Goal: Information Seeking & Learning: Learn about a topic

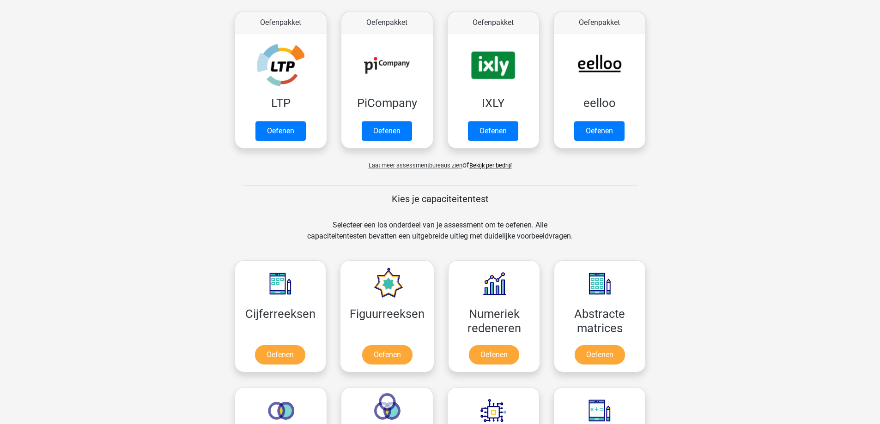
scroll to position [46, 0]
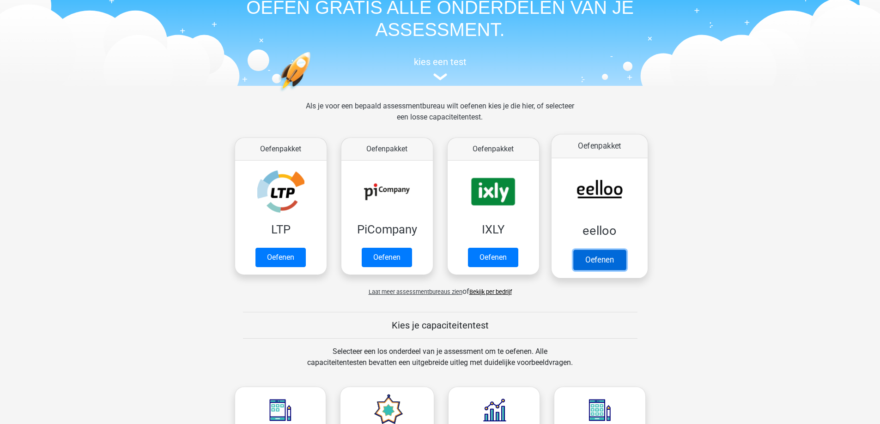
click at [595, 259] on link "Oefenen" at bounding box center [599, 260] width 53 height 20
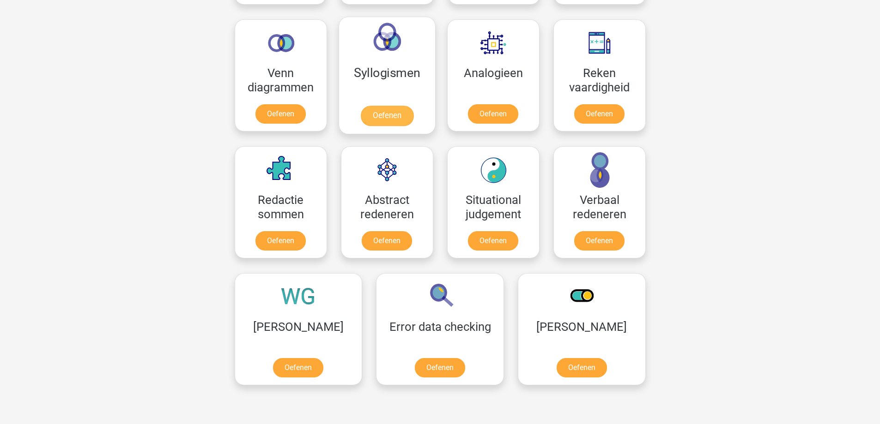
scroll to position [416, 0]
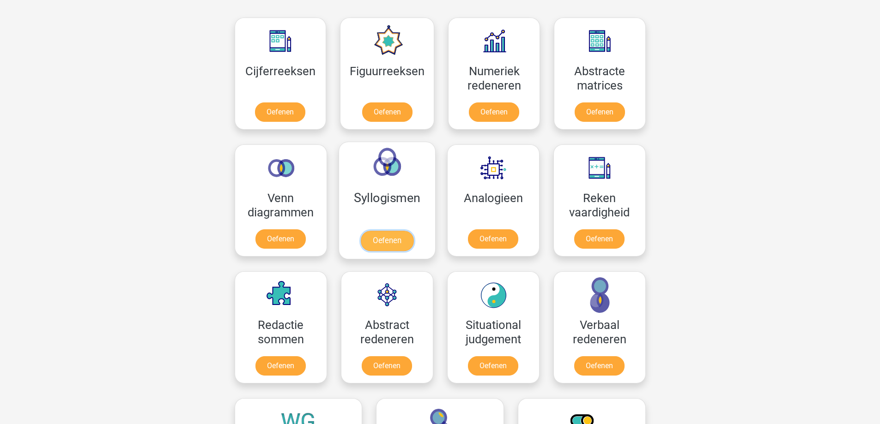
click at [388, 242] on link "Oefenen" at bounding box center [386, 241] width 53 height 20
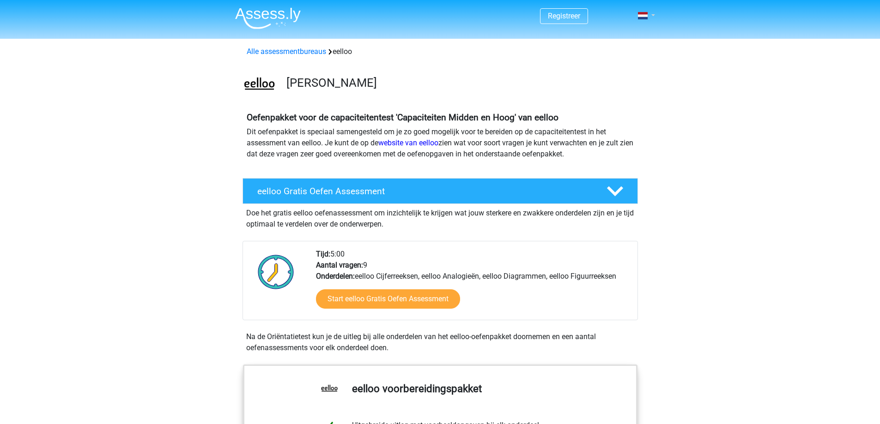
click at [650, 12] on link at bounding box center [643, 15] width 18 height 11
click at [613, 54] on link "Login" at bounding box center [619, 51] width 64 height 15
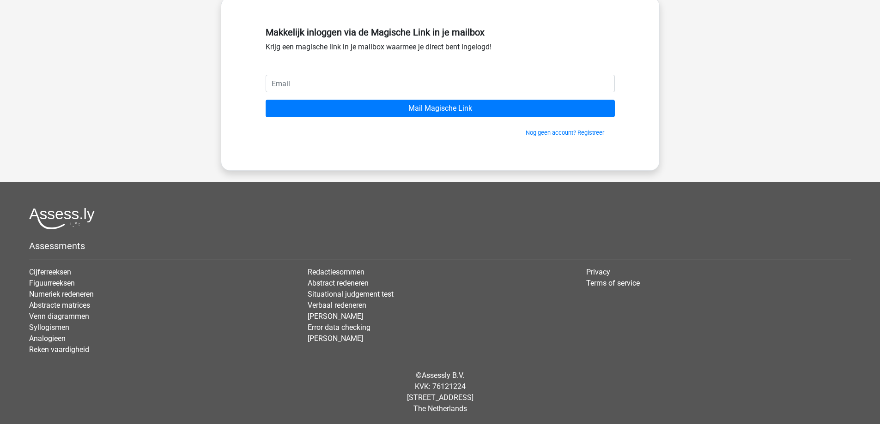
scroll to position [54, 0]
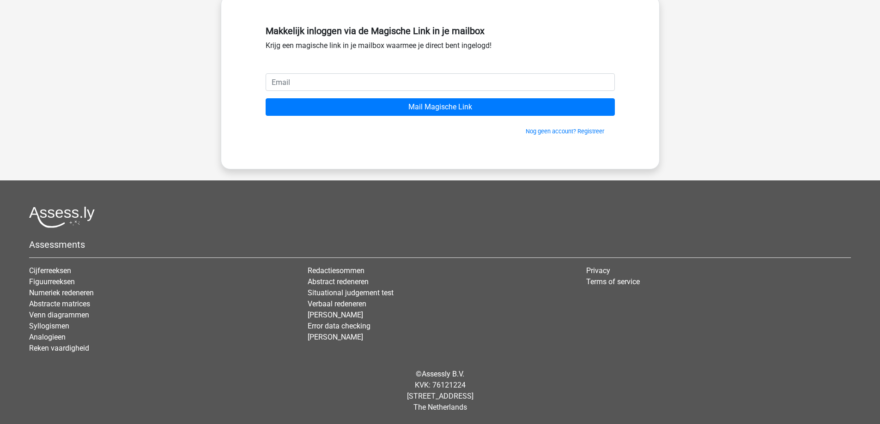
click at [459, 81] on input "email" at bounding box center [440, 82] width 349 height 18
type input "myrthe.bonnema98@gmail.com"
click at [266, 98] on input "Mail Magische Link" at bounding box center [440, 107] width 349 height 18
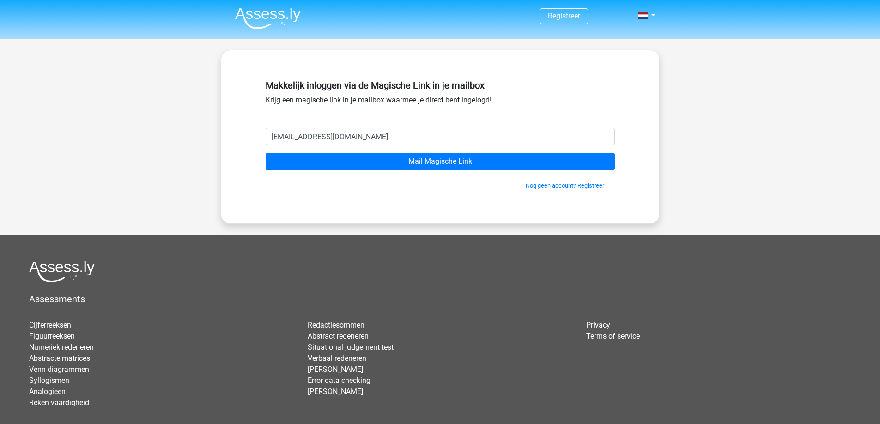
scroll to position [54, 0]
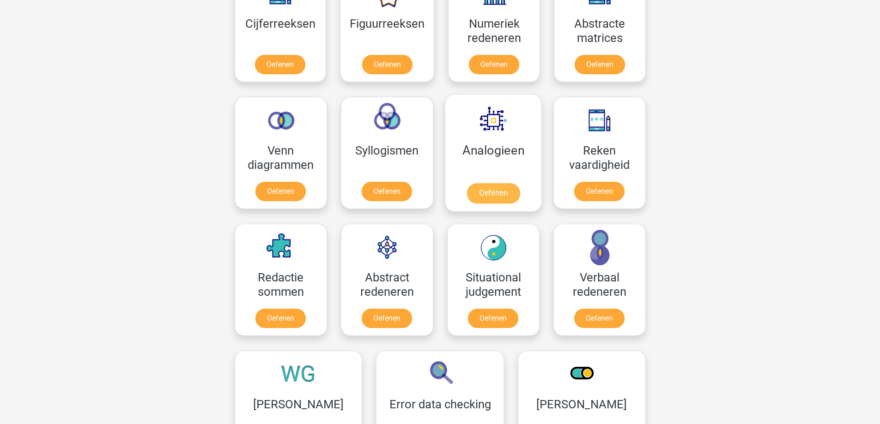
scroll to position [508, 0]
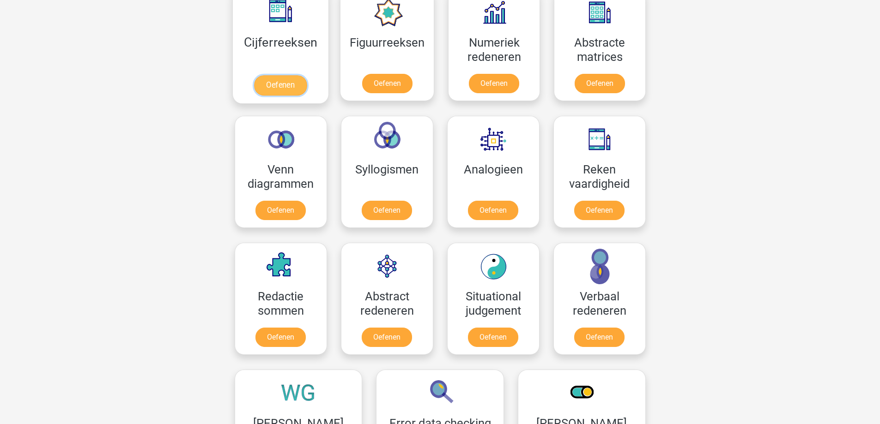
click at [283, 75] on link "Oefenen" at bounding box center [280, 85] width 53 height 20
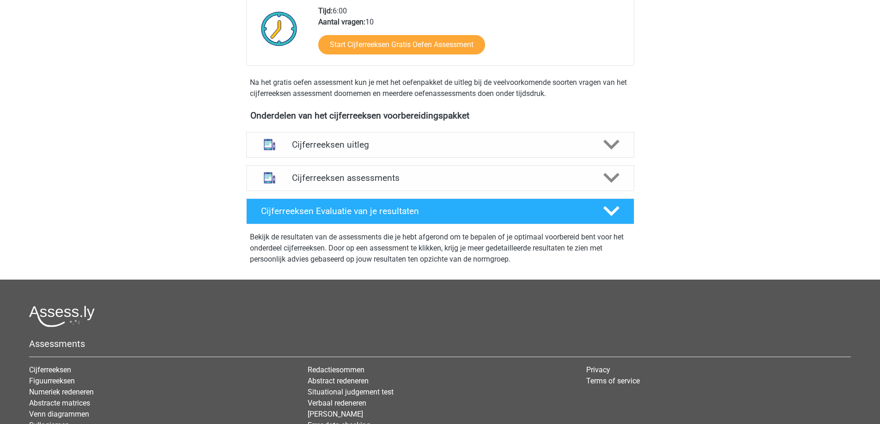
scroll to position [277, 0]
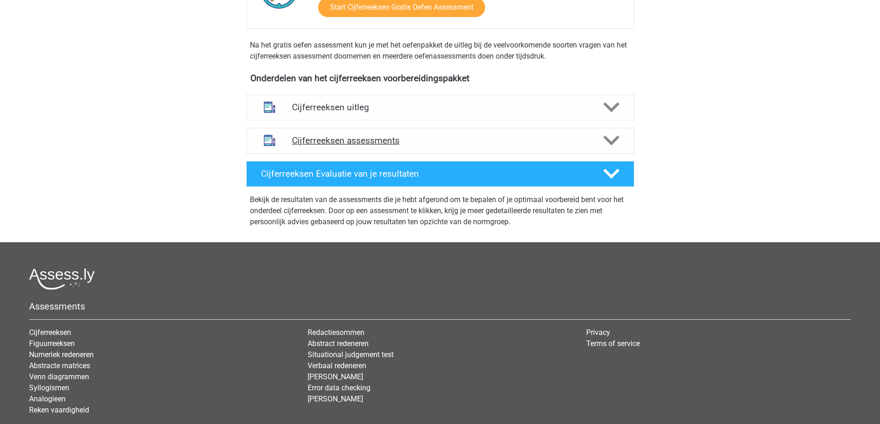
click at [369, 146] on h4 "Cijferreeksen assessments" at bounding box center [440, 140] width 296 height 11
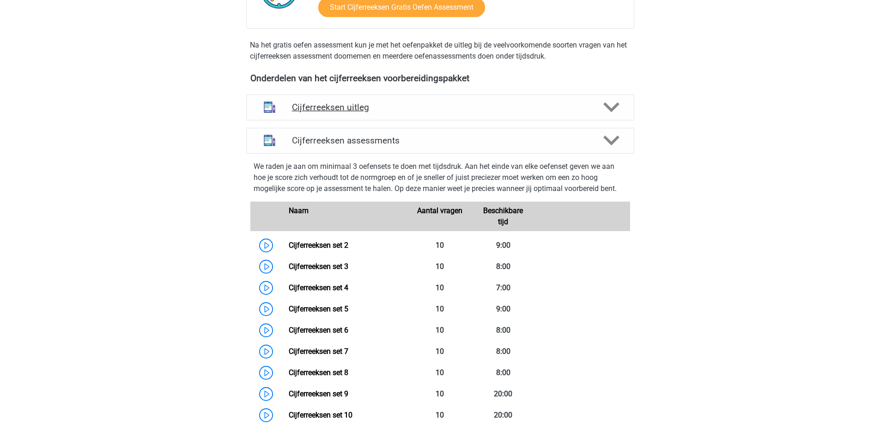
click at [360, 113] on h4 "Cijferreeksen uitleg" at bounding box center [440, 107] width 296 height 11
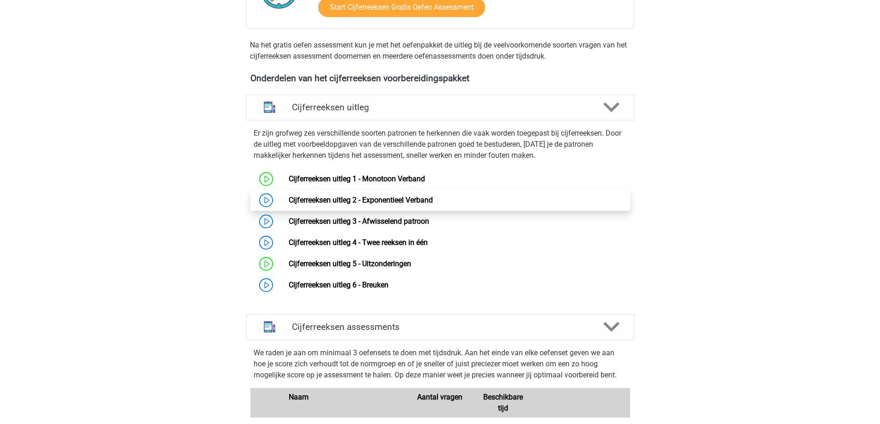
click at [373, 205] on link "Cijferreeksen uitleg 2 - Exponentieel Verband" at bounding box center [361, 200] width 144 height 9
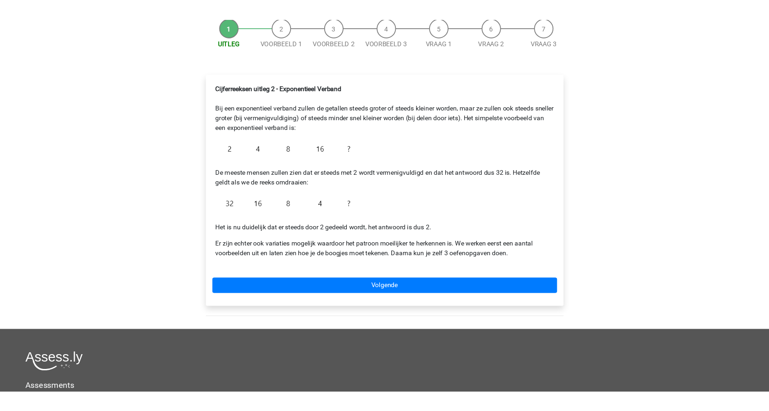
scroll to position [38, 0]
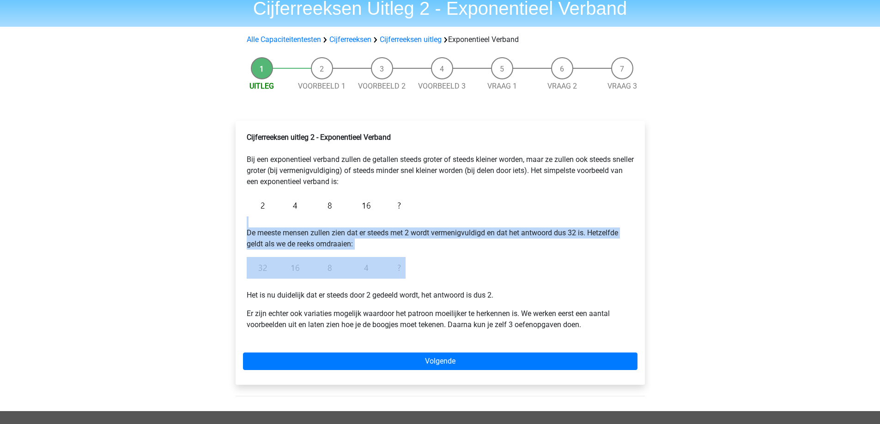
drag, startPoint x: 414, startPoint y: 268, endPoint x: 241, endPoint y: 265, distance: 172.7
click at [241, 265] on div "Cijferreeksen uitleg 2 - Exponentieel Verband Bij een exponentieel verband zull…" at bounding box center [440, 253] width 409 height 264
click at [474, 271] on div "Cijferreeksen uitleg 2 - Exponentieel Verband Bij een exponentieel verband zull…" at bounding box center [440, 234] width 394 height 213
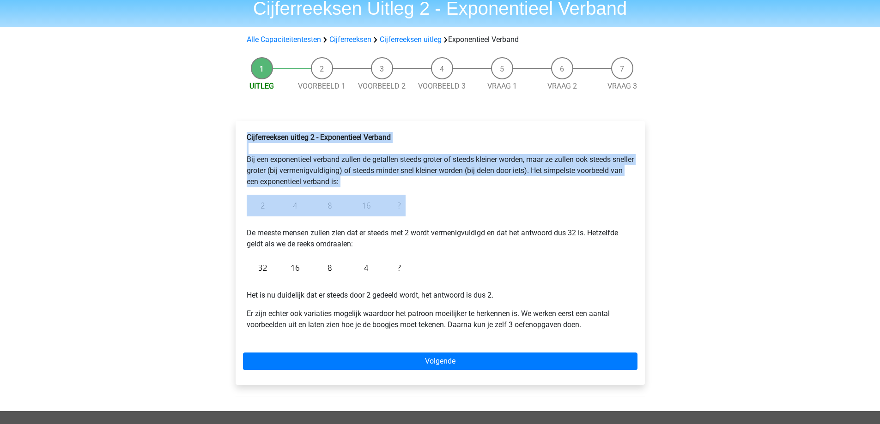
drag, startPoint x: 410, startPoint y: 200, endPoint x: 216, endPoint y: 195, distance: 194.5
click at [216, 195] on div "[PERSON_NAME] [EMAIL_ADDRESS][DOMAIN_NAME] Nederlands English" at bounding box center [440, 308] width 880 height 693
copy p "Cijferreeksen uitleg 2 - Exponentieel Verband Bij een exponentieel verband zull…"
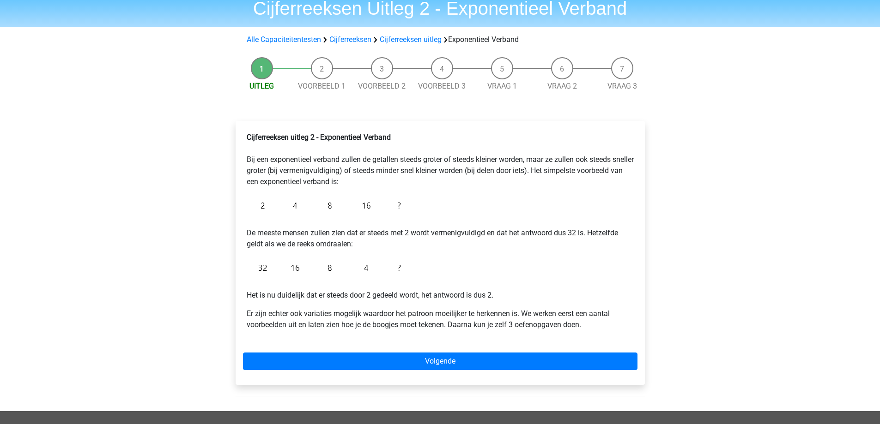
click at [405, 233] on p "De meeste mensen zullen zien dat er steeds met 2 wordt vermenigvuldigd en dat h…" at bounding box center [440, 233] width 387 height 33
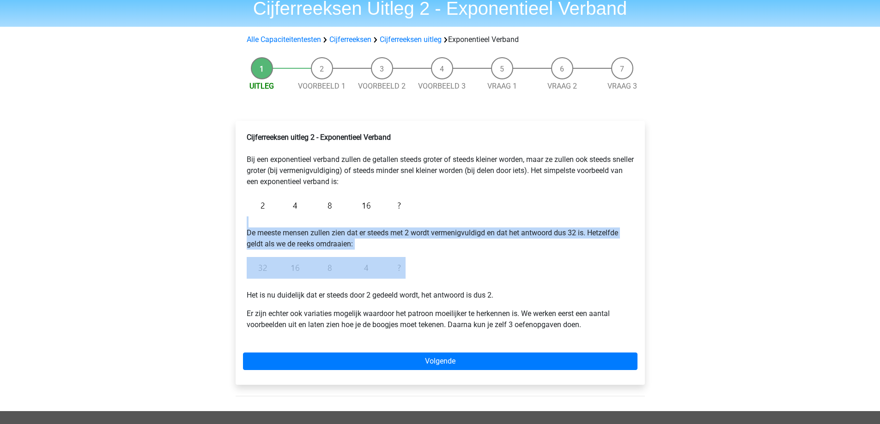
drag, startPoint x: 311, startPoint y: 265, endPoint x: 233, endPoint y: 265, distance: 78.0
click at [233, 265] on div "Cijferreeksen uitleg 2 - Exponentieel Verband Bij een exponentieel verband zull…" at bounding box center [440, 257] width 424 height 309
copy p "De meeste mensen zullen zien dat er steeds met 2 wordt vermenigvuldigd en dat h…"
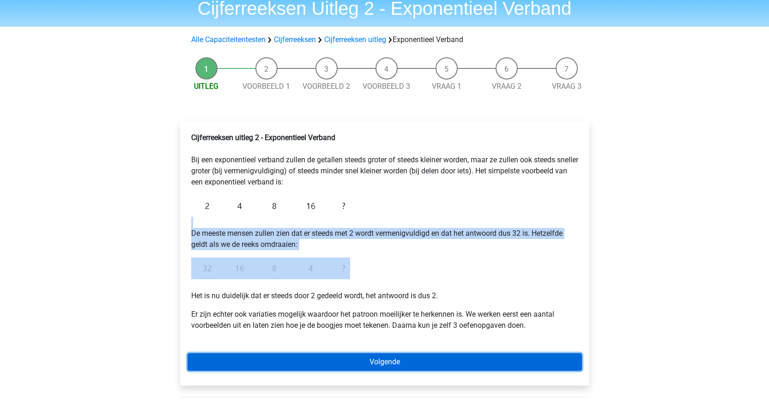
click at [400, 356] on link "Volgende" at bounding box center [384, 362] width 394 height 18
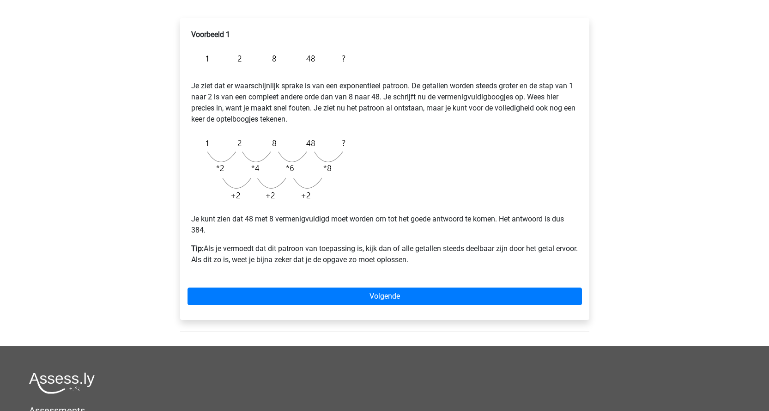
scroll to position [139, 0]
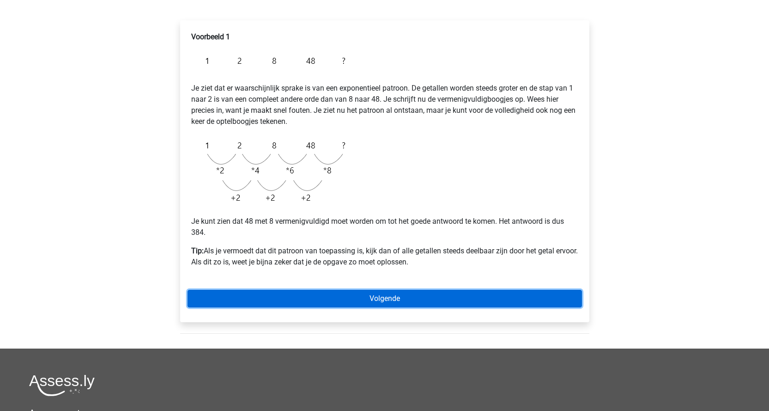
click at [367, 296] on link "Volgende" at bounding box center [384, 299] width 394 height 18
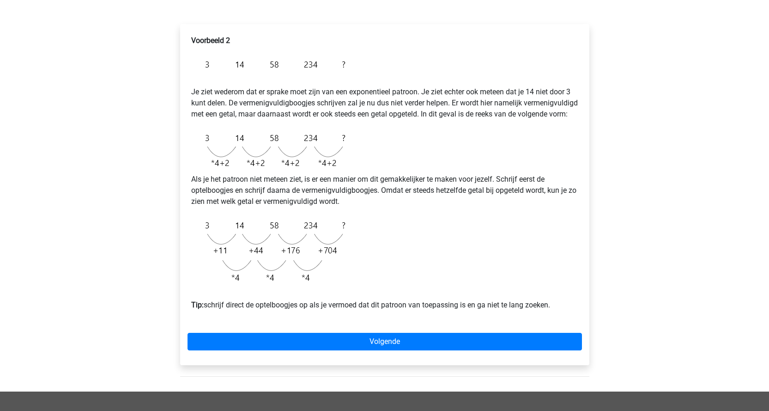
scroll to position [185, 0]
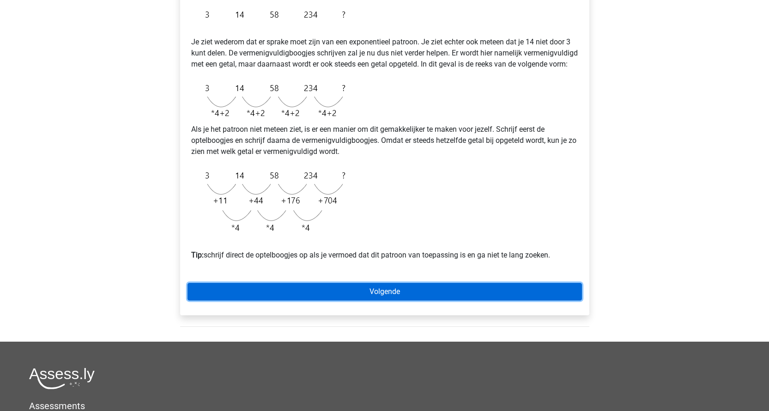
click at [366, 300] on link "Volgende" at bounding box center [384, 292] width 394 height 18
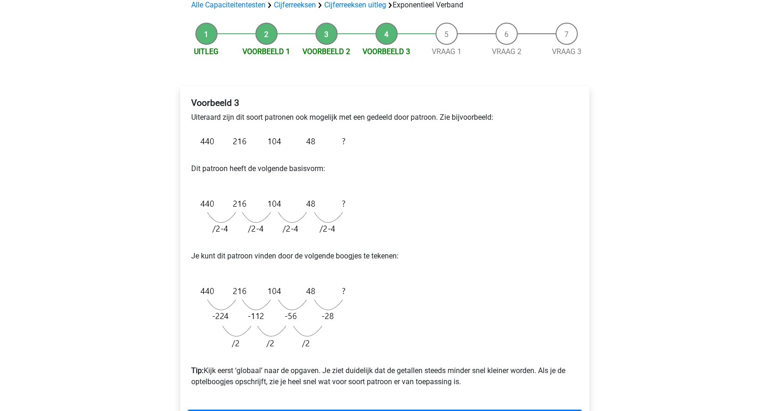
scroll to position [92, 0]
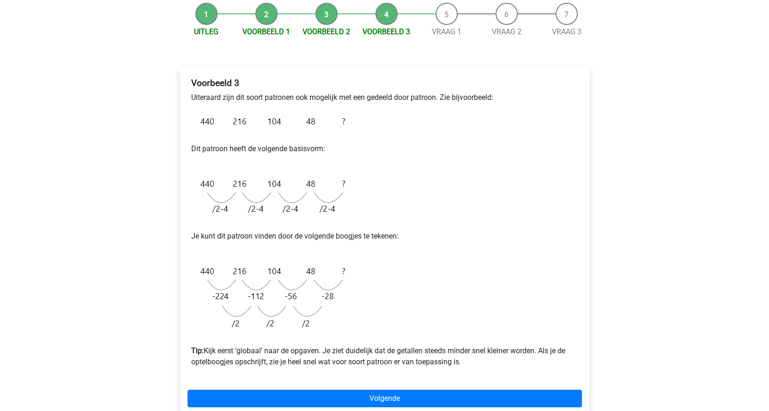
click at [398, 214] on div "Voorbeeld 3 Uiteraard zijn dit soort patronen ook mogelijk met een gedeeld door…" at bounding box center [384, 226] width 394 height 304
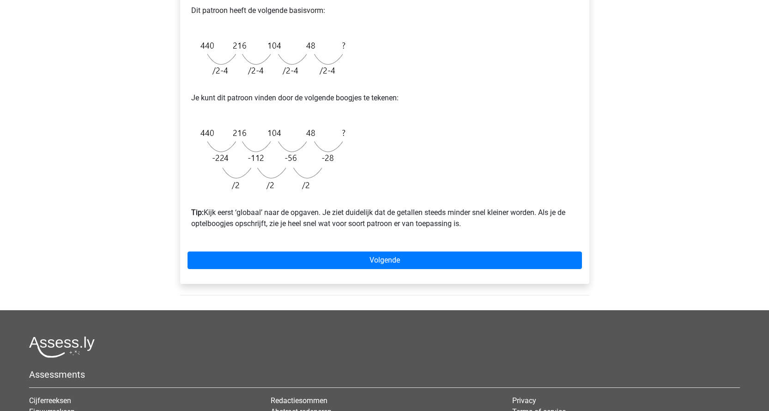
scroll to position [277, 0]
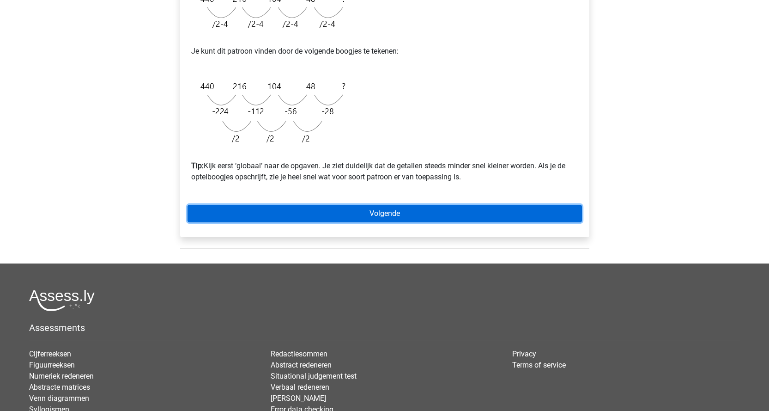
click at [372, 220] on link "Volgende" at bounding box center [384, 214] width 394 height 18
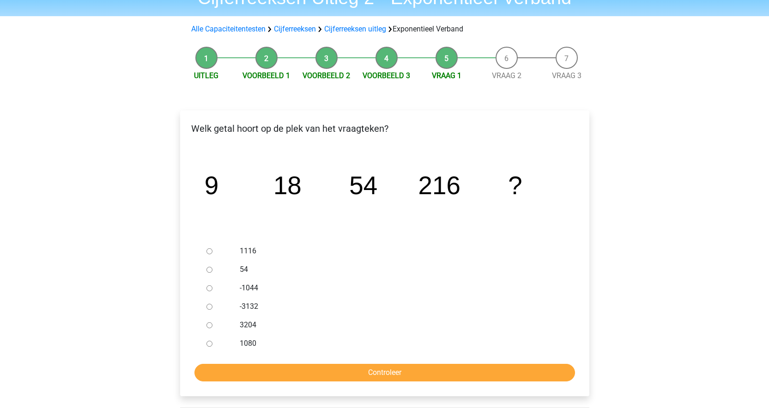
scroll to position [46, 0]
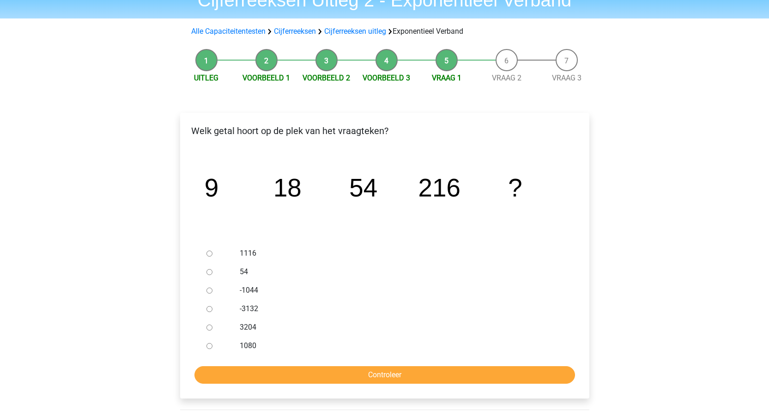
click at [206, 346] on input "1080" at bounding box center [209, 346] width 6 height 6
radio input "true"
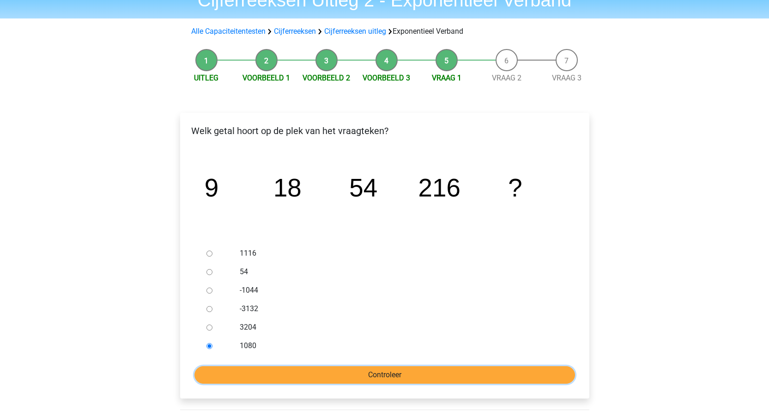
click at [229, 371] on input "Controleer" at bounding box center [384, 375] width 380 height 18
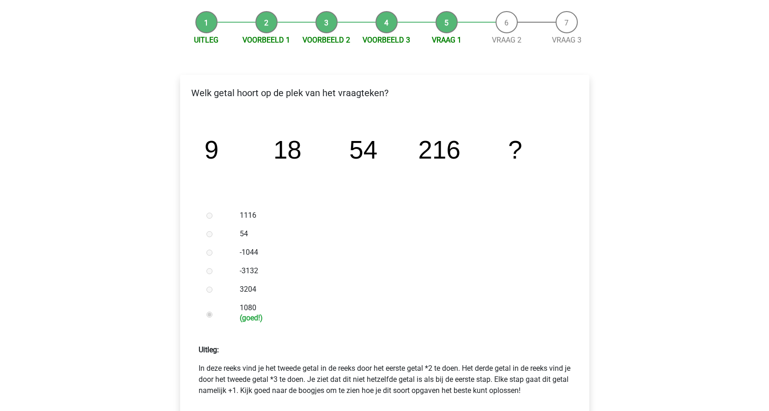
scroll to position [277, 0]
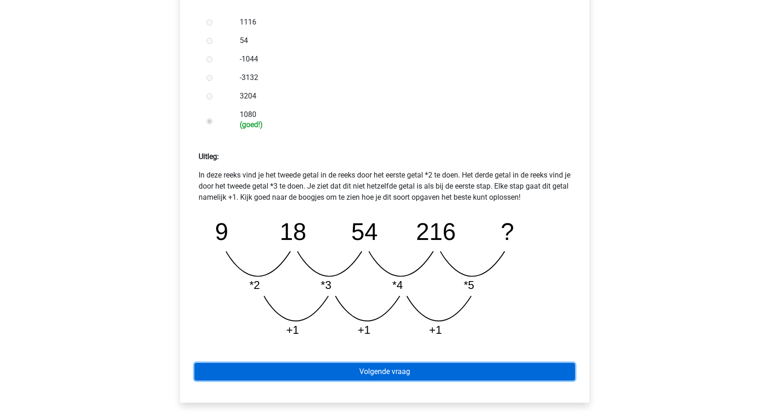
click at [374, 371] on link "Volgende vraag" at bounding box center [384, 371] width 380 height 18
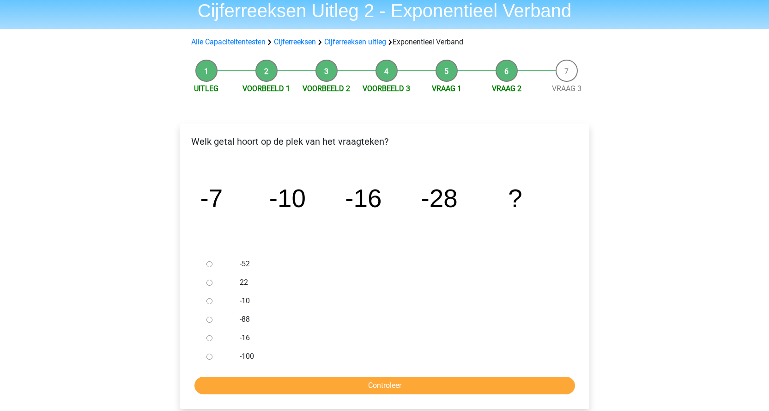
scroll to position [46, 0]
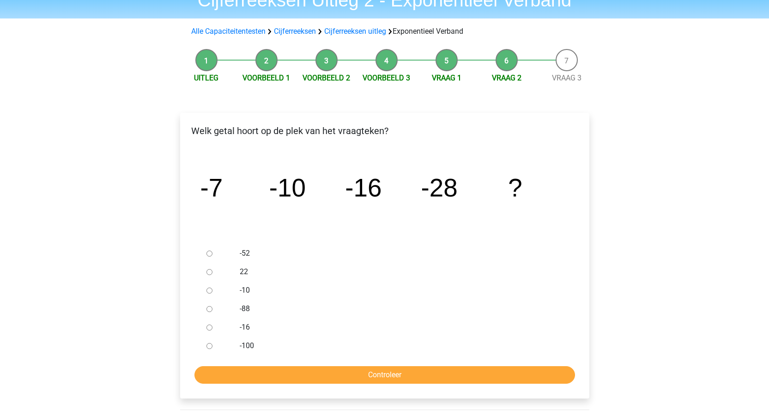
click at [209, 254] on input "-52" at bounding box center [209, 253] width 6 height 6
radio input "true"
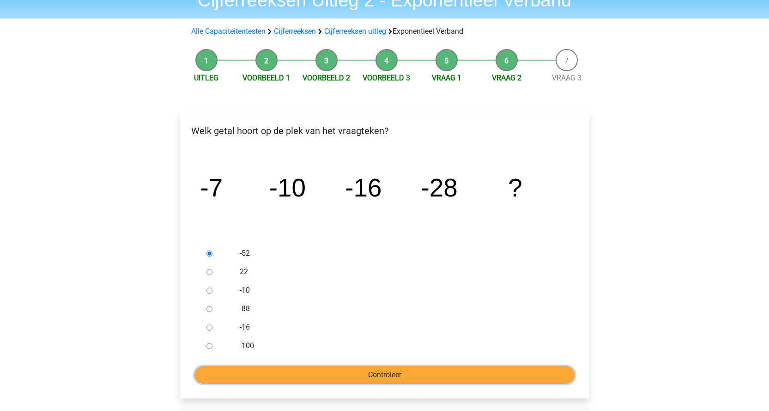
click at [368, 379] on input "Controleer" at bounding box center [384, 375] width 380 height 18
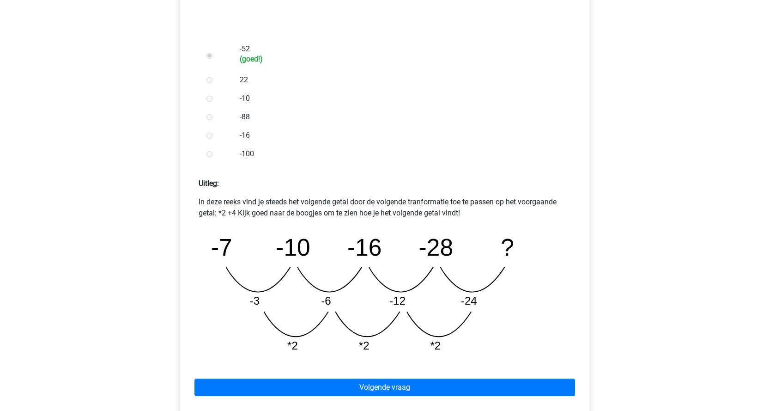
scroll to position [416, 0]
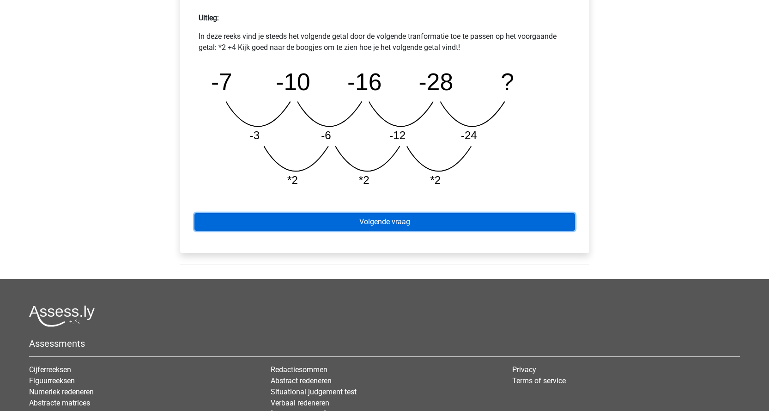
click at [379, 225] on link "Volgende vraag" at bounding box center [384, 222] width 380 height 18
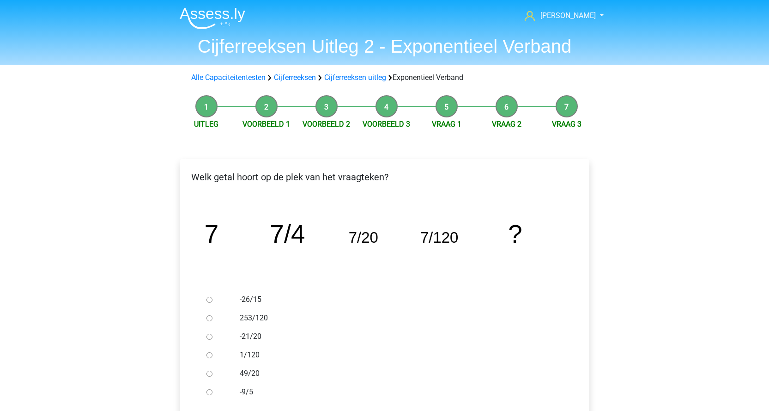
click at [386, 270] on icon "image/svg+xml 7 7/4 7/20 7/120 ?" at bounding box center [385, 242] width 380 height 95
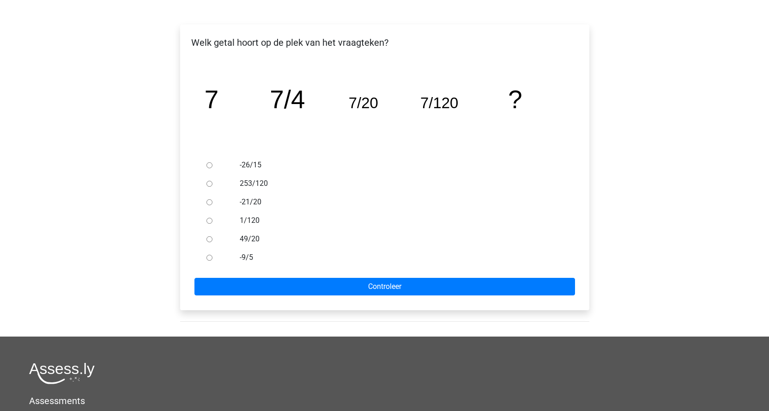
scroll to position [92, 0]
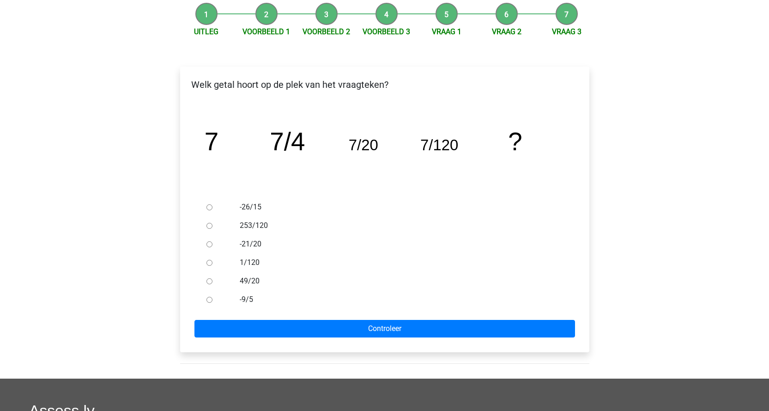
click at [209, 264] on input "1/120" at bounding box center [209, 263] width 6 height 6
radio input "true"
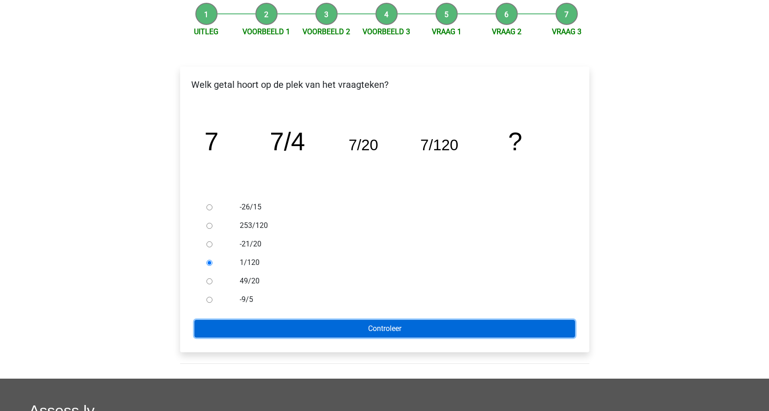
click at [392, 332] on input "Controleer" at bounding box center [384, 329] width 380 height 18
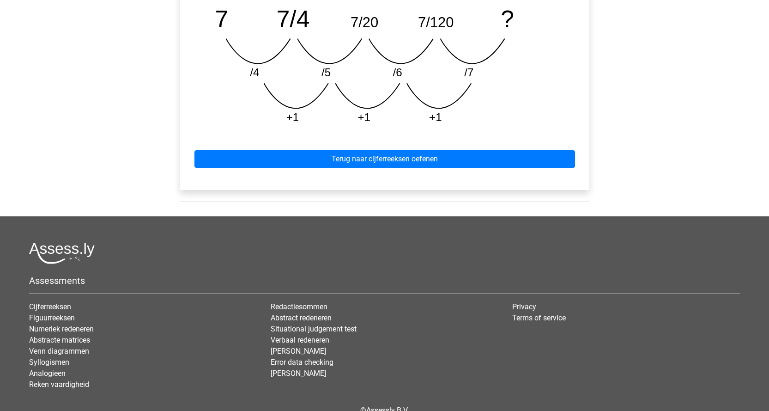
scroll to position [508, 0]
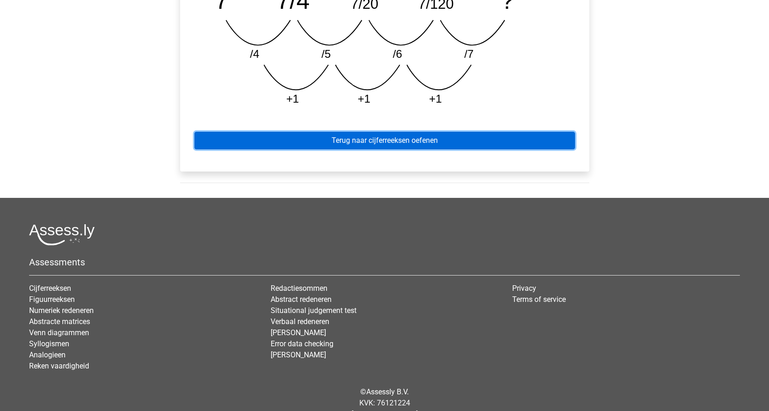
click at [405, 144] on link "Terug naar cijferreeksen oefenen" at bounding box center [384, 141] width 380 height 18
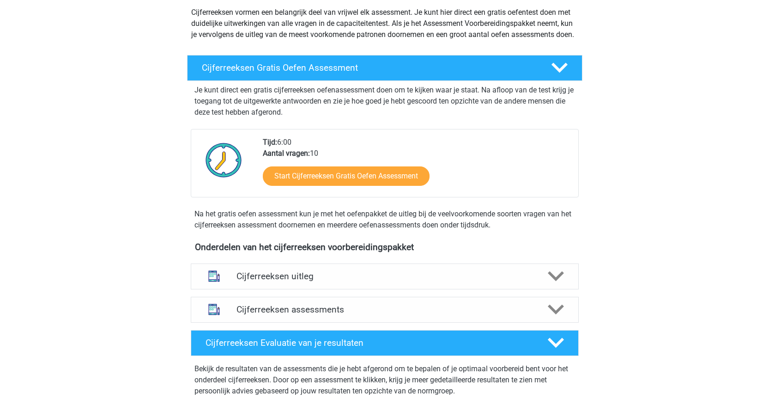
scroll to position [41, 0]
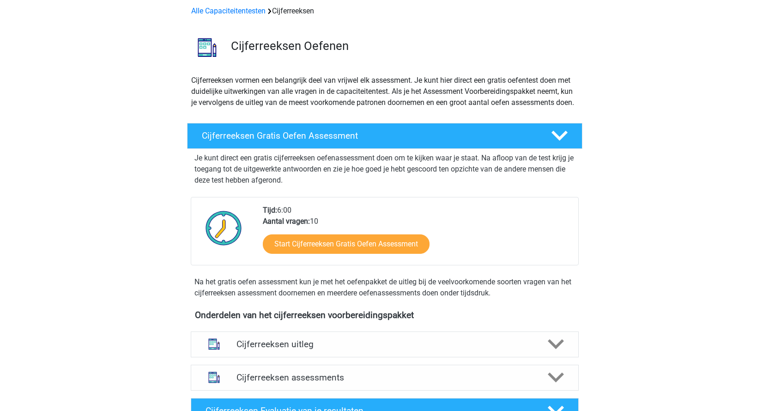
click at [696, 215] on div "Myrthe Bonnema Myrthe.bonnema98@gmail.com Nederlands English" at bounding box center [384, 340] width 769 height 763
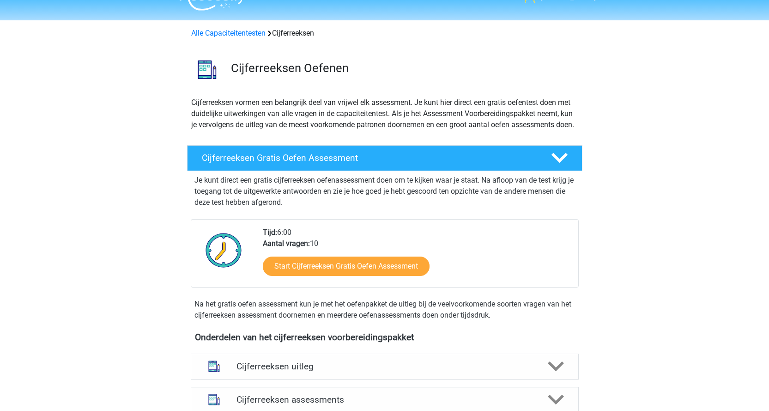
scroll to position [0, 0]
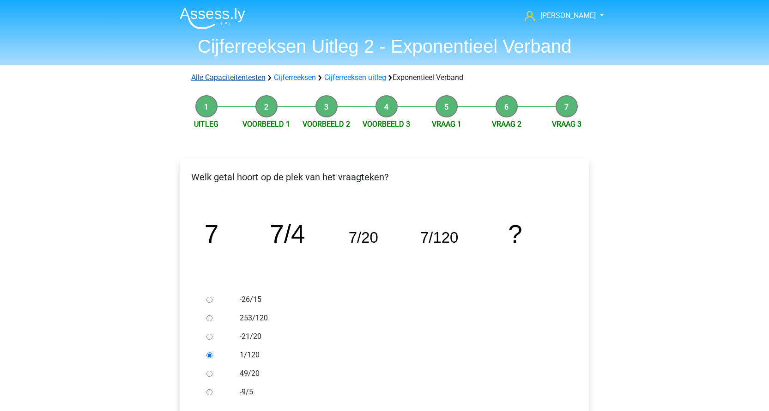
click at [236, 76] on link "Alle Capaciteitentesten" at bounding box center [228, 77] width 74 height 9
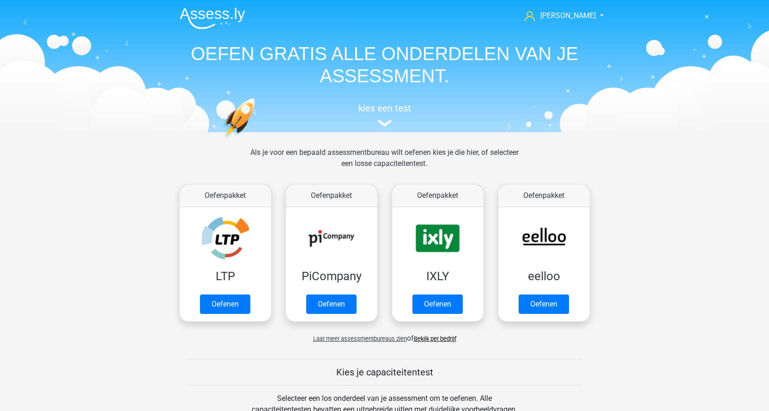
scroll to position [393, 0]
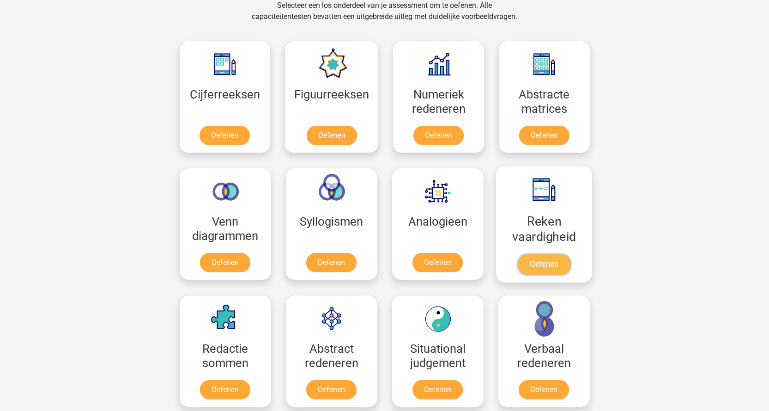
click at [523, 258] on link "Oefenen" at bounding box center [543, 264] width 53 height 20
click at [658, 264] on div "[PERSON_NAME] [EMAIL_ADDRESS][DOMAIN_NAME] Nederlands English" at bounding box center [384, 339] width 769 height 1465
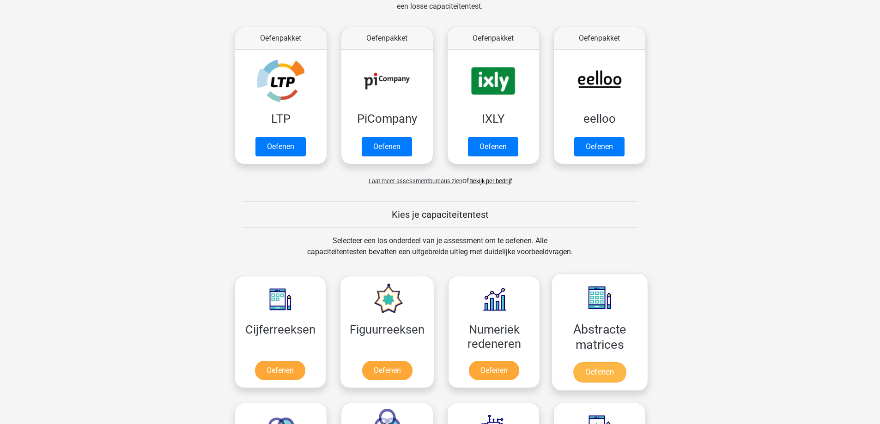
scroll to position [139, 0]
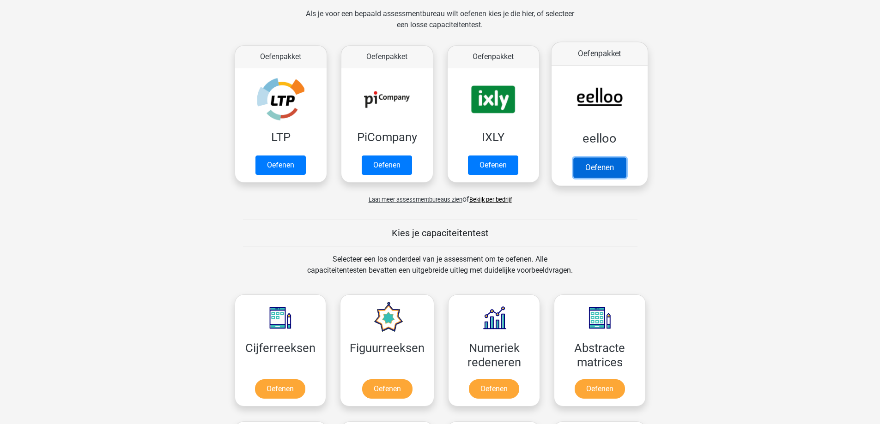
click at [602, 168] on link "Oefenen" at bounding box center [599, 167] width 53 height 20
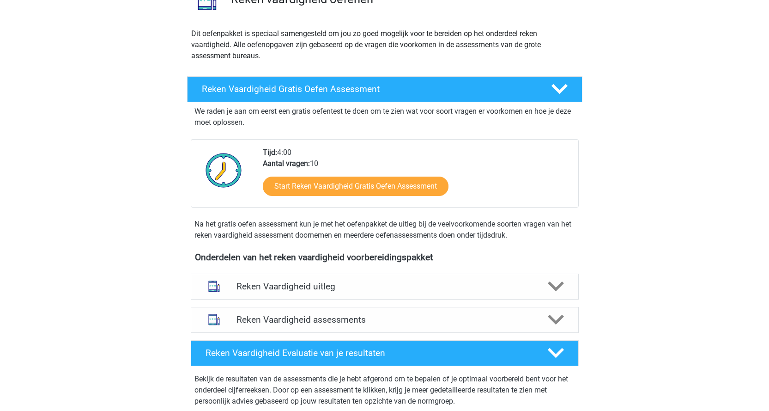
scroll to position [231, 0]
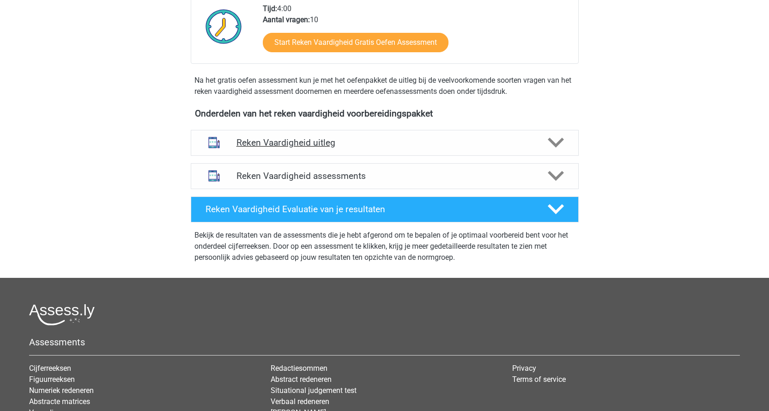
click at [325, 144] on h4 "Reken Vaardigheid uitleg" at bounding box center [384, 142] width 296 height 11
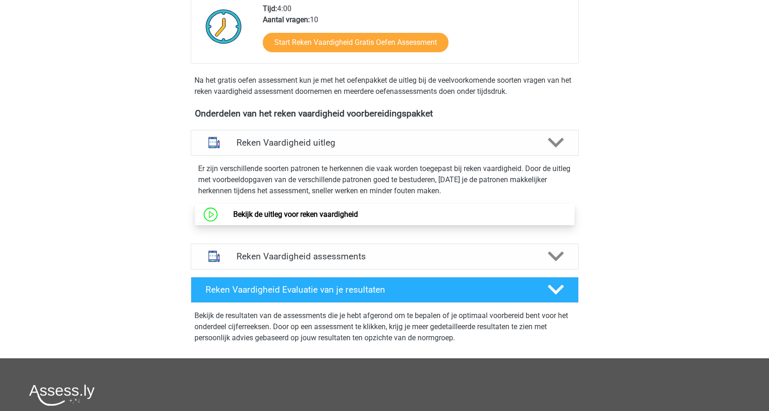
click at [320, 214] on link "Bekijk de uitleg voor reken vaardigheid" at bounding box center [295, 214] width 125 height 9
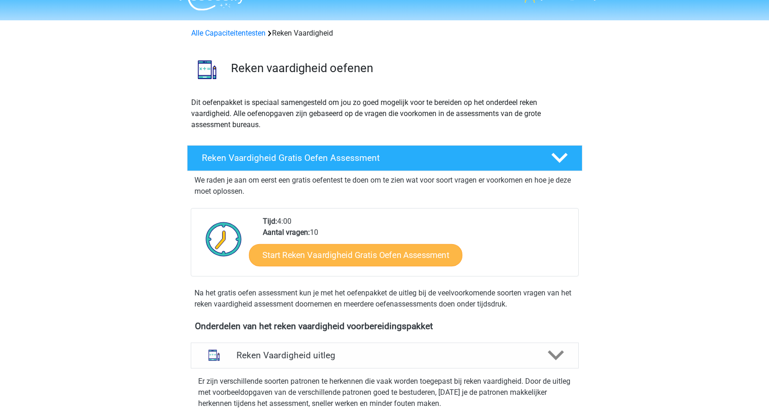
scroll to position [0, 0]
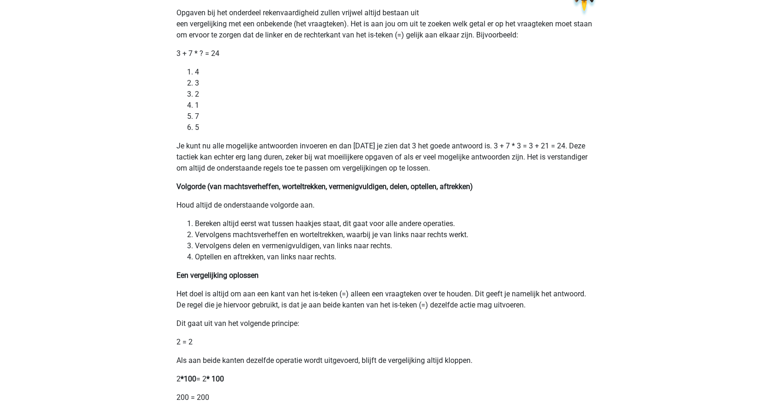
scroll to position [92, 0]
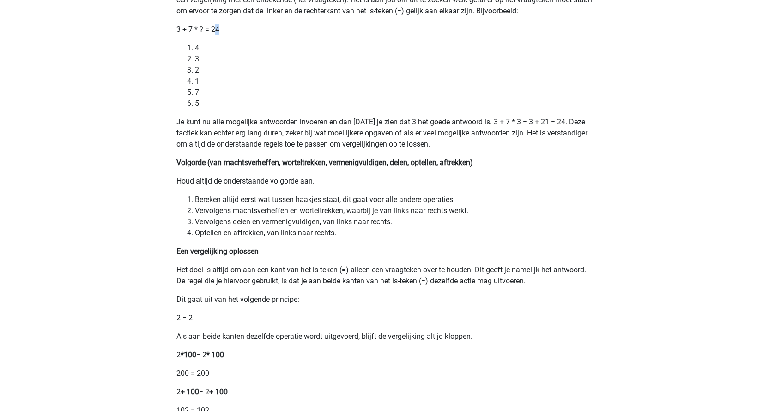
drag, startPoint x: 223, startPoint y: 28, endPoint x: 203, endPoint y: 30, distance: 20.5
click at [203, 30] on p "3 + 7 * ? = 24" at bounding box center [384, 29] width 417 height 11
click at [203, 29] on p "3 + 7 * ? = 24" at bounding box center [384, 29] width 417 height 11
drag, startPoint x: 203, startPoint y: 29, endPoint x: 172, endPoint y: 30, distance: 31.0
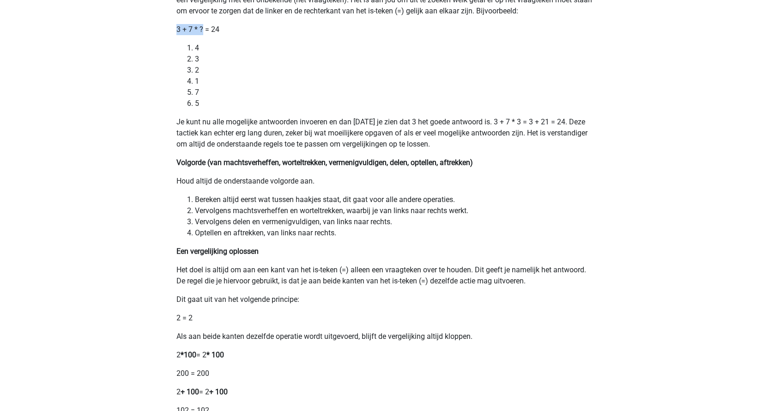
copy p "3 + 7 * ?"
click at [458, 248] on p "Een vergelijking oplossen" at bounding box center [384, 251] width 417 height 11
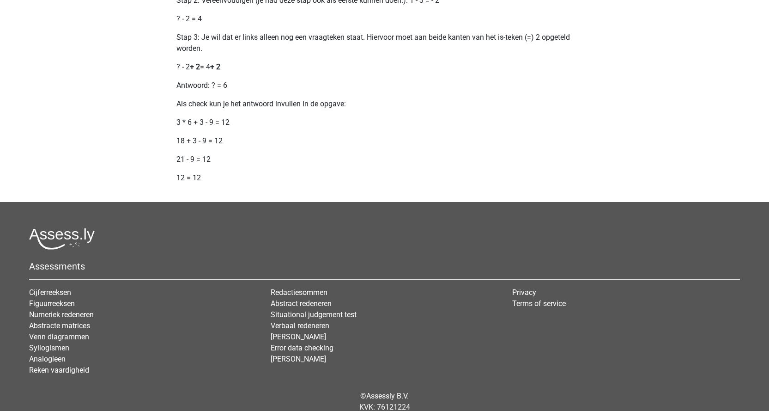
scroll to position [1197, 0]
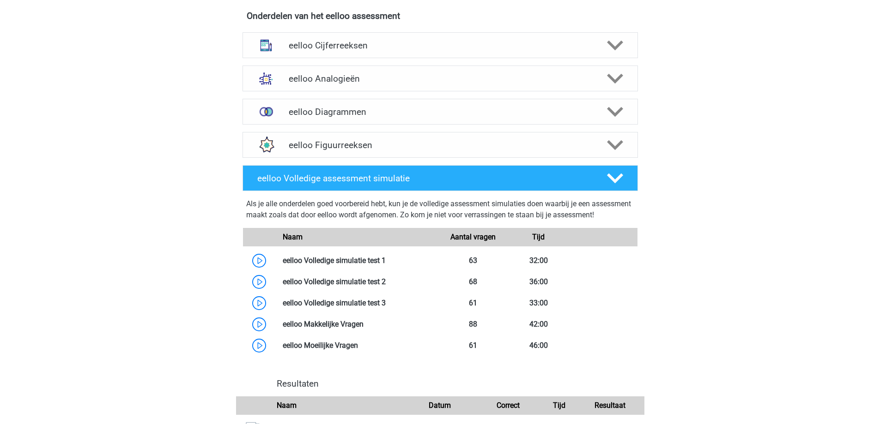
scroll to position [277, 0]
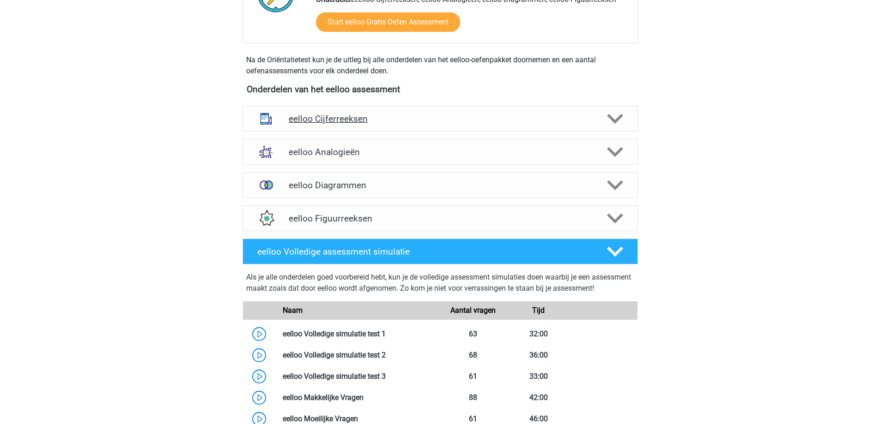
click at [403, 121] on h4 "eelloo Cijferreeksen" at bounding box center [440, 119] width 302 height 11
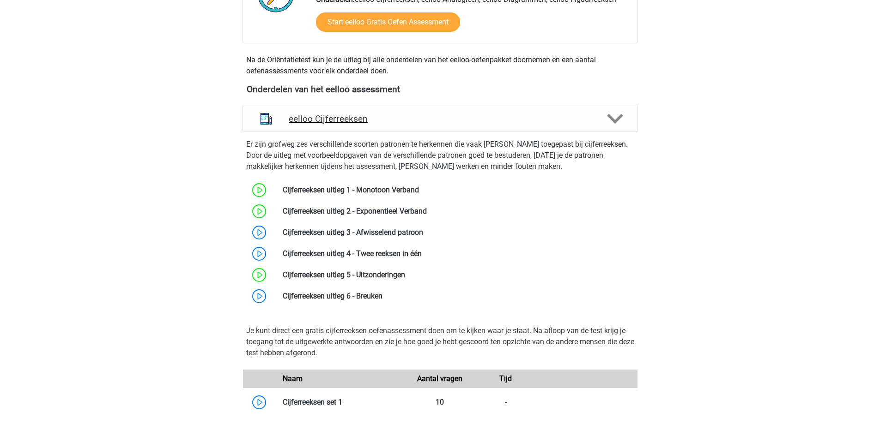
click at [403, 121] on h4 "eelloo Cijferreeksen" at bounding box center [440, 119] width 302 height 11
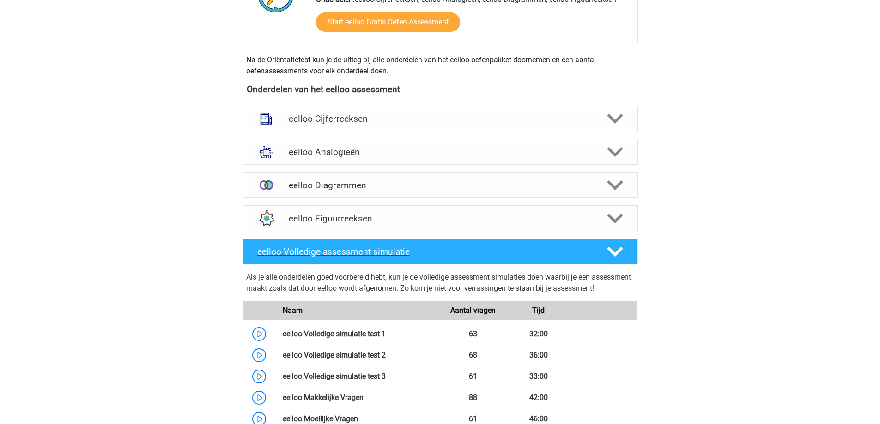
click at [439, 255] on h4 "eelloo Volledige assessment simulatie" at bounding box center [424, 252] width 334 height 11
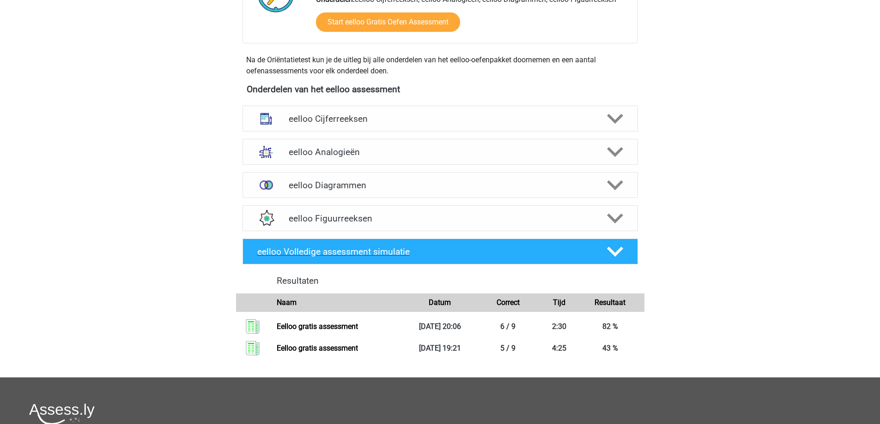
click at [439, 255] on h4 "eelloo Volledige assessment simulatie" at bounding box center [424, 252] width 334 height 11
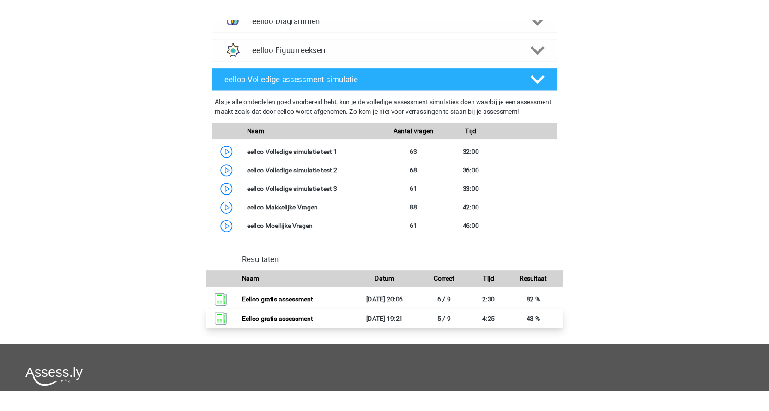
scroll to position [554, 0]
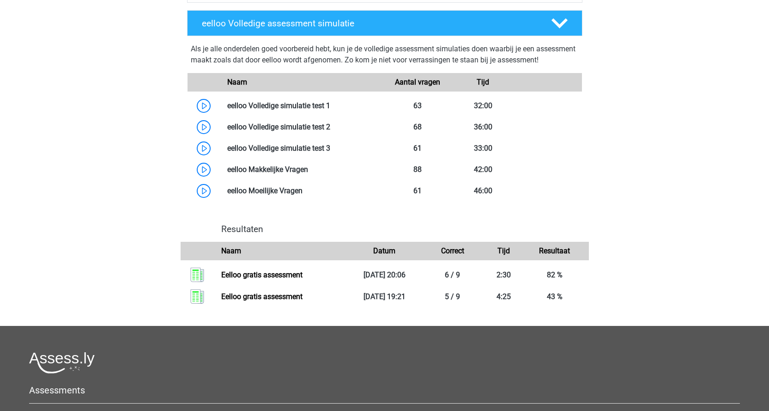
scroll to position [508, 0]
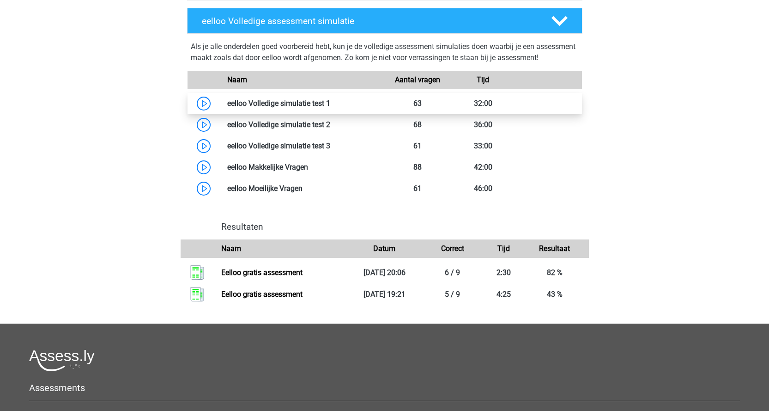
click at [330, 108] on link at bounding box center [330, 103] width 0 height 9
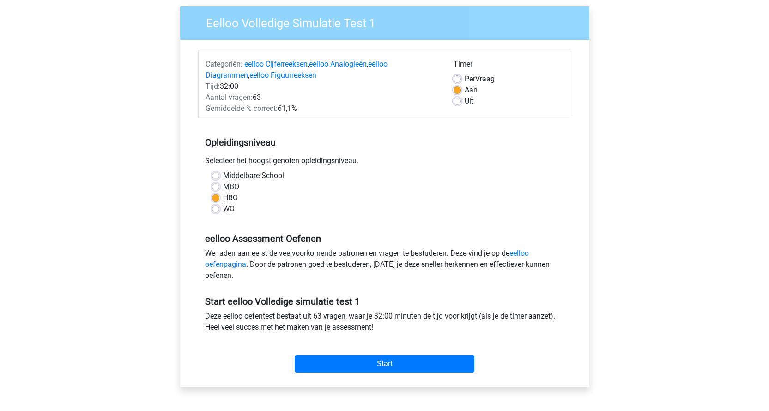
scroll to position [92, 0]
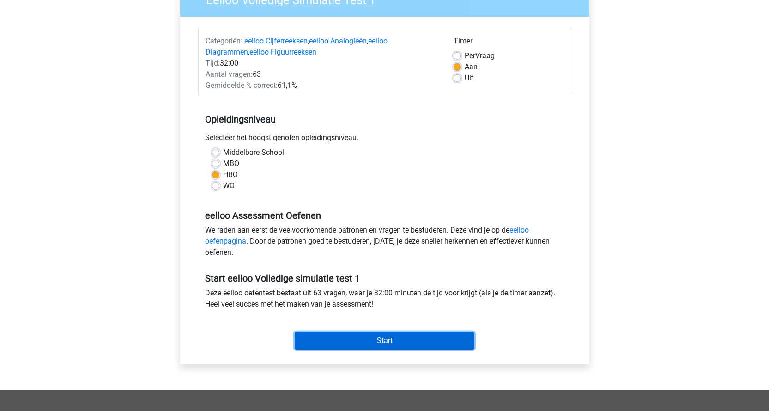
click at [377, 343] on input "Start" at bounding box center [385, 341] width 180 height 18
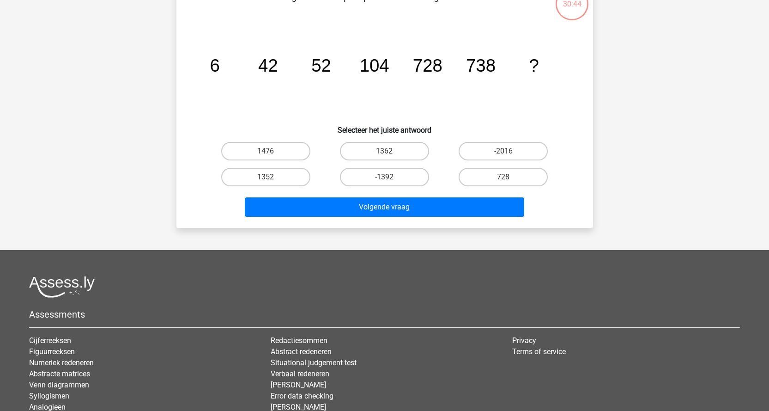
scroll to position [92, 0]
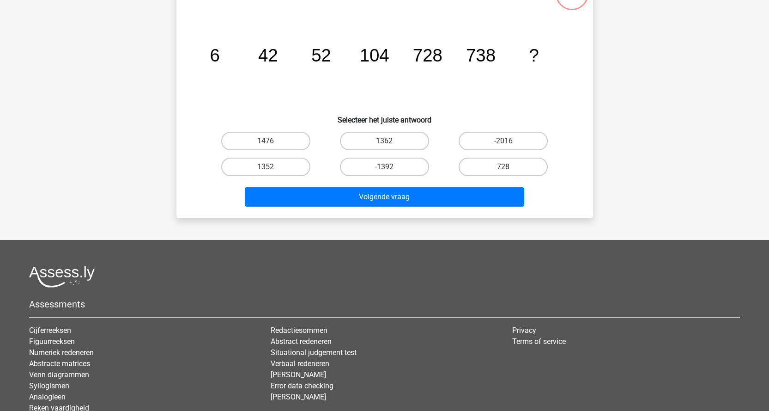
click at [695, 172] on div "[PERSON_NAME] [EMAIL_ADDRESS][DOMAIN_NAME]" at bounding box center [384, 196] width 769 height 576
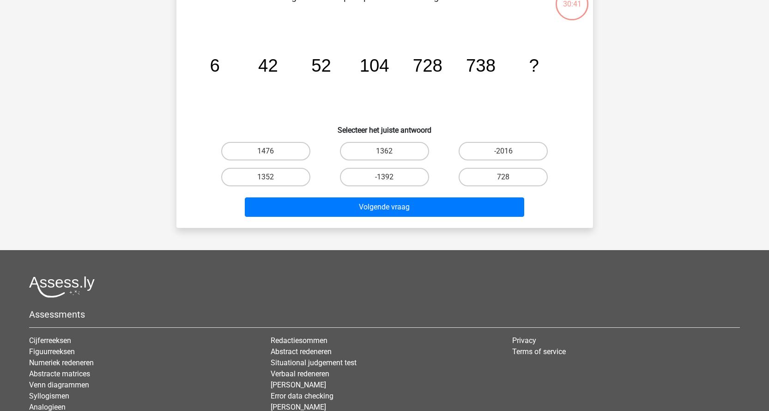
scroll to position [0, 0]
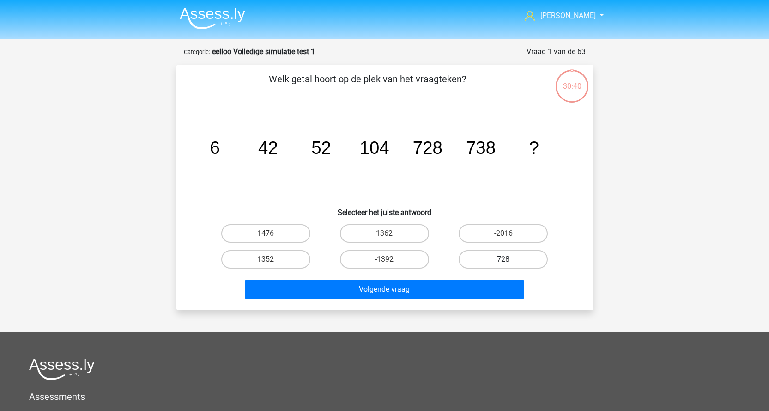
click at [516, 259] on label "728" at bounding box center [503, 259] width 89 height 18
click at [509, 259] on input "728" at bounding box center [506, 262] width 6 height 6
radio input "true"
click at [510, 235] on label "-2016" at bounding box center [503, 233] width 89 height 18
click at [509, 235] on input "-2016" at bounding box center [506, 236] width 6 height 6
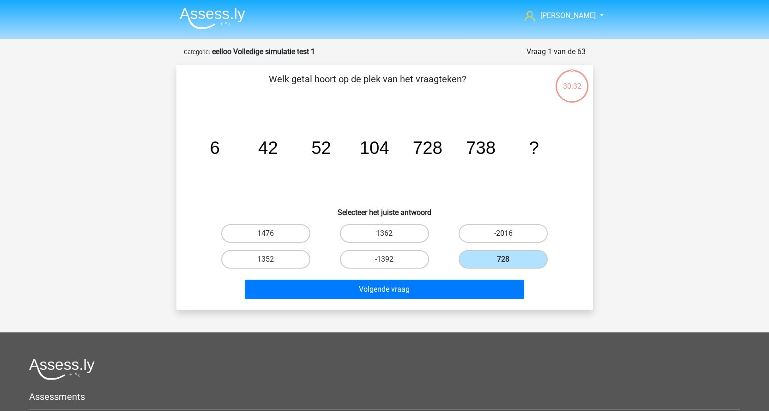
radio input "true"
click at [285, 237] on label "1476" at bounding box center [265, 233] width 89 height 18
click at [272, 237] on input "1476" at bounding box center [269, 236] width 6 height 6
radio input "true"
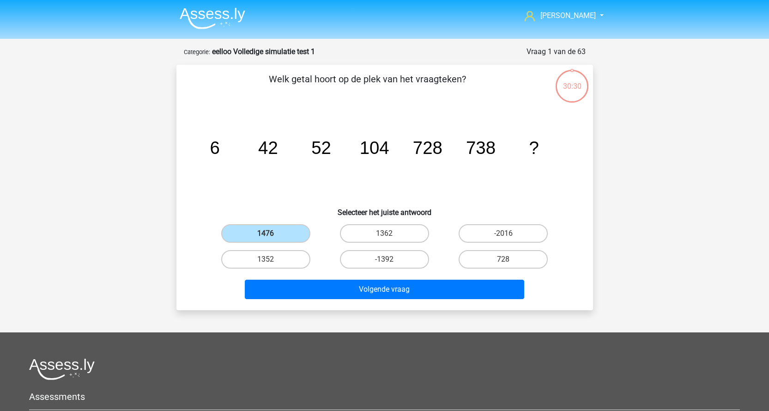
click at [401, 302] on div "Volgende vraag" at bounding box center [384, 290] width 356 height 23
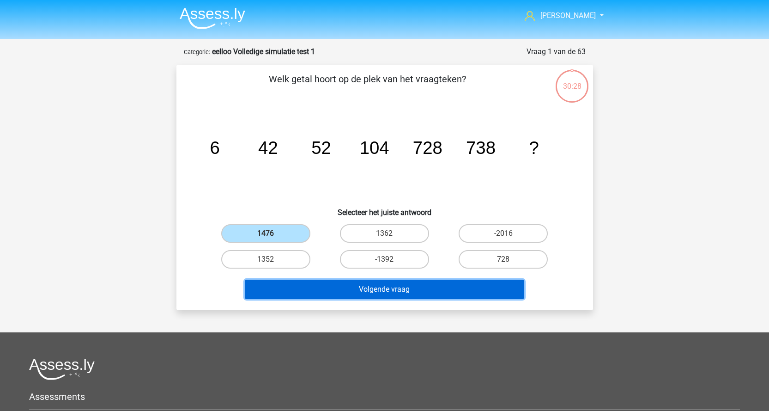
click at [476, 287] on button "Volgende vraag" at bounding box center [384, 288] width 279 height 19
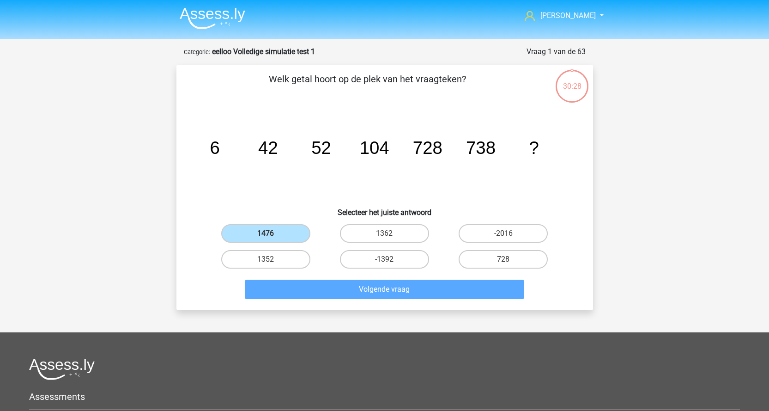
scroll to position [46, 0]
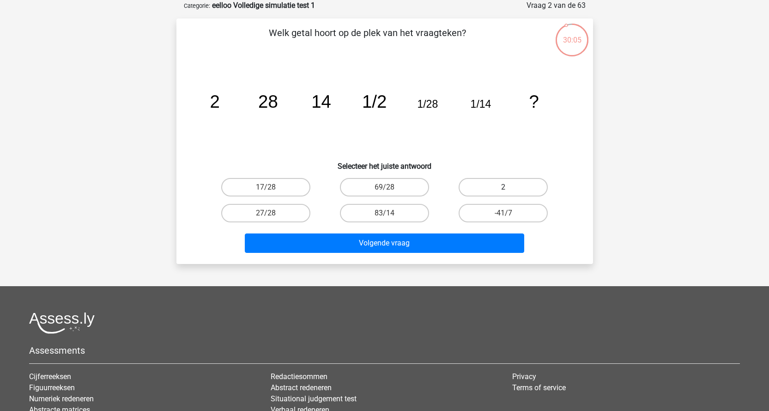
click at [506, 185] on label "2" at bounding box center [503, 187] width 89 height 18
click at [506, 187] on input "2" at bounding box center [506, 190] width 6 height 6
radio input "true"
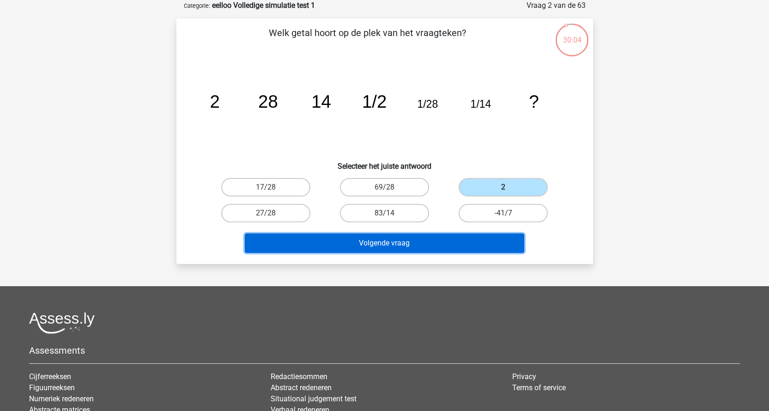
click at [346, 243] on button "Volgende vraag" at bounding box center [384, 242] width 279 height 19
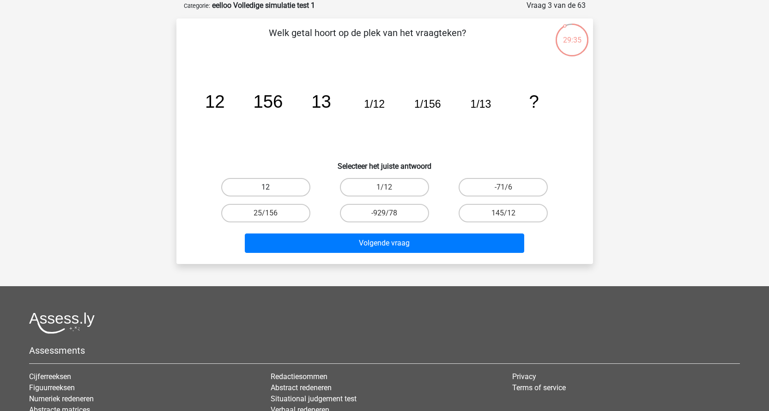
click at [280, 191] on label "12" at bounding box center [265, 187] width 89 height 18
click at [272, 191] on input "12" at bounding box center [269, 190] width 6 height 6
radio input "true"
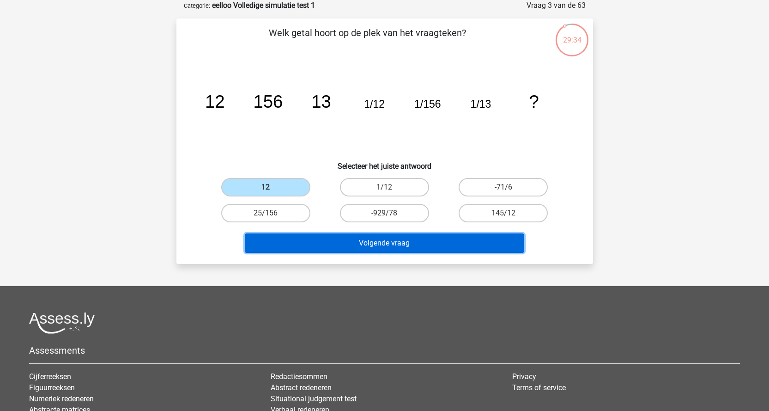
click at [330, 239] on button "Volgende vraag" at bounding box center [384, 242] width 279 height 19
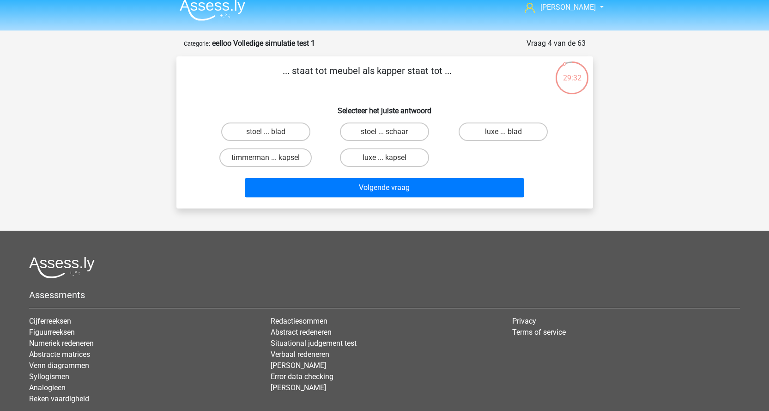
scroll to position [0, 0]
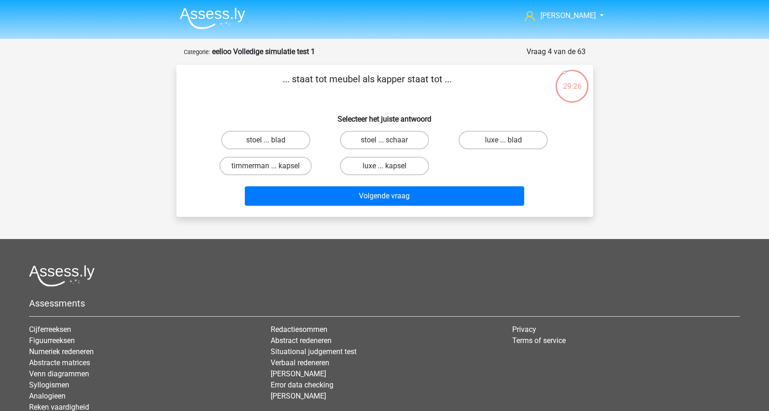
drag, startPoint x: 286, startPoint y: 83, endPoint x: 493, endPoint y: 89, distance: 206.5
click at [493, 89] on p "... staat tot meubel als kapper staat tot ..." at bounding box center [367, 86] width 352 height 28
click at [471, 128] on div "luxe ... blad" at bounding box center [503, 140] width 119 height 26
click at [753, 268] on footer "Assessments Cijferreeksen Figuurreeksen Numeriek redeneren Abstracte matrices V…" at bounding box center [384, 361] width 769 height 244
click at [283, 165] on label "timmerman ... kapsel" at bounding box center [265, 166] width 92 height 18
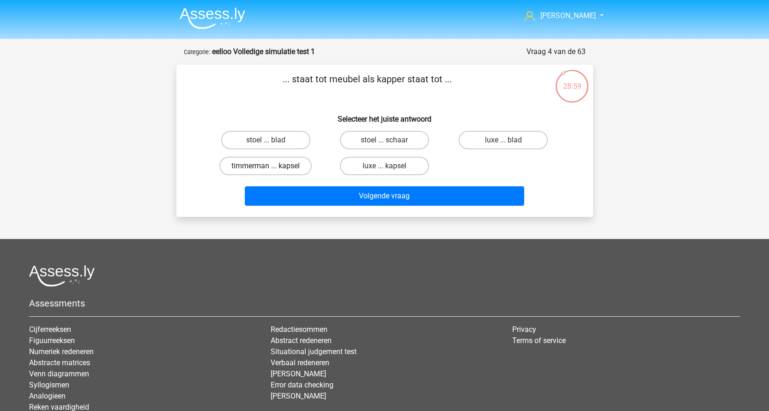
click at [272, 166] on input "timmerman ... kapsel" at bounding box center [269, 169] width 6 height 6
radio input "true"
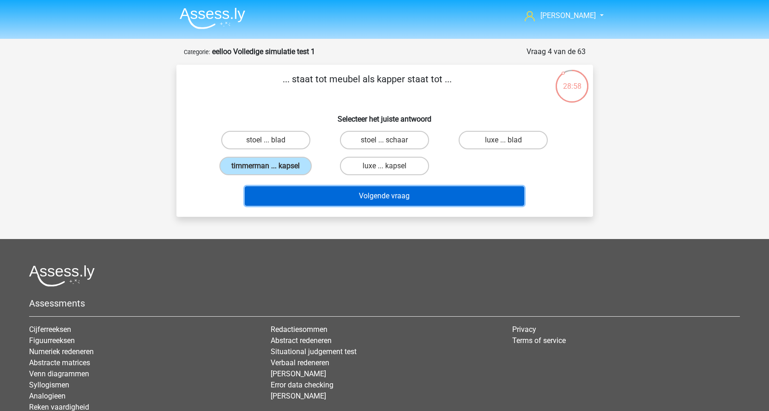
click at [414, 198] on button "Volgende vraag" at bounding box center [384, 195] width 279 height 19
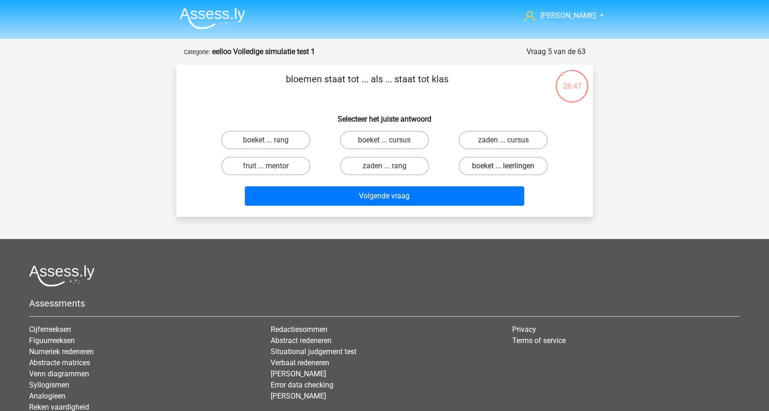
click at [529, 171] on label "boeket ... leerlingen" at bounding box center [503, 166] width 89 height 18
click at [509, 171] on input "boeket ... leerlingen" at bounding box center [506, 169] width 6 height 6
radio input "true"
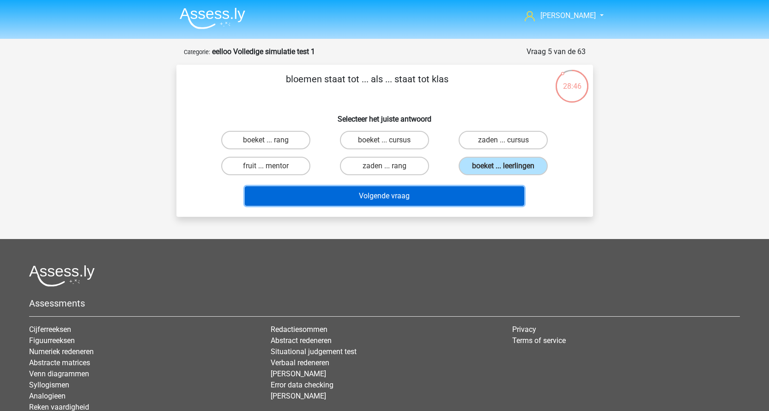
click at [418, 195] on button "Volgende vraag" at bounding box center [384, 195] width 279 height 19
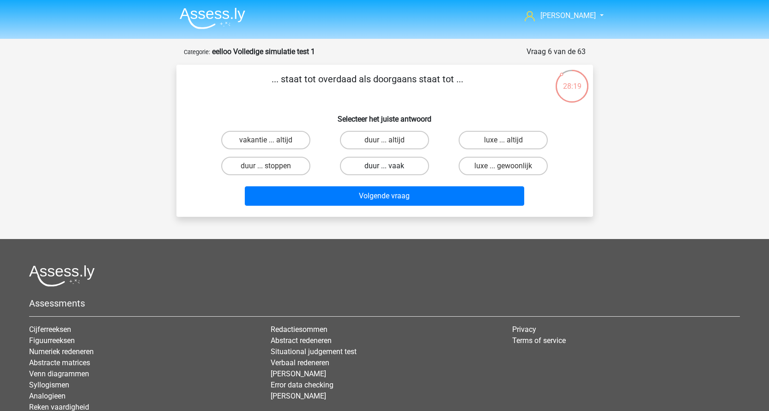
click at [387, 165] on label "duur ... vaak" at bounding box center [384, 166] width 89 height 18
click at [387, 166] on input "duur ... vaak" at bounding box center [387, 169] width 6 height 6
radio input "true"
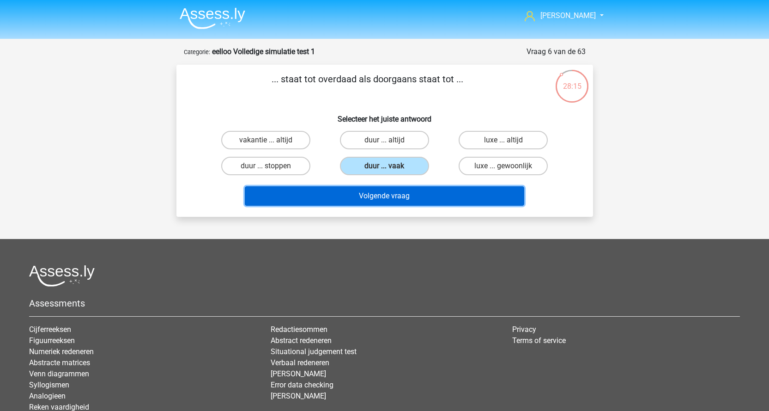
click at [387, 196] on button "Volgende vraag" at bounding box center [384, 195] width 279 height 19
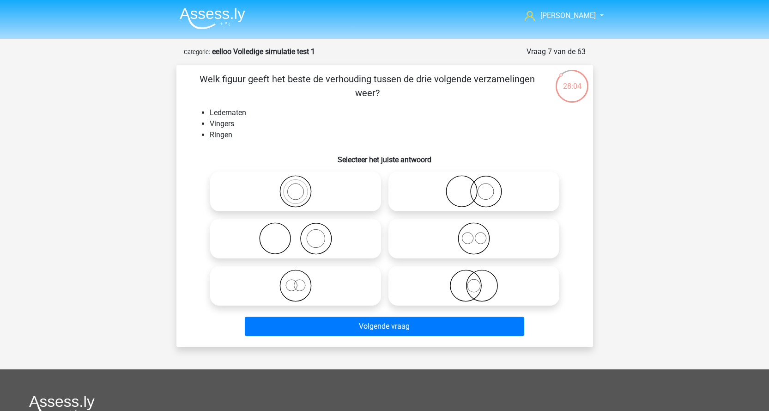
click at [332, 240] on icon at bounding box center [295, 238] width 163 height 32
click at [302, 234] on input "radio" at bounding box center [299, 231] width 6 height 6
radio input "true"
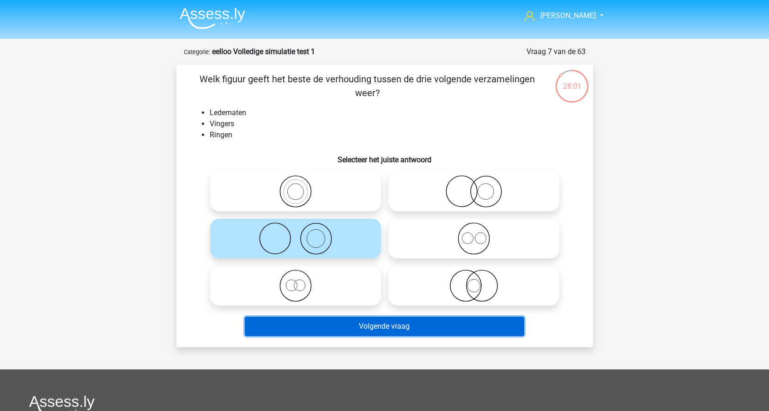
click at [391, 327] on button "Volgende vraag" at bounding box center [384, 325] width 279 height 19
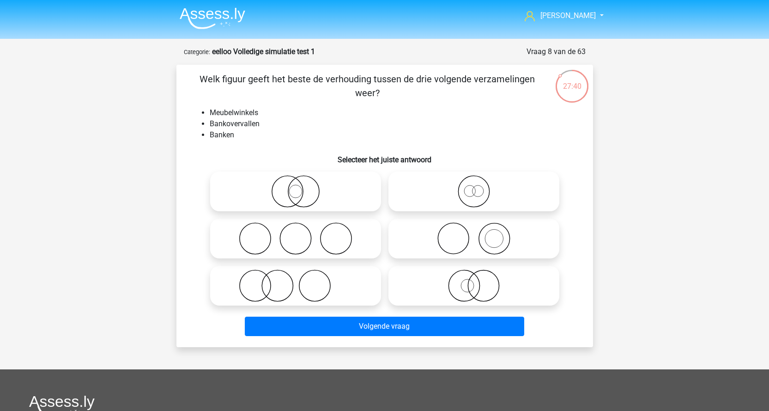
click at [334, 248] on icon at bounding box center [295, 238] width 163 height 32
click at [302, 234] on input "radio" at bounding box center [299, 231] width 6 height 6
radio input "true"
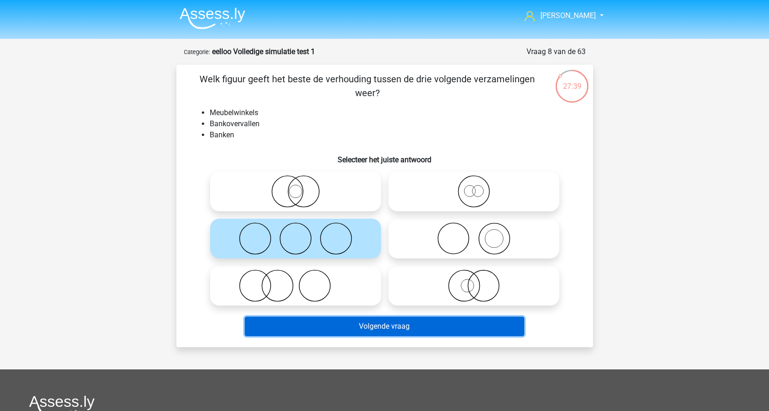
click at [377, 328] on button "Volgende vraag" at bounding box center [384, 325] width 279 height 19
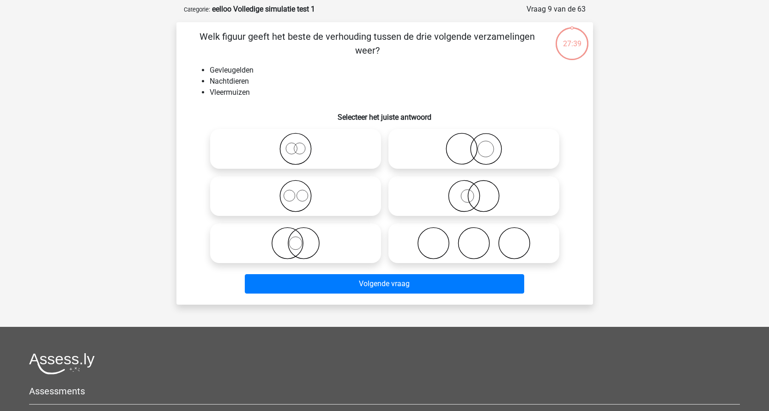
scroll to position [46, 0]
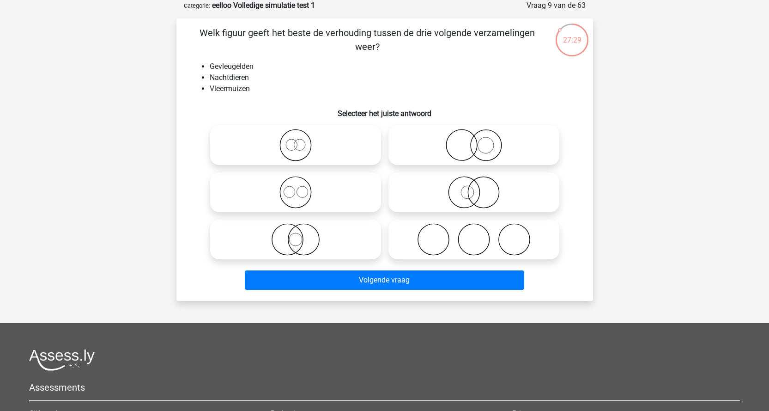
click at [475, 191] on icon at bounding box center [473, 192] width 163 height 32
click at [475, 187] on input "radio" at bounding box center [477, 184] width 6 height 6
radio input "true"
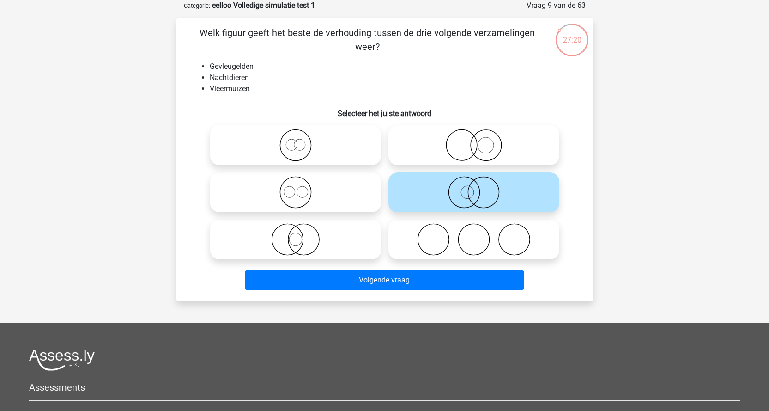
click at [296, 225] on icon at bounding box center [295, 239] width 163 height 32
click at [296, 229] on input "radio" at bounding box center [299, 232] width 6 height 6
radio input "true"
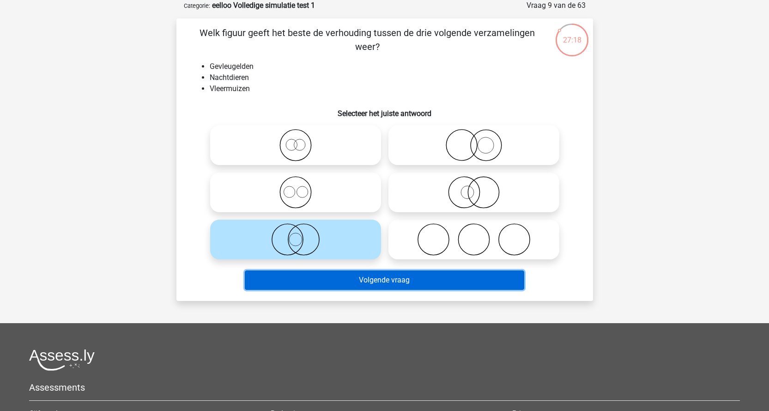
click at [350, 274] on button "Volgende vraag" at bounding box center [384, 279] width 279 height 19
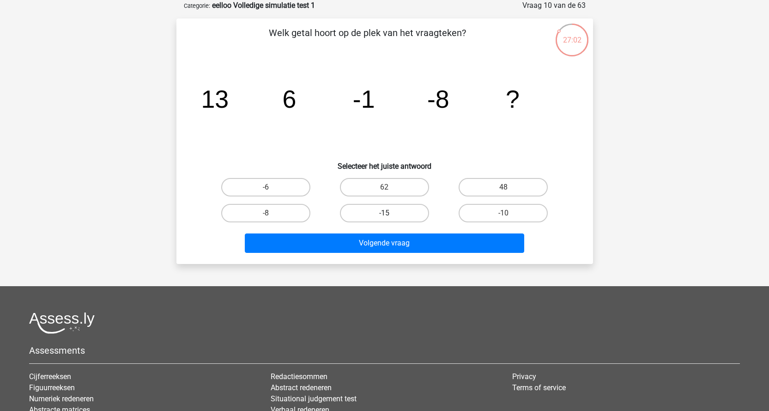
click at [391, 208] on label "-15" at bounding box center [384, 213] width 89 height 18
click at [390, 213] on input "-15" at bounding box center [387, 216] width 6 height 6
radio input "true"
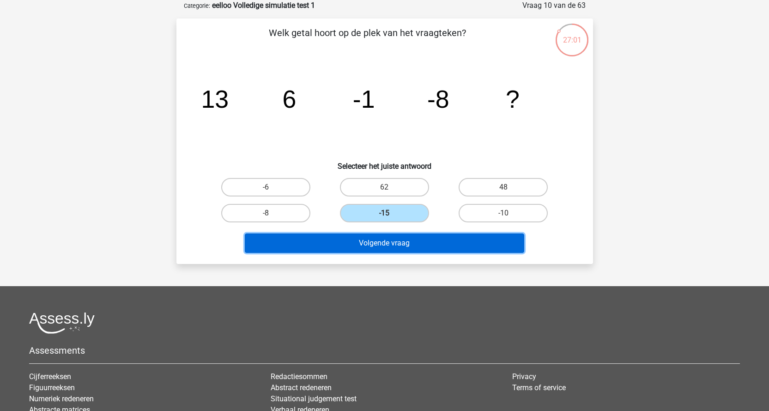
click at [391, 246] on button "Volgende vraag" at bounding box center [384, 242] width 279 height 19
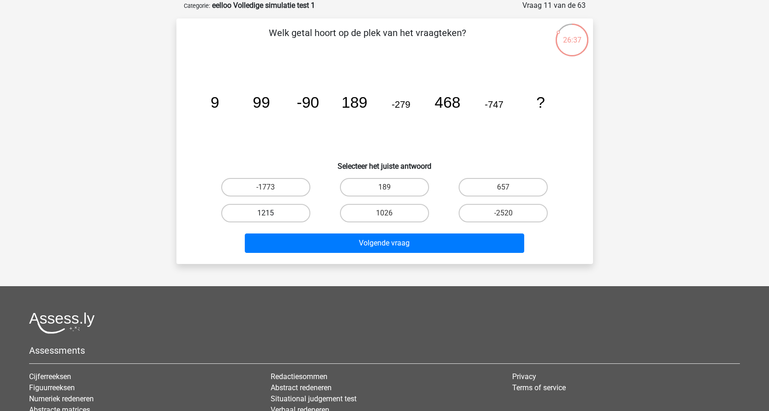
click at [250, 211] on label "1215" at bounding box center [265, 213] width 89 height 18
click at [266, 213] on input "1215" at bounding box center [269, 216] width 6 height 6
radio input "true"
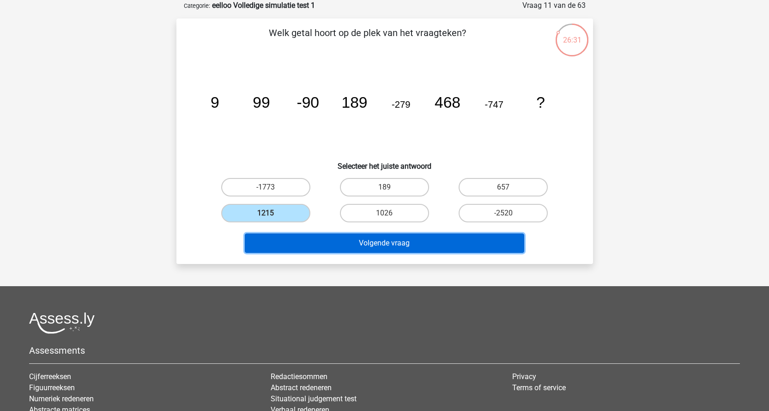
click at [368, 252] on button "Volgende vraag" at bounding box center [384, 242] width 279 height 19
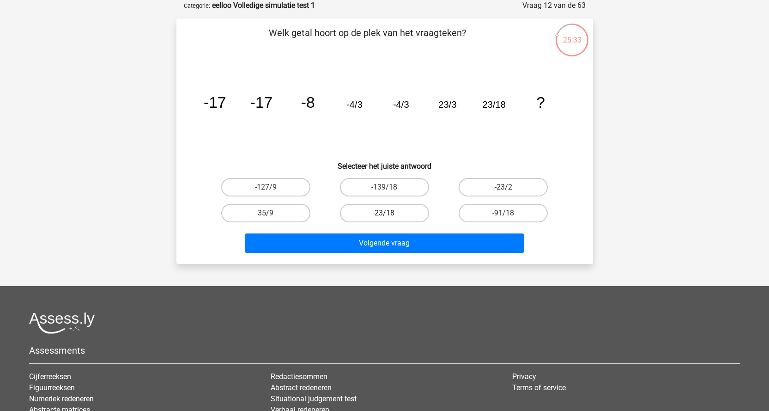
click at [374, 211] on label "23/18" at bounding box center [384, 213] width 89 height 18
click at [384, 213] on input "23/18" at bounding box center [387, 216] width 6 height 6
radio input "true"
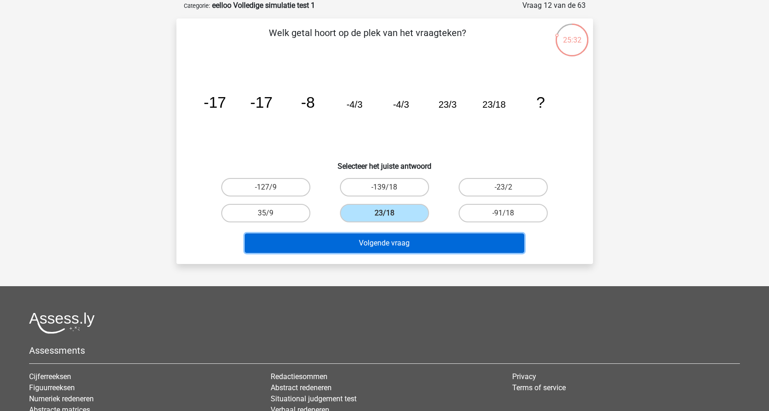
click at [374, 248] on button "Volgende vraag" at bounding box center [384, 242] width 279 height 19
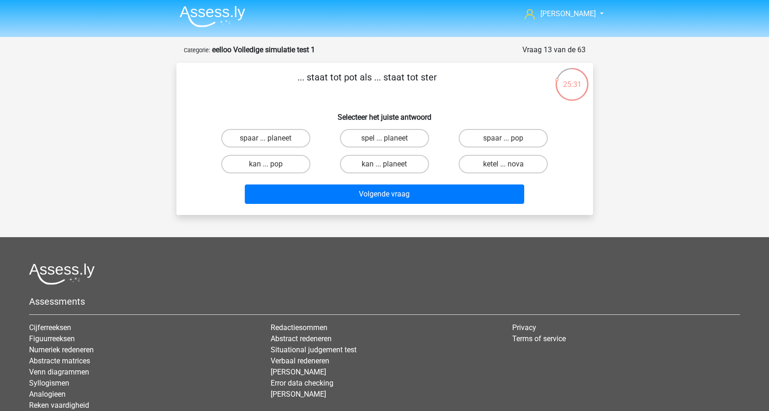
scroll to position [0, 0]
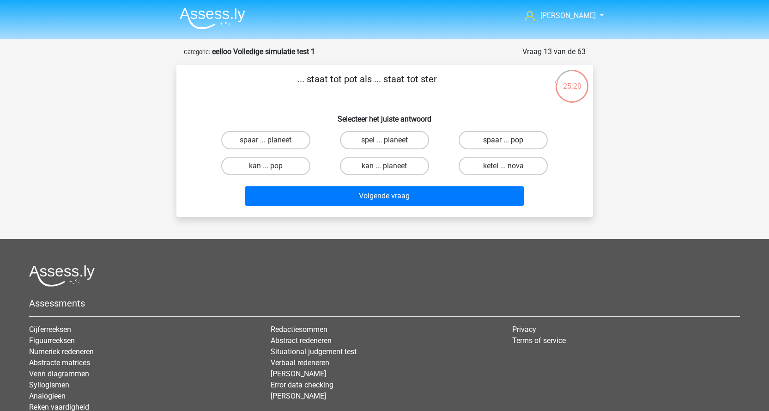
click at [513, 135] on label "spaar ... pop" at bounding box center [503, 140] width 89 height 18
click at [509, 140] on input "spaar ... pop" at bounding box center [506, 143] width 6 height 6
radio input "true"
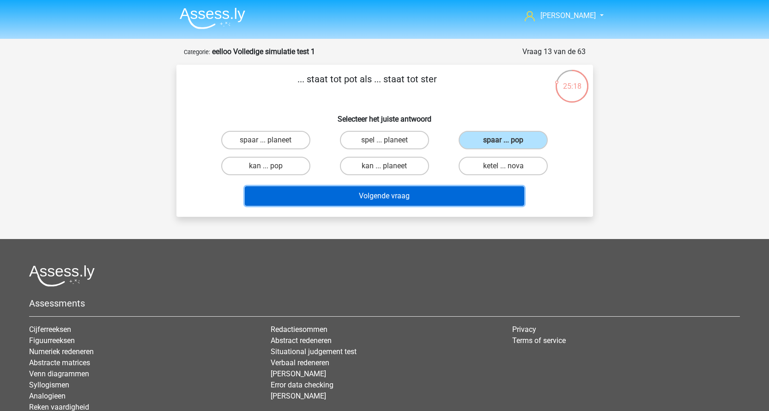
click at [380, 203] on button "Volgende vraag" at bounding box center [384, 195] width 279 height 19
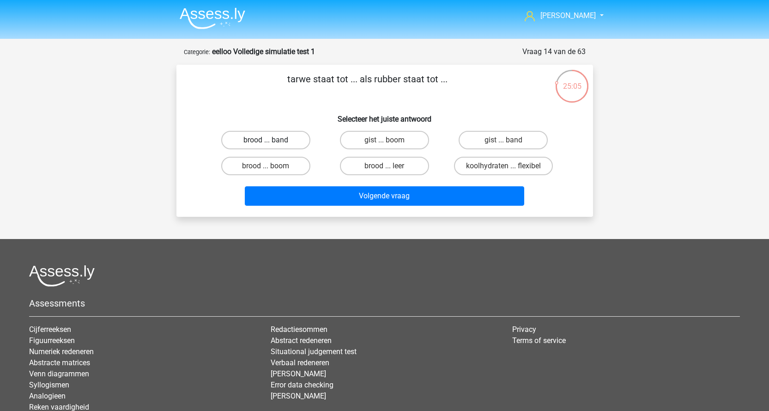
click at [301, 139] on label "brood ... band" at bounding box center [265, 140] width 89 height 18
click at [272, 140] on input "brood ... band" at bounding box center [269, 143] width 6 height 6
radio input "true"
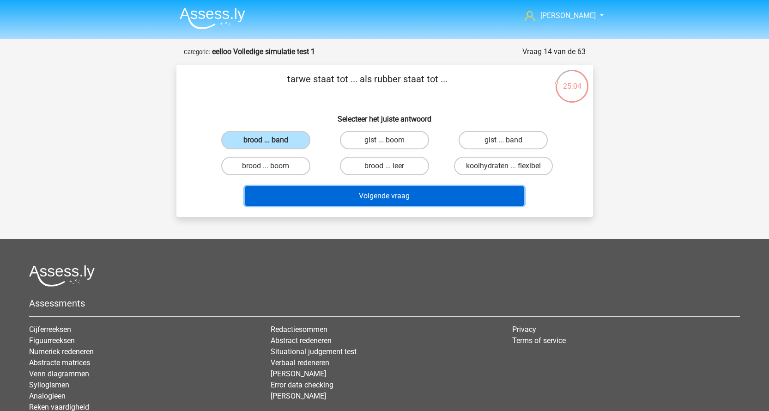
click at [421, 196] on button "Volgende vraag" at bounding box center [384, 195] width 279 height 19
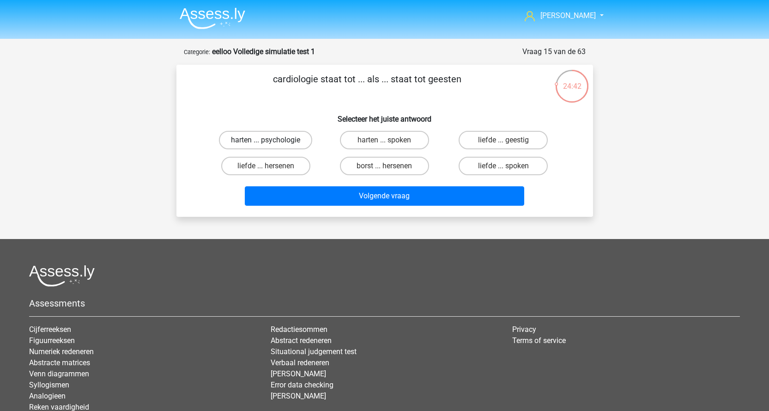
click at [231, 141] on label "harten ... psychologie" at bounding box center [265, 140] width 93 height 18
click at [266, 141] on input "harten ... psychologie" at bounding box center [269, 143] width 6 height 6
radio input "true"
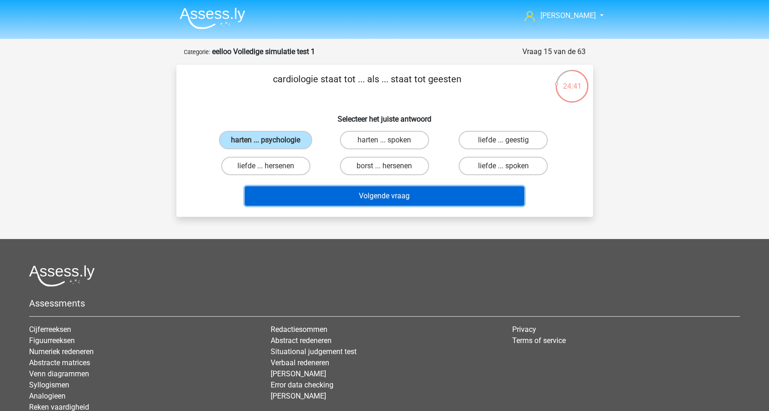
click at [360, 201] on button "Volgende vraag" at bounding box center [384, 195] width 279 height 19
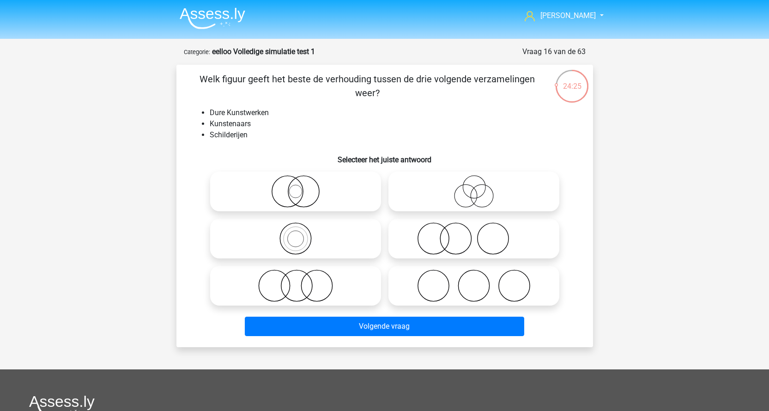
click at [475, 243] on icon at bounding box center [473, 238] width 163 height 32
click at [475, 234] on input "radio" at bounding box center [477, 231] width 6 height 6
radio input "true"
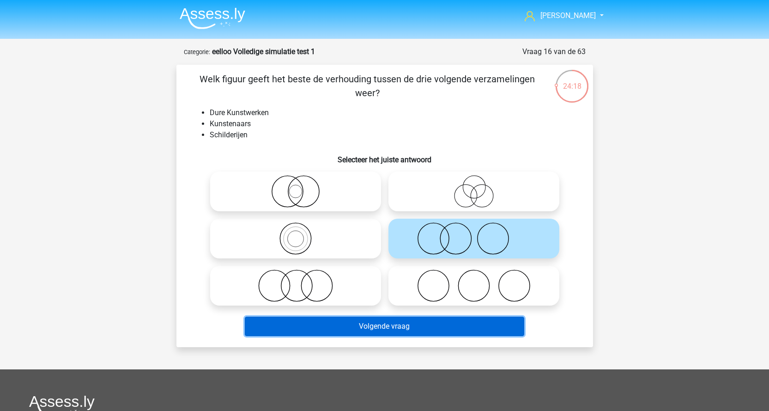
click at [375, 329] on button "Volgende vraag" at bounding box center [384, 325] width 279 height 19
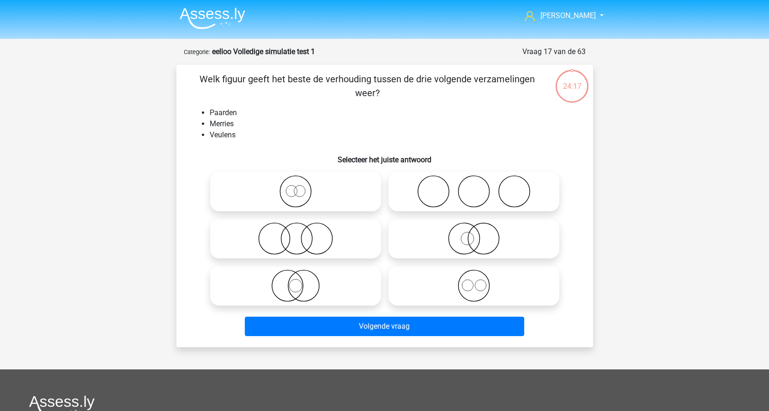
scroll to position [46, 0]
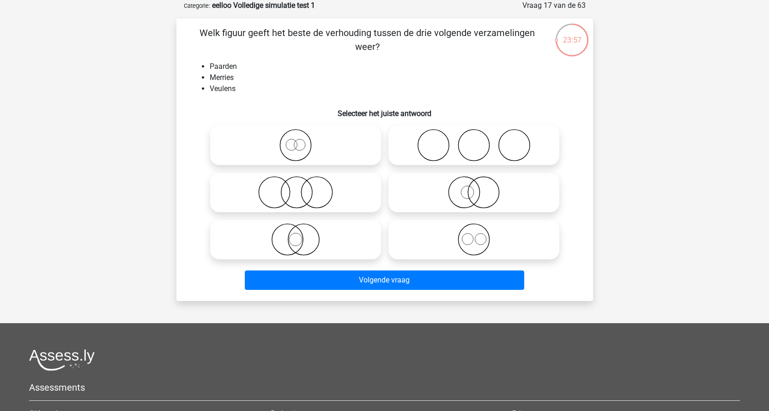
click at [308, 242] on icon at bounding box center [295, 239] width 163 height 32
click at [302, 235] on input "radio" at bounding box center [299, 232] width 6 height 6
radio input "true"
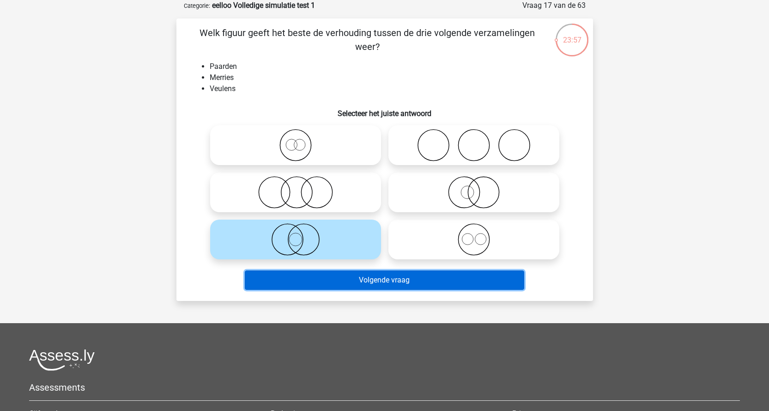
click at [336, 278] on button "Volgende vraag" at bounding box center [384, 279] width 279 height 19
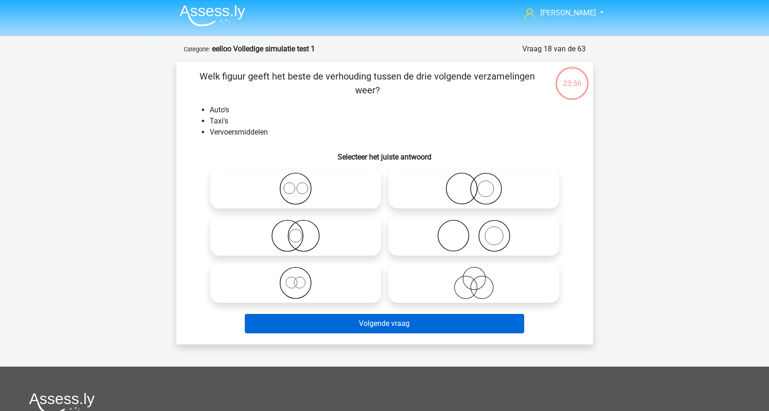
scroll to position [0, 0]
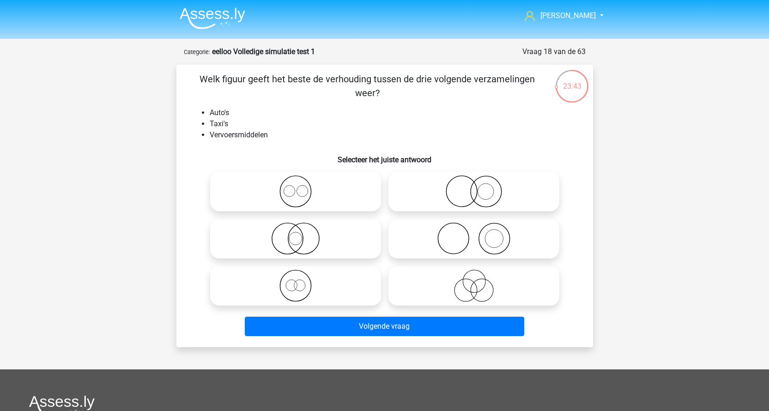
click at [320, 284] on icon at bounding box center [295, 285] width 163 height 32
click at [302, 281] on input "radio" at bounding box center [299, 278] width 6 height 6
radio input "true"
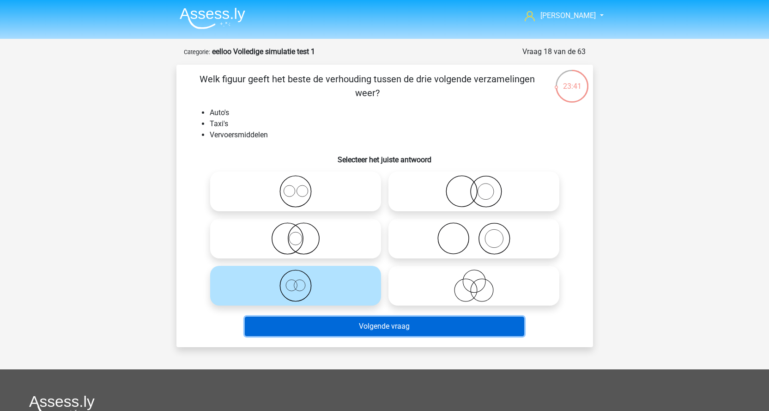
click at [344, 331] on button "Volgende vraag" at bounding box center [384, 325] width 279 height 19
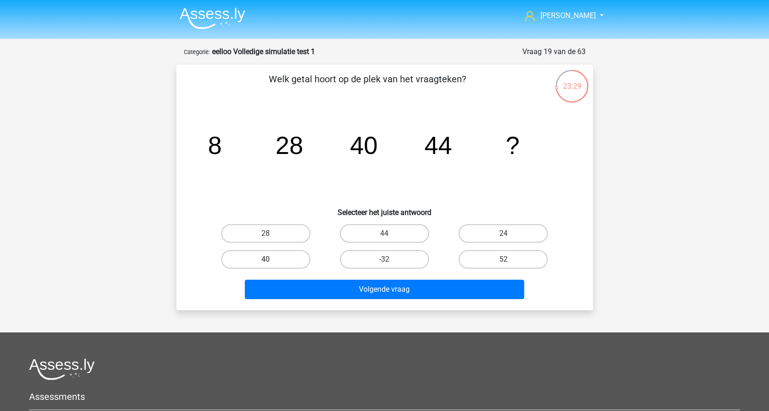
click at [250, 260] on label "40" at bounding box center [265, 259] width 89 height 18
click at [266, 260] on input "40" at bounding box center [269, 262] width 6 height 6
radio input "true"
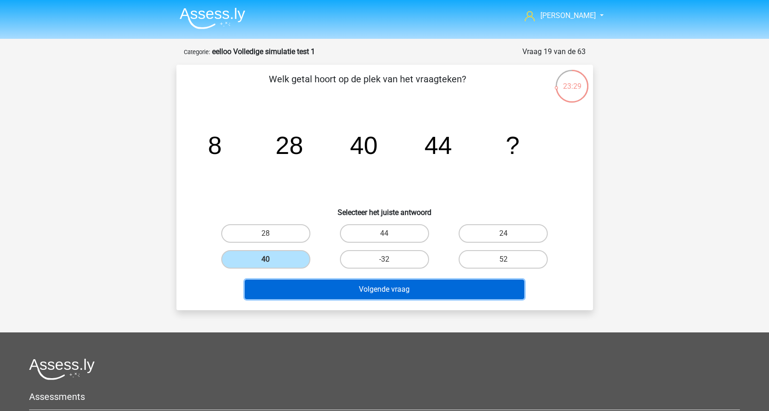
click at [328, 284] on button "Volgende vraag" at bounding box center [384, 288] width 279 height 19
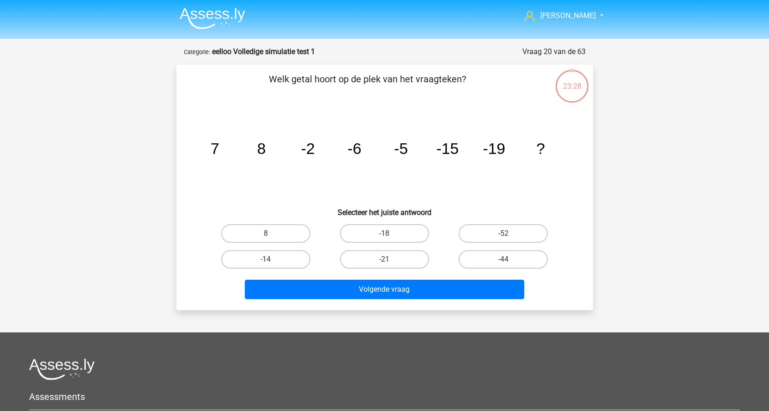
scroll to position [46, 0]
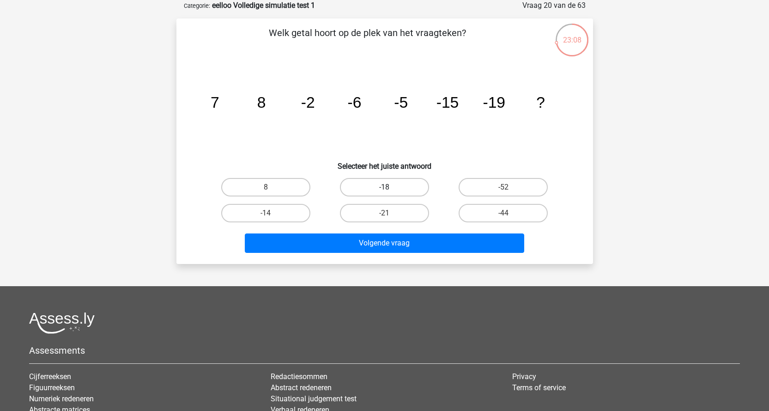
click at [381, 190] on label "-18" at bounding box center [384, 187] width 89 height 18
click at [384, 190] on input "-18" at bounding box center [387, 190] width 6 height 6
radio input "true"
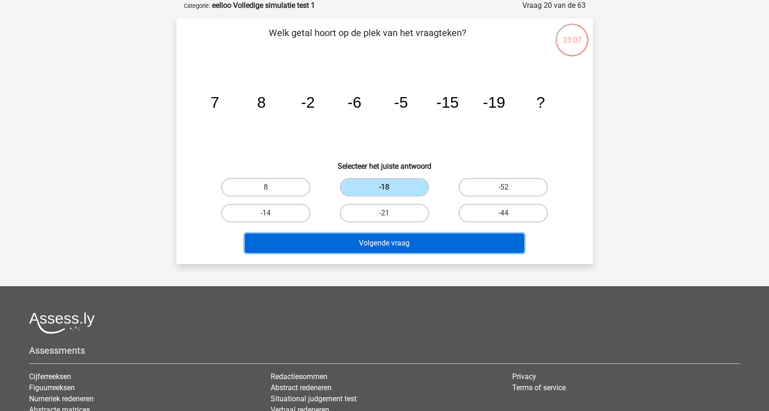
click at [383, 247] on button "Volgende vraag" at bounding box center [384, 242] width 279 height 19
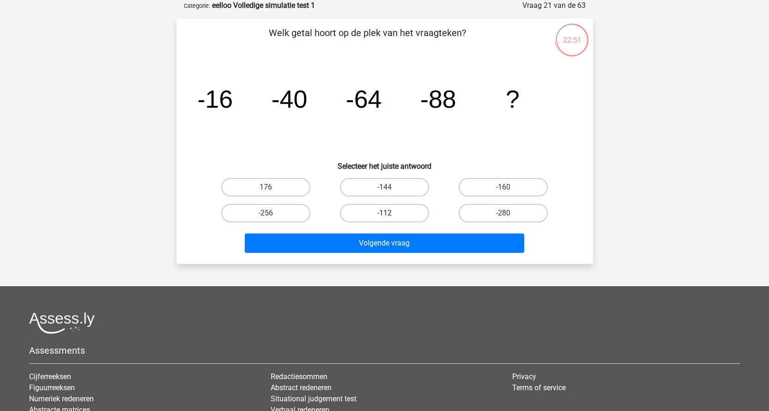
click at [396, 214] on label "-112" at bounding box center [384, 213] width 89 height 18
click at [390, 214] on input "-112" at bounding box center [387, 216] width 6 height 6
radio input "true"
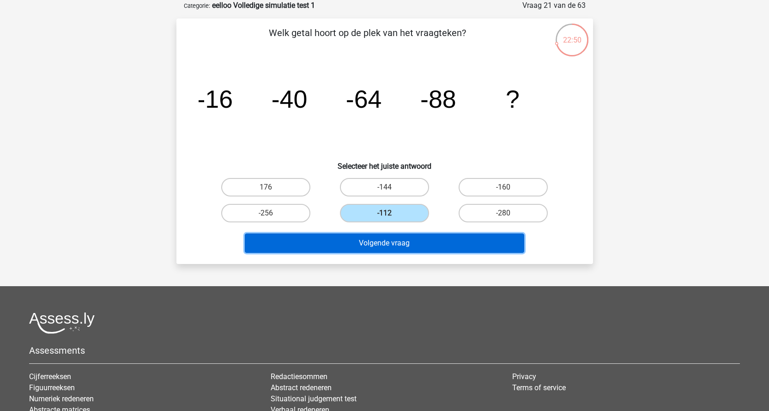
click at [397, 247] on button "Volgende vraag" at bounding box center [384, 242] width 279 height 19
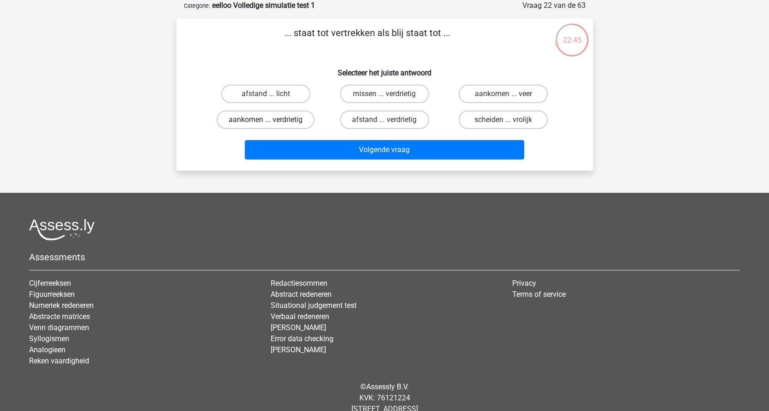
click at [286, 117] on label "aankomen ... verdrietig" at bounding box center [266, 119] width 98 height 18
click at [272, 120] on input "aankomen ... verdrietig" at bounding box center [269, 123] width 6 height 6
radio input "true"
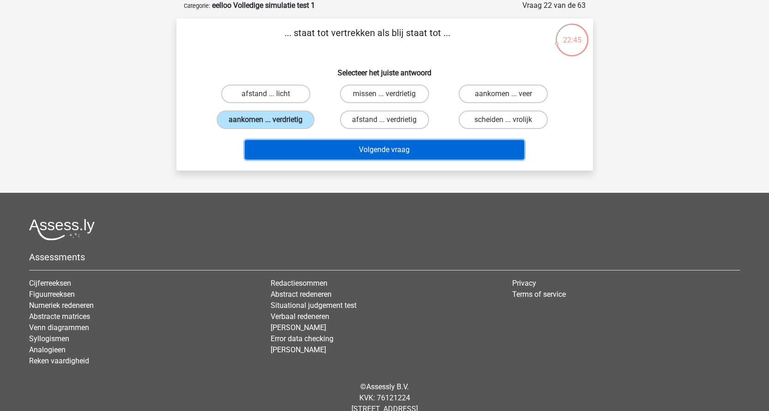
click at [378, 155] on button "Volgende vraag" at bounding box center [384, 149] width 279 height 19
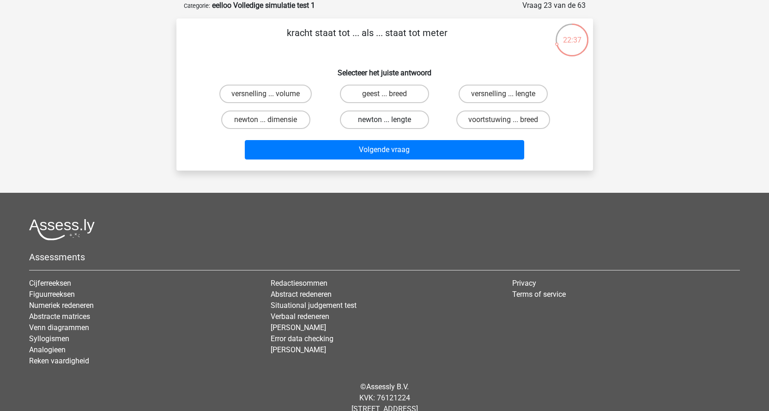
click at [405, 127] on label "newton ... lengte" at bounding box center [384, 119] width 89 height 18
click at [390, 126] on input "newton ... lengte" at bounding box center [387, 123] width 6 height 6
radio input "true"
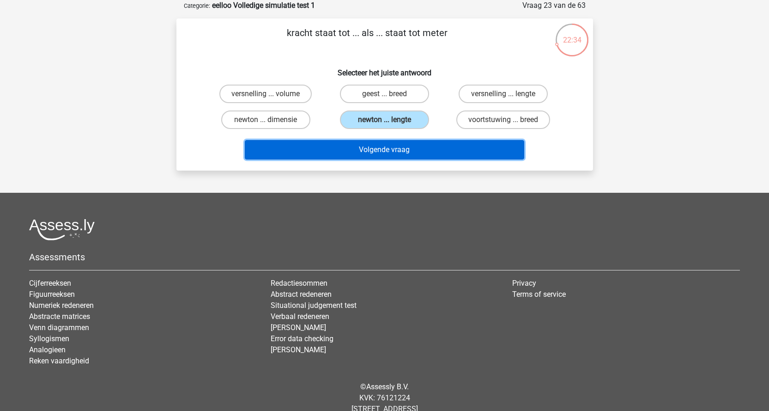
click at [403, 153] on button "Volgende vraag" at bounding box center [384, 149] width 279 height 19
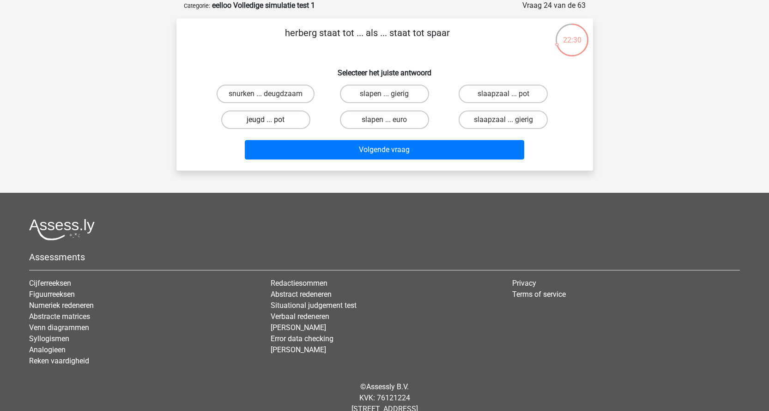
click at [282, 120] on label "jeugd ... pot" at bounding box center [265, 119] width 89 height 18
click at [272, 120] on input "jeugd ... pot" at bounding box center [269, 123] width 6 height 6
radio input "true"
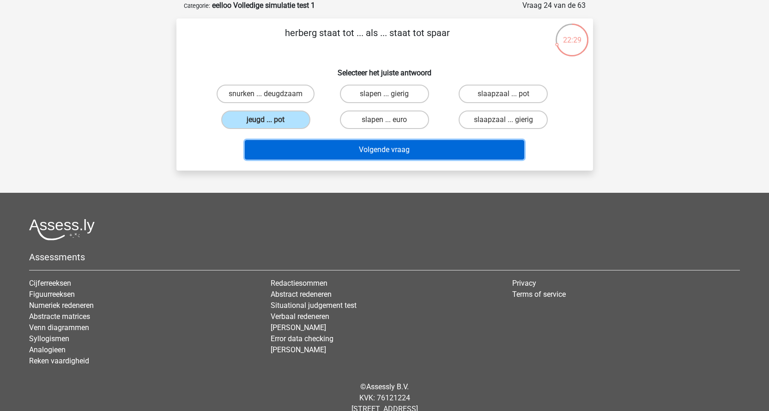
click at [420, 151] on button "Volgende vraag" at bounding box center [384, 149] width 279 height 19
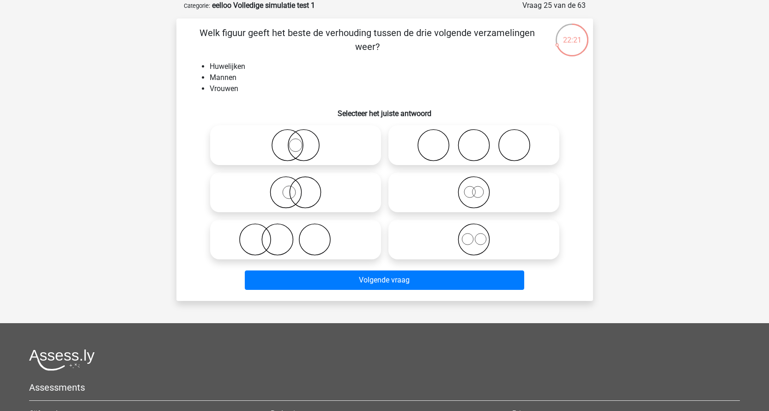
click at [331, 249] on icon at bounding box center [295, 239] width 163 height 32
click at [302, 235] on input "radio" at bounding box center [299, 232] width 6 height 6
radio input "true"
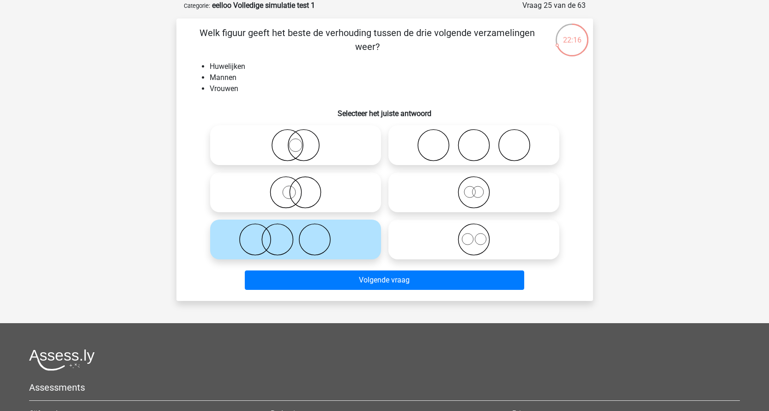
click at [498, 156] on icon at bounding box center [473, 145] width 163 height 32
click at [480, 140] on input "radio" at bounding box center [477, 137] width 6 height 6
radio input "true"
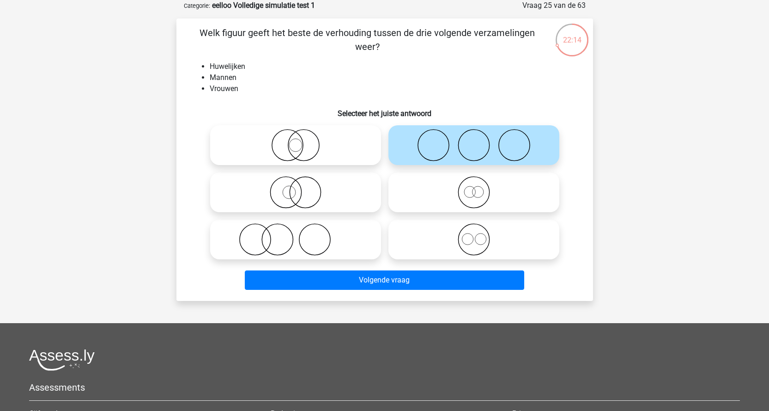
click at [316, 249] on icon at bounding box center [295, 239] width 163 height 32
click at [302, 235] on input "radio" at bounding box center [299, 232] width 6 height 6
radio input "true"
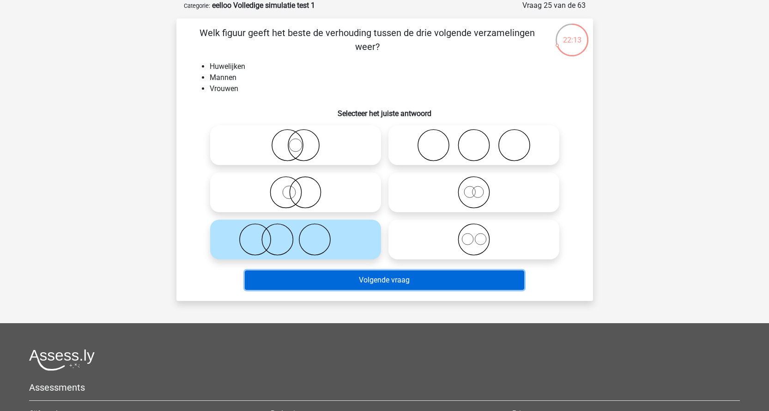
click at [368, 276] on button "Volgende vraag" at bounding box center [384, 279] width 279 height 19
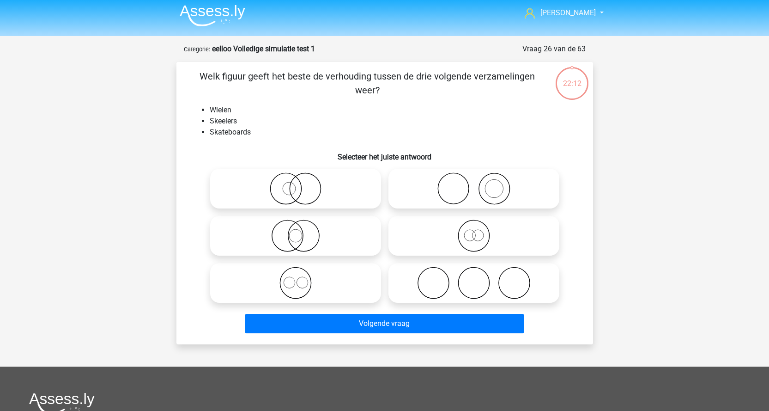
scroll to position [0, 0]
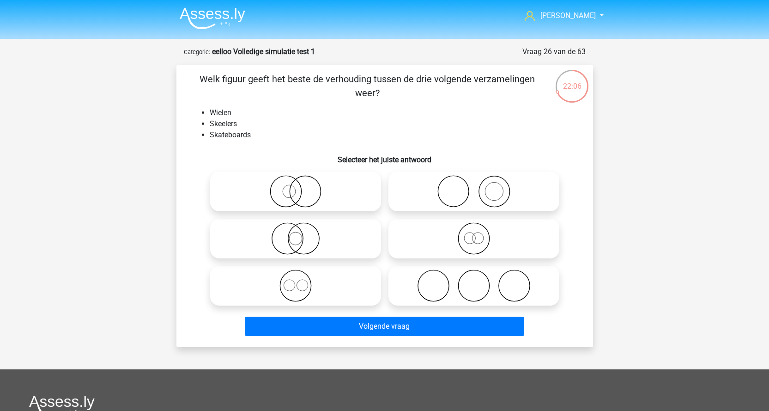
click at [447, 292] on circle at bounding box center [432, 285] width 31 height 31
click at [474, 281] on input "radio" at bounding box center [477, 278] width 6 height 6
radio input "true"
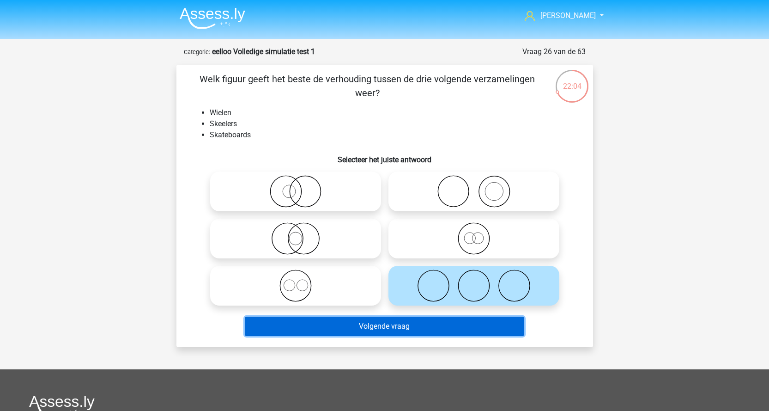
click at [387, 331] on button "Volgende vraag" at bounding box center [384, 325] width 279 height 19
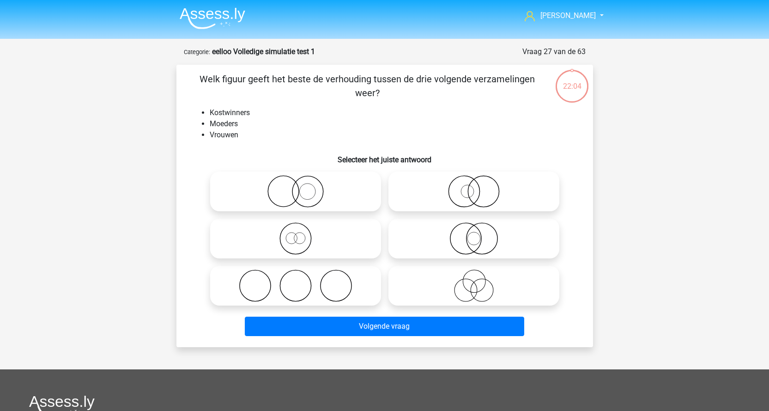
scroll to position [46, 0]
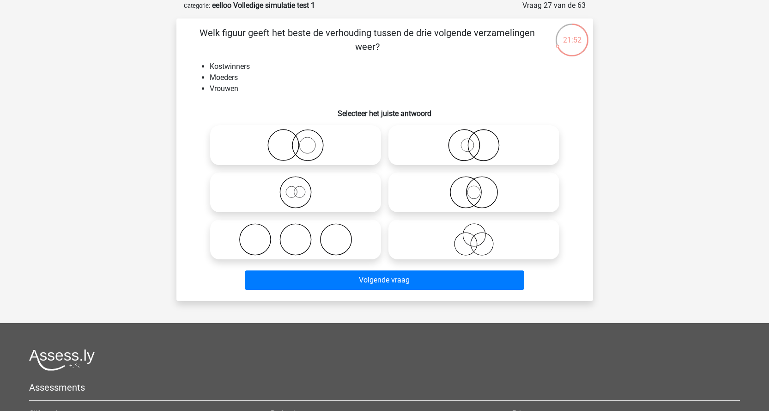
click at [480, 199] on circle at bounding box center [465, 192] width 31 height 31
click at [480, 187] on input "radio" at bounding box center [477, 184] width 6 height 6
radio input "true"
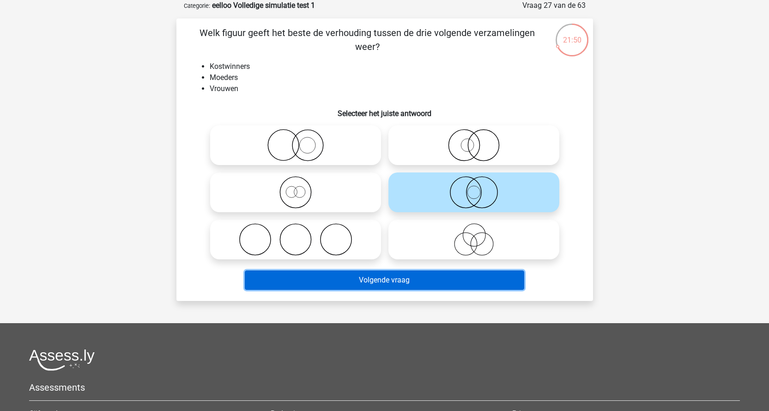
click at [394, 280] on button "Volgende vraag" at bounding box center [384, 279] width 279 height 19
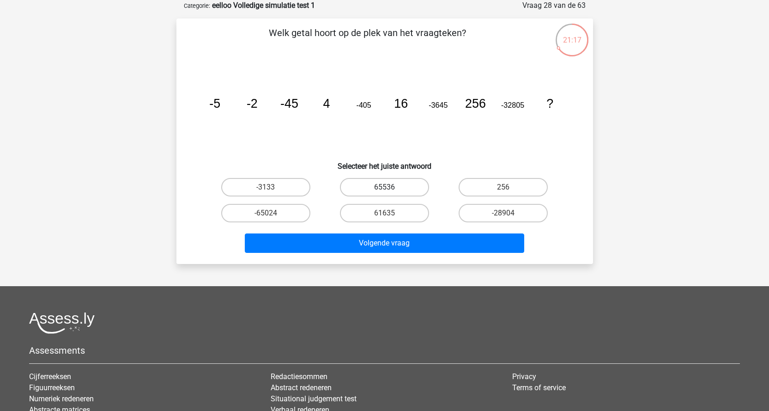
click at [380, 188] on label "65536" at bounding box center [384, 187] width 89 height 18
click at [384, 188] on input "65536" at bounding box center [387, 190] width 6 height 6
radio input "true"
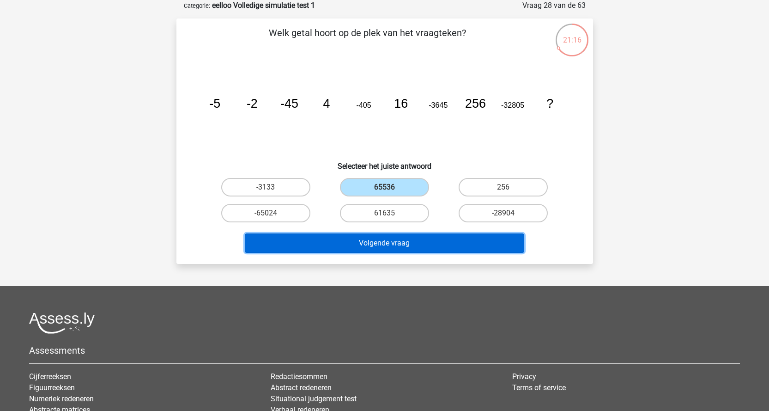
click at [384, 244] on button "Volgende vraag" at bounding box center [384, 242] width 279 height 19
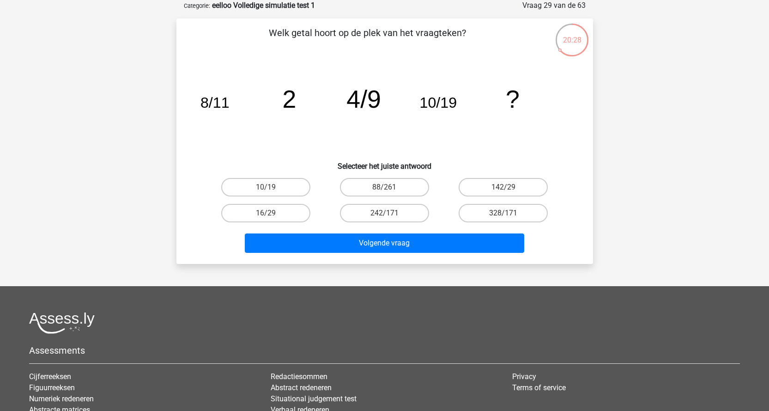
drag, startPoint x: 276, startPoint y: 214, endPoint x: 321, endPoint y: 230, distance: 47.6
click at [276, 214] on label "16/29" at bounding box center [265, 213] width 89 height 18
click at [272, 214] on input "16/29" at bounding box center [269, 216] width 6 height 6
radio input "true"
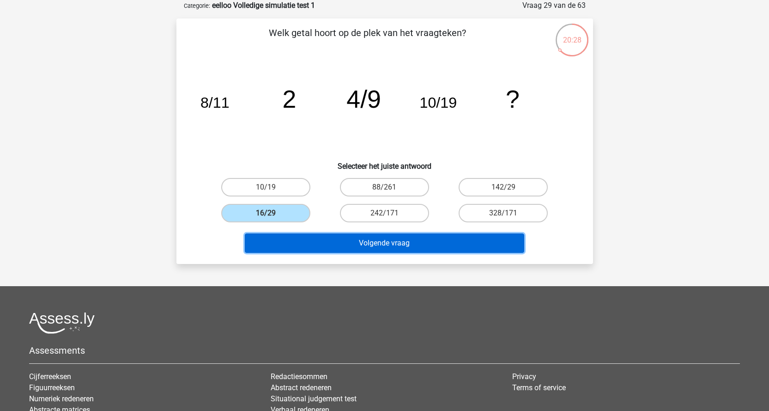
click at [391, 248] on button "Volgende vraag" at bounding box center [384, 242] width 279 height 19
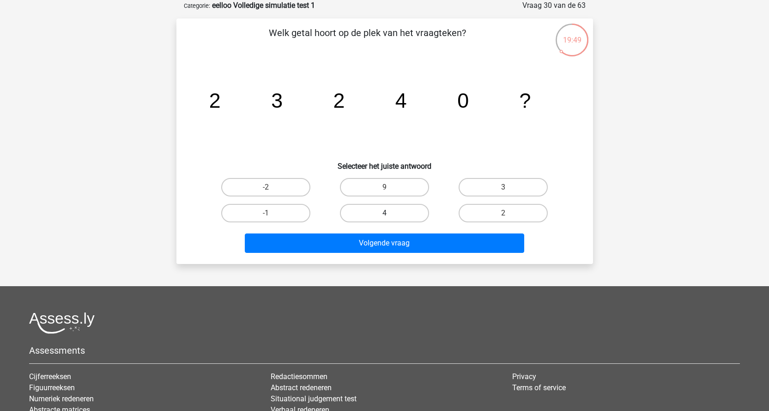
drag, startPoint x: 396, startPoint y: 211, endPoint x: 396, endPoint y: 217, distance: 6.0
click at [396, 211] on label "4" at bounding box center [384, 213] width 89 height 18
click at [390, 213] on input "4" at bounding box center [387, 216] width 6 height 6
radio input "true"
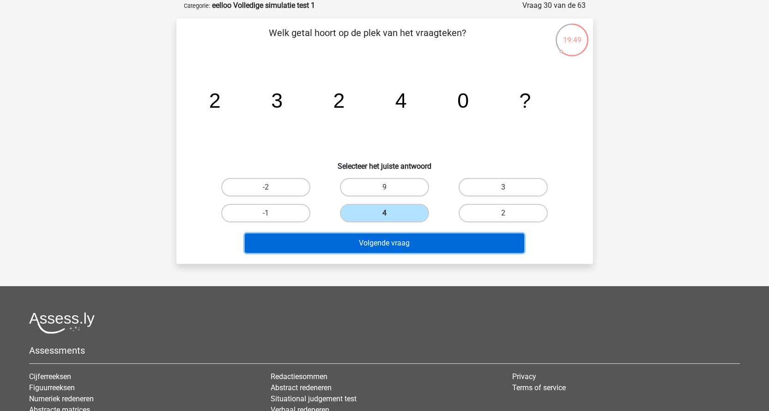
click at [395, 240] on button "Volgende vraag" at bounding box center [384, 242] width 279 height 19
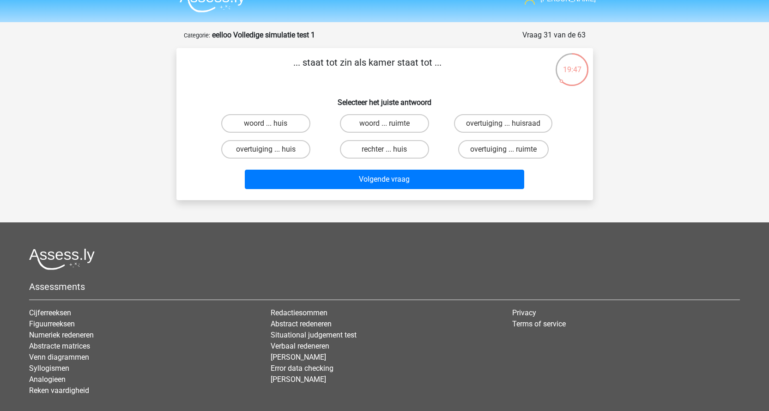
scroll to position [0, 0]
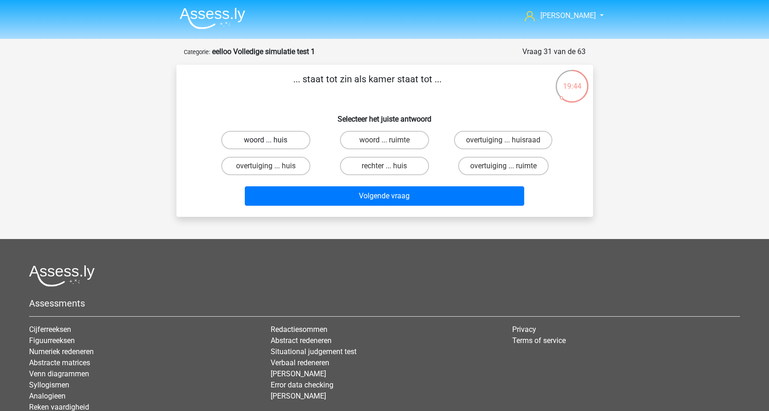
click at [274, 139] on label "woord ... huis" at bounding box center [265, 140] width 89 height 18
click at [272, 140] on input "woord ... huis" at bounding box center [269, 143] width 6 height 6
radio input "true"
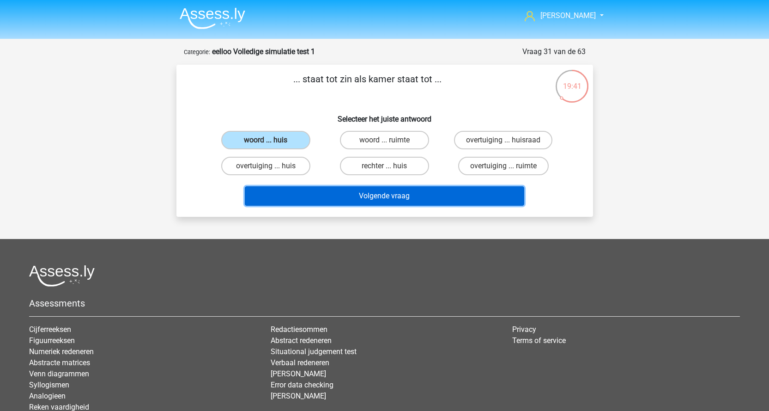
click at [400, 204] on button "Volgende vraag" at bounding box center [384, 195] width 279 height 19
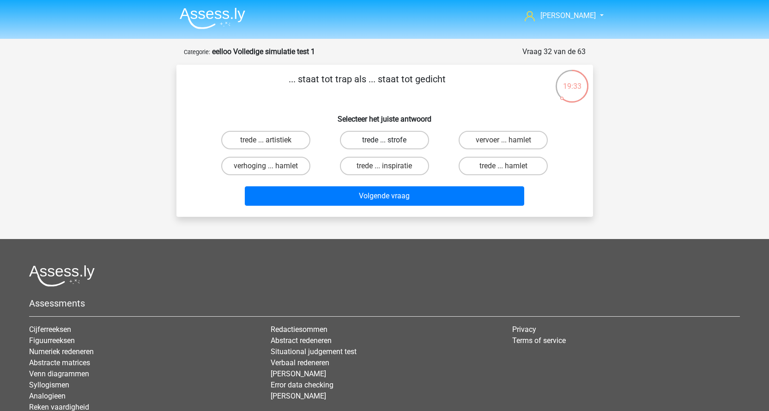
click at [398, 137] on label "trede ... strofe" at bounding box center [384, 140] width 89 height 18
click at [390, 140] on input "trede ... strofe" at bounding box center [387, 143] width 6 height 6
radio input "true"
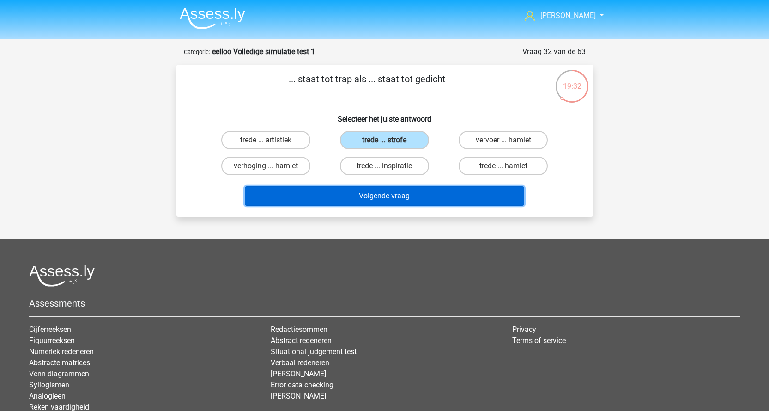
click at [408, 198] on button "Volgende vraag" at bounding box center [384, 195] width 279 height 19
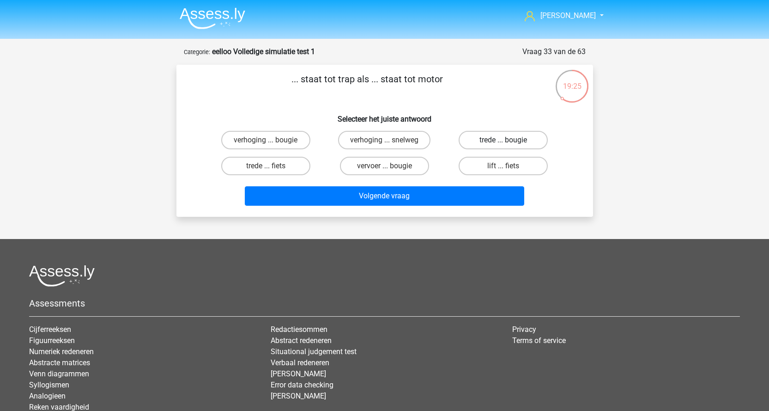
click at [520, 133] on label "trede ... bougie" at bounding box center [503, 140] width 89 height 18
click at [509, 140] on input "trede ... bougie" at bounding box center [506, 143] width 6 height 6
radio input "true"
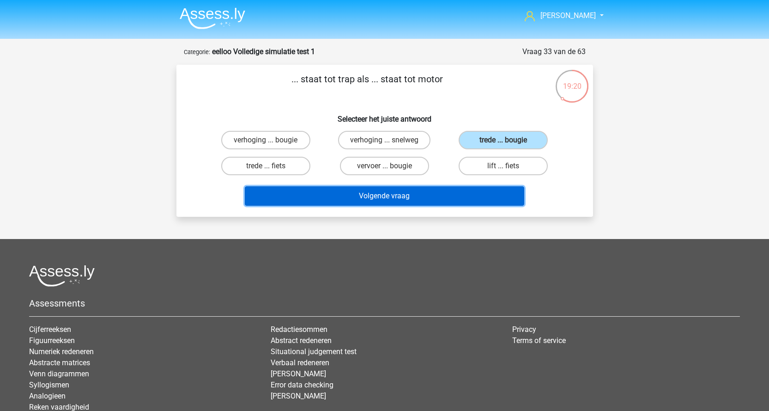
click at [395, 200] on button "Volgende vraag" at bounding box center [384, 195] width 279 height 19
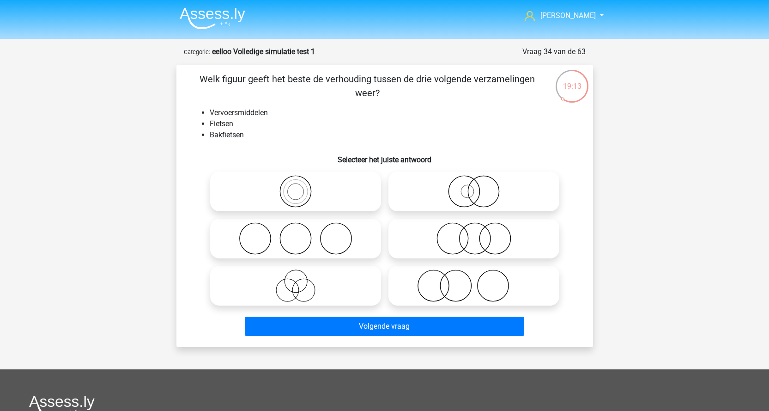
click at [500, 192] on icon at bounding box center [473, 191] width 163 height 32
click at [480, 187] on input "radio" at bounding box center [477, 184] width 6 height 6
radio input "true"
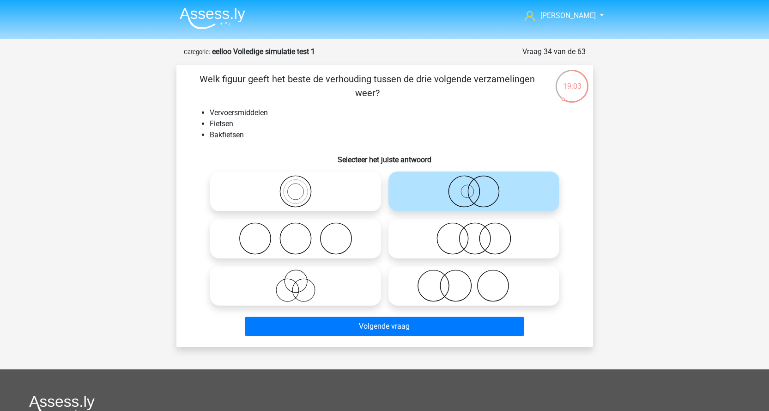
click at [259, 184] on icon at bounding box center [295, 191] width 163 height 32
click at [296, 184] on input "radio" at bounding box center [299, 184] width 6 height 6
radio input "true"
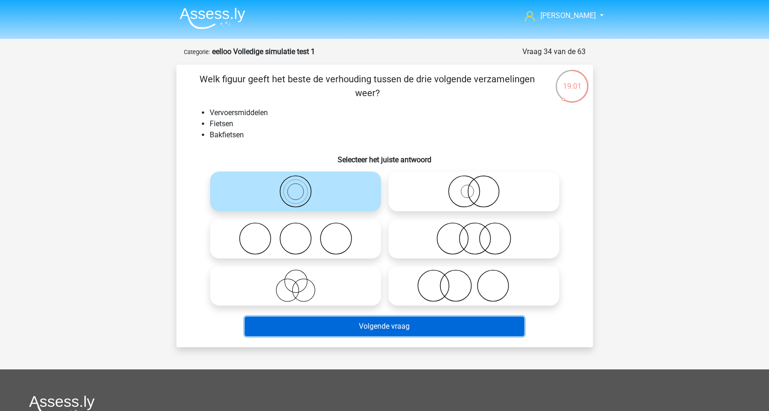
click at [379, 325] on button "Volgende vraag" at bounding box center [384, 325] width 279 height 19
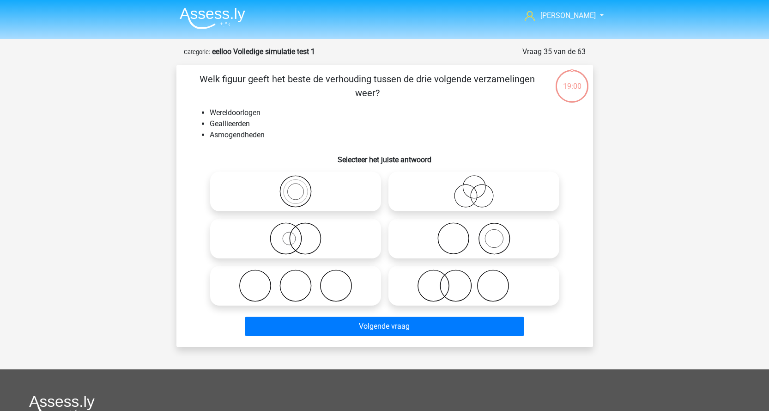
scroll to position [46, 0]
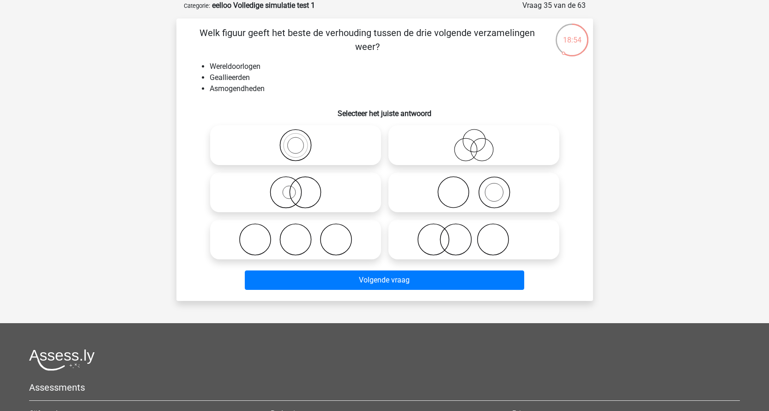
click at [326, 235] on icon at bounding box center [295, 239] width 163 height 32
click at [302, 235] on input "radio" at bounding box center [299, 232] width 6 height 6
radio input "true"
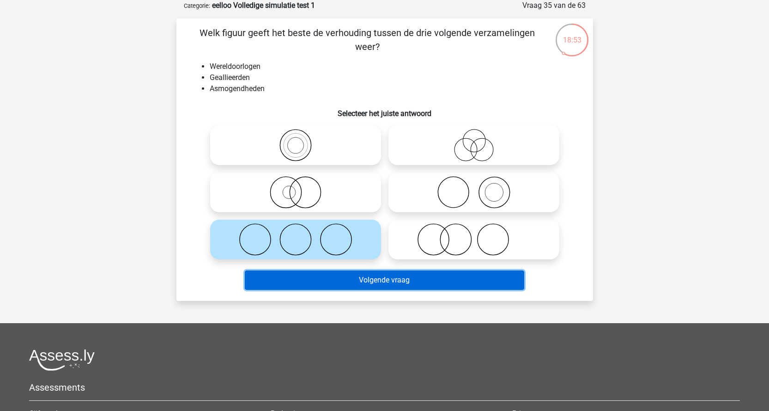
click at [352, 277] on button "Volgende vraag" at bounding box center [384, 279] width 279 height 19
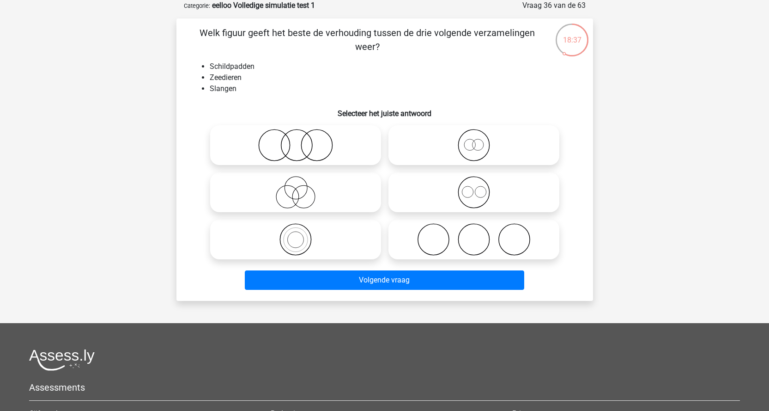
click at [344, 143] on icon at bounding box center [295, 145] width 163 height 32
click at [302, 140] on input "radio" at bounding box center [299, 137] width 6 height 6
radio input "true"
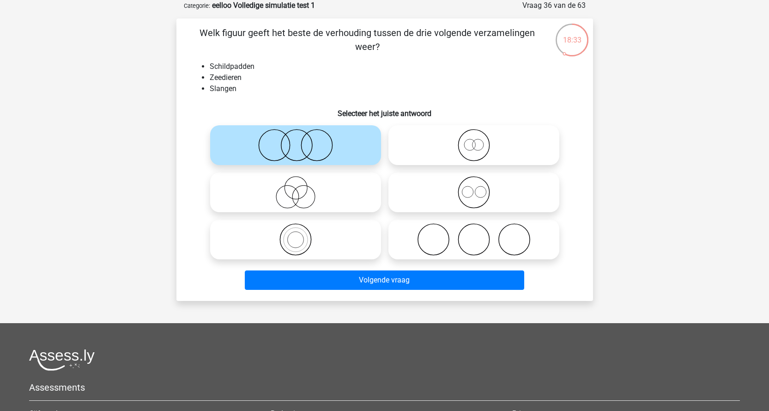
click at [461, 205] on icon at bounding box center [473, 192] width 163 height 32
click at [474, 187] on input "radio" at bounding box center [477, 184] width 6 height 6
radio input "true"
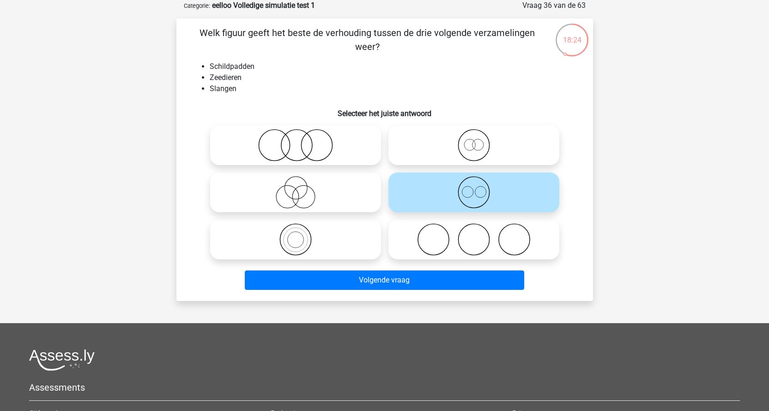
click at [411, 246] on icon at bounding box center [473, 239] width 163 height 32
click at [474, 235] on input "radio" at bounding box center [477, 232] width 6 height 6
radio input "true"
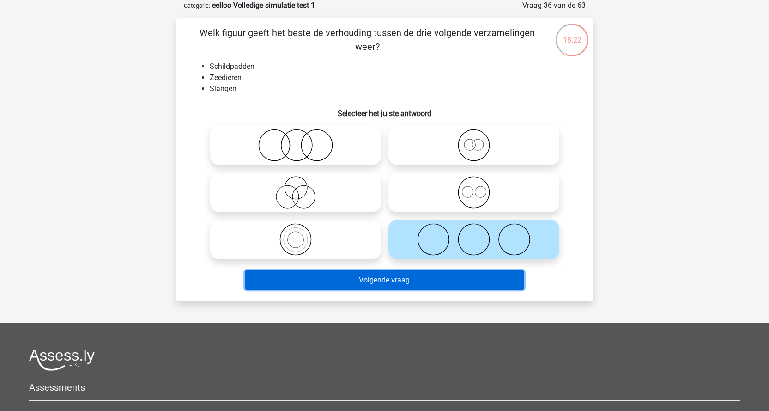
click at [384, 281] on button "Volgende vraag" at bounding box center [384, 279] width 279 height 19
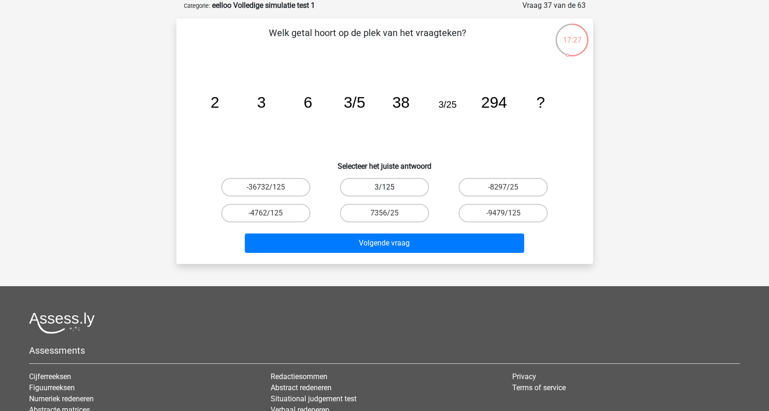
click at [403, 186] on label "3/125" at bounding box center [384, 187] width 89 height 18
click at [390, 187] on input "3/125" at bounding box center [387, 190] width 6 height 6
radio input "true"
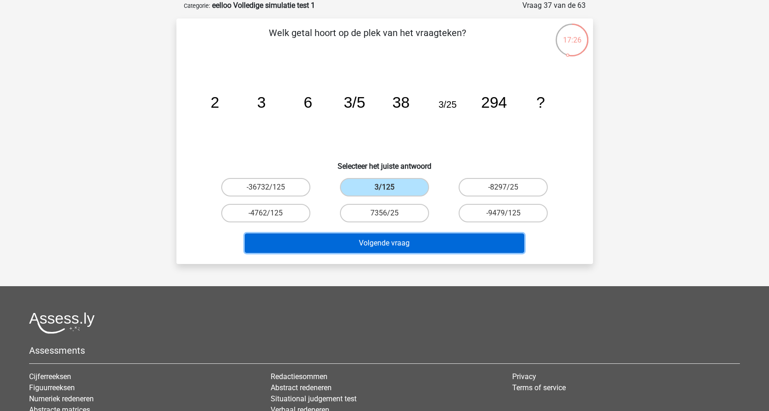
click at [400, 241] on button "Volgende vraag" at bounding box center [384, 242] width 279 height 19
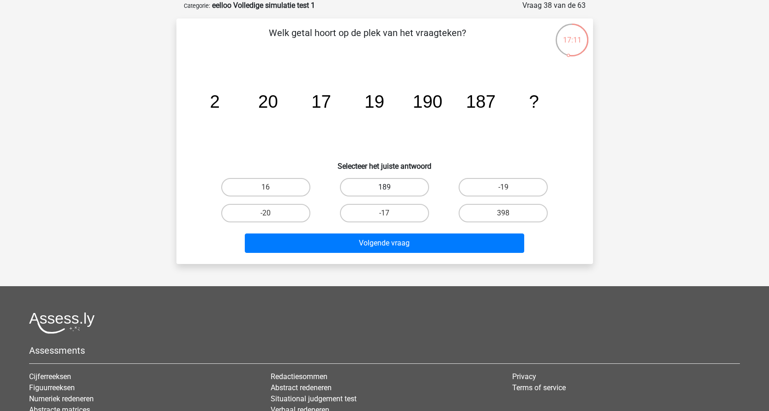
click at [405, 188] on label "189" at bounding box center [384, 187] width 89 height 18
click at [390, 188] on input "189" at bounding box center [387, 190] width 6 height 6
radio input "true"
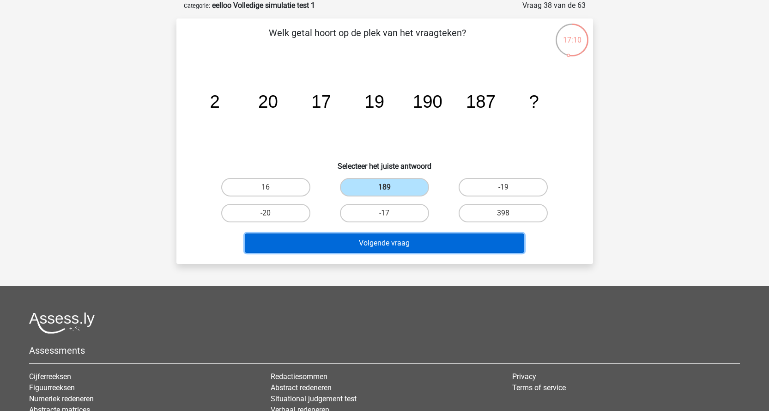
click at [408, 245] on button "Volgende vraag" at bounding box center [384, 242] width 279 height 19
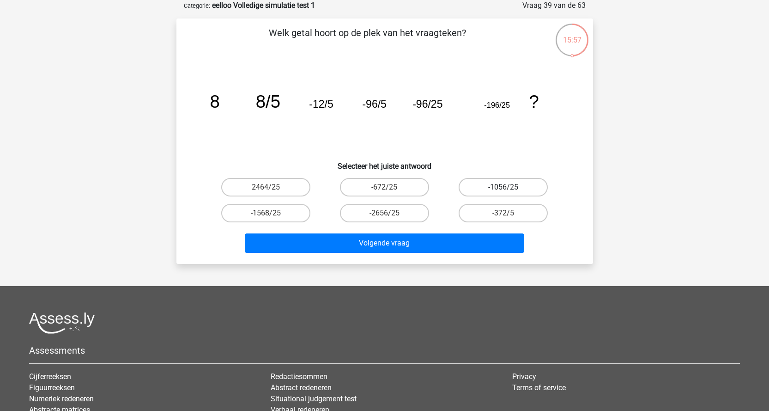
click at [525, 192] on label "-1056/25" at bounding box center [503, 187] width 89 height 18
click at [509, 192] on input "-1056/25" at bounding box center [506, 190] width 6 height 6
radio input "true"
click at [443, 254] on div "Volgende vraag" at bounding box center [384, 244] width 356 height 23
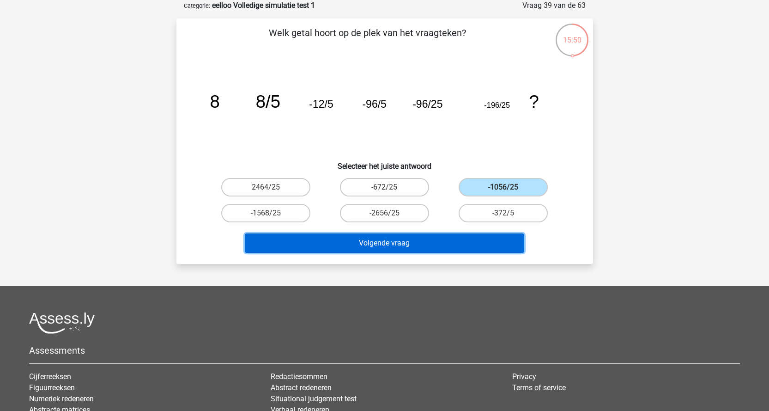
click at [439, 241] on button "Volgende vraag" at bounding box center [384, 242] width 279 height 19
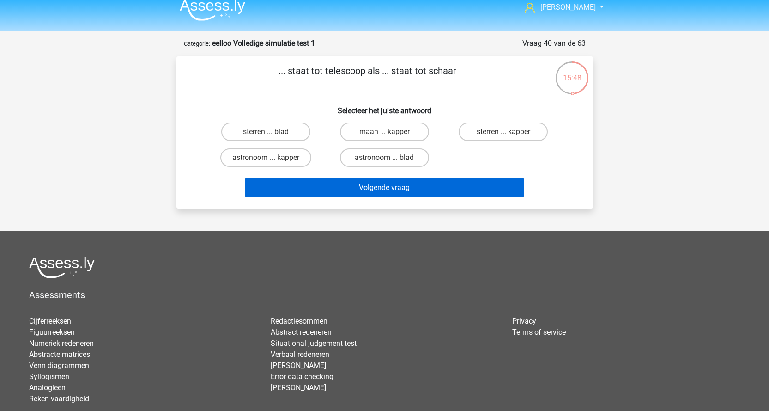
scroll to position [0, 0]
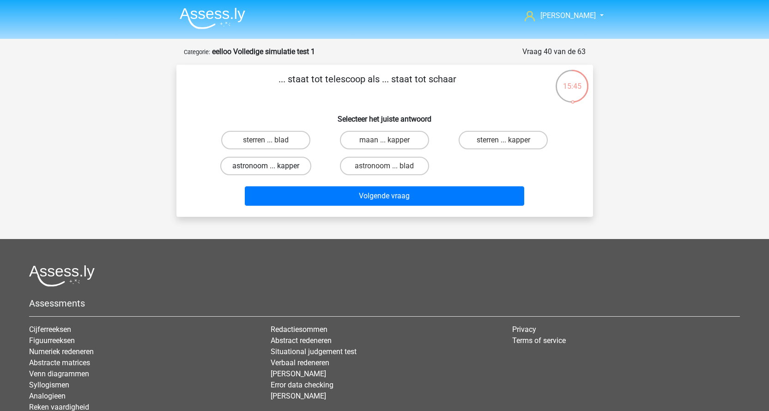
click at [281, 165] on label "astronoom ... kapper" at bounding box center [265, 166] width 91 height 18
click at [272, 166] on input "astronoom ... kapper" at bounding box center [269, 169] width 6 height 6
radio input "true"
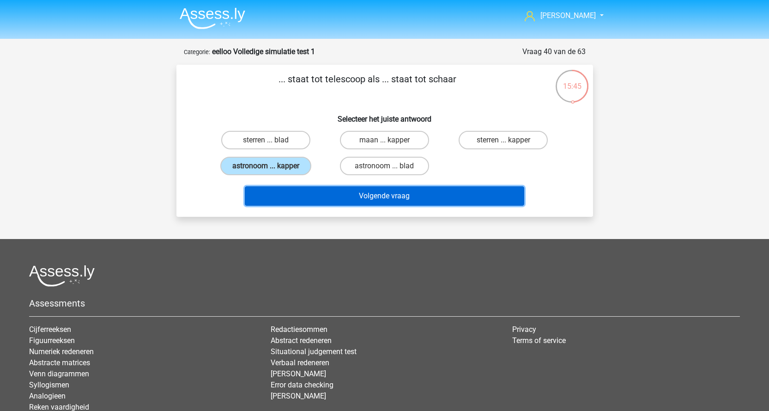
click at [324, 194] on button "Volgende vraag" at bounding box center [384, 195] width 279 height 19
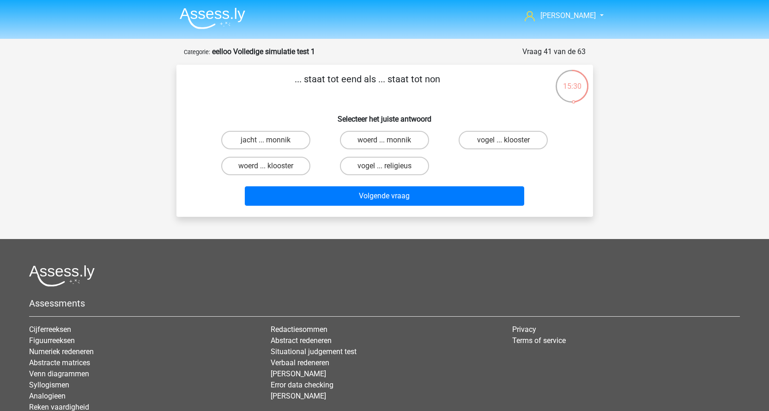
click at [385, 145] on input "woerd ... monnik" at bounding box center [387, 143] width 6 height 6
radio input "true"
click at [280, 165] on label "woerd ... klooster" at bounding box center [265, 166] width 89 height 18
click at [272, 166] on input "woerd ... klooster" at bounding box center [269, 169] width 6 height 6
radio input "true"
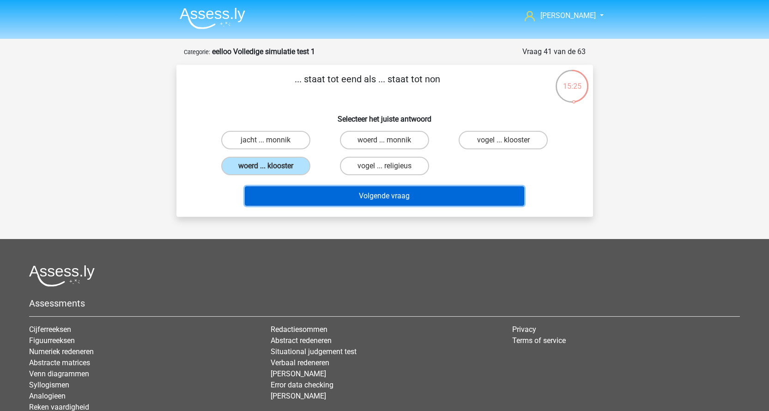
click at [413, 198] on button "Volgende vraag" at bounding box center [384, 195] width 279 height 19
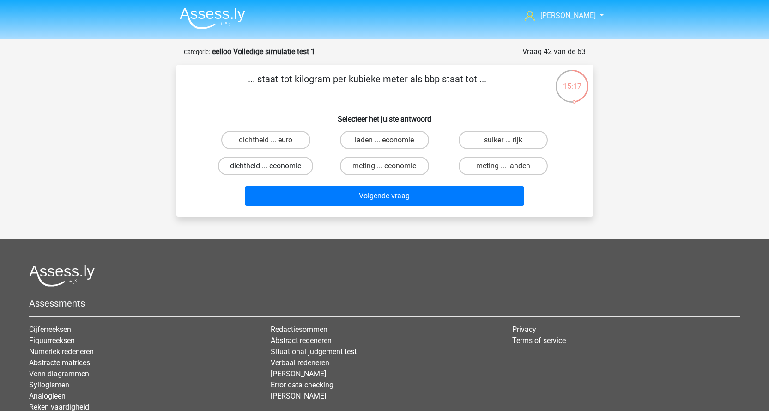
click at [294, 172] on label "dichtheid ... economie" at bounding box center [265, 166] width 95 height 18
click at [272, 172] on input "dichtheid ... economie" at bounding box center [269, 169] width 6 height 6
radio input "true"
click at [382, 172] on label "meting ... economie" at bounding box center [384, 166] width 89 height 18
click at [384, 172] on input "meting ... economie" at bounding box center [387, 169] width 6 height 6
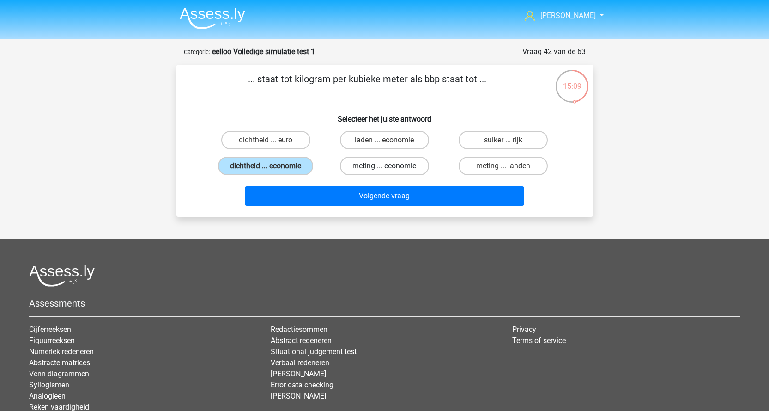
radio input "true"
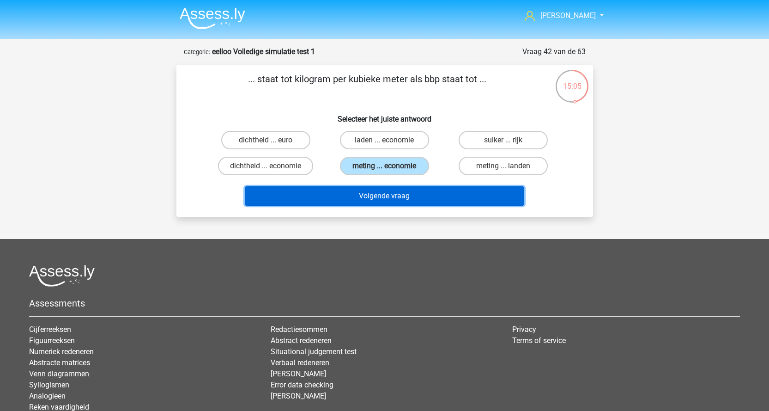
click at [393, 193] on button "Volgende vraag" at bounding box center [384, 195] width 279 height 19
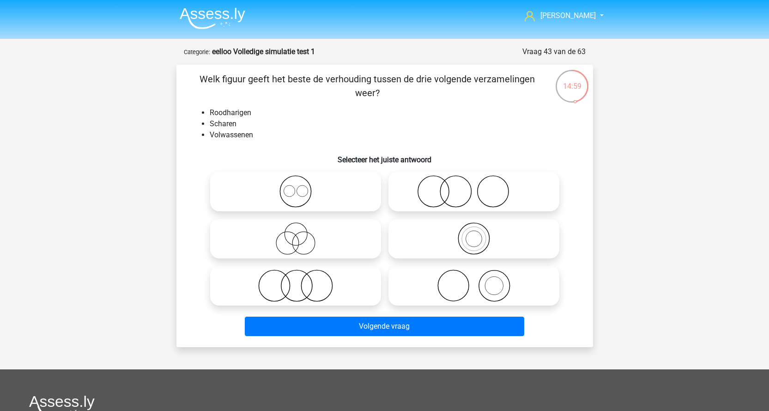
click at [509, 287] on circle at bounding box center [493, 285] width 31 height 31
click at [480, 281] on input "radio" at bounding box center [477, 278] width 6 height 6
radio input "true"
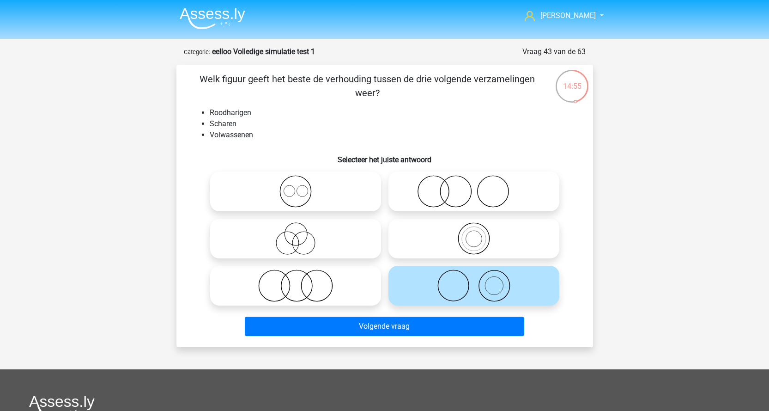
click at [453, 196] on icon at bounding box center [473, 191] width 163 height 32
click at [474, 187] on input "radio" at bounding box center [477, 184] width 6 height 6
radio input "true"
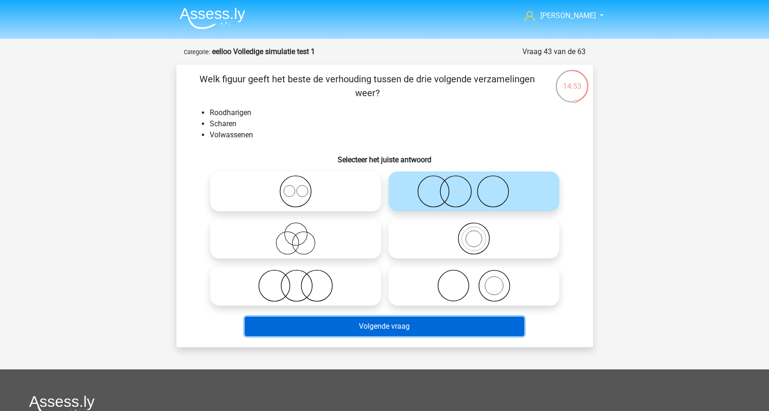
click at [342, 326] on button "Volgende vraag" at bounding box center [384, 325] width 279 height 19
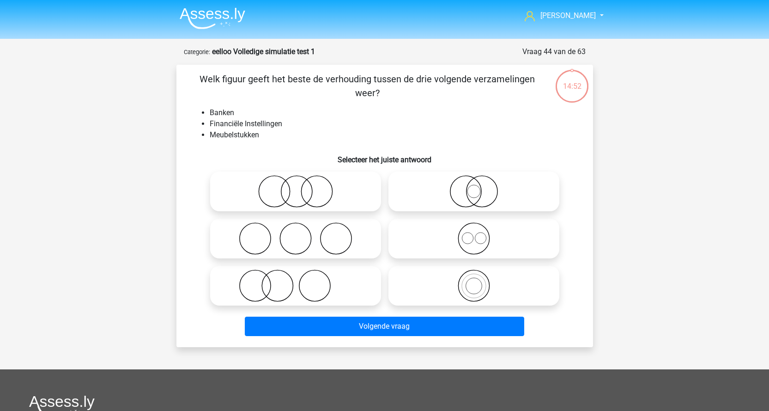
scroll to position [46, 0]
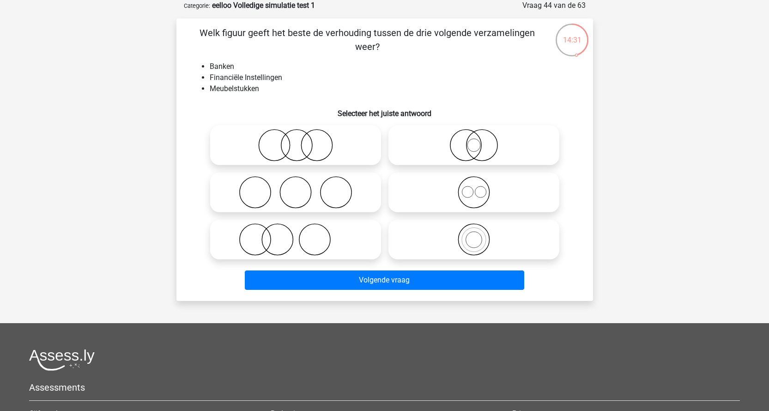
click at [301, 245] on icon at bounding box center [295, 239] width 163 height 32
click at [301, 235] on input "radio" at bounding box center [299, 232] width 6 height 6
radio input "true"
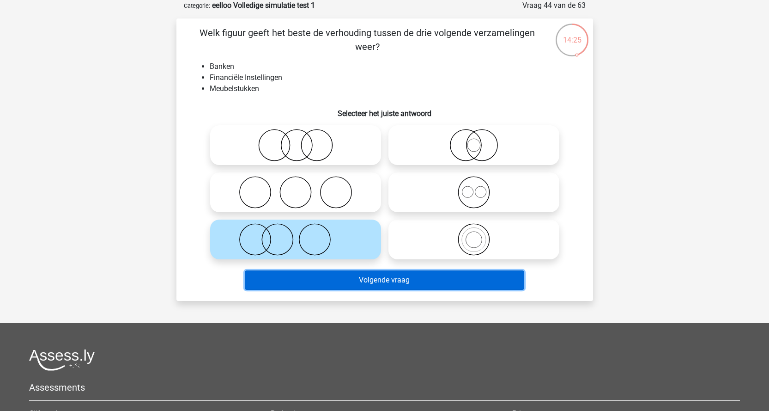
click at [400, 283] on button "Volgende vraag" at bounding box center [384, 279] width 279 height 19
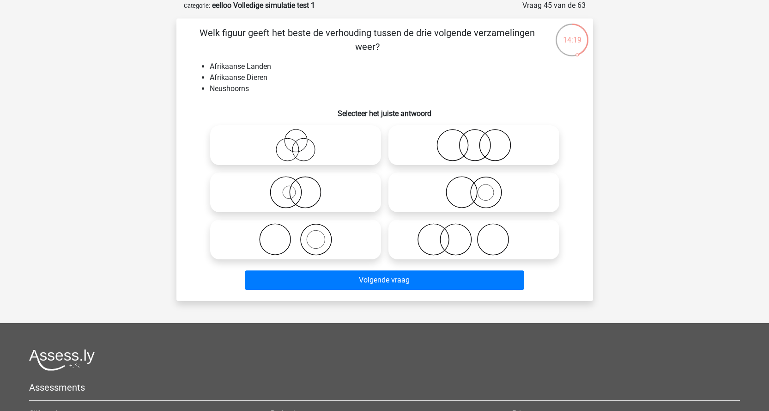
click at [312, 229] on icon at bounding box center [295, 239] width 163 height 32
click at [302, 229] on input "radio" at bounding box center [299, 232] width 6 height 6
radio input "true"
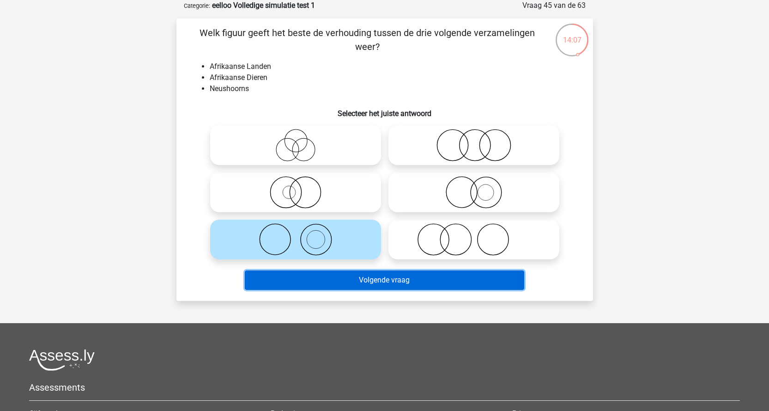
click at [372, 278] on button "Volgende vraag" at bounding box center [384, 279] width 279 height 19
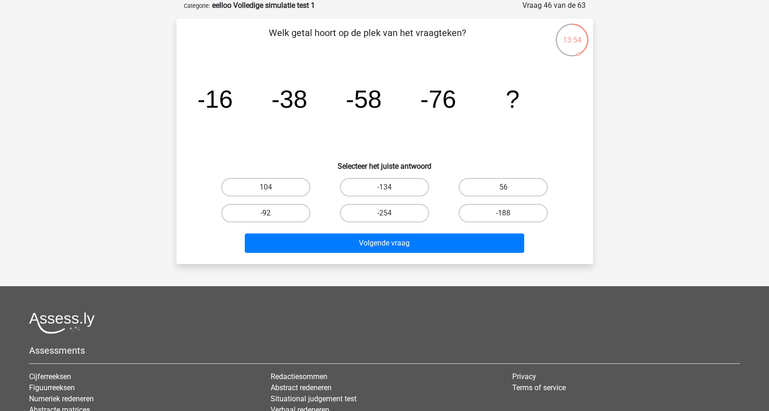
click at [275, 209] on label "-92" at bounding box center [265, 213] width 89 height 18
click at [272, 213] on input "-92" at bounding box center [269, 216] width 6 height 6
radio input "true"
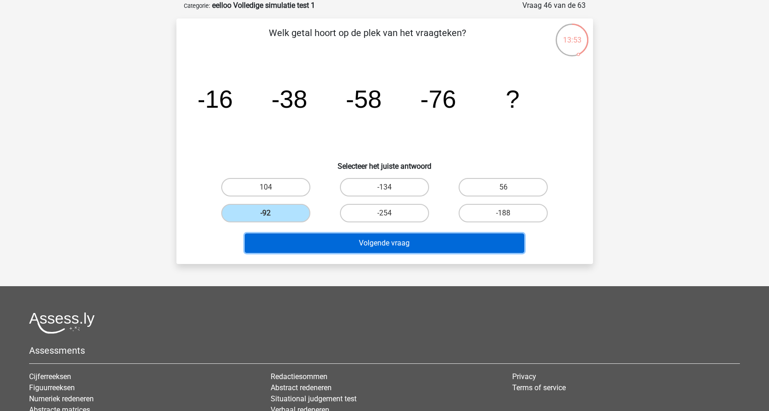
click at [300, 239] on button "Volgende vraag" at bounding box center [384, 242] width 279 height 19
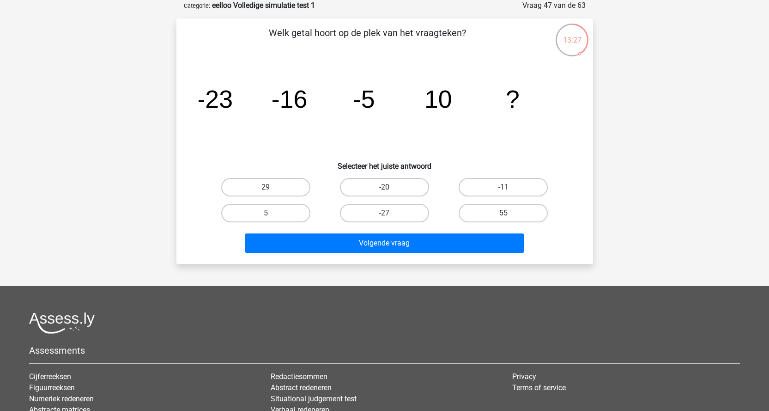
click at [271, 188] on input "29" at bounding box center [269, 190] width 6 height 6
radio input "true"
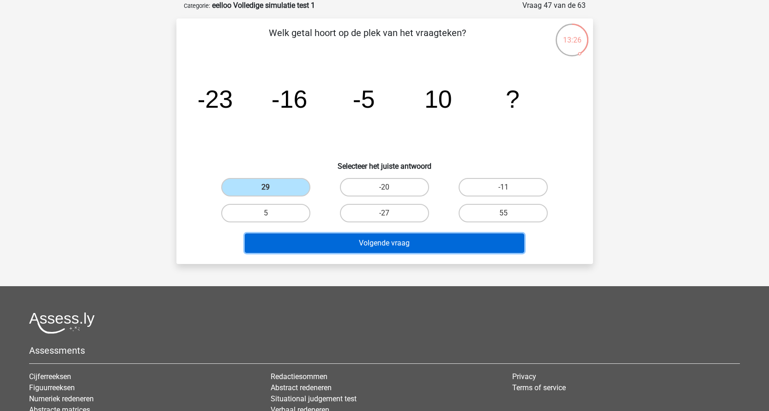
click at [352, 241] on button "Volgende vraag" at bounding box center [384, 242] width 279 height 19
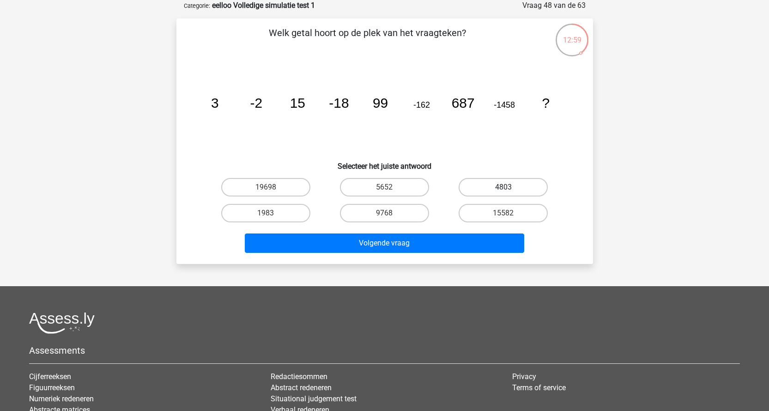
click at [521, 189] on label "4803" at bounding box center [503, 187] width 89 height 18
click at [509, 189] on input "4803" at bounding box center [506, 190] width 6 height 6
radio input "true"
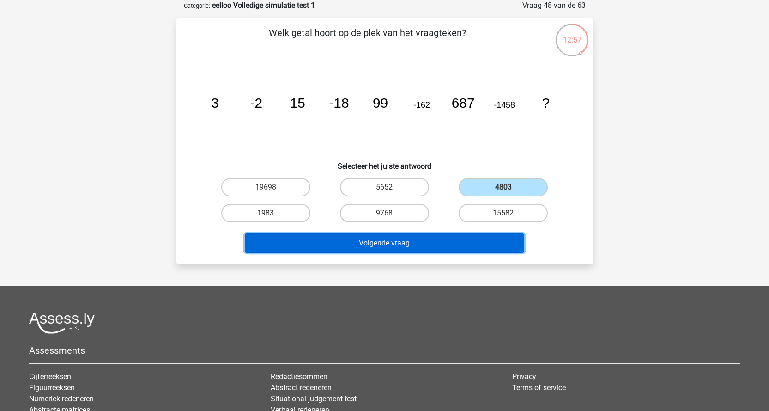
click at [394, 240] on button "Volgende vraag" at bounding box center [384, 242] width 279 height 19
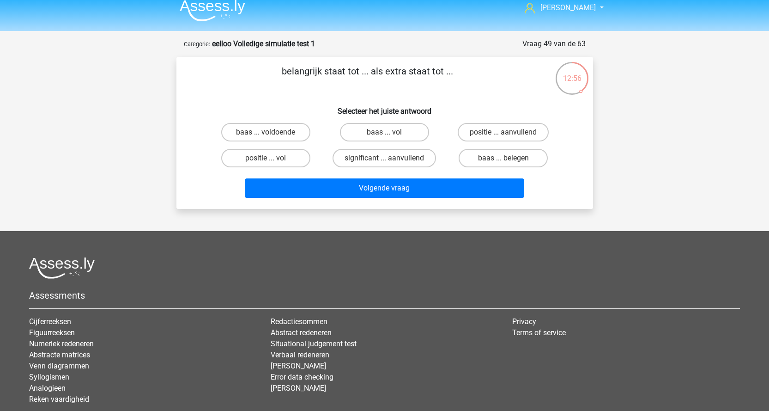
scroll to position [0, 0]
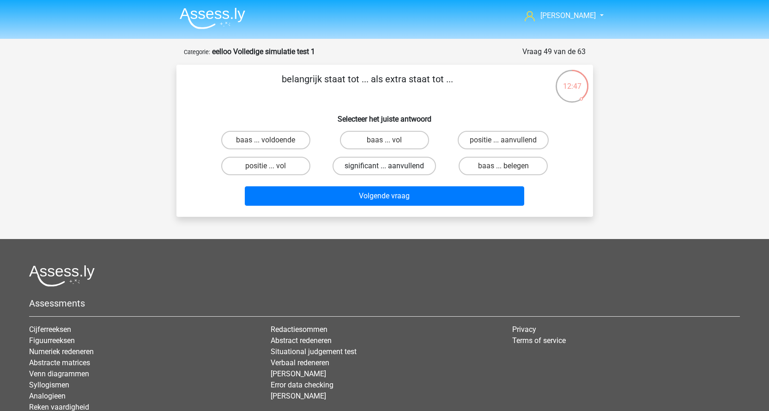
click at [410, 163] on label "significant ... aanvullend" at bounding box center [383, 166] width 103 height 18
click at [390, 166] on input "significant ... aanvullend" at bounding box center [387, 169] width 6 height 6
radio input "true"
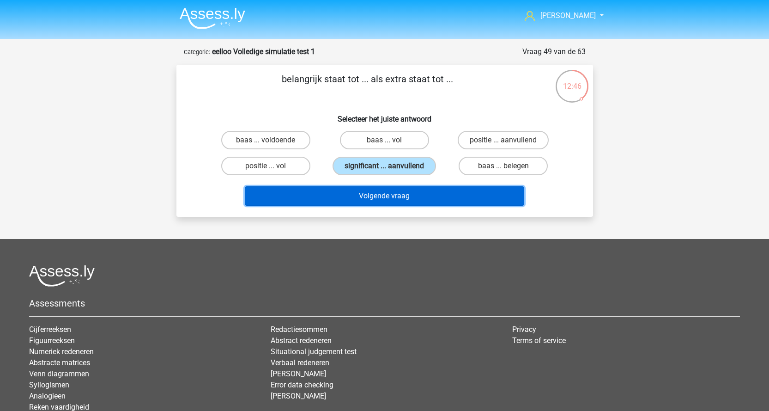
click at [411, 193] on button "Volgende vraag" at bounding box center [384, 195] width 279 height 19
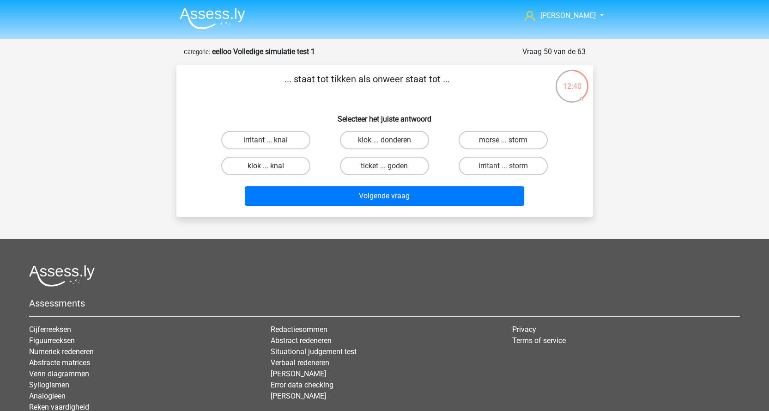
click at [286, 168] on label "klok ... knal" at bounding box center [265, 166] width 89 height 18
click at [272, 168] on input "klok ... knal" at bounding box center [269, 169] width 6 height 6
radio input "true"
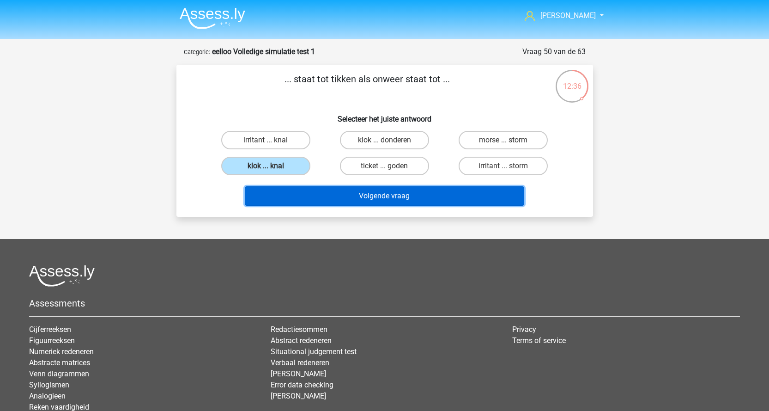
click at [418, 199] on button "Volgende vraag" at bounding box center [384, 195] width 279 height 19
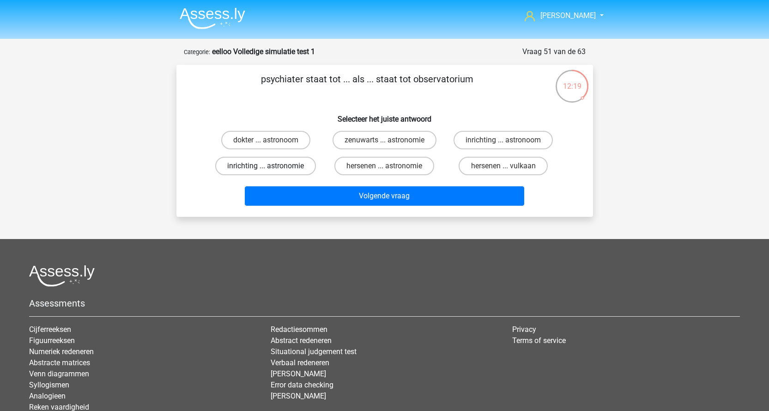
click at [278, 160] on label "inrichting ... astronomie" at bounding box center [265, 166] width 101 height 18
click at [272, 166] on input "inrichting ... astronomie" at bounding box center [269, 169] width 6 height 6
radio input "true"
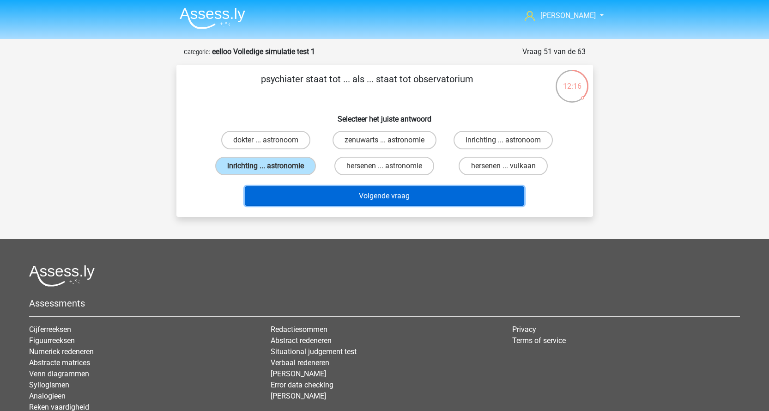
click at [393, 202] on button "Volgende vraag" at bounding box center [384, 195] width 279 height 19
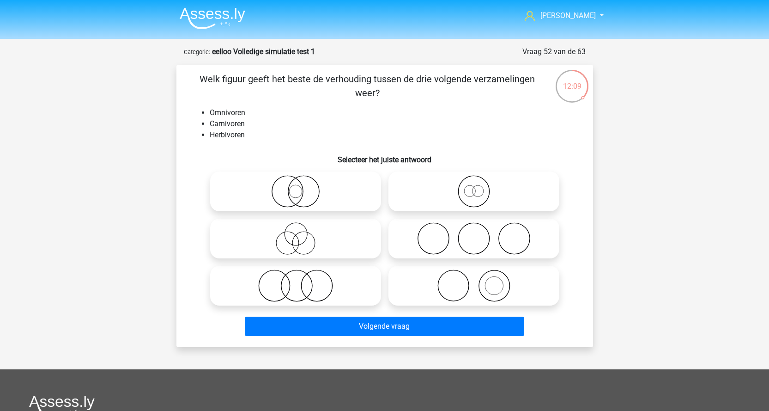
click at [309, 292] on icon at bounding box center [295, 285] width 163 height 32
click at [302, 281] on input "radio" at bounding box center [299, 278] width 6 height 6
radio input "true"
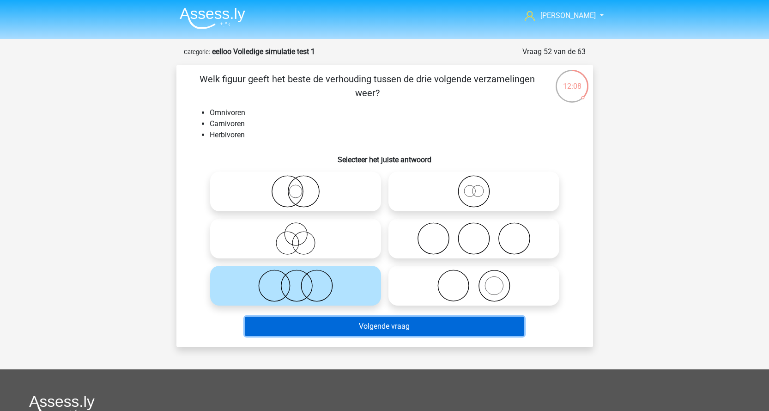
click at [338, 329] on button "Volgende vraag" at bounding box center [384, 325] width 279 height 19
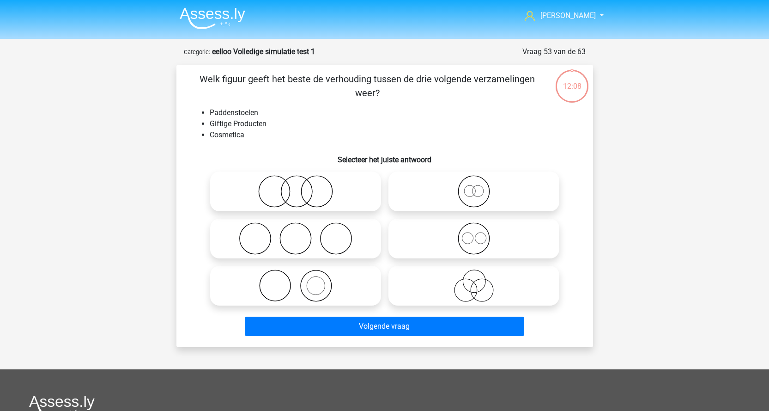
scroll to position [46, 0]
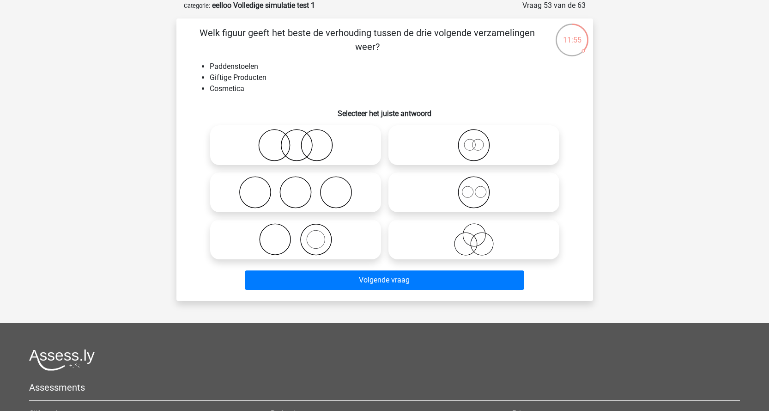
click at [338, 237] on icon at bounding box center [295, 239] width 163 height 32
click at [302, 235] on input "radio" at bounding box center [299, 232] width 6 height 6
radio input "true"
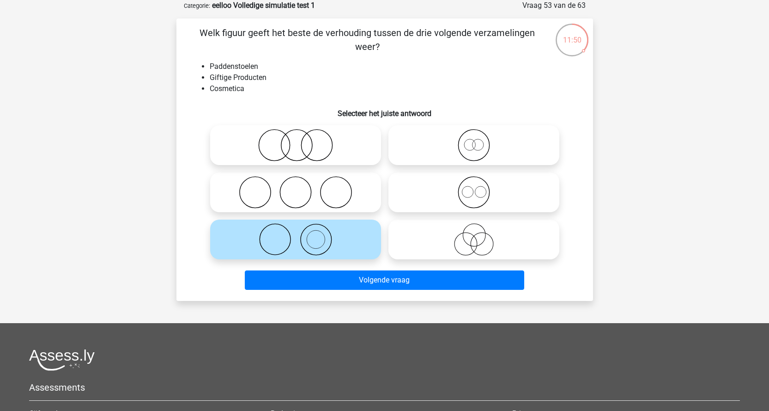
click at [326, 145] on icon at bounding box center [295, 145] width 163 height 32
click at [302, 140] on input "radio" at bounding box center [299, 137] width 6 height 6
radio input "true"
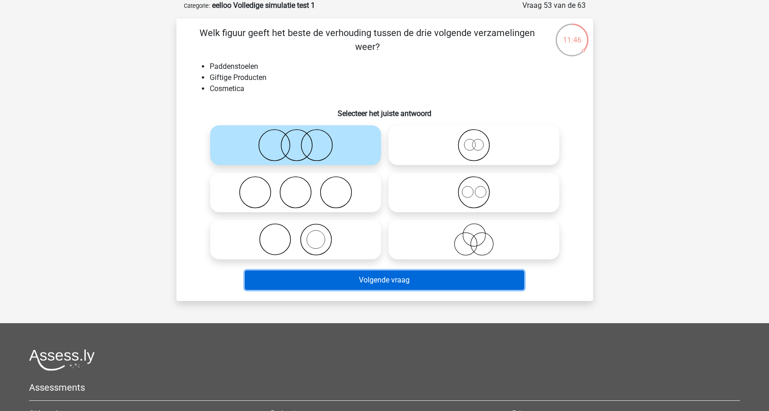
click at [401, 287] on button "Volgende vraag" at bounding box center [384, 279] width 279 height 19
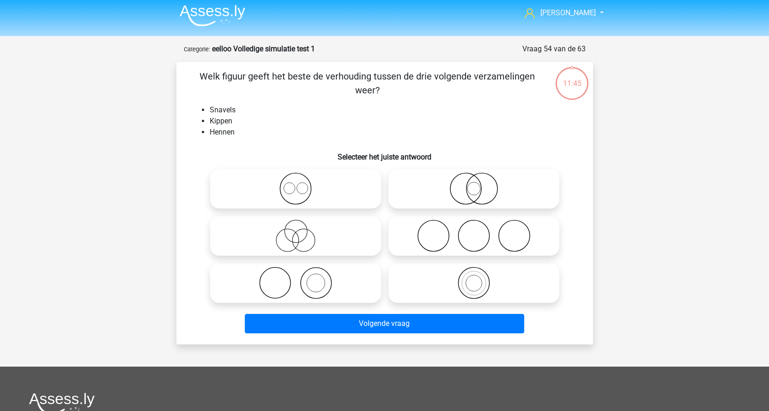
scroll to position [0, 0]
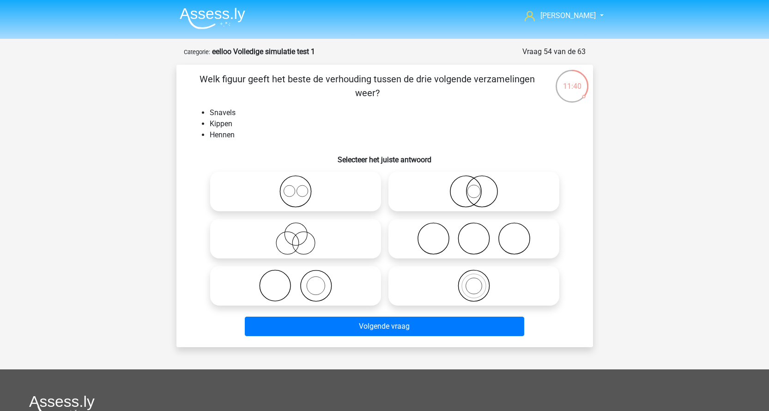
click at [494, 243] on icon at bounding box center [473, 238] width 163 height 32
click at [480, 234] on input "radio" at bounding box center [477, 231] width 6 height 6
radio input "true"
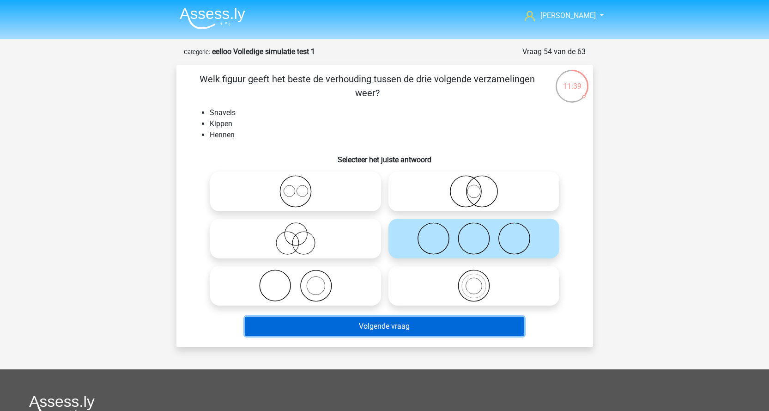
click at [387, 321] on button "Volgende vraag" at bounding box center [384, 325] width 279 height 19
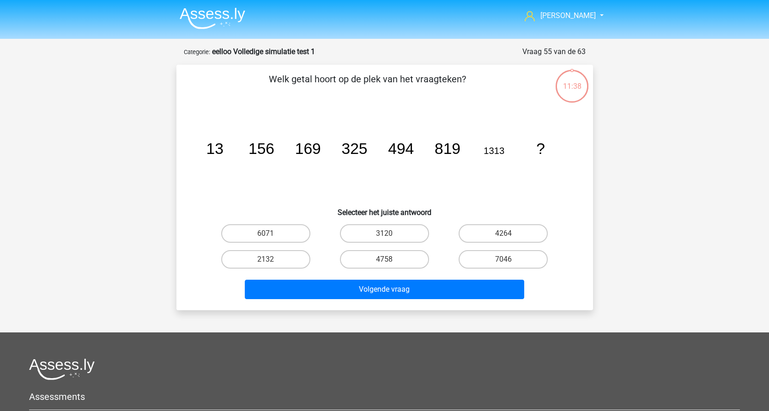
scroll to position [46, 0]
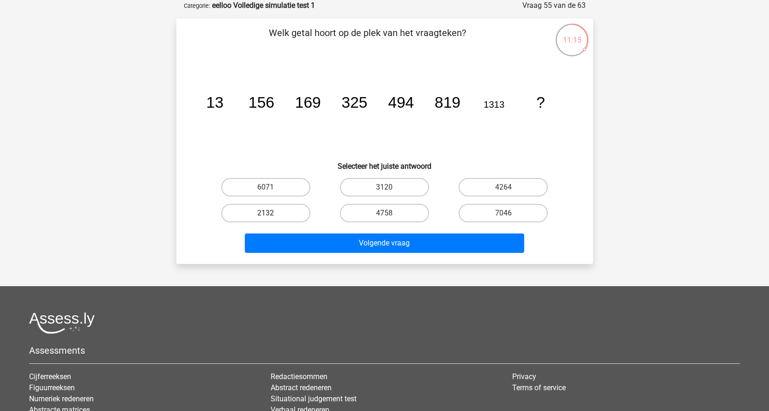
click at [243, 207] on label "2132" at bounding box center [265, 213] width 89 height 18
click at [266, 213] on input "2132" at bounding box center [269, 216] width 6 height 6
radio input "true"
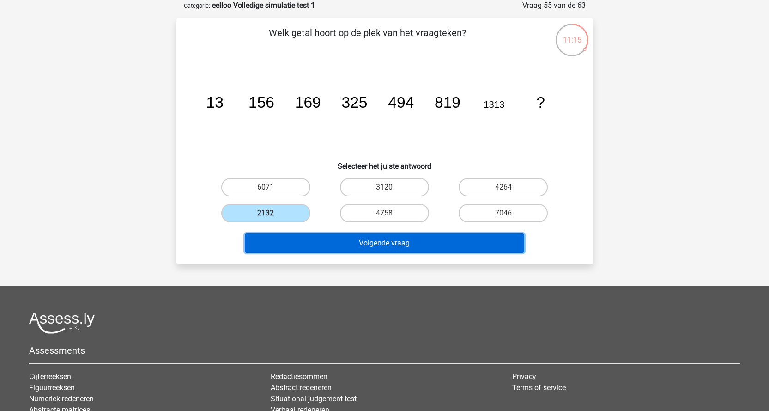
click at [412, 246] on button "Volgende vraag" at bounding box center [384, 242] width 279 height 19
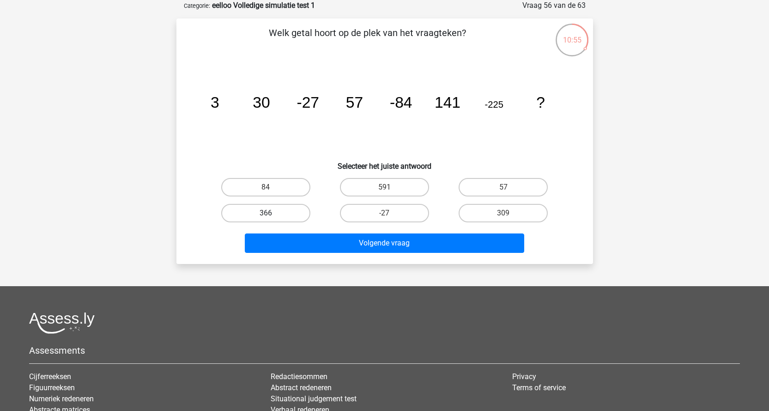
click at [282, 212] on label "366" at bounding box center [265, 213] width 89 height 18
click at [272, 213] on input "366" at bounding box center [269, 216] width 6 height 6
radio input "true"
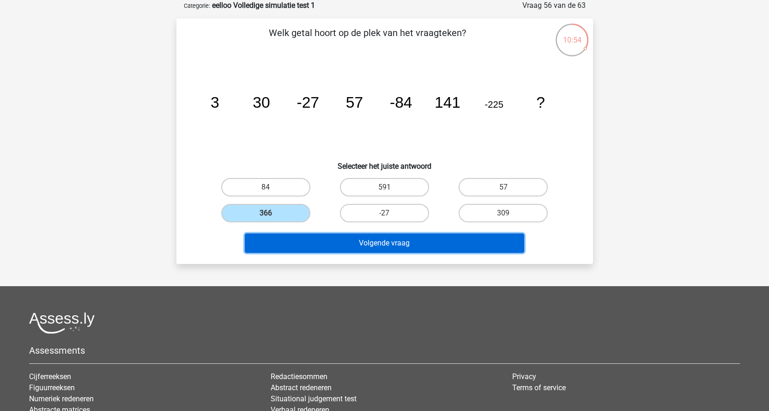
click at [348, 243] on button "Volgende vraag" at bounding box center [384, 242] width 279 height 19
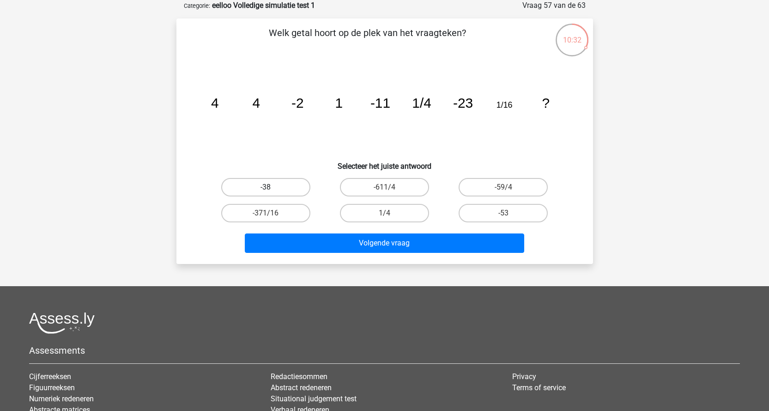
click at [268, 186] on label "-38" at bounding box center [265, 187] width 89 height 18
click at [268, 187] on input "-38" at bounding box center [269, 190] width 6 height 6
radio input "true"
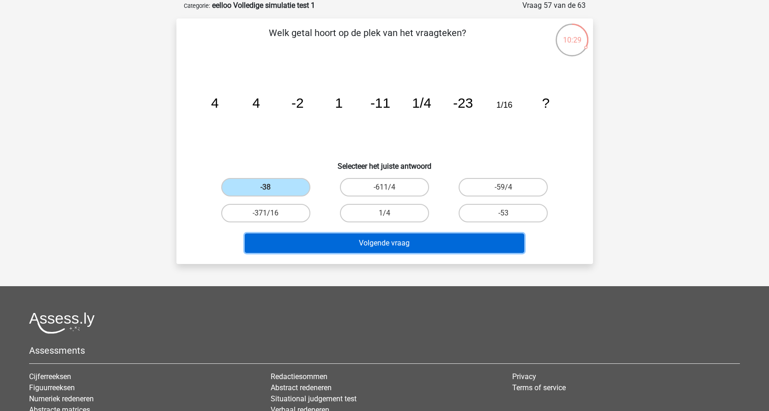
click at [362, 248] on button "Volgende vraag" at bounding box center [384, 242] width 279 height 19
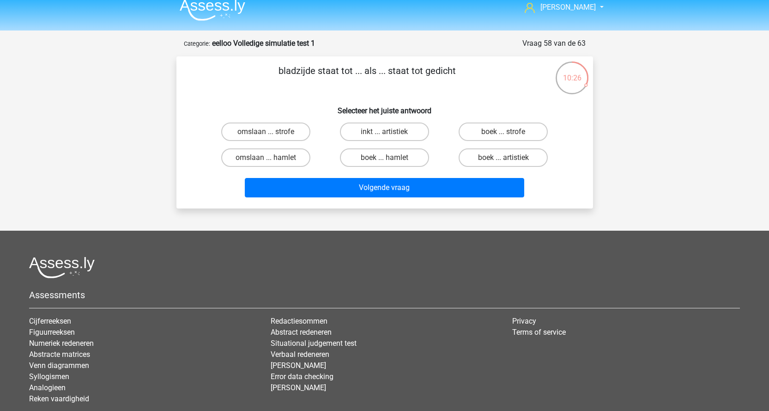
scroll to position [0, 0]
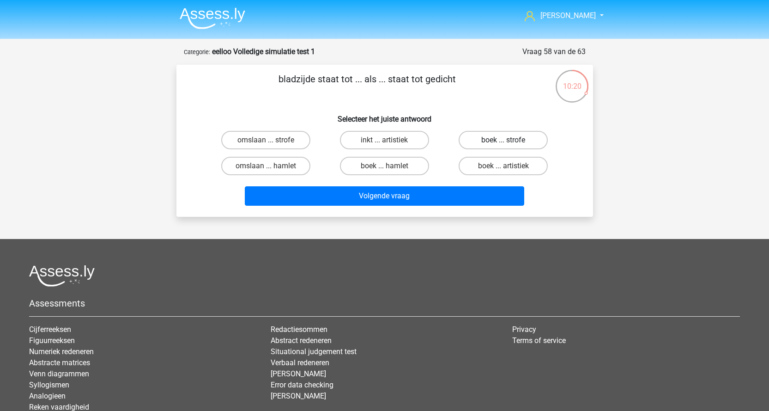
click at [495, 138] on label "boek ... strofe" at bounding box center [503, 140] width 89 height 18
click at [503, 140] on input "boek ... strofe" at bounding box center [506, 143] width 6 height 6
radio input "true"
click at [372, 208] on div "Volgende vraag" at bounding box center [384, 197] width 356 height 23
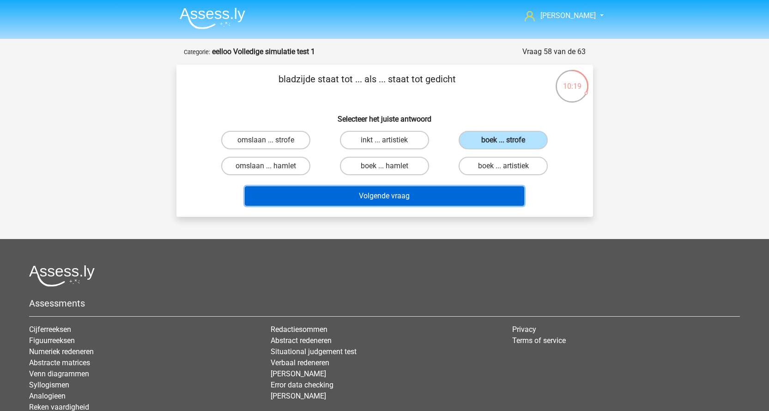
click at [374, 192] on button "Volgende vraag" at bounding box center [384, 195] width 279 height 19
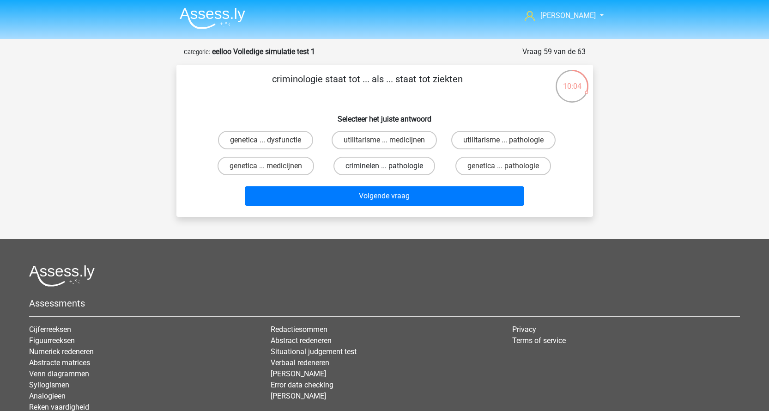
click at [382, 166] on label "criminelen ... pathologie" at bounding box center [384, 166] width 102 height 18
click at [384, 166] on input "criminelen ... pathologie" at bounding box center [387, 169] width 6 height 6
radio input "true"
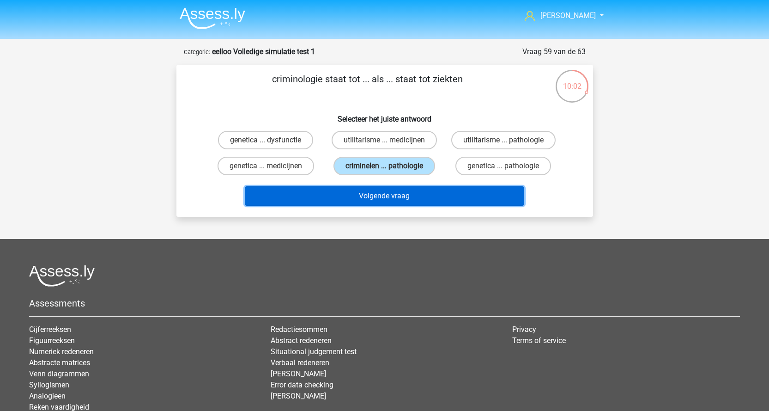
click at [382, 203] on button "Volgende vraag" at bounding box center [384, 195] width 279 height 19
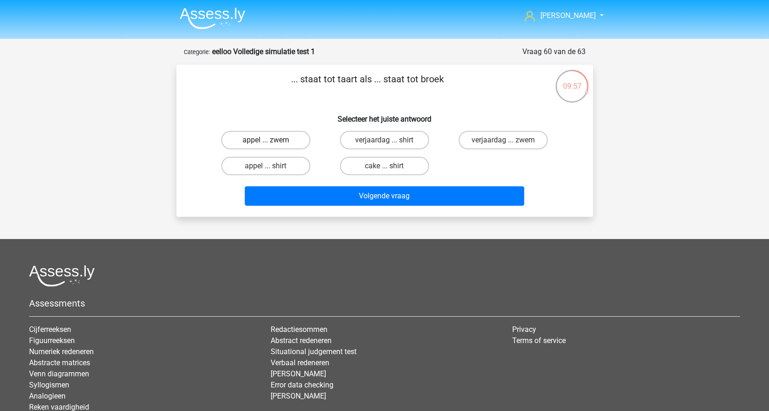
click at [275, 142] on label "appel ... zwem" at bounding box center [265, 140] width 89 height 18
click at [272, 142] on input "appel ... zwem" at bounding box center [269, 143] width 6 height 6
radio input "true"
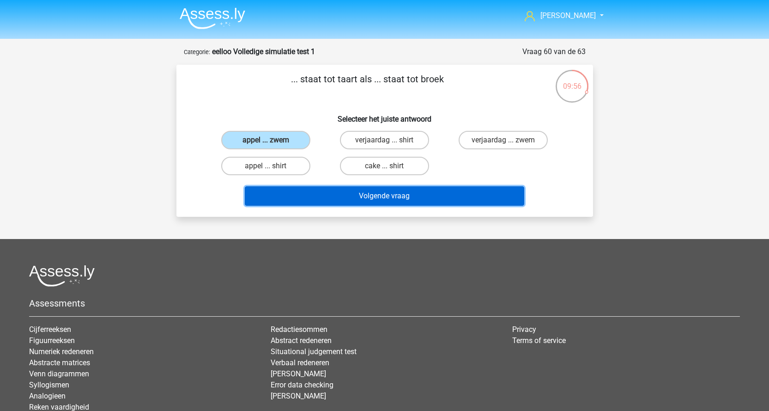
click at [397, 198] on button "Volgende vraag" at bounding box center [384, 195] width 279 height 19
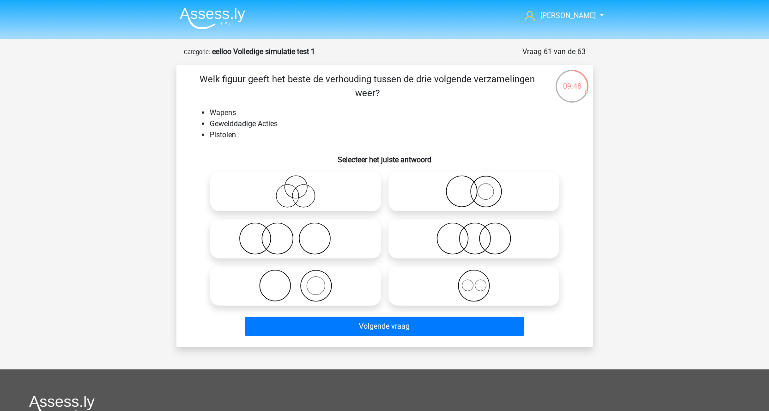
click at [311, 243] on icon at bounding box center [295, 238] width 163 height 32
click at [302, 234] on input "radio" at bounding box center [299, 231] width 6 height 6
radio input "true"
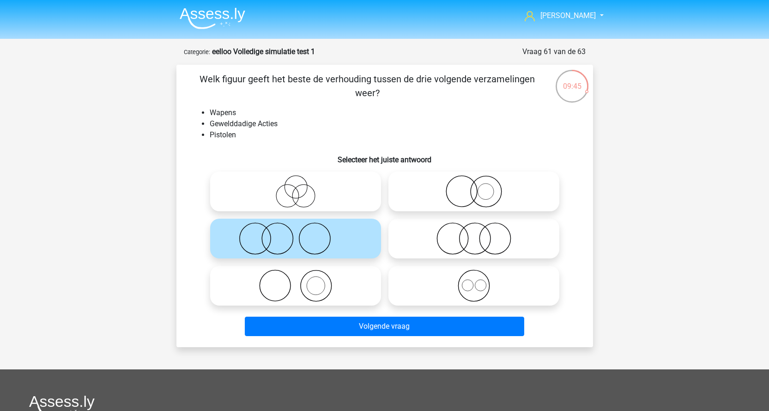
click at [320, 289] on icon at bounding box center [295, 285] width 163 height 32
click at [302, 281] on input "radio" at bounding box center [299, 278] width 6 height 6
radio input "true"
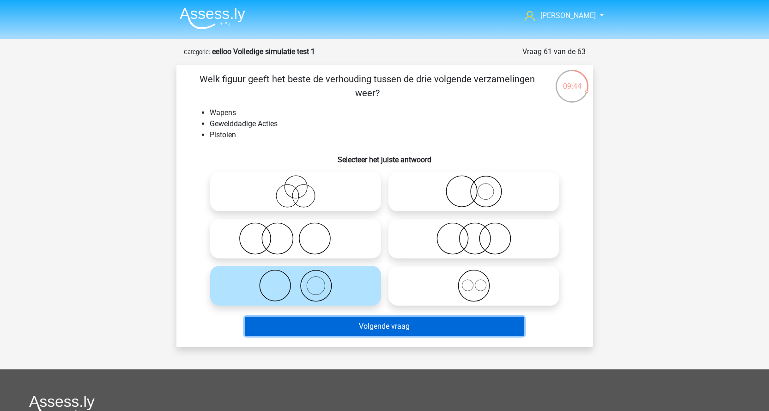
click at [344, 327] on button "Volgende vraag" at bounding box center [384, 325] width 279 height 19
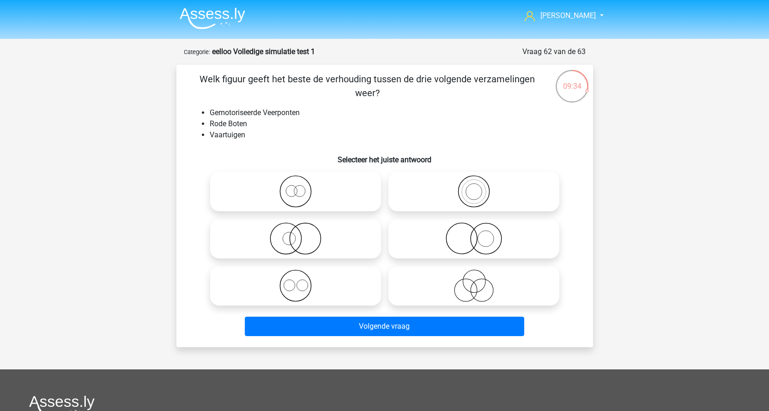
click at [493, 192] on icon at bounding box center [473, 191] width 163 height 32
click at [480, 187] on input "radio" at bounding box center [477, 184] width 6 height 6
radio input "true"
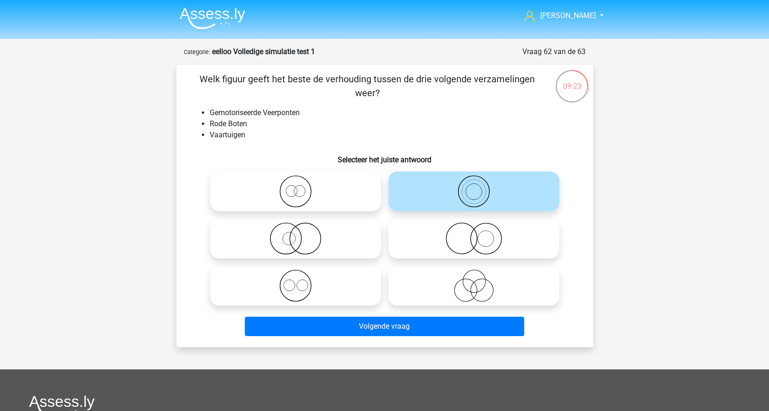
click at [484, 237] on icon at bounding box center [473, 238] width 163 height 32
click at [480, 234] on input "radio" at bounding box center [477, 231] width 6 height 6
radio input "true"
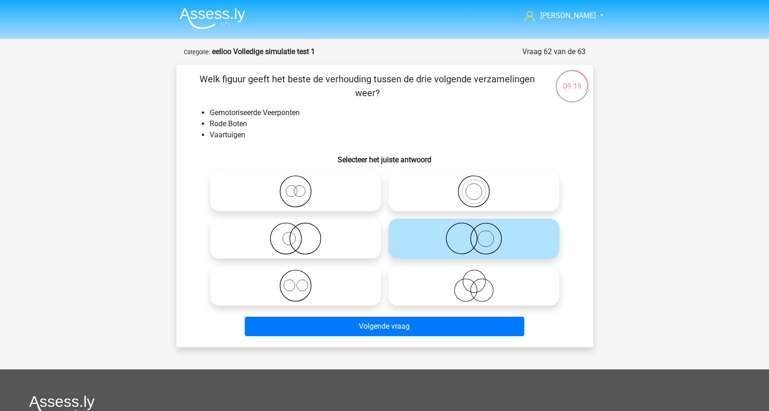
click at [324, 241] on icon at bounding box center [295, 238] width 163 height 32
click at [302, 234] on input "radio" at bounding box center [299, 231] width 6 height 6
radio input "true"
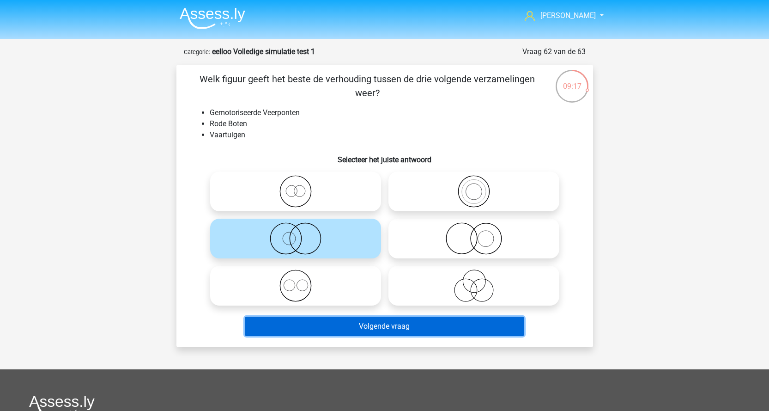
click at [360, 317] on button "Volgende vraag" at bounding box center [384, 325] width 279 height 19
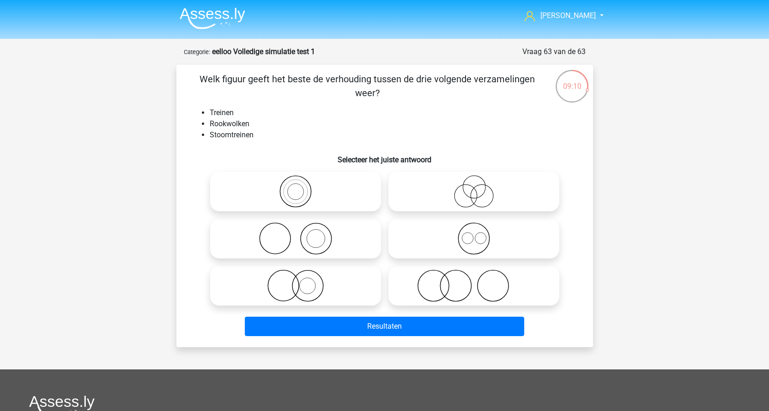
click at [340, 238] on icon at bounding box center [295, 238] width 163 height 32
click at [302, 234] on input "radio" at bounding box center [299, 231] width 6 height 6
radio input "true"
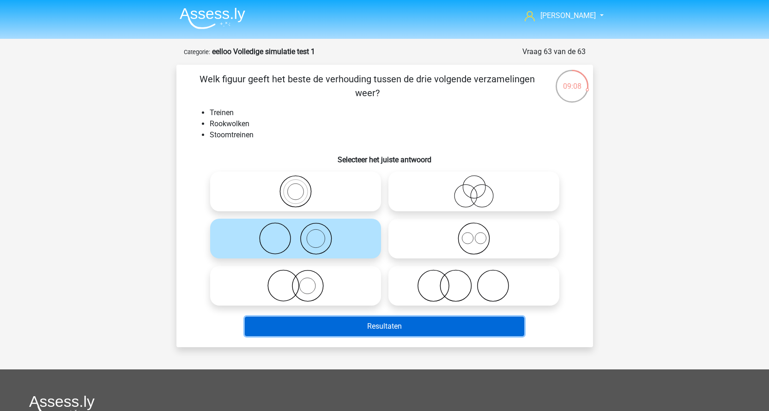
click at [421, 320] on button "Resultaten" at bounding box center [384, 325] width 279 height 19
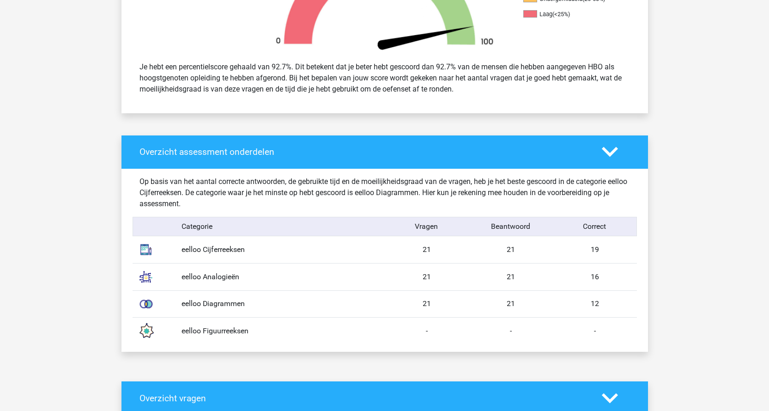
scroll to position [462, 0]
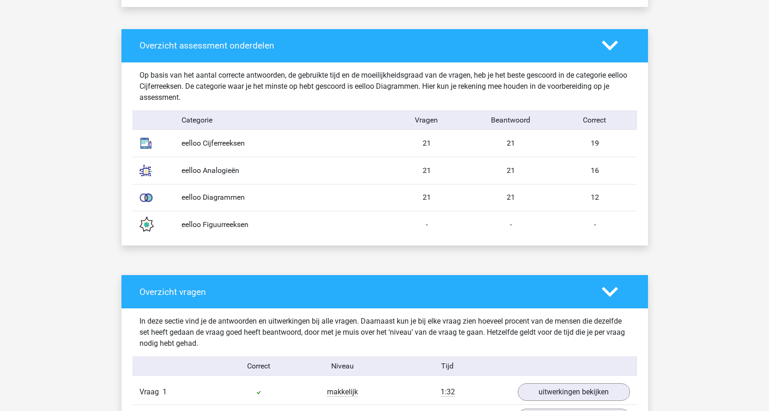
drag, startPoint x: 582, startPoint y: 223, endPoint x: 156, endPoint y: 216, distance: 426.3
click at [156, 216] on div "eelloo Figuurreeksen - - -" at bounding box center [385, 224] width 504 height 27
click at [321, 221] on div "eelloo Figuurreeksen" at bounding box center [280, 224] width 210 height 11
click at [519, 194] on div "21" at bounding box center [511, 197] width 84 height 11
drag, startPoint x: 617, startPoint y: 194, endPoint x: 486, endPoint y: 194, distance: 131.1
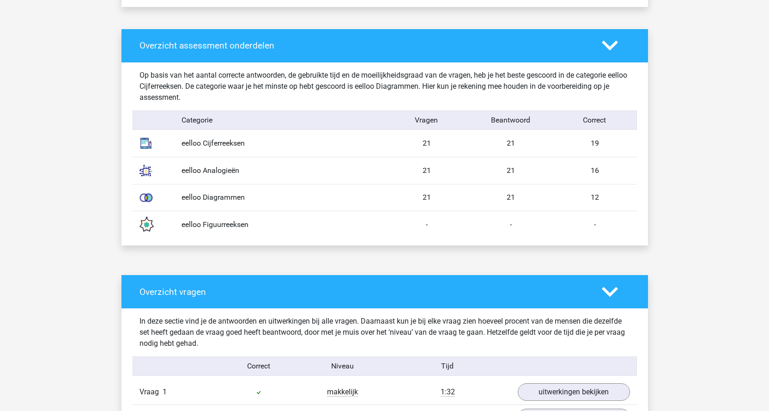
click at [486, 194] on div "eelloo Diagrammen 21 21 12" at bounding box center [385, 197] width 504 height 27
drag, startPoint x: 599, startPoint y: 140, endPoint x: 502, endPoint y: 145, distance: 97.1
click at [502, 145] on div "eelloo Cijferreeksen 21 21 19" at bounding box center [385, 143] width 504 height 27
drag, startPoint x: 604, startPoint y: 170, endPoint x: 457, endPoint y: 169, distance: 147.3
click at [457, 169] on div "eelloo Analogieën 21 21 16" at bounding box center [385, 170] width 504 height 27
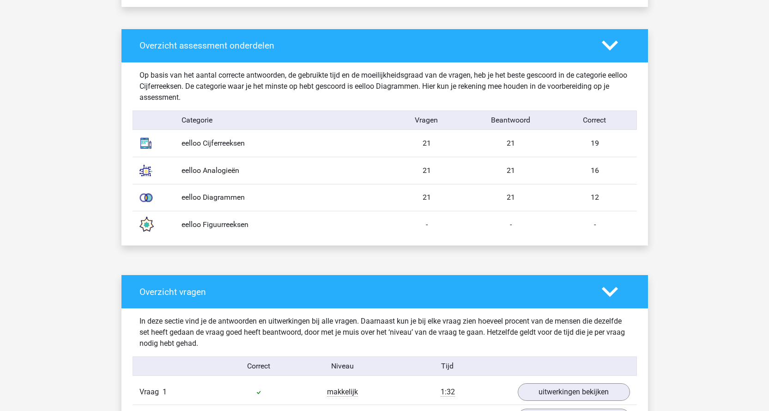
click at [459, 186] on div "eelloo Diagrammen 21 21 12" at bounding box center [385, 197] width 504 height 27
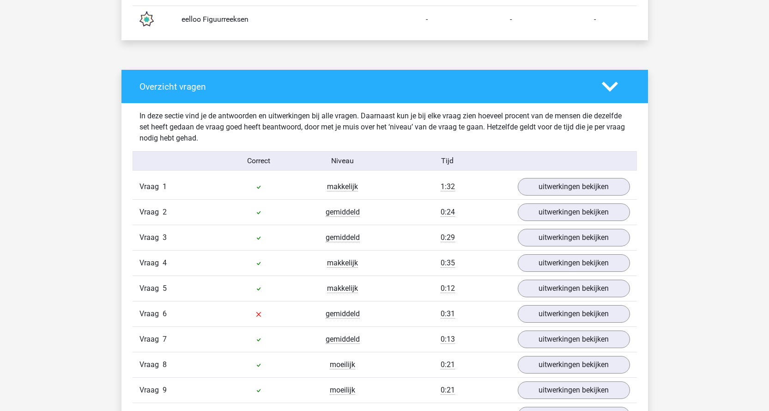
scroll to position [739, 0]
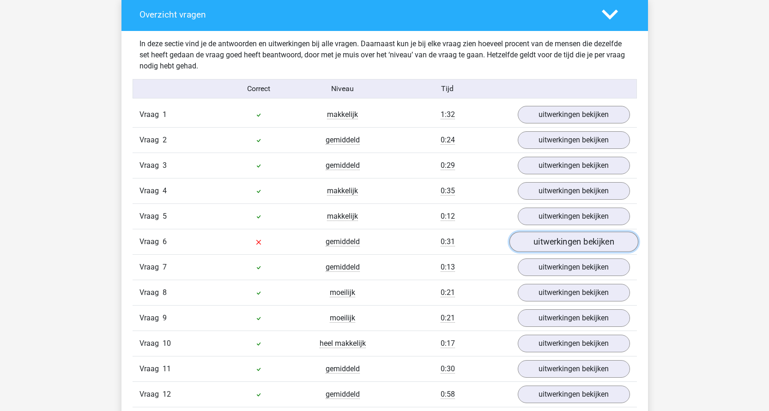
click at [550, 239] on link "uitwerkingen bekijken" at bounding box center [573, 241] width 129 height 20
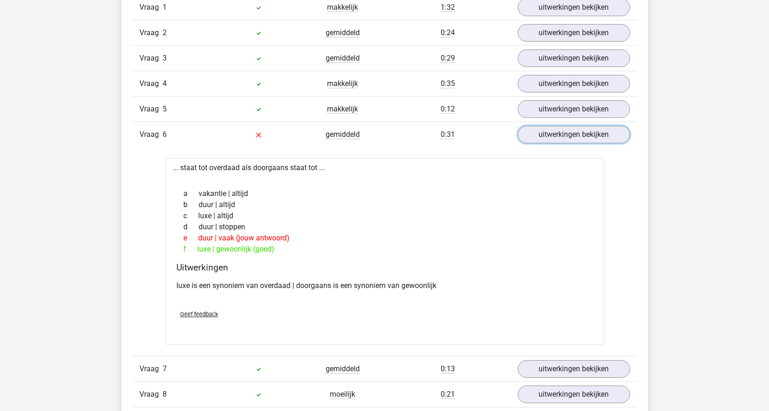
scroll to position [877, 0]
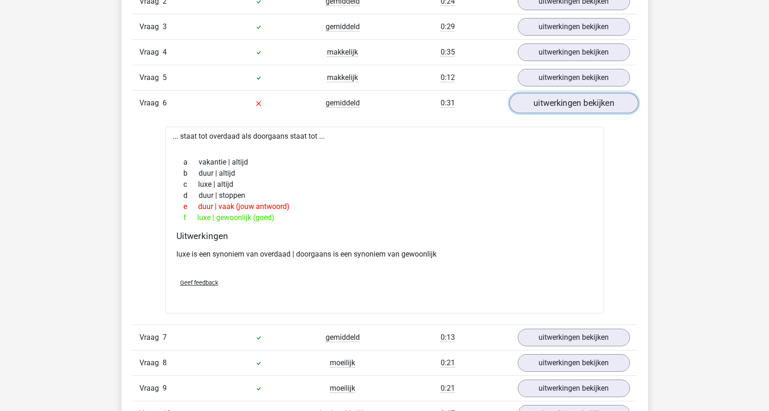
click at [592, 107] on link "uitwerkingen bekijken" at bounding box center [573, 103] width 129 height 20
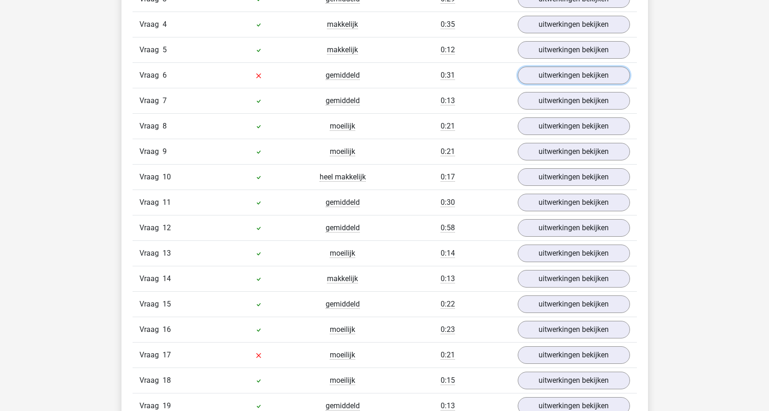
scroll to position [924, 0]
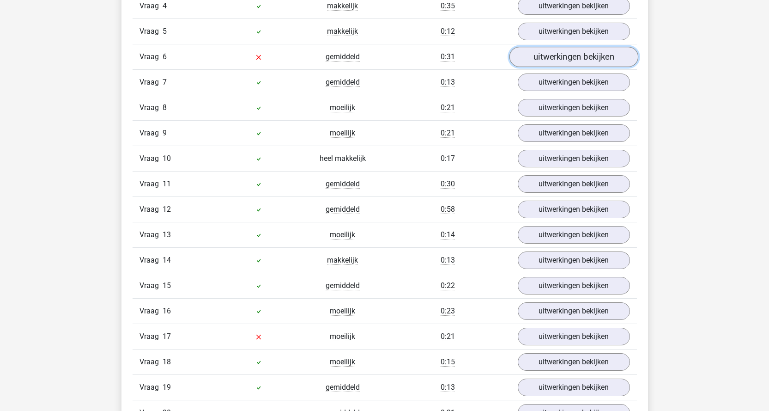
click at [580, 62] on link "uitwerkingen bekijken" at bounding box center [573, 57] width 129 height 20
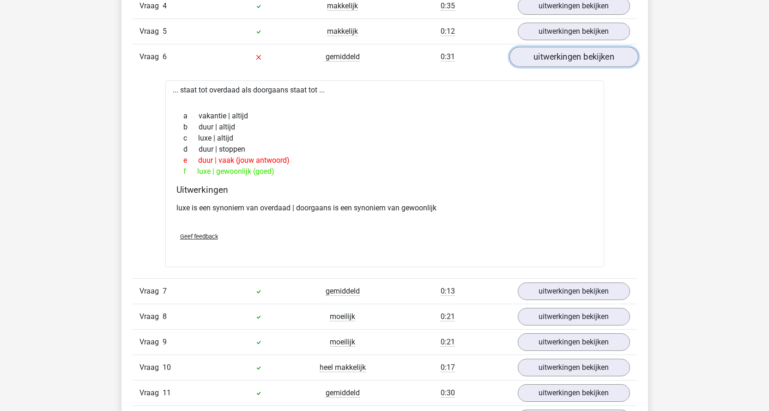
click at [580, 62] on link "uitwerkingen bekijken" at bounding box center [573, 57] width 129 height 20
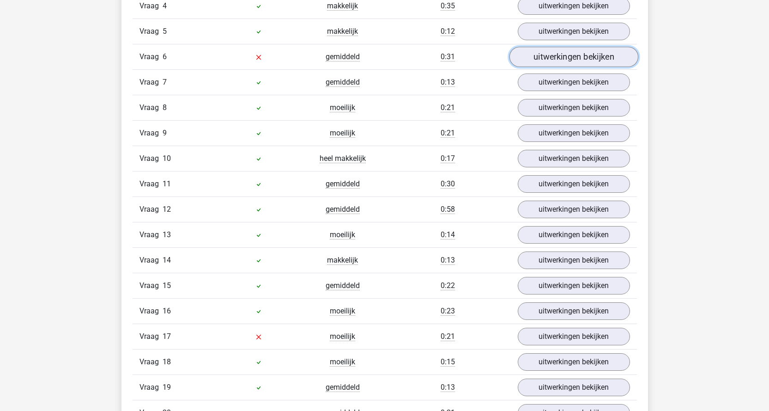
click at [580, 62] on link "uitwerkingen bekijken" at bounding box center [573, 57] width 129 height 20
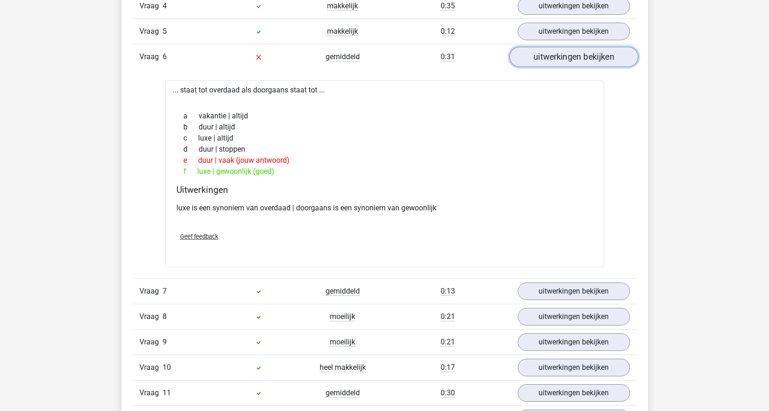
click at [580, 62] on link "uitwerkingen bekijken" at bounding box center [573, 57] width 129 height 20
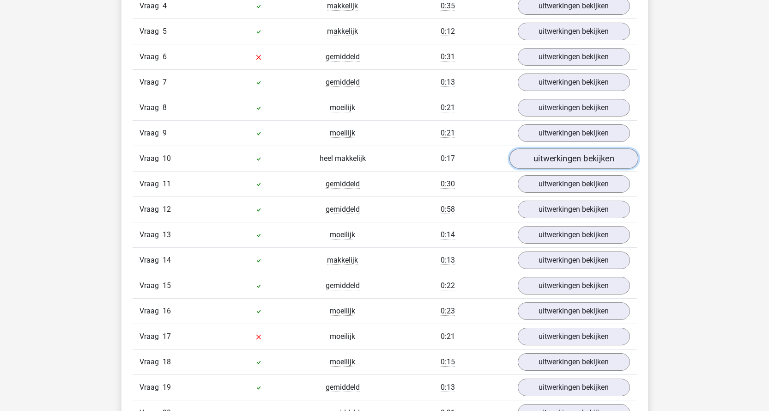
click at [565, 164] on link "uitwerkingen bekijken" at bounding box center [573, 158] width 129 height 20
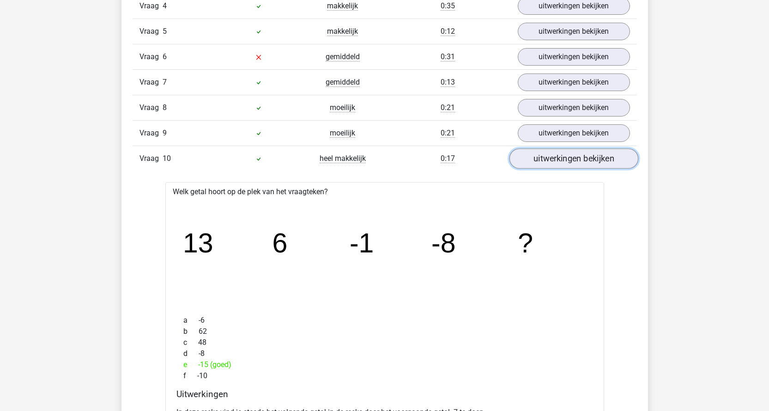
click at [565, 164] on link "uitwerkingen bekijken" at bounding box center [573, 158] width 129 height 20
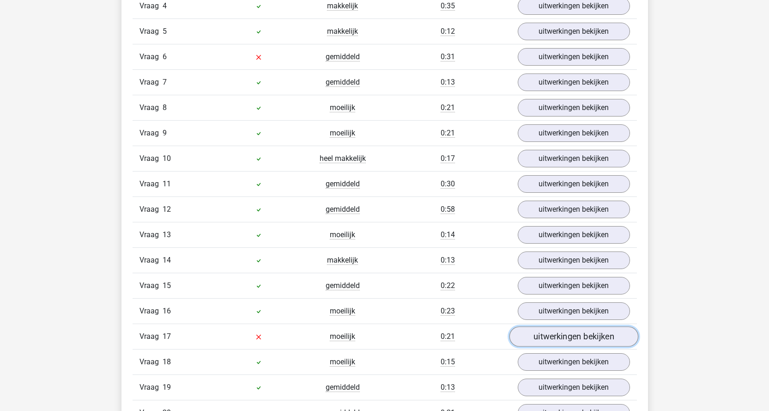
click at [569, 331] on link "uitwerkingen bekijken" at bounding box center [573, 336] width 129 height 20
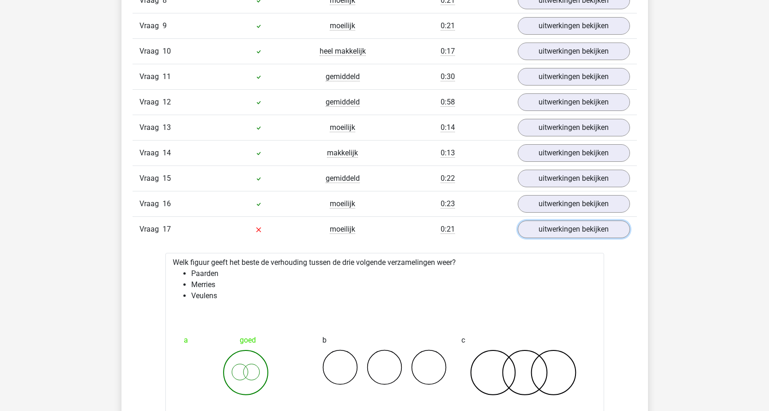
scroll to position [1154, 0]
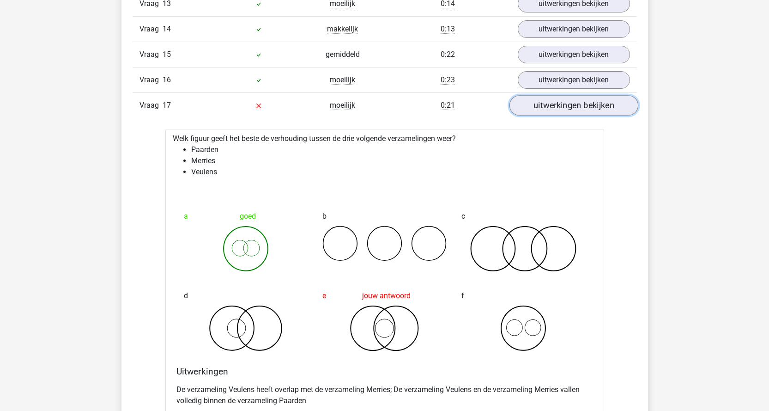
click at [602, 104] on link "uitwerkingen bekijken" at bounding box center [573, 105] width 129 height 20
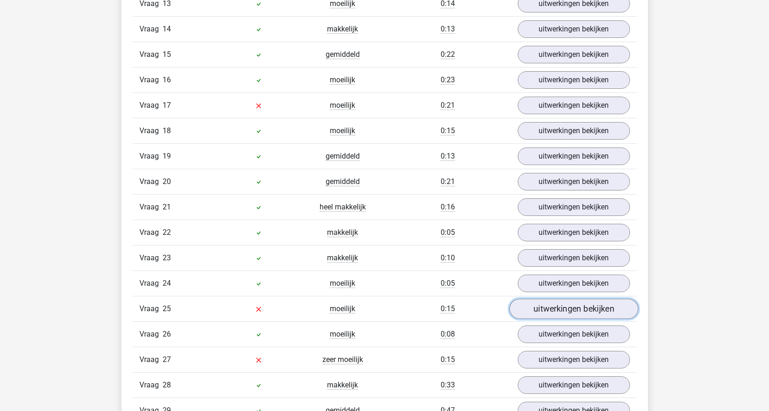
click at [576, 307] on link "uitwerkingen bekijken" at bounding box center [573, 308] width 129 height 20
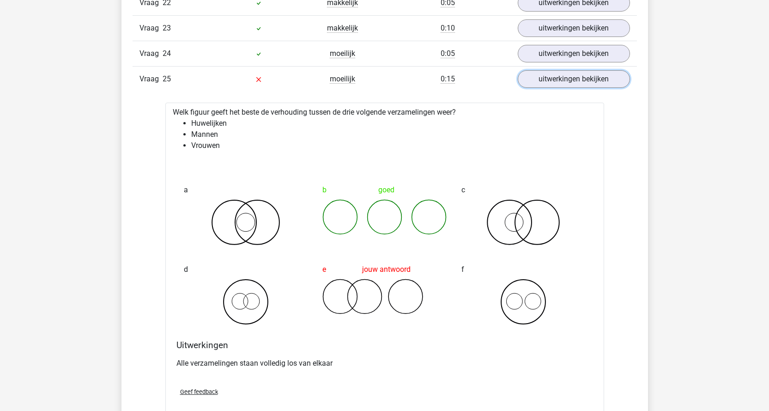
scroll to position [1385, 0]
click at [585, 80] on link "uitwerkingen bekijken" at bounding box center [573, 77] width 129 height 20
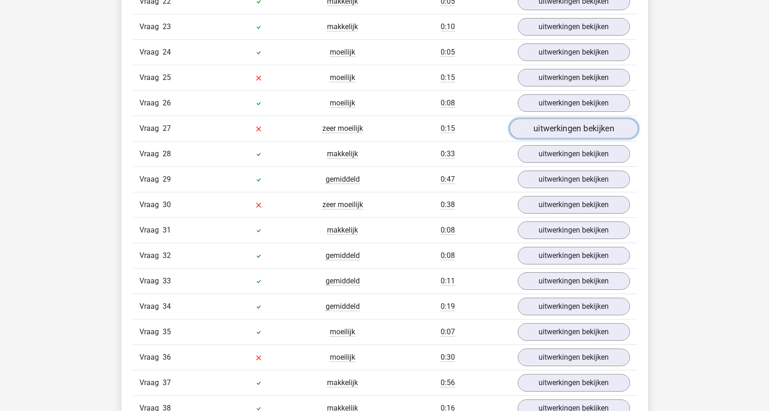
click at [570, 130] on link "uitwerkingen bekijken" at bounding box center [573, 128] width 129 height 20
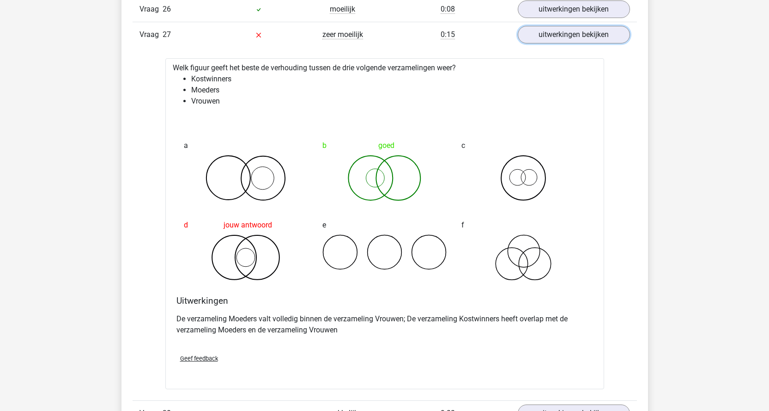
scroll to position [1478, 0]
click at [548, 36] on link "uitwerkingen bekijken" at bounding box center [573, 36] width 129 height 20
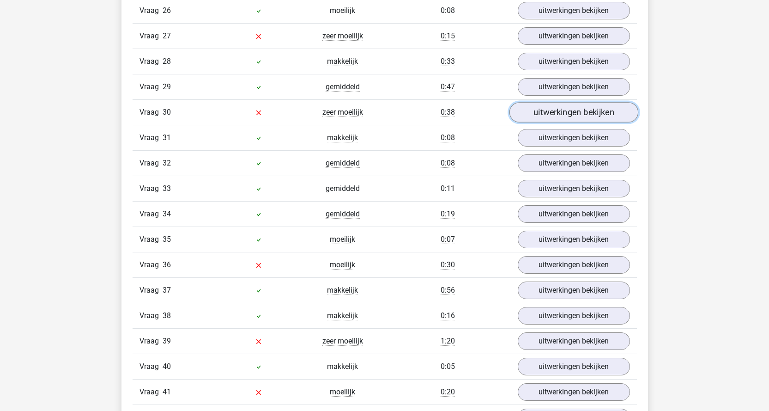
click at [553, 114] on link "uitwerkingen bekijken" at bounding box center [573, 112] width 129 height 20
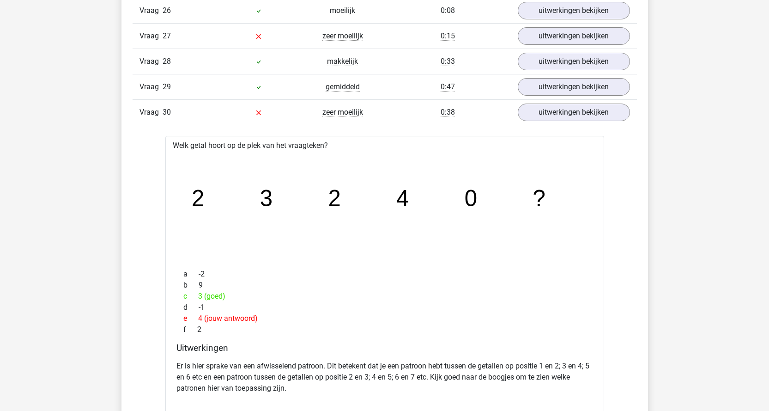
click at [404, 263] on div "Welk getal hoort op de plek van het vraagteken? image/svg+xml 2 3 2 4 0 ? a -2 …" at bounding box center [384, 338] width 439 height 404
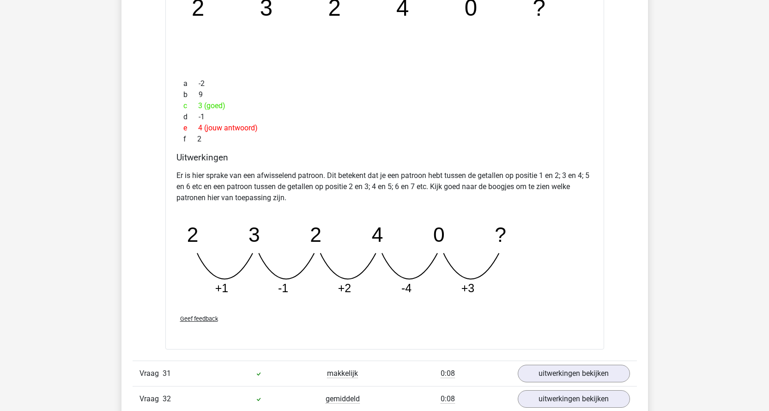
scroll to position [1709, 0]
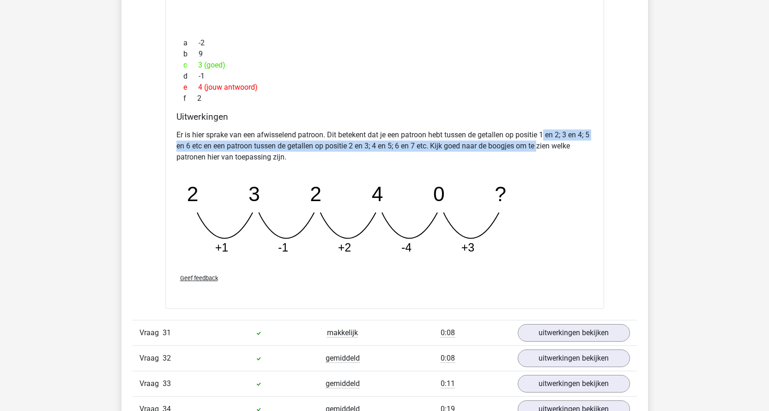
drag, startPoint x: 545, startPoint y: 132, endPoint x: 548, endPoint y: 141, distance: 9.8
click at [548, 141] on p "Er is hier sprake van een afwisselend patroon. Dit betekent dat je een patroon …" at bounding box center [384, 145] width 417 height 33
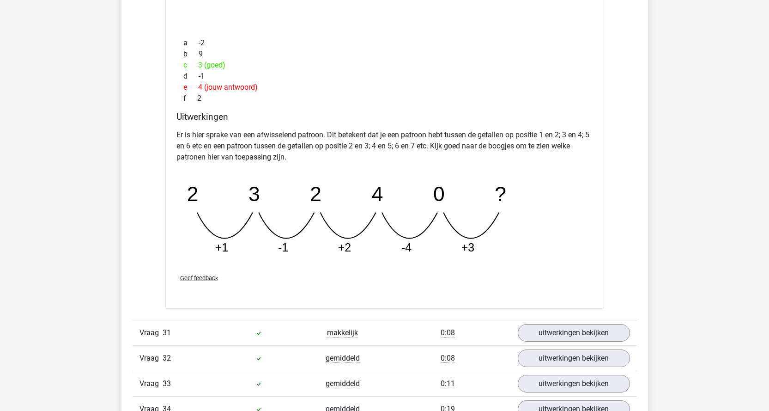
click at [552, 175] on div "Er is hier sprake van een afwisselend patroon. Dit betekent dat je een patroon …" at bounding box center [384, 196] width 417 height 140
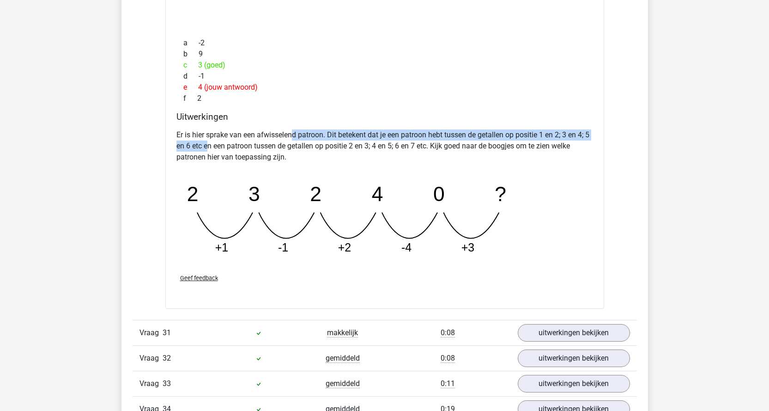
drag, startPoint x: 214, startPoint y: 146, endPoint x: 293, endPoint y: 139, distance: 78.8
click at [293, 139] on p "Er is hier sprake van een afwisselend patroon. Dit betekent dat je een patroon …" at bounding box center [384, 145] width 417 height 33
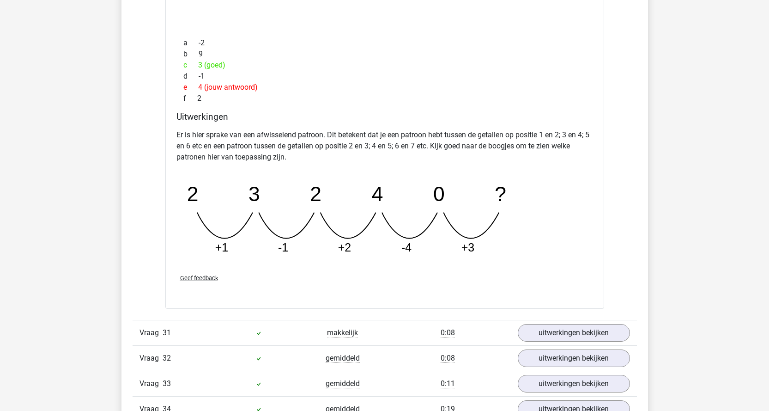
click at [480, 151] on p "Er is hier sprake van een afwisselend patroon. Dit betekent dat je een patroon …" at bounding box center [384, 145] width 417 height 33
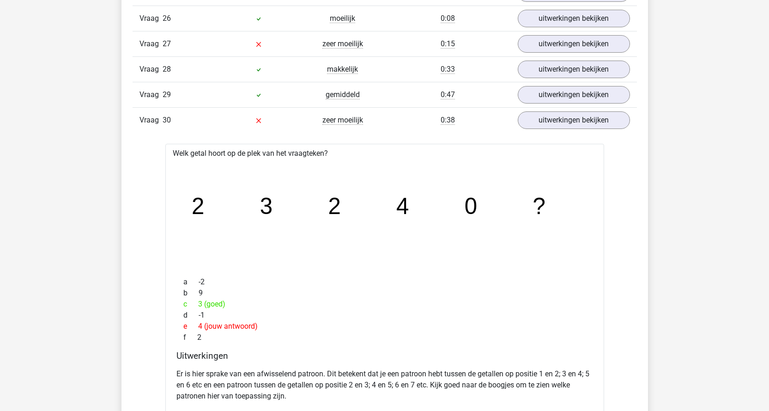
scroll to position [1385, 0]
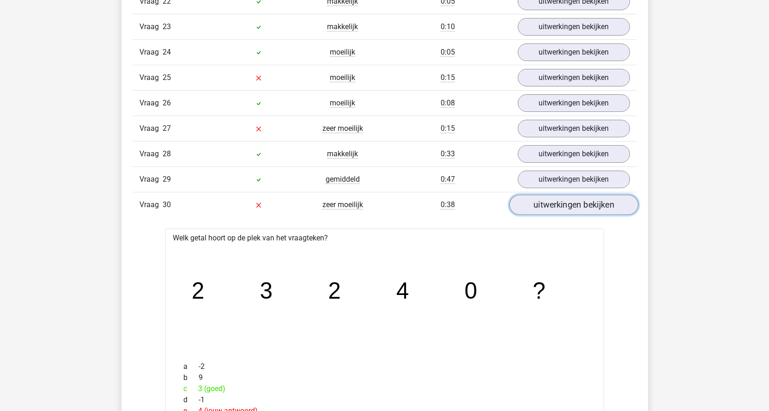
click at [552, 210] on link "uitwerkingen bekijken" at bounding box center [573, 204] width 129 height 20
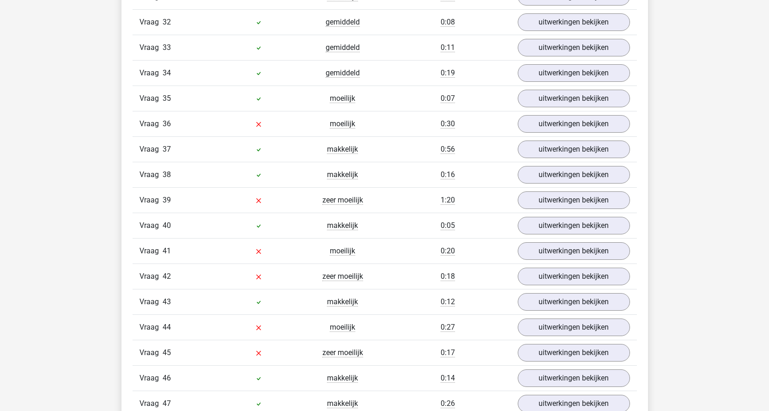
scroll to position [1616, 0]
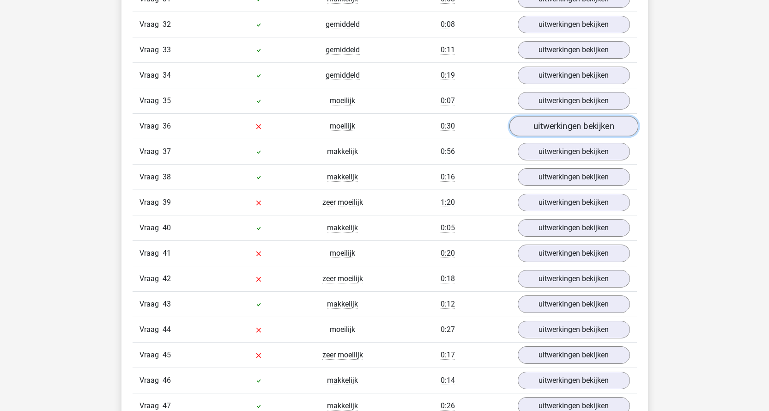
click at [621, 122] on link "uitwerkingen bekijken" at bounding box center [573, 126] width 129 height 20
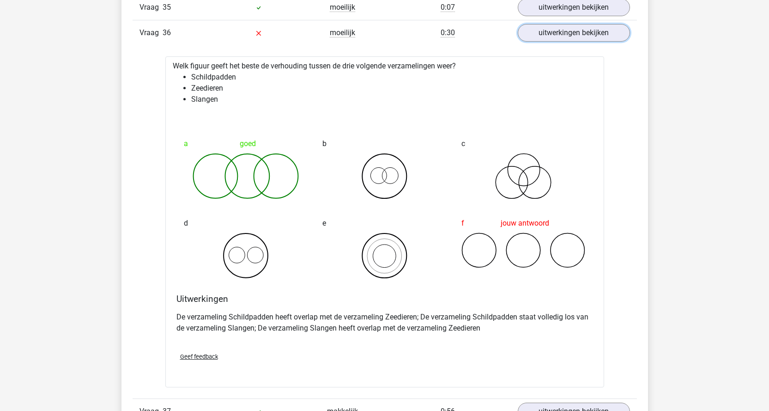
scroll to position [1709, 0]
click at [549, 25] on link "uitwerkingen bekijken" at bounding box center [573, 34] width 129 height 20
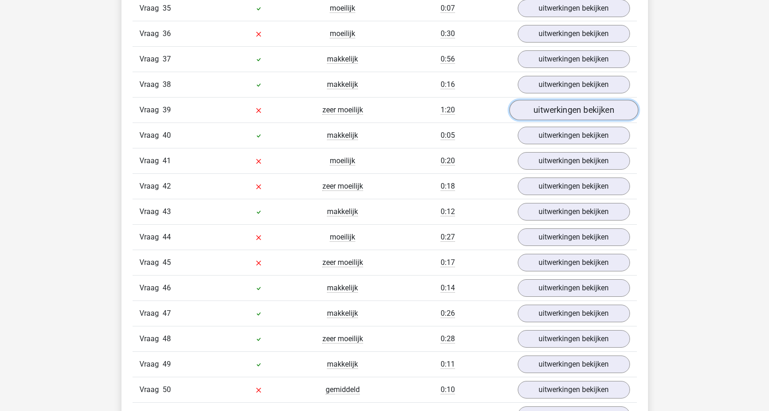
click at [555, 114] on link "uitwerkingen bekijken" at bounding box center [573, 110] width 129 height 20
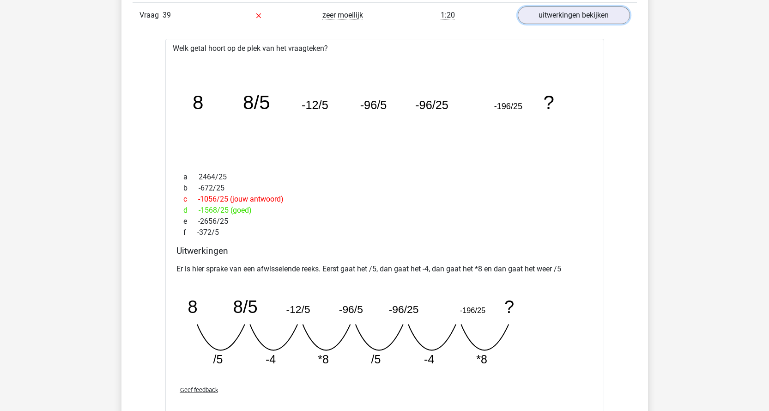
scroll to position [1801, 0]
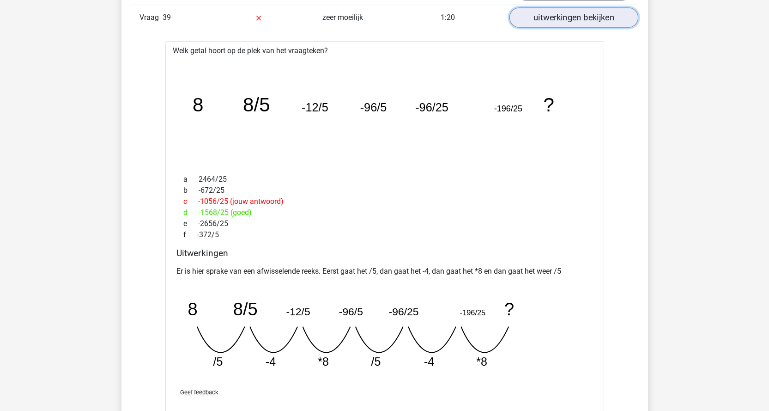
click at [545, 23] on link "uitwerkingen bekijken" at bounding box center [573, 17] width 129 height 20
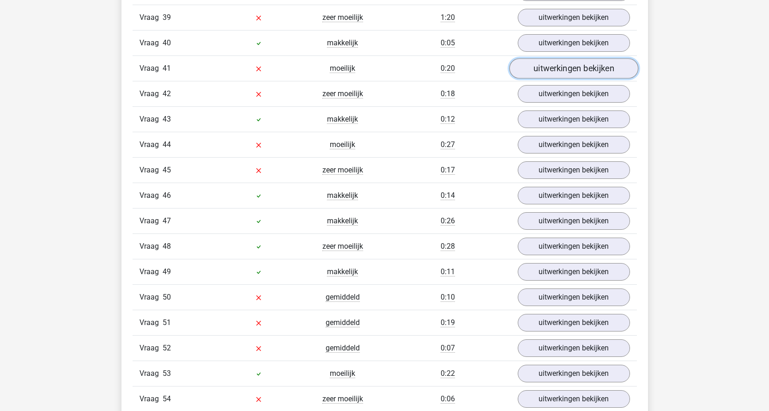
click at [548, 70] on link "uitwerkingen bekijken" at bounding box center [573, 68] width 129 height 20
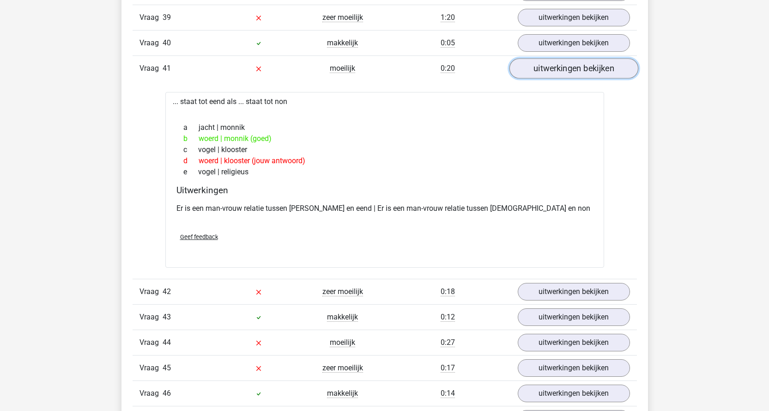
click at [548, 69] on link "uitwerkingen bekijken" at bounding box center [573, 68] width 129 height 20
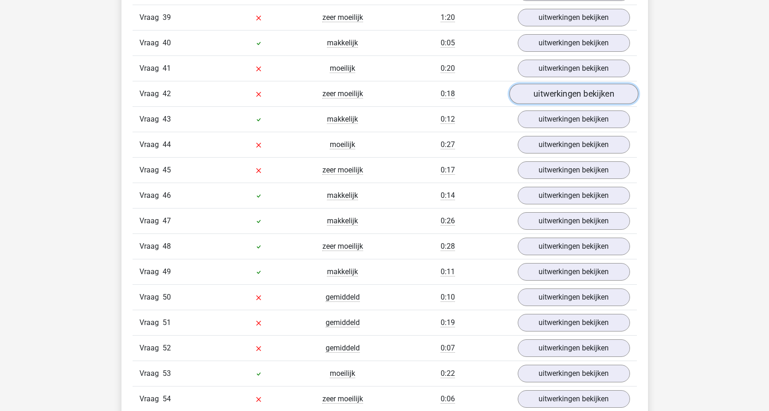
click at [549, 93] on link "uitwerkingen bekijken" at bounding box center [573, 94] width 129 height 20
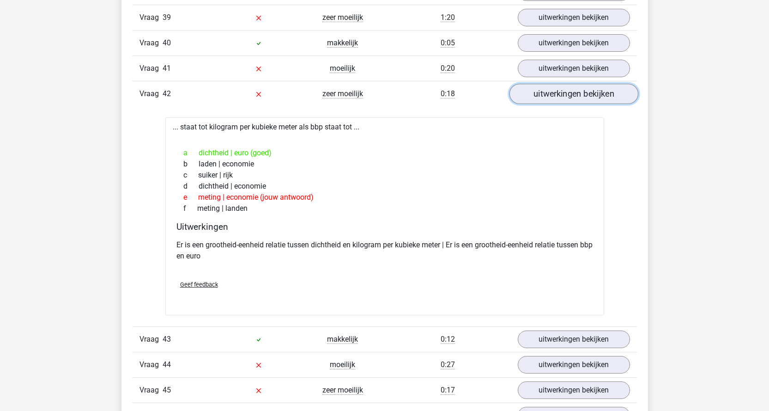
click at [578, 93] on link "uitwerkingen bekijken" at bounding box center [573, 94] width 129 height 20
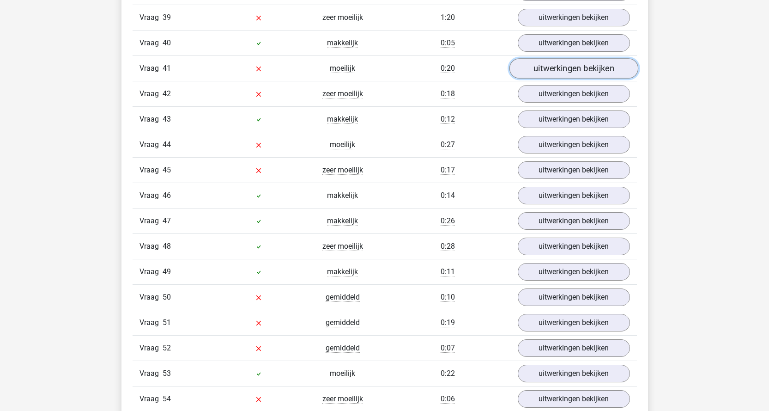
click at [573, 73] on link "uitwerkingen bekijken" at bounding box center [573, 68] width 129 height 20
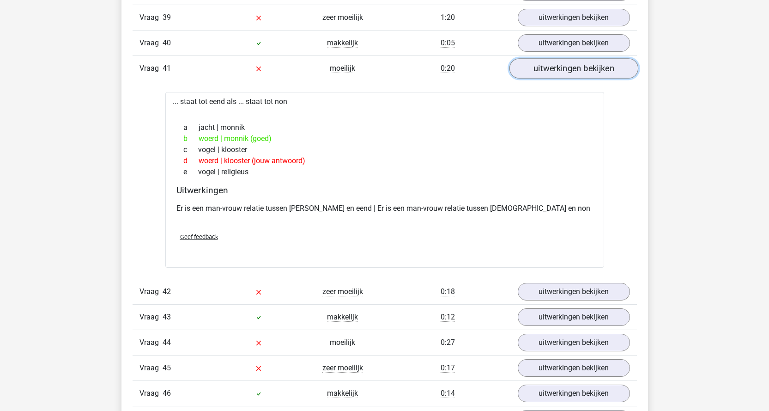
click at [573, 73] on link "uitwerkingen bekijken" at bounding box center [573, 68] width 129 height 20
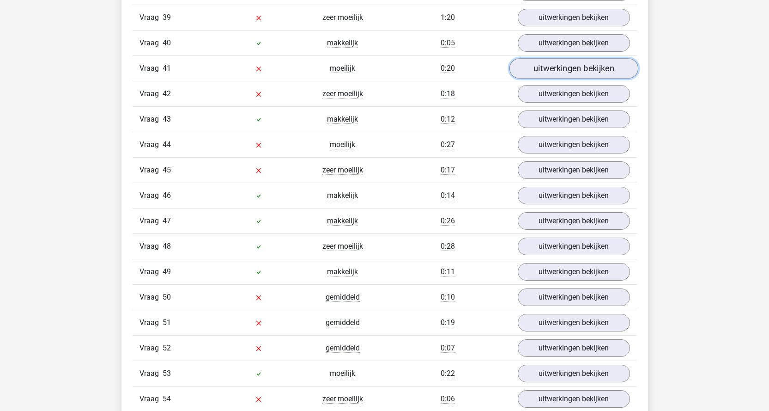
click at [573, 73] on link "uitwerkingen bekijken" at bounding box center [573, 68] width 129 height 20
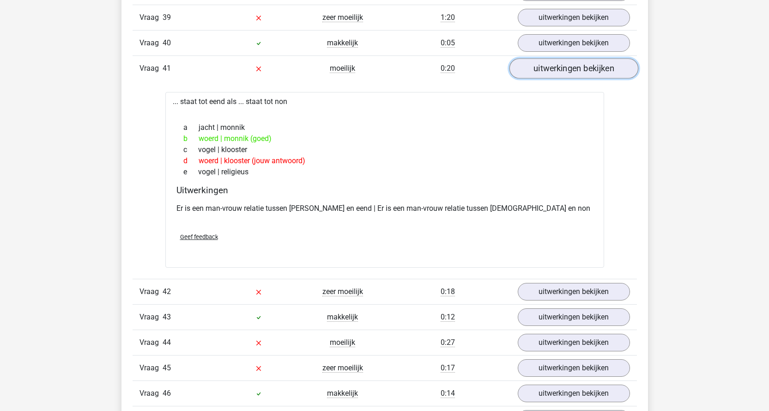
click at [573, 73] on link "uitwerkingen bekijken" at bounding box center [573, 68] width 129 height 20
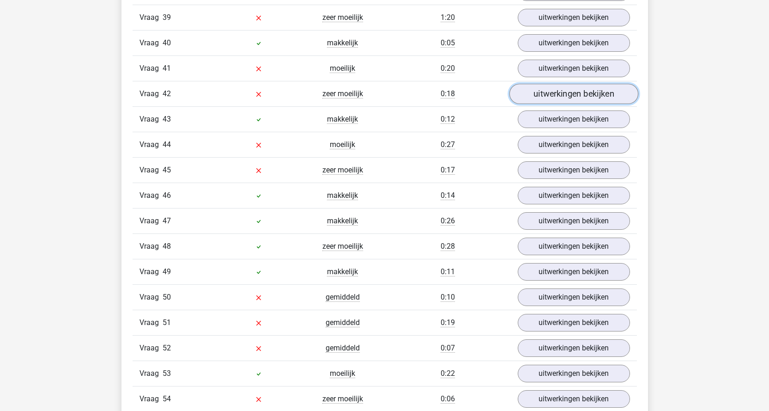
click at [567, 91] on link "uitwerkingen bekijken" at bounding box center [573, 94] width 129 height 20
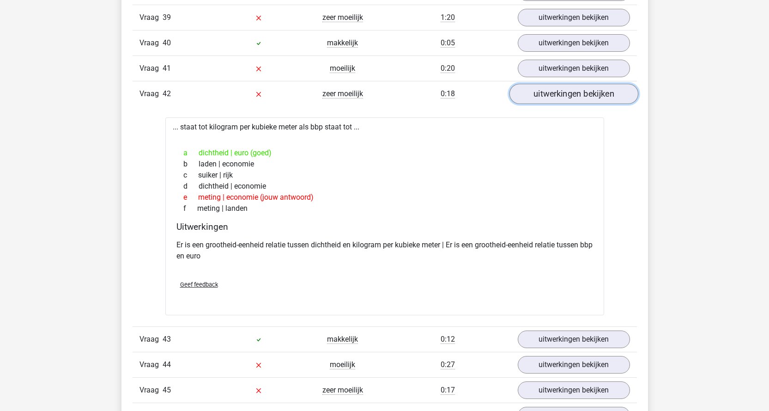
click at [567, 91] on link "uitwerkingen bekijken" at bounding box center [573, 94] width 129 height 20
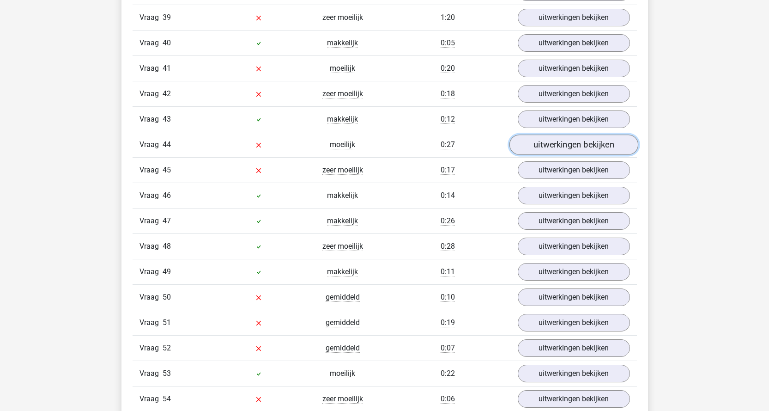
click at [562, 145] on link "uitwerkingen bekijken" at bounding box center [573, 144] width 129 height 20
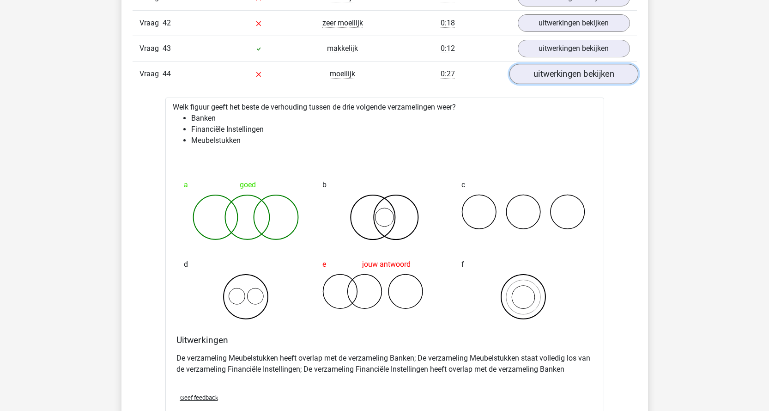
scroll to position [1939, 0]
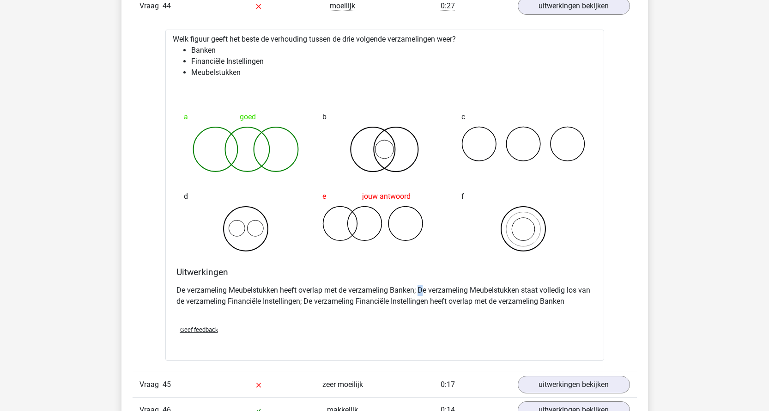
drag, startPoint x: 418, startPoint y: 290, endPoint x: 423, endPoint y: 291, distance: 5.2
click at [423, 291] on p "De verzameling Meubelstukken heeft overlap met de verzameling Banken; De verzam…" at bounding box center [384, 295] width 417 height 22
click at [249, 73] on li "Meubelstukken" at bounding box center [393, 72] width 405 height 11
click at [217, 41] on div "Welk figuur geeft het beste de verhouding tussen de drie volgende verzamelingen…" at bounding box center [384, 195] width 439 height 331
click at [246, 76] on li "Meubelstukken" at bounding box center [393, 72] width 405 height 11
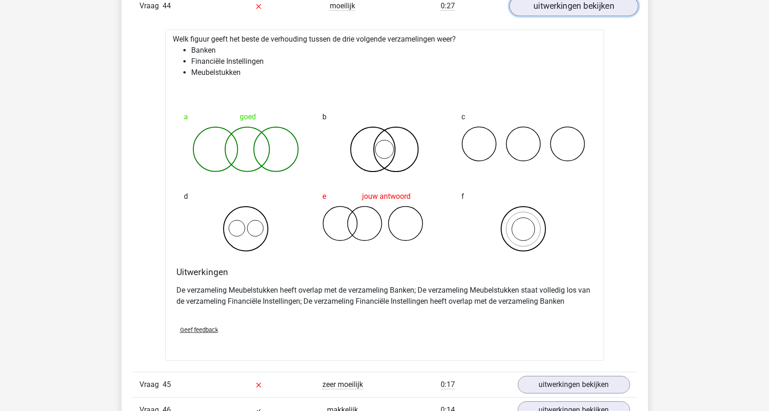
click at [601, 12] on link "uitwerkingen bekijken" at bounding box center [573, 6] width 129 height 20
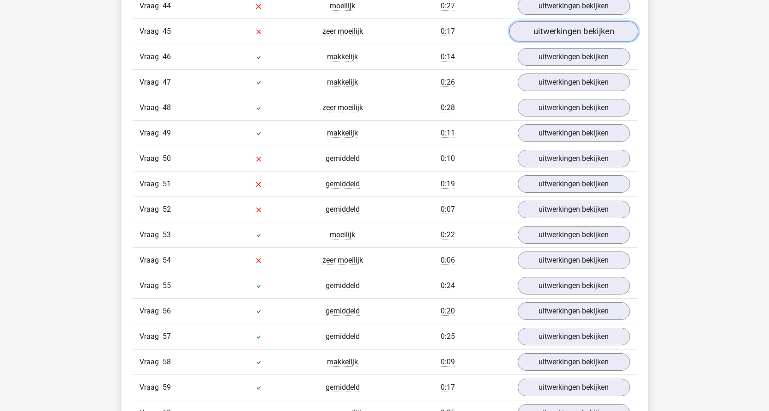
click at [568, 34] on link "uitwerkingen bekijken" at bounding box center [573, 31] width 129 height 20
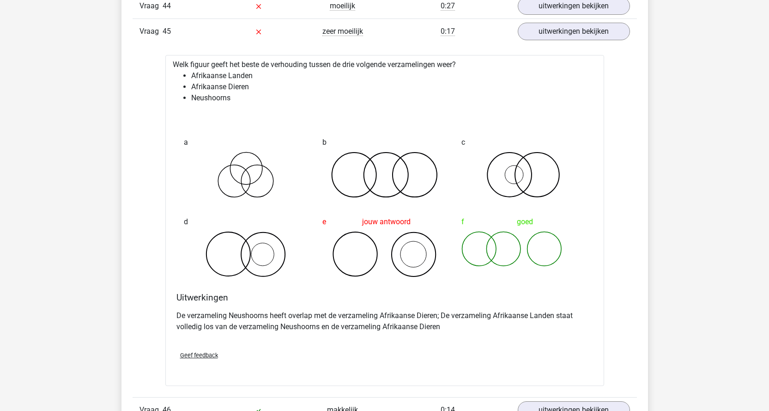
click at [571, 36] on link "uitwerkingen bekijken" at bounding box center [573, 31] width 129 height 20
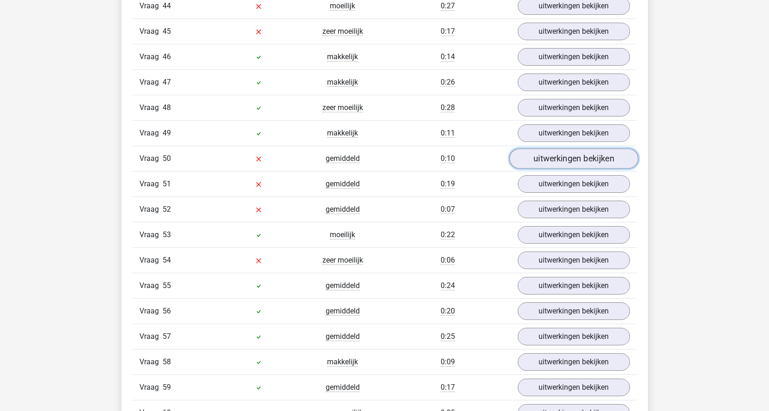
click at [559, 158] on link "uitwerkingen bekijken" at bounding box center [573, 158] width 129 height 20
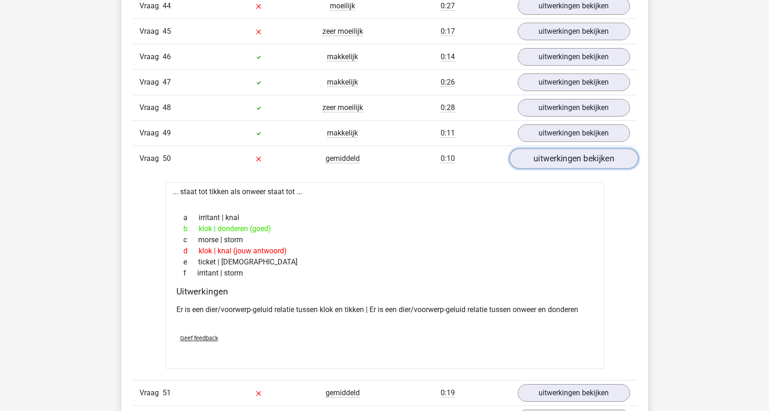
click at [560, 158] on link "uitwerkingen bekijken" at bounding box center [573, 158] width 129 height 20
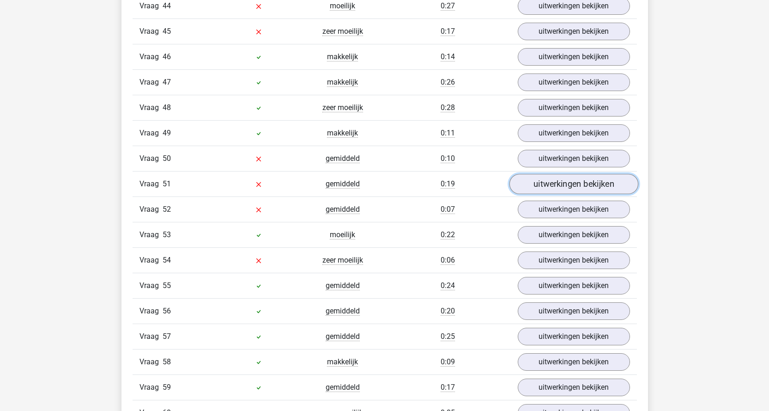
click at [557, 185] on link "uitwerkingen bekijken" at bounding box center [573, 184] width 129 height 20
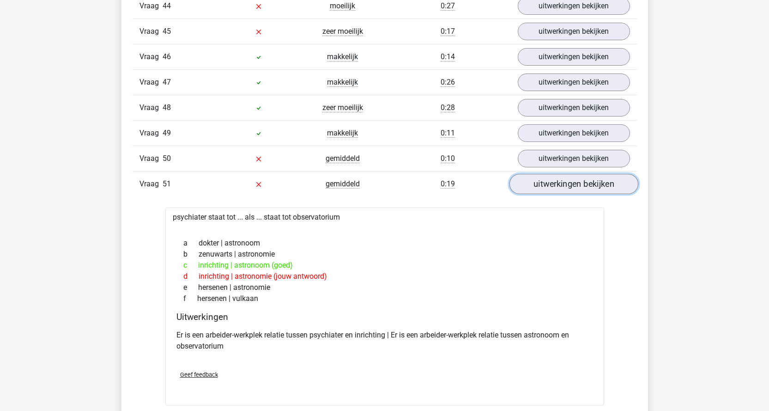
click at [563, 184] on link "uitwerkingen bekijken" at bounding box center [573, 184] width 129 height 20
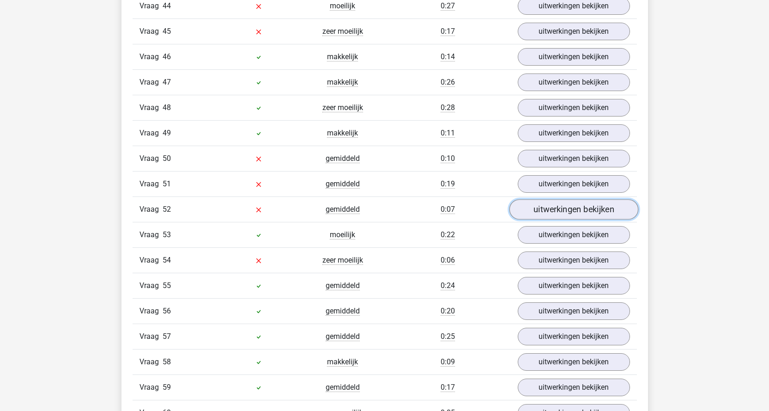
click at [564, 217] on link "uitwerkingen bekijken" at bounding box center [573, 209] width 129 height 20
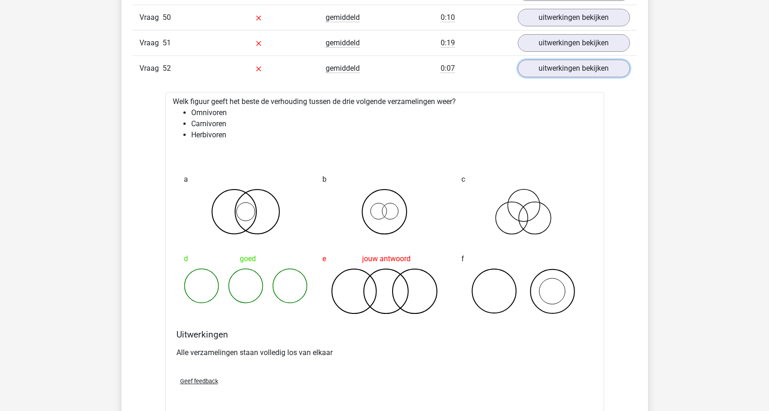
scroll to position [2078, 0]
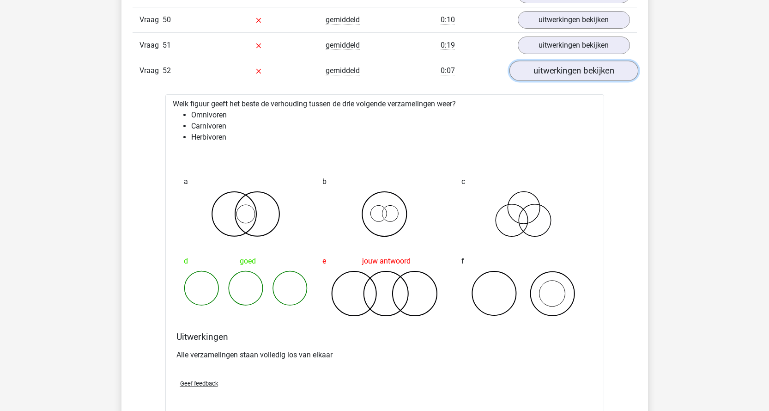
click at [562, 72] on link "uitwerkingen bekijken" at bounding box center [573, 70] width 129 height 20
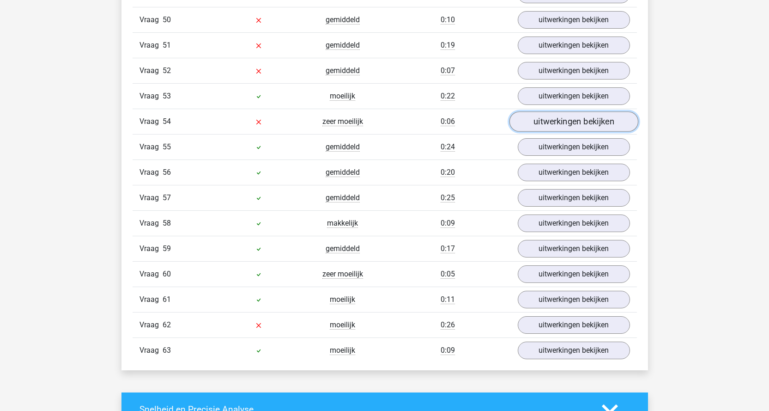
click at [572, 129] on link "uitwerkingen bekijken" at bounding box center [573, 121] width 129 height 20
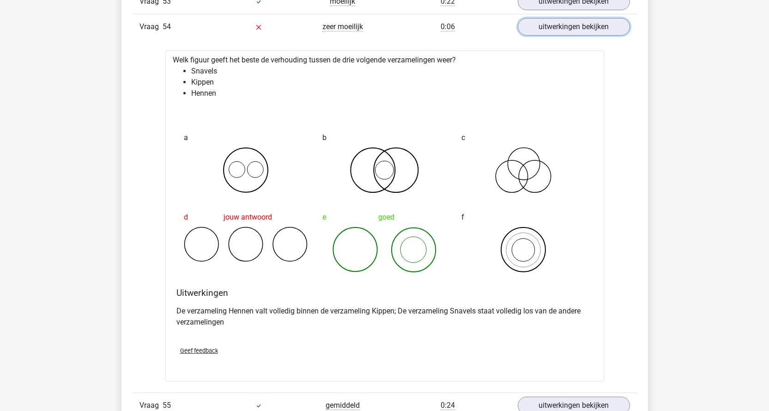
scroll to position [2170, 0]
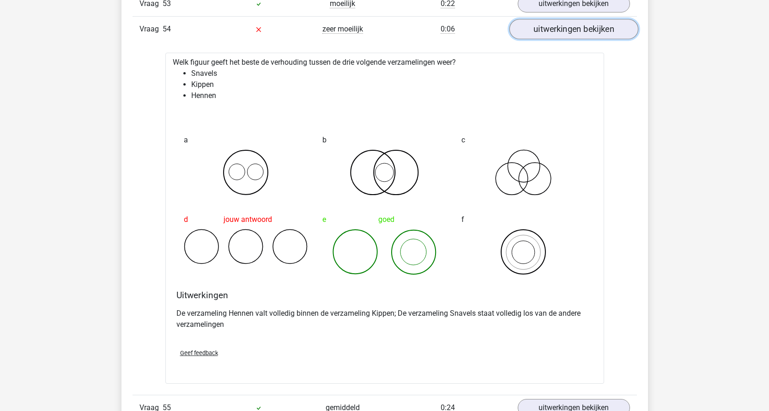
click at [572, 32] on link "uitwerkingen bekijken" at bounding box center [573, 29] width 129 height 20
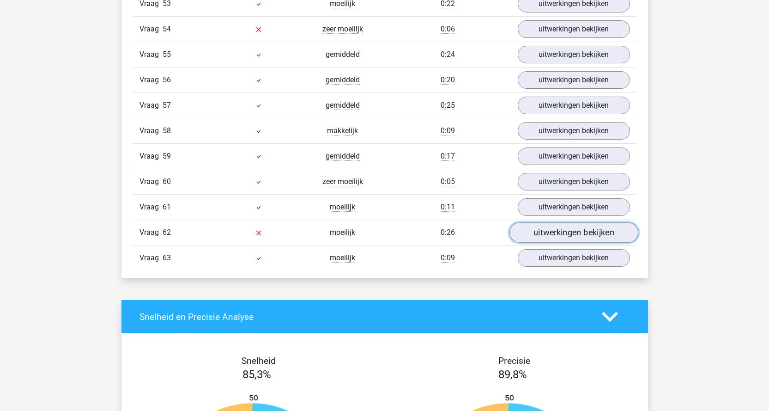
click at [537, 233] on link "uitwerkingen bekijken" at bounding box center [573, 232] width 129 height 20
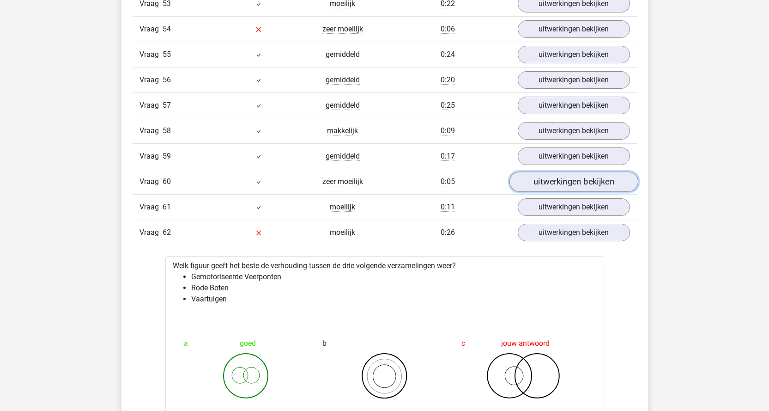
click at [555, 187] on link "uitwerkingen bekijken" at bounding box center [573, 181] width 129 height 20
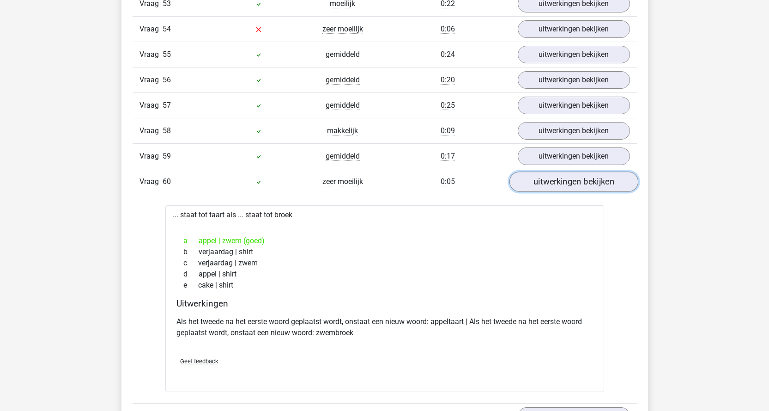
click at [555, 187] on link "uitwerkingen bekijken" at bounding box center [573, 181] width 129 height 20
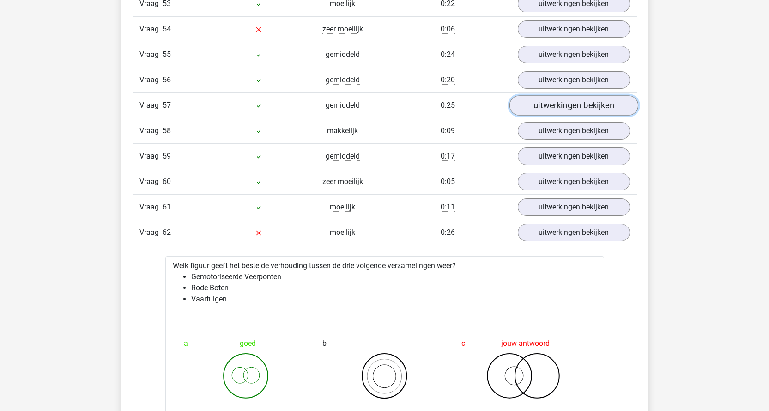
click at [563, 108] on link "uitwerkingen bekijken" at bounding box center [573, 105] width 129 height 20
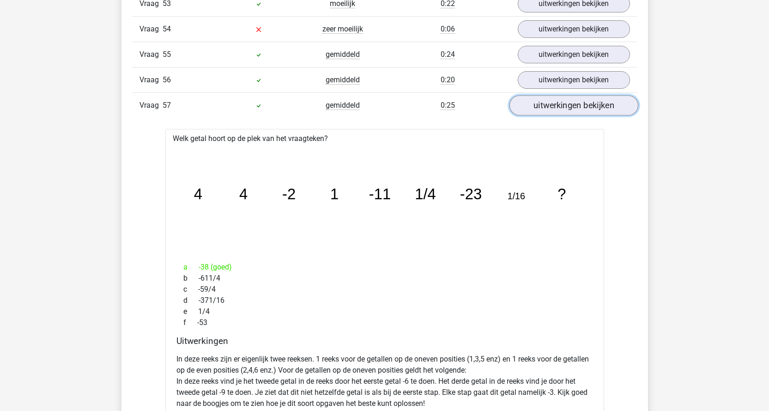
click at [563, 108] on link "uitwerkingen bekijken" at bounding box center [573, 105] width 129 height 20
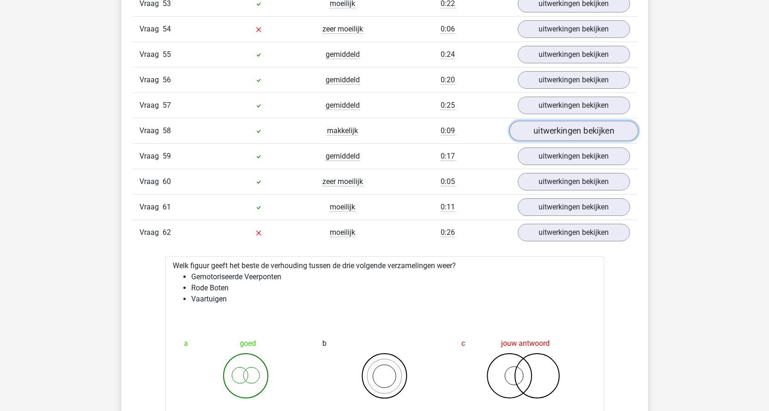
click at [565, 126] on link "uitwerkingen bekijken" at bounding box center [573, 131] width 129 height 20
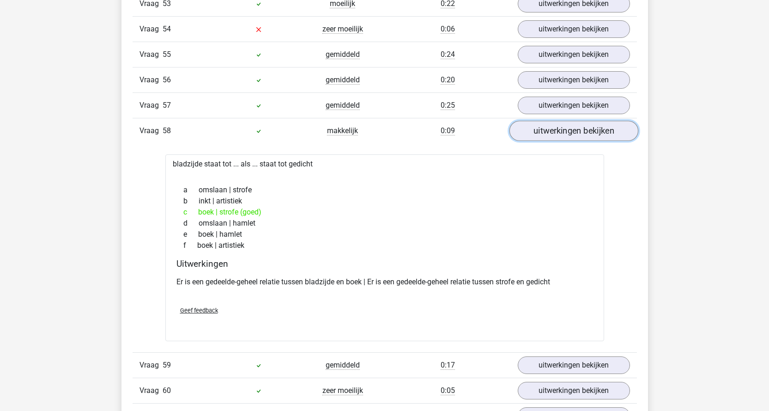
click at [565, 126] on link "uitwerkingen bekijken" at bounding box center [573, 131] width 129 height 20
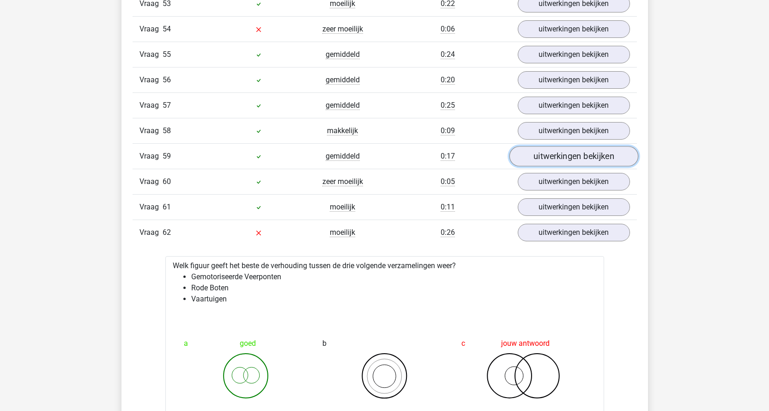
click at [562, 157] on link "uitwerkingen bekijken" at bounding box center [573, 156] width 129 height 20
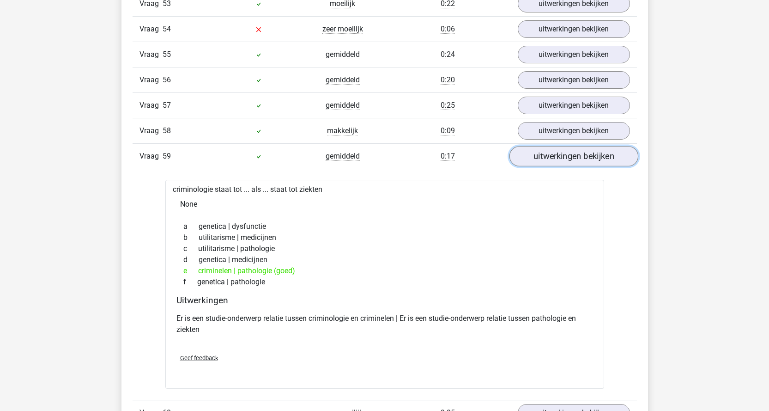
click at [562, 157] on link "uitwerkingen bekijken" at bounding box center [573, 156] width 129 height 20
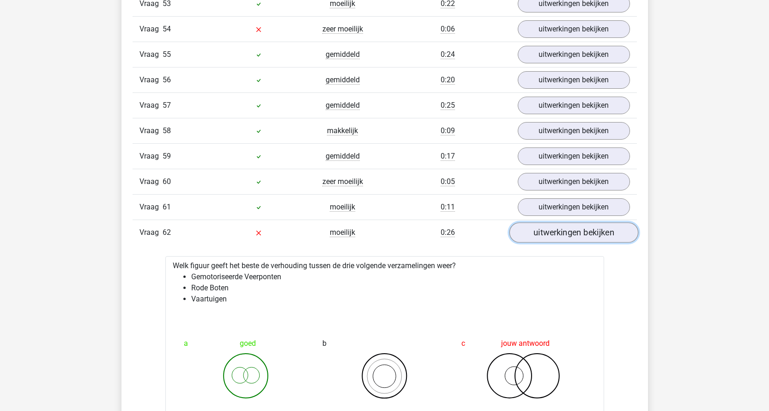
click at [551, 233] on link "uitwerkingen bekijken" at bounding box center [573, 232] width 129 height 20
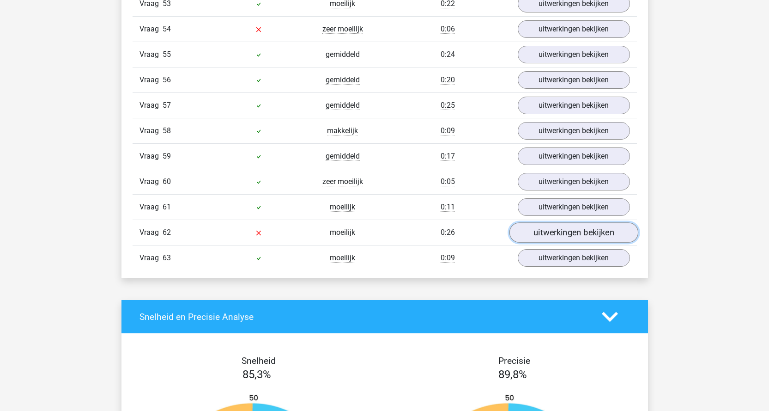
click at [551, 233] on link "uitwerkingen bekijken" at bounding box center [573, 232] width 129 height 20
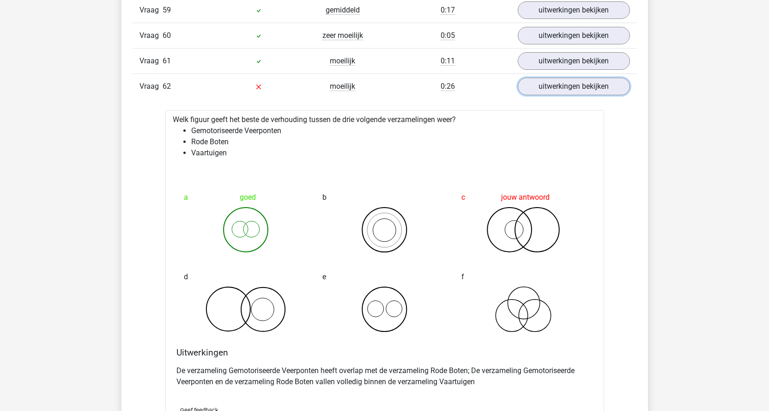
scroll to position [2309, 0]
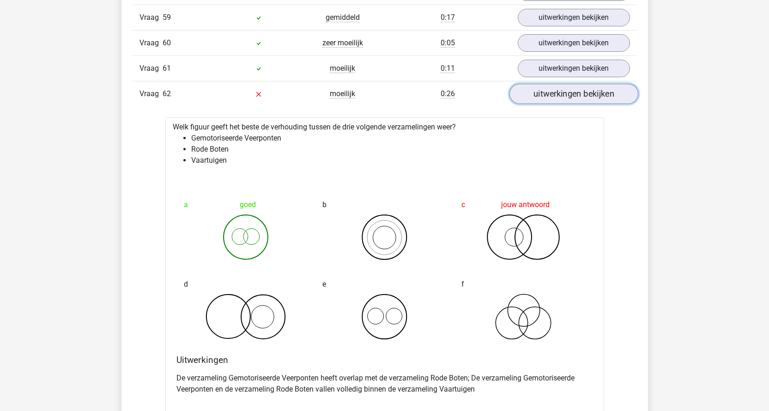
click at [575, 96] on link "uitwerkingen bekijken" at bounding box center [573, 94] width 129 height 20
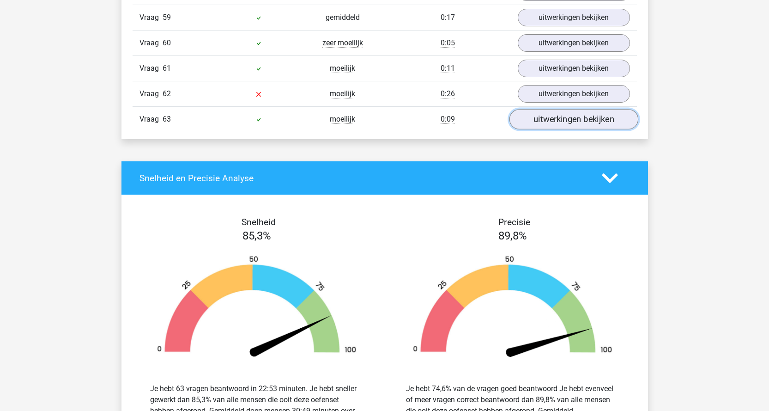
click at [564, 115] on link "uitwerkingen bekijken" at bounding box center [573, 119] width 129 height 20
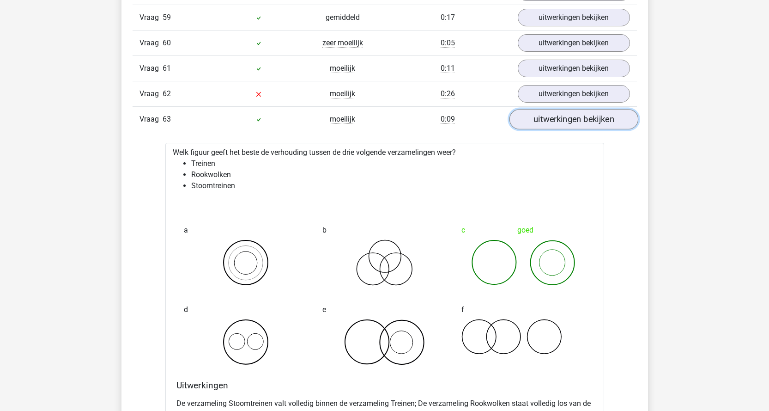
click at [564, 115] on link "uitwerkingen bekijken" at bounding box center [573, 119] width 129 height 20
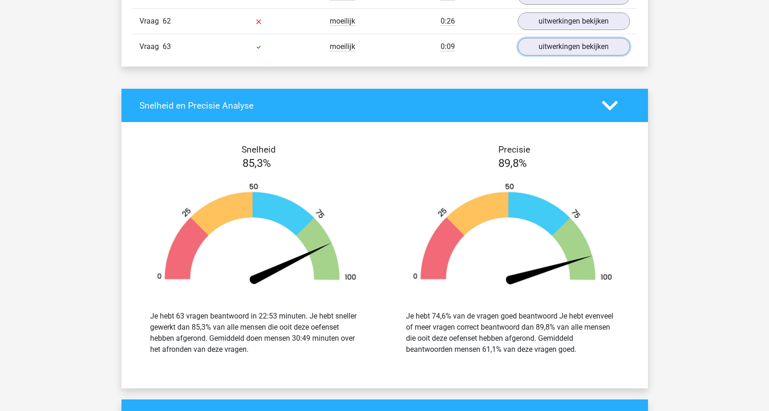
scroll to position [2401, 0]
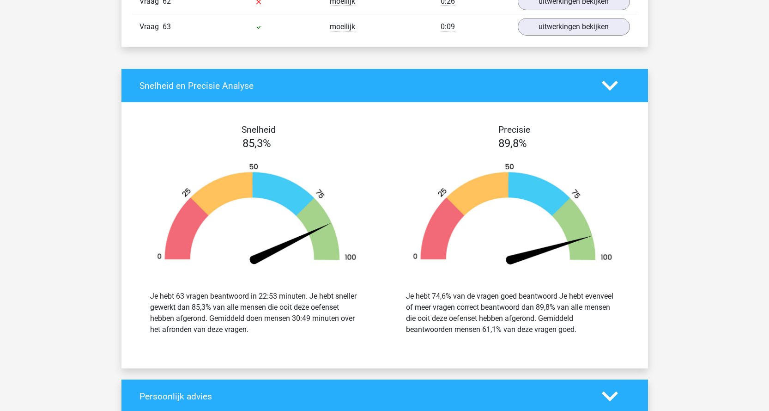
drag, startPoint x: 413, startPoint y: 295, endPoint x: 546, endPoint y: 325, distance: 136.4
click at [546, 325] on div "Je hebt 74,6% van de vragen goed beantwoord Je hebt evenveel of meer vragen cor…" at bounding box center [512, 312] width 213 height 44
click at [561, 332] on div "Je hebt 74,6% van de vragen goed beantwoord Je hebt evenveel of meer vragen cor…" at bounding box center [512, 312] width 213 height 44
drag, startPoint x: 580, startPoint y: 329, endPoint x: 401, endPoint y: 291, distance: 182.8
click at [401, 290] on div "Je hebt 74,6% van de vragen goed beantwoord Je hebt evenveel of meer vragen cor…" at bounding box center [512, 312] width 227 height 44
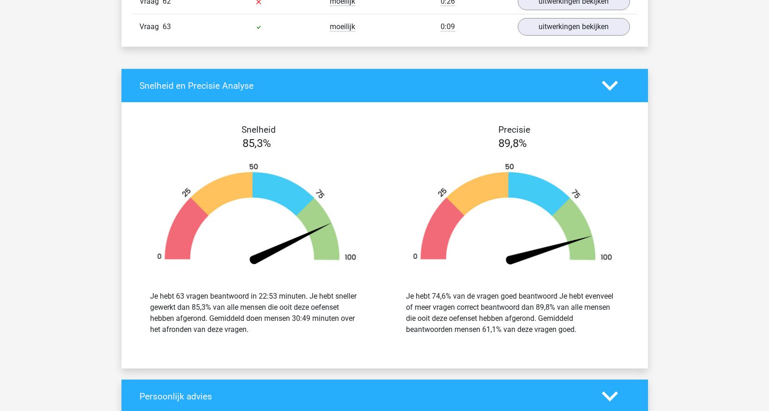
click at [276, 324] on div "Je hebt 63 vragen beantwoord in 22:53 minuten. Je hebt sneller gewerkt dan 85,3…" at bounding box center [256, 312] width 213 height 44
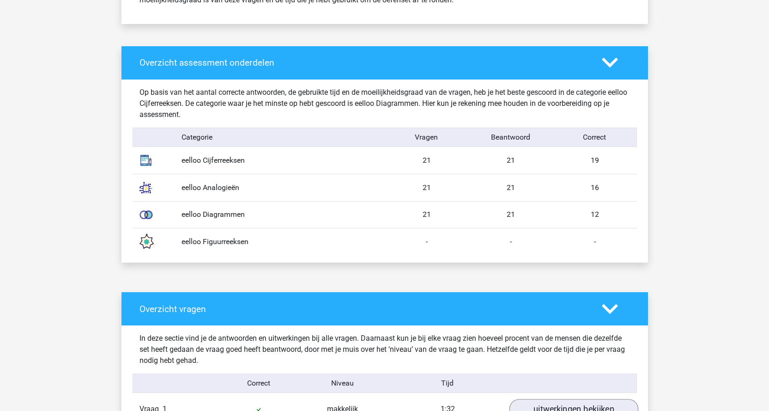
scroll to position [508, 0]
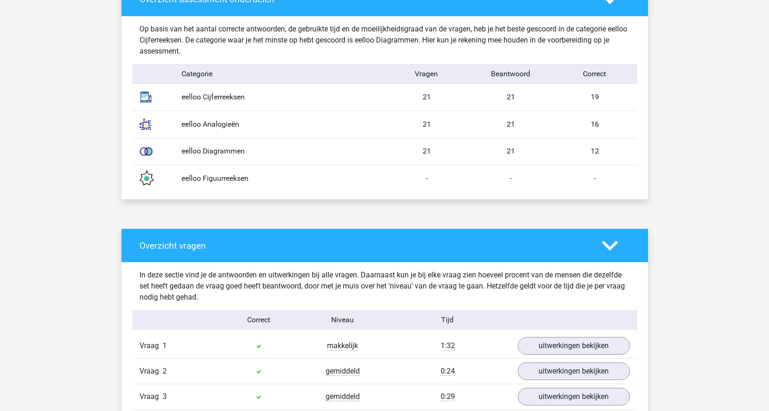
click at [611, 237] on icon at bounding box center [610, 245] width 16 height 16
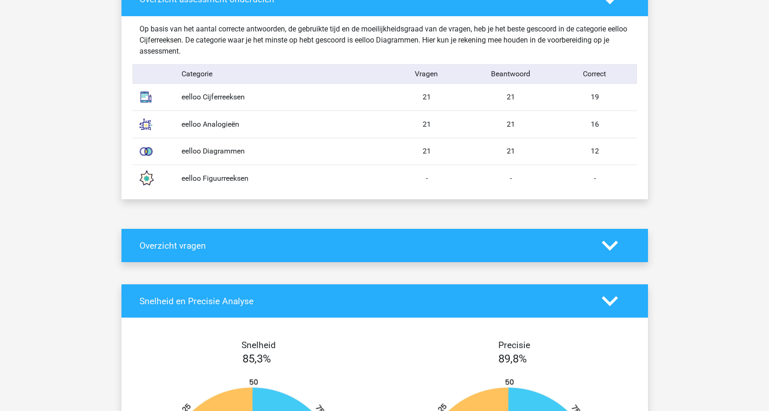
click at [221, 172] on div "eelloo Figuurreeksen - - -" at bounding box center [385, 177] width 504 height 27
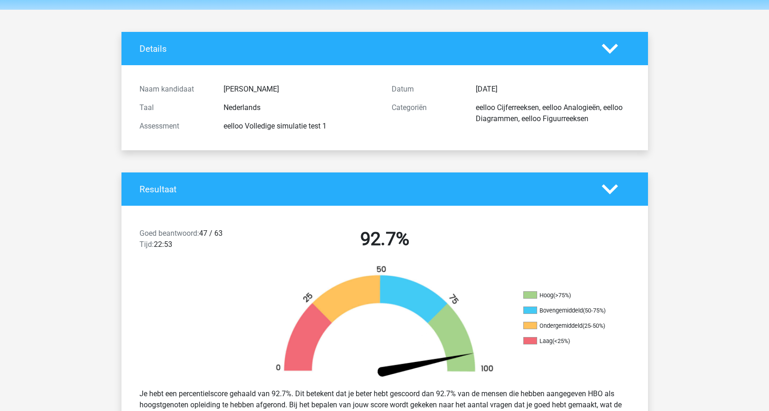
scroll to position [0, 0]
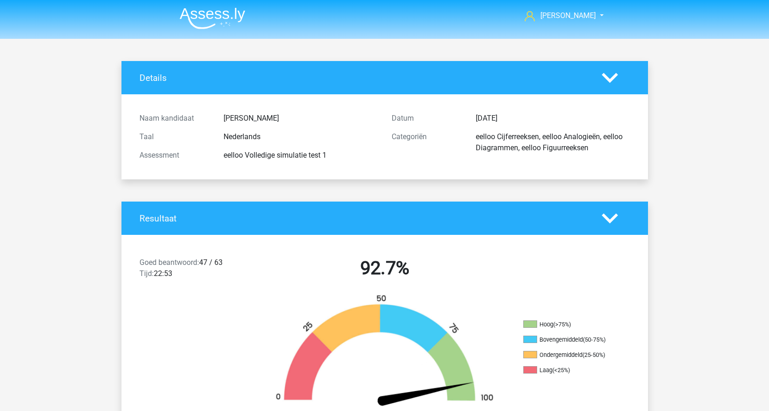
click at [170, 12] on div "Myrthe Bonnema Myrthe.bonnema98@gmail.com" at bounding box center [384, 16] width 439 height 30
click at [191, 26] on img at bounding box center [213, 18] width 66 height 22
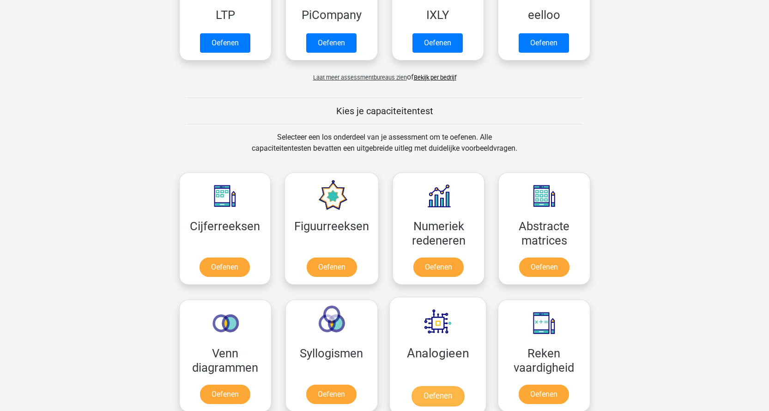
scroll to position [323, 0]
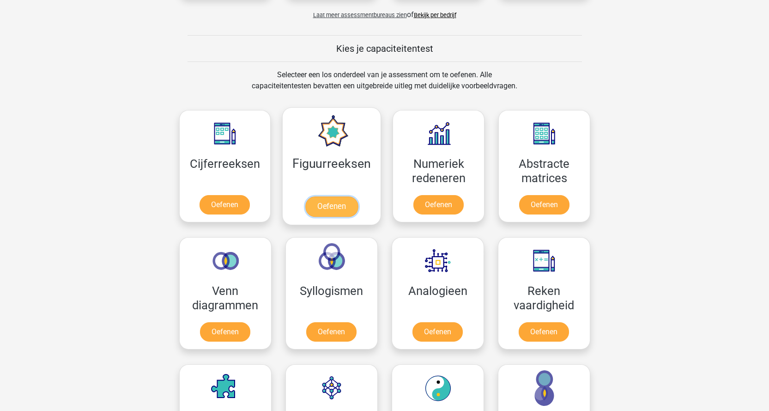
click at [320, 200] on link "Oefenen" at bounding box center [331, 206] width 53 height 20
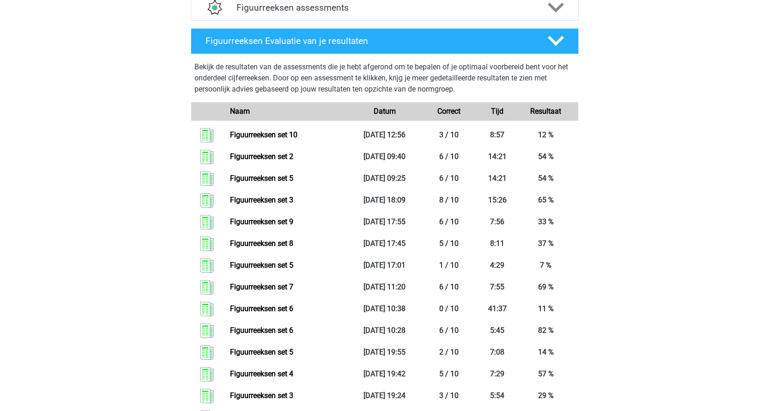
scroll to position [356, 0]
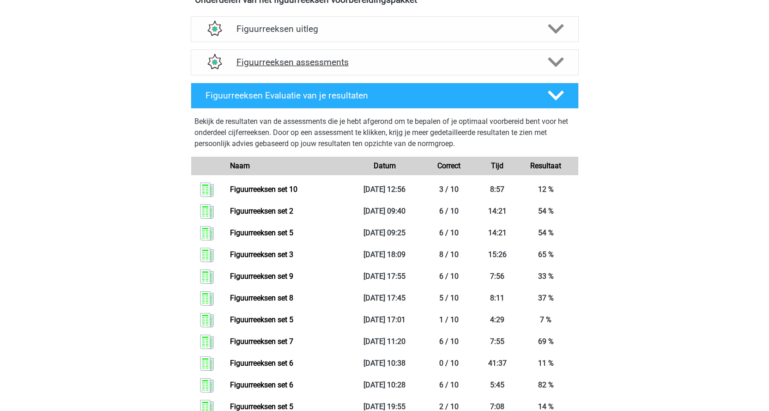
click at [325, 66] on h4 "Figuurreeksen assessments" at bounding box center [384, 62] width 296 height 11
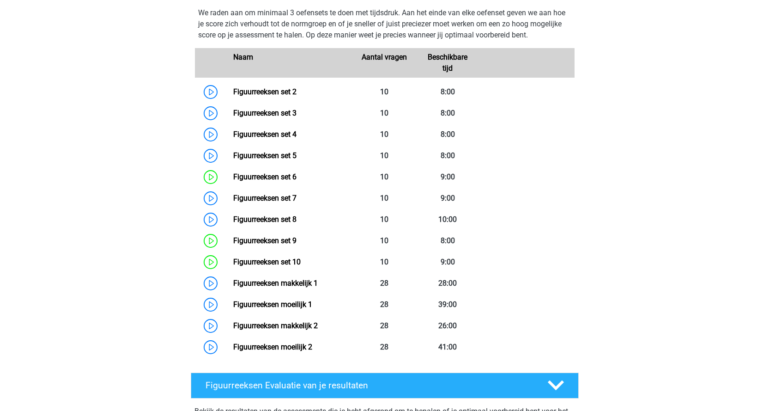
scroll to position [540, 0]
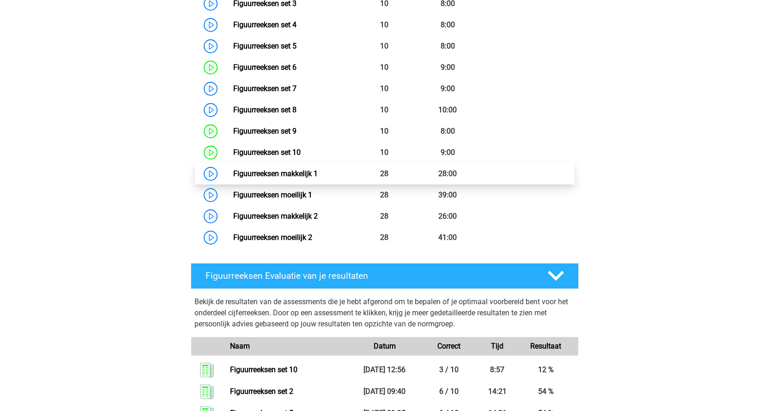
click at [311, 177] on link "Figuurreeksen makkelijk 1" at bounding box center [275, 173] width 85 height 9
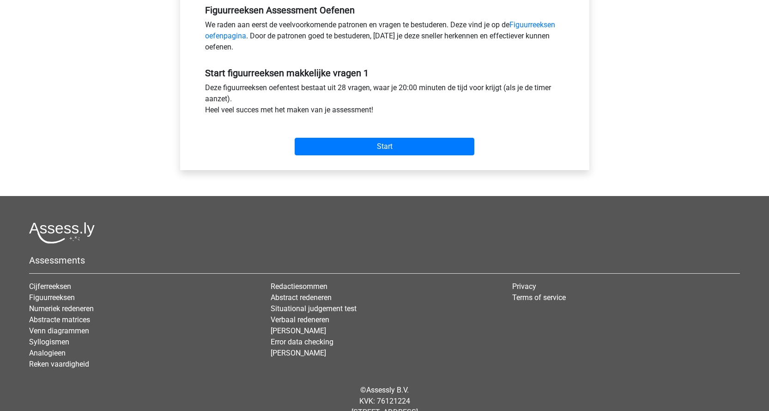
scroll to position [319, 0]
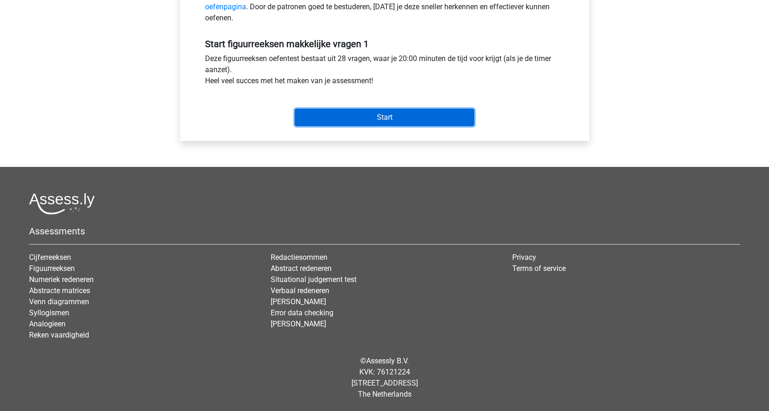
click at [420, 119] on input "Start" at bounding box center [385, 118] width 180 height 18
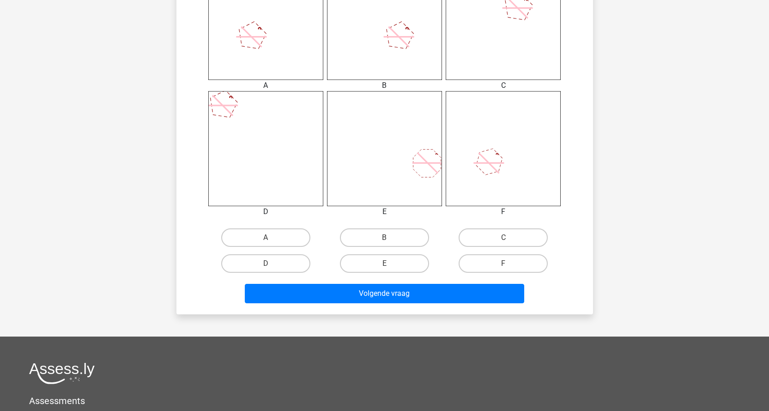
scroll to position [416, 0]
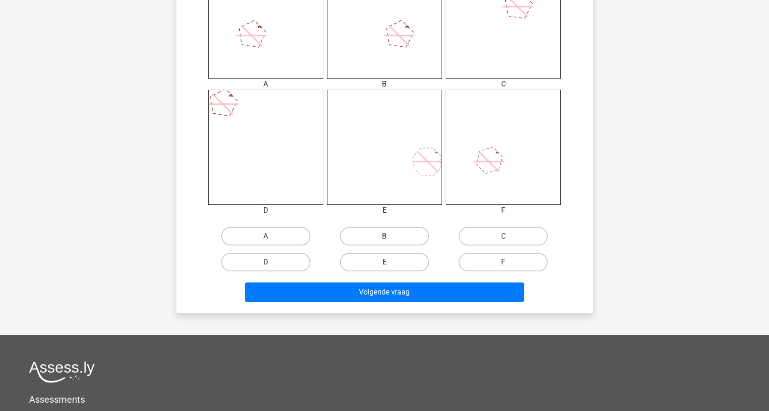
click at [501, 265] on label "F" at bounding box center [503, 262] width 89 height 18
click at [503, 265] on input "F" at bounding box center [506, 265] width 6 height 6
radio input "true"
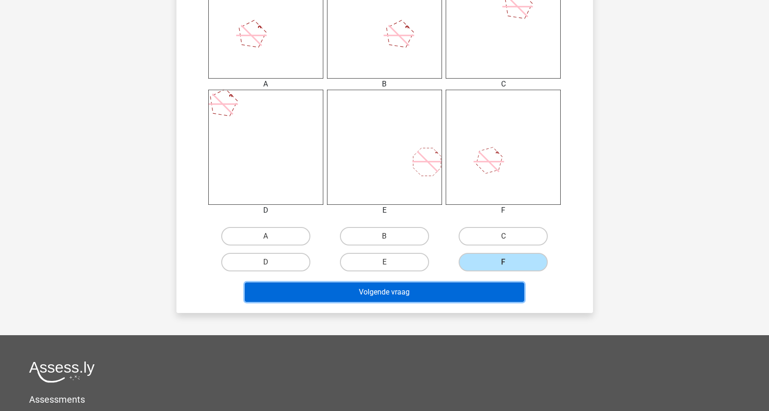
click at [453, 300] on button "Volgende vraag" at bounding box center [384, 291] width 279 height 19
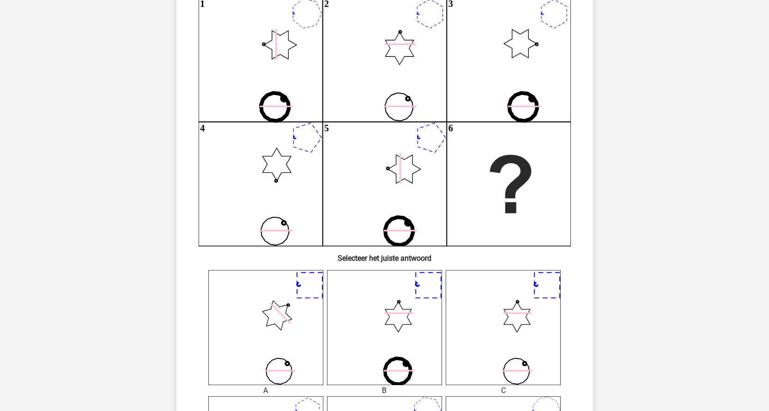
scroll to position [92, 0]
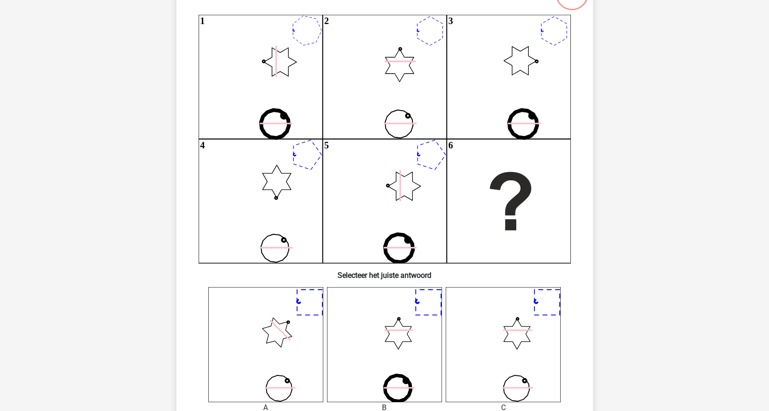
click at [498, 331] on icon at bounding box center [503, 344] width 115 height 115
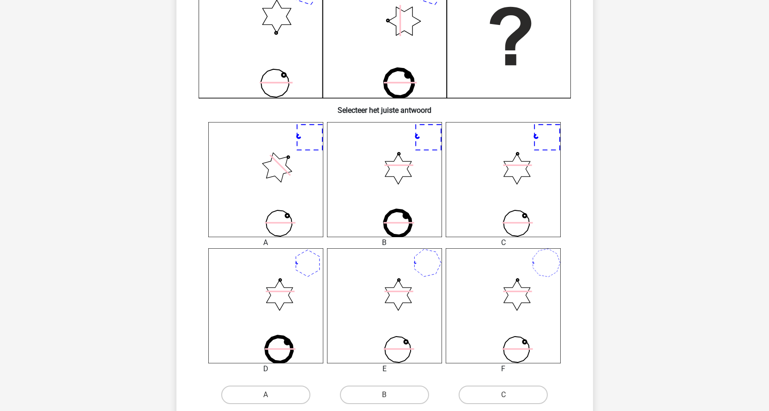
scroll to position [277, 0]
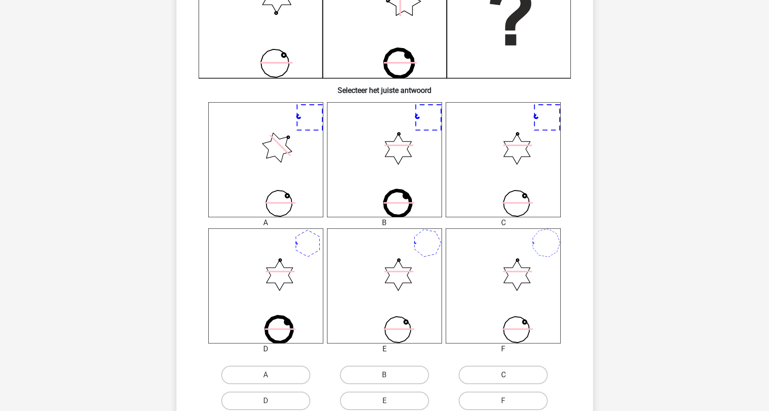
click at [487, 380] on label "C" at bounding box center [503, 374] width 89 height 18
click at [503, 380] on input "C" at bounding box center [506, 377] width 6 height 6
radio input "true"
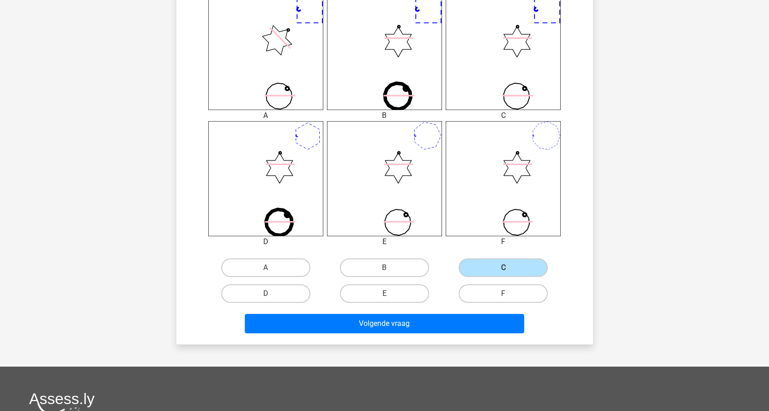
scroll to position [462, 0]
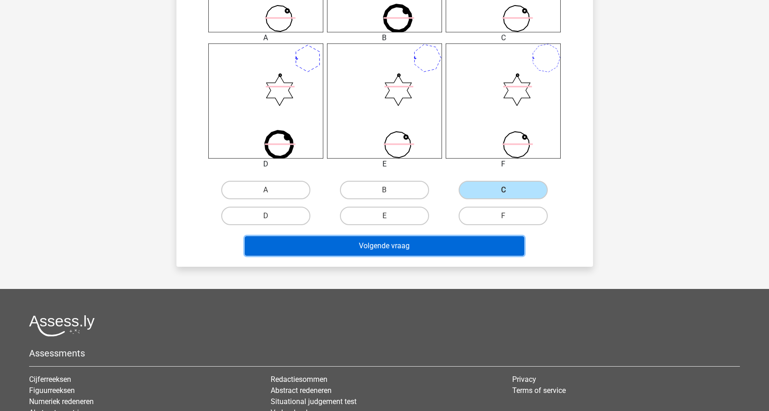
click at [431, 248] on button "Volgende vraag" at bounding box center [384, 245] width 279 height 19
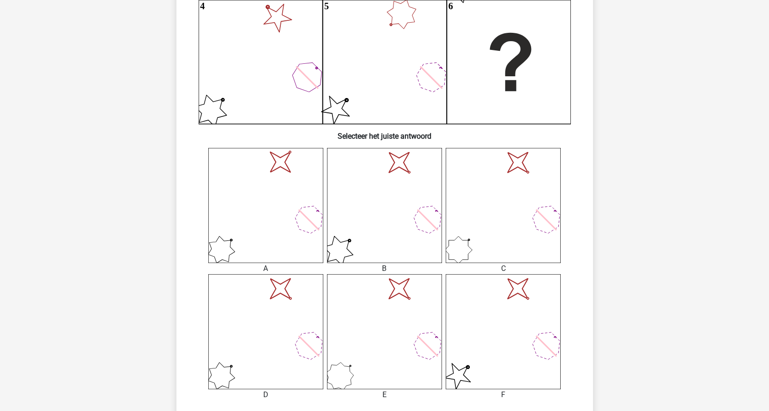
scroll to position [323, 0]
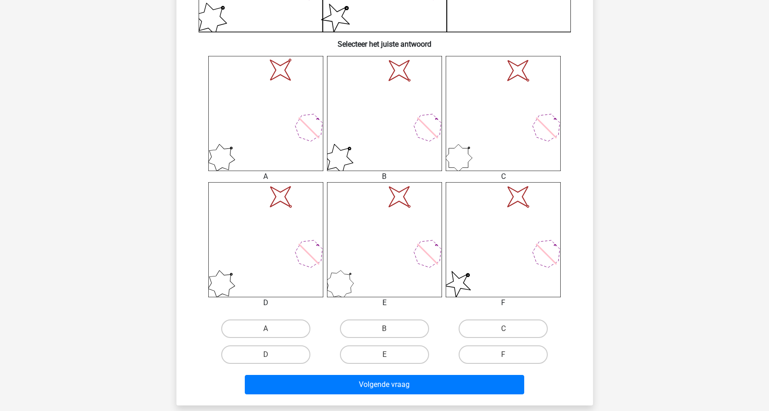
click at [510, 270] on icon "image/svg+xml" at bounding box center [503, 239] width 115 height 115
click at [510, 358] on label "F" at bounding box center [503, 354] width 89 height 18
click at [509, 358] on input "F" at bounding box center [506, 357] width 6 height 6
radio input "true"
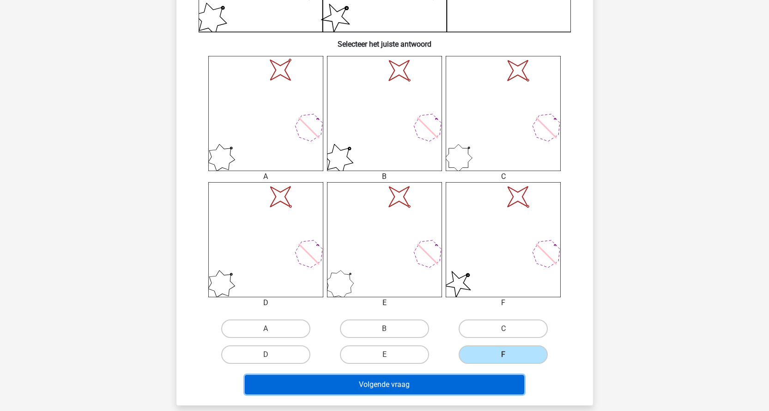
click at [447, 382] on button "Volgende vraag" at bounding box center [384, 383] width 279 height 19
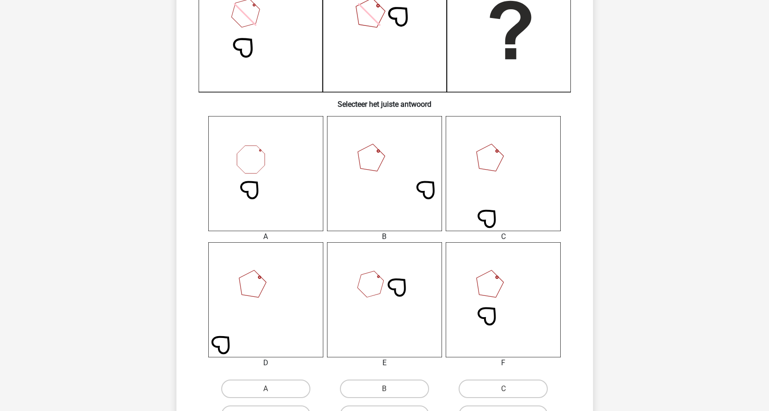
scroll to position [369, 0]
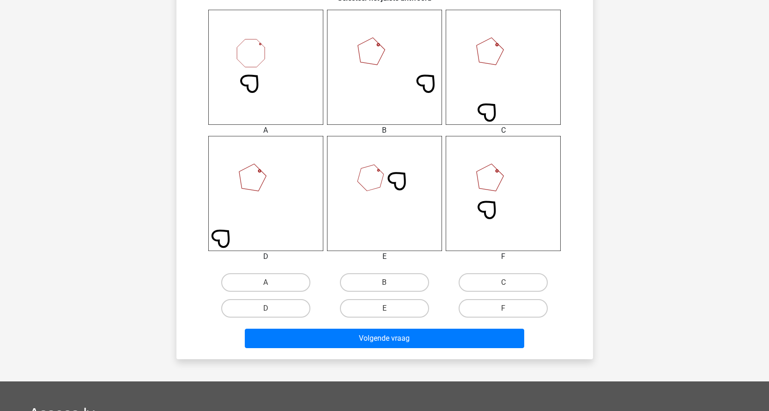
click at [509, 309] on input "F" at bounding box center [506, 311] width 6 height 6
radio input "true"
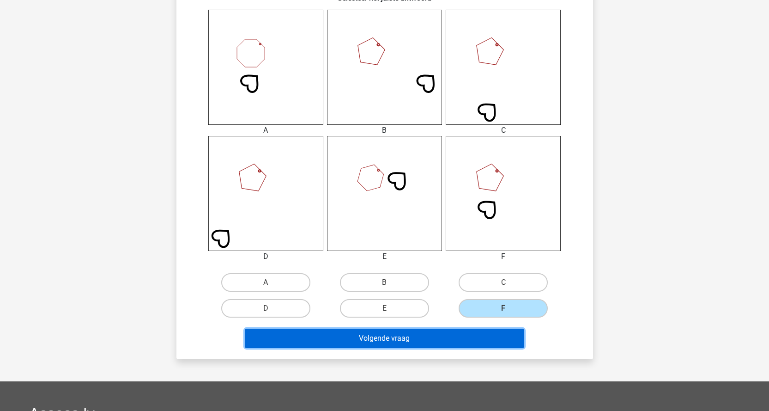
click at [470, 339] on button "Volgende vraag" at bounding box center [384, 337] width 279 height 19
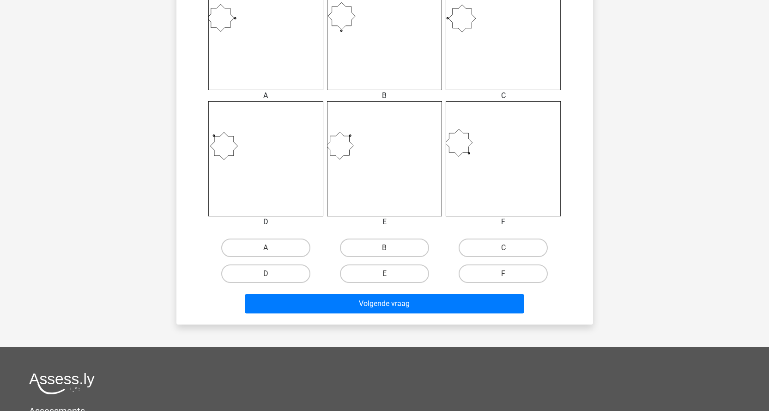
scroll to position [416, 0]
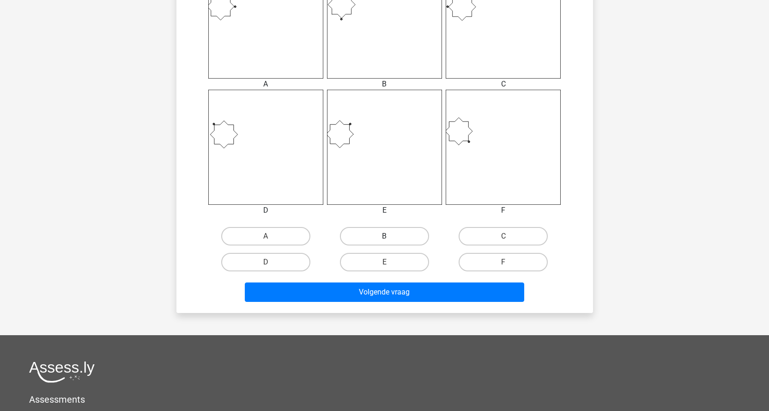
click at [385, 231] on label "B" at bounding box center [384, 236] width 89 height 18
click at [385, 236] on input "B" at bounding box center [387, 239] width 6 height 6
radio input "true"
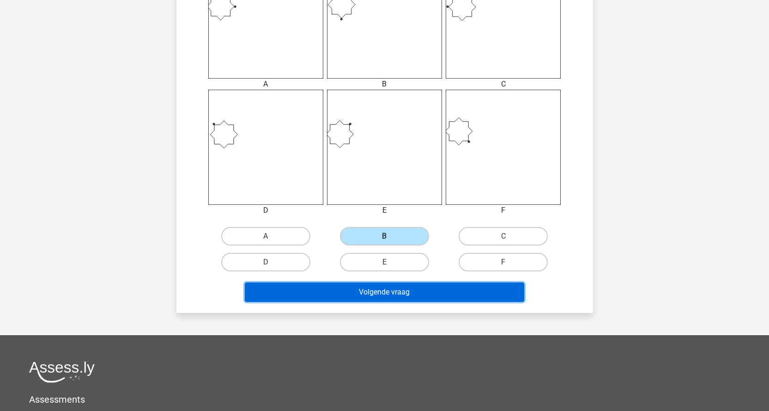
click at [390, 300] on button "Volgende vraag" at bounding box center [384, 291] width 279 height 19
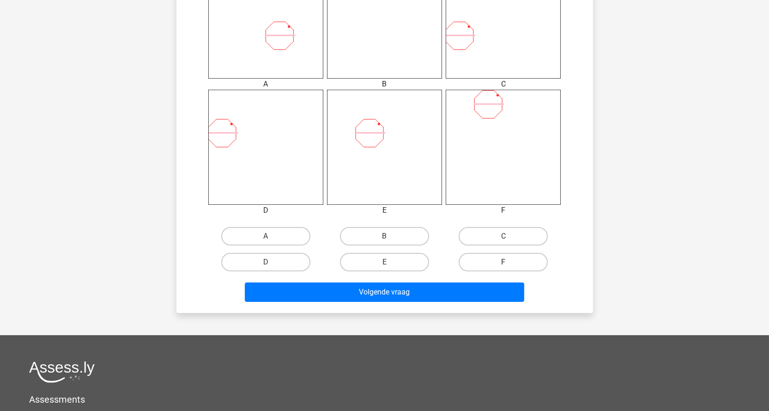
click at [494, 261] on label "F" at bounding box center [503, 262] width 89 height 18
click at [503, 262] on input "F" at bounding box center [506, 265] width 6 height 6
radio input "true"
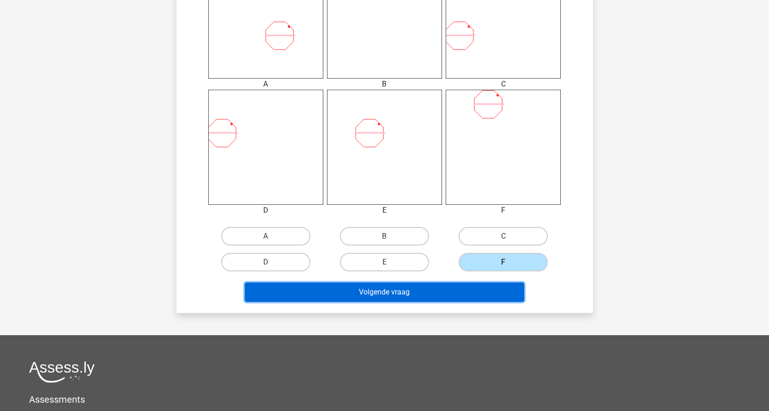
click at [443, 297] on button "Volgende vraag" at bounding box center [384, 291] width 279 height 19
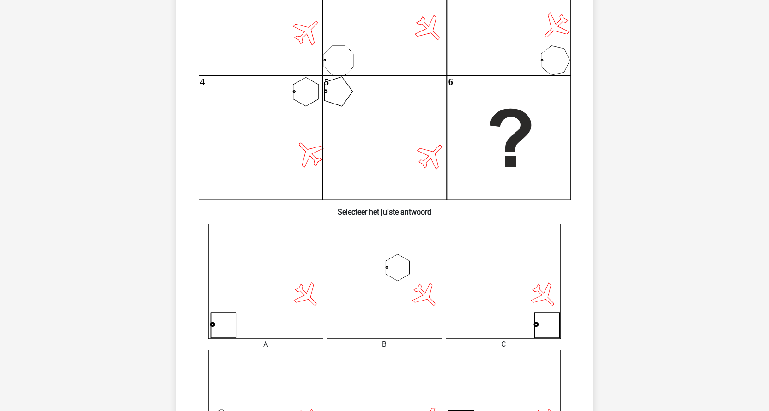
scroll to position [231, 0]
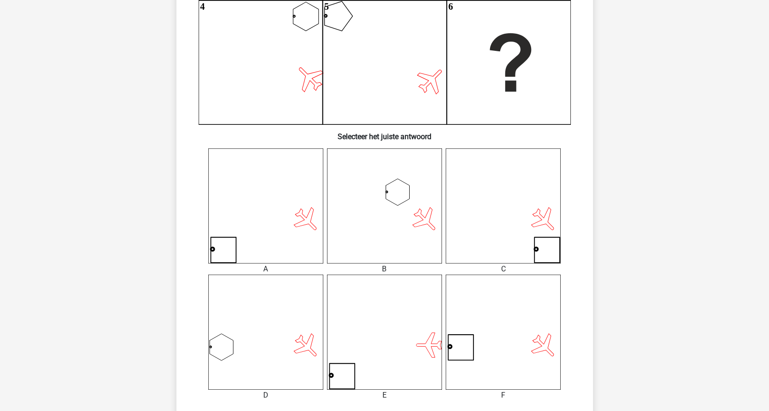
click at [285, 258] on icon at bounding box center [265, 205] width 115 height 115
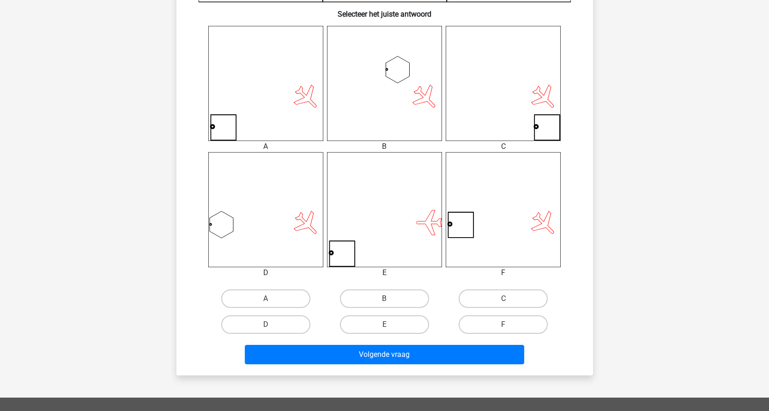
scroll to position [416, 0]
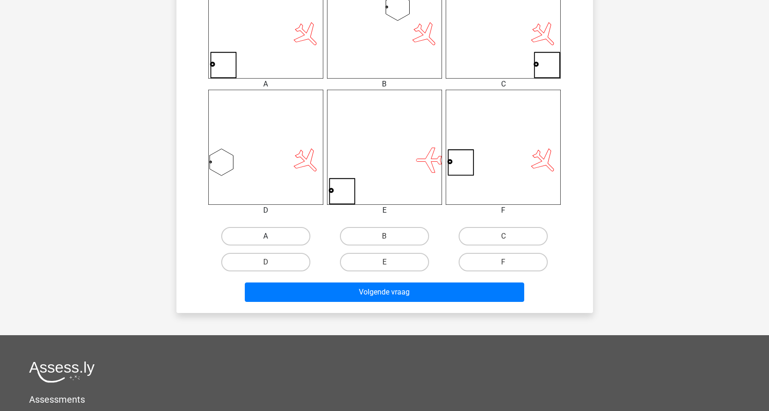
click at [279, 238] on label "A" at bounding box center [265, 236] width 89 height 18
click at [272, 238] on input "A" at bounding box center [269, 239] width 6 height 6
radio input "true"
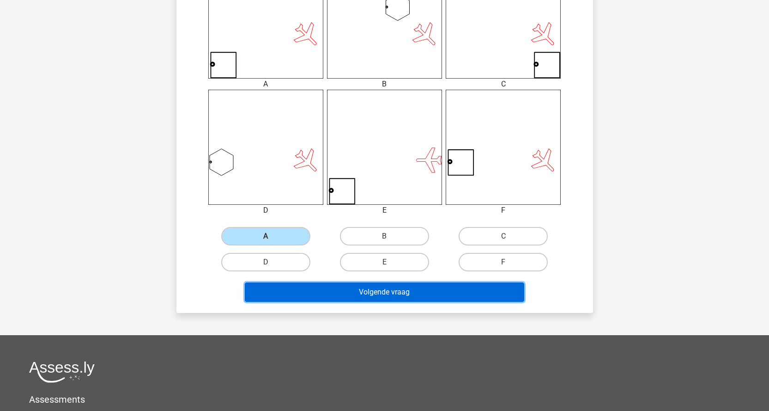
click at [356, 286] on button "Volgende vraag" at bounding box center [384, 291] width 279 height 19
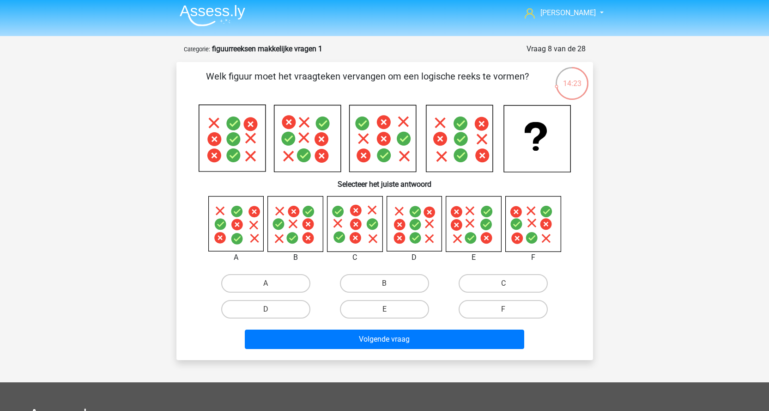
scroll to position [0, 0]
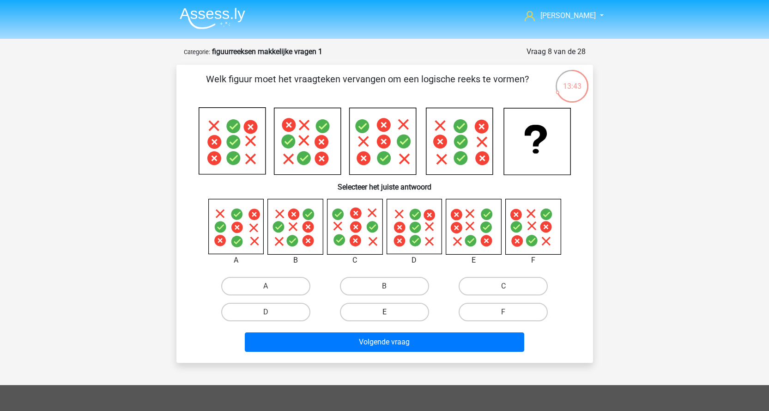
click at [409, 310] on label "E" at bounding box center [384, 311] width 89 height 18
click at [390, 312] on input "E" at bounding box center [387, 315] width 6 height 6
radio input "true"
click at [541, 230] on icon at bounding box center [532, 226] width 55 height 55
click at [494, 312] on label "F" at bounding box center [503, 311] width 89 height 18
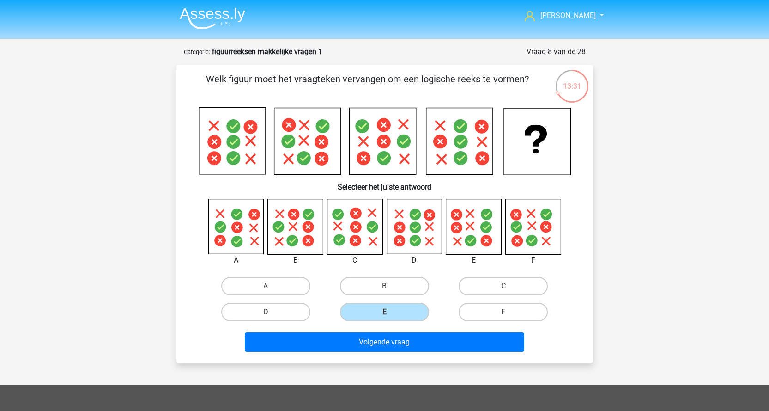
click at [503, 312] on input "F" at bounding box center [506, 315] width 6 height 6
radio input "true"
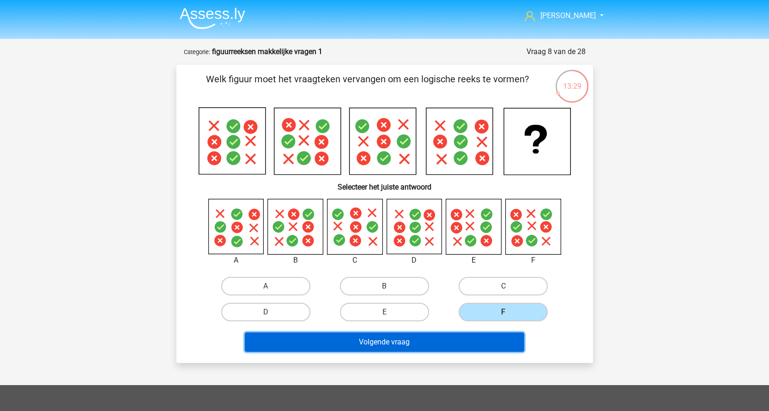
click at [483, 342] on button "Volgende vraag" at bounding box center [384, 341] width 279 height 19
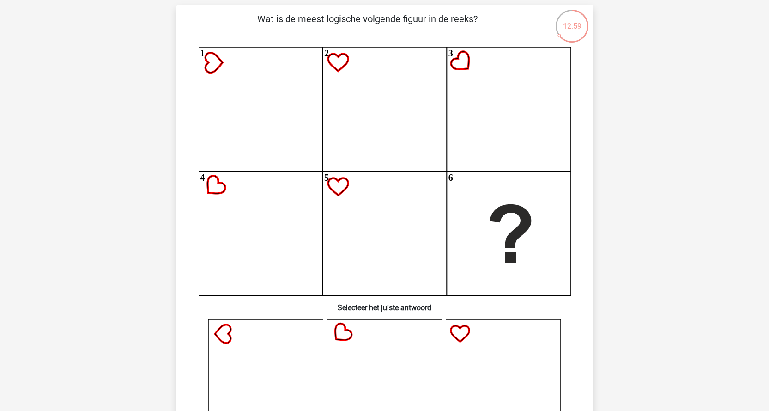
scroll to position [277, 0]
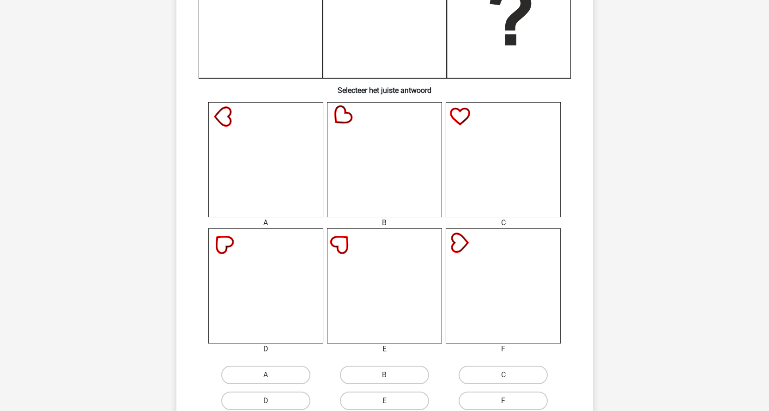
click at [243, 183] on icon at bounding box center [265, 159] width 115 height 115
click at [288, 375] on label "A" at bounding box center [265, 374] width 89 height 18
click at [272, 375] on input "A" at bounding box center [269, 377] width 6 height 6
radio input "true"
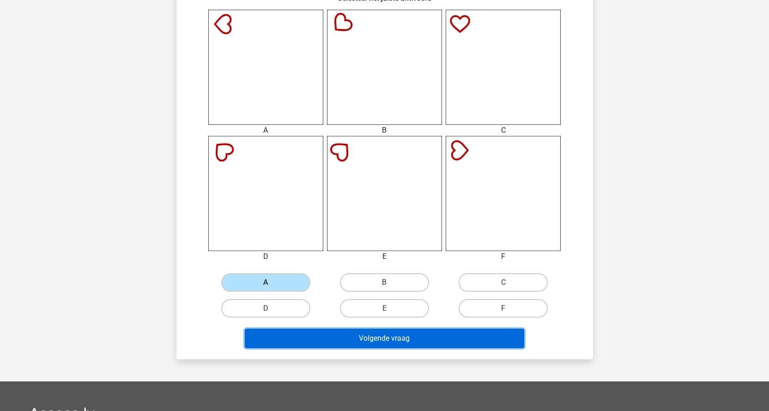
click at [389, 339] on button "Volgende vraag" at bounding box center [384, 337] width 279 height 19
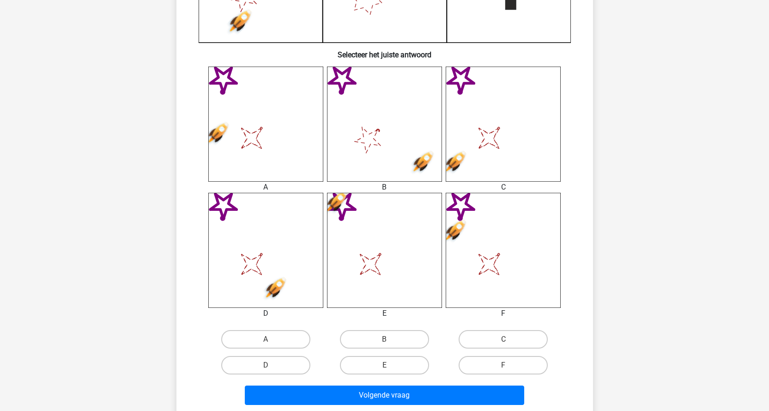
scroll to position [323, 0]
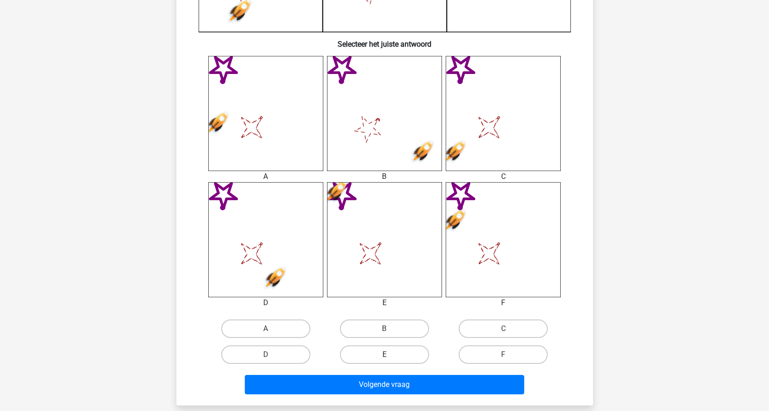
click at [413, 353] on label "E" at bounding box center [384, 354] width 89 height 18
click at [390, 354] on input "E" at bounding box center [387, 357] width 6 height 6
radio input "true"
click at [446, 396] on div "Volgende vraag" at bounding box center [384, 385] width 356 height 23
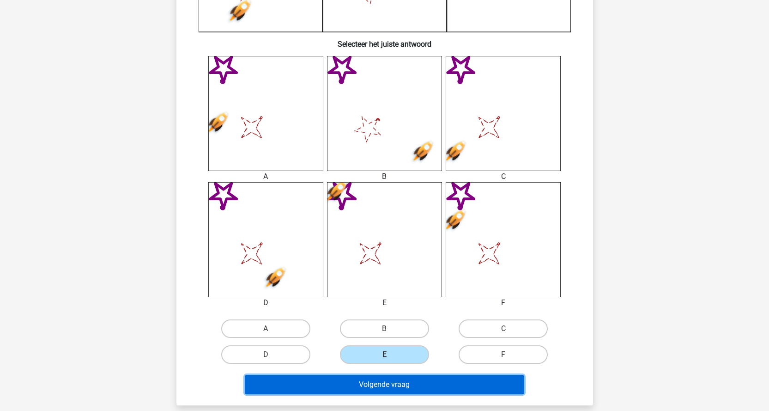
click at [451, 387] on button "Volgende vraag" at bounding box center [384, 383] width 279 height 19
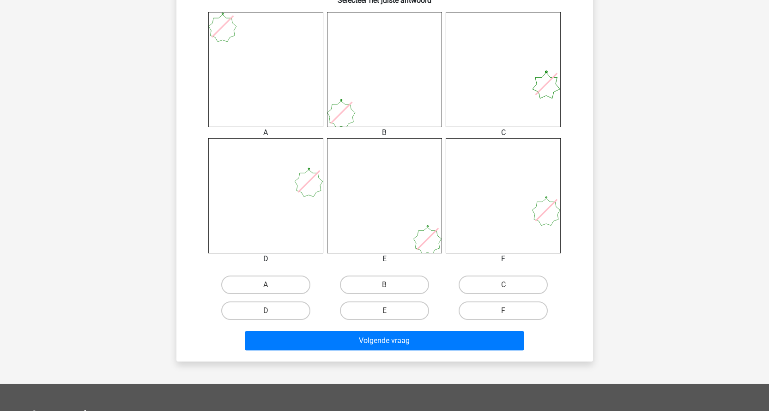
scroll to position [369, 0]
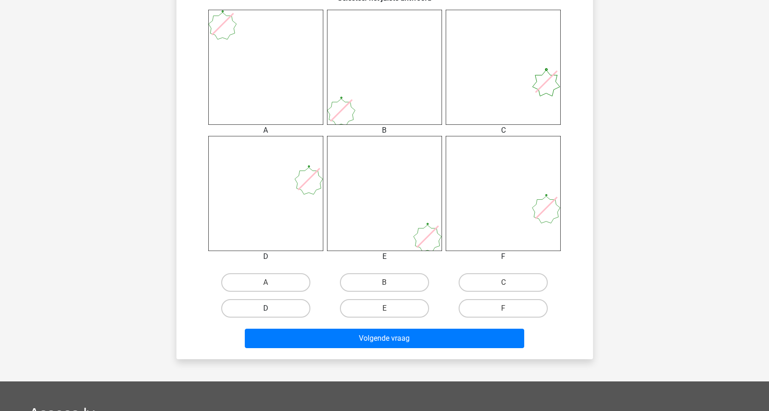
click at [278, 306] on label "D" at bounding box center [265, 308] width 89 height 18
click at [272, 308] on input "D" at bounding box center [269, 311] width 6 height 6
radio input "true"
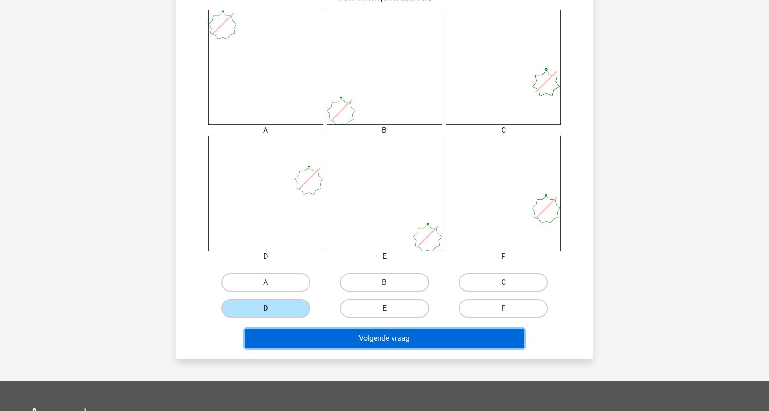
click at [344, 338] on button "Volgende vraag" at bounding box center [384, 337] width 279 height 19
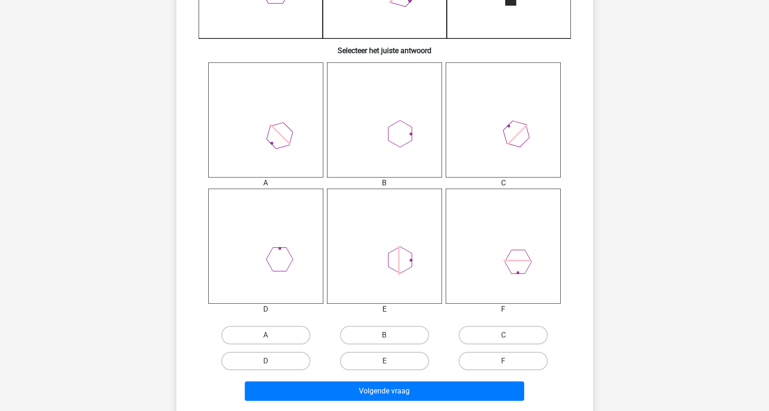
scroll to position [323, 0]
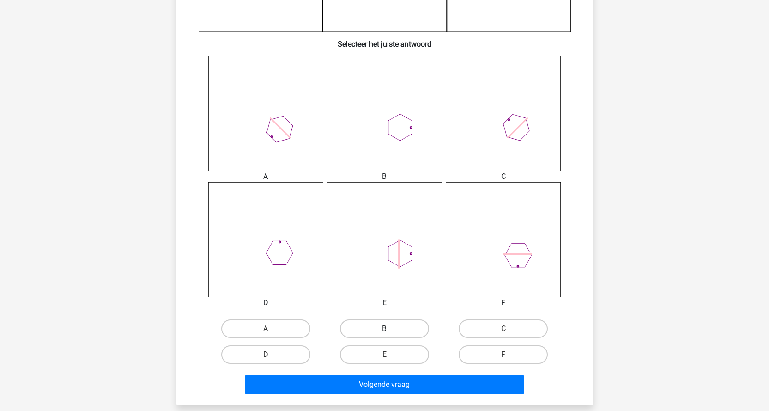
drag, startPoint x: 410, startPoint y: 331, endPoint x: 413, endPoint y: 336, distance: 6.3
click at [410, 330] on label "B" at bounding box center [384, 328] width 89 height 18
click at [390, 330] on input "B" at bounding box center [387, 331] width 6 height 6
radio input "true"
click at [464, 395] on div "Volgende vraag" at bounding box center [384, 385] width 356 height 23
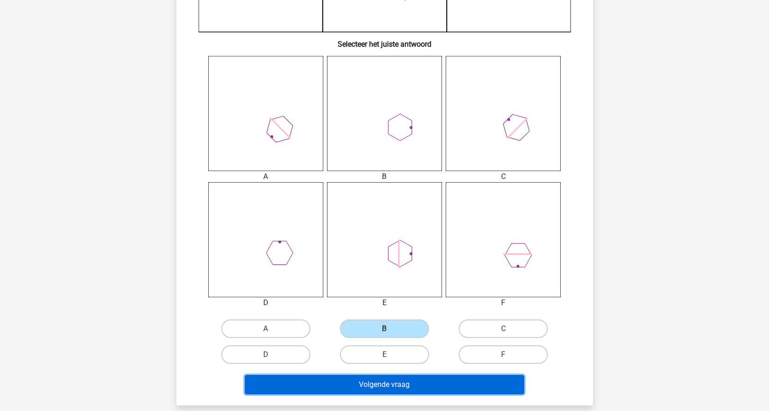
click at [458, 376] on button "Volgende vraag" at bounding box center [384, 383] width 279 height 19
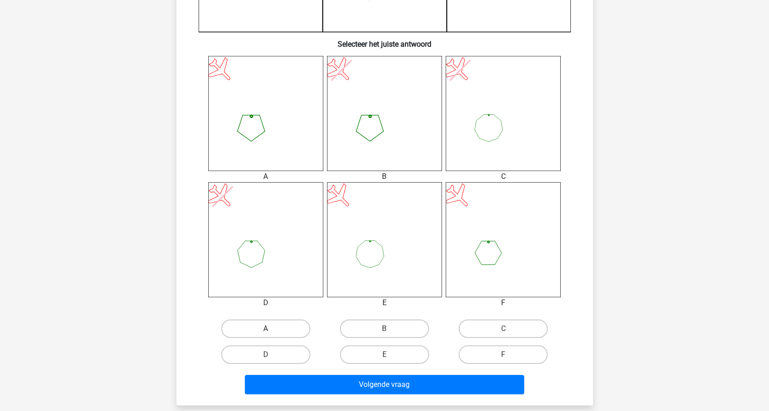
click at [300, 328] on label "A" at bounding box center [265, 328] width 89 height 18
click at [272, 328] on input "A" at bounding box center [269, 331] width 6 height 6
radio input "true"
click at [374, 395] on div "Volgende vraag" at bounding box center [384, 385] width 356 height 23
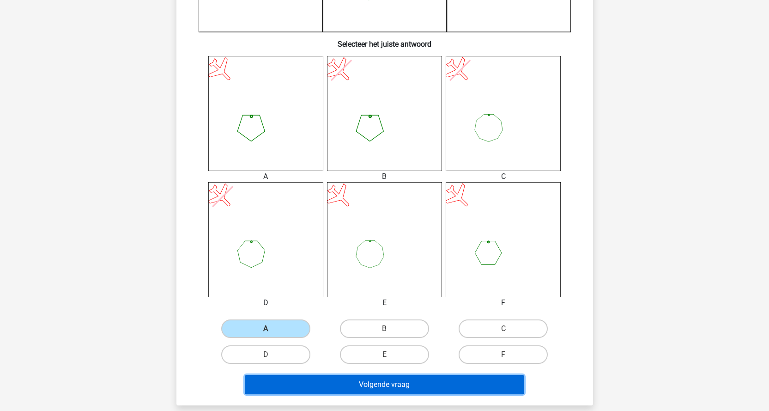
click at [379, 386] on button "Volgende vraag" at bounding box center [384, 383] width 279 height 19
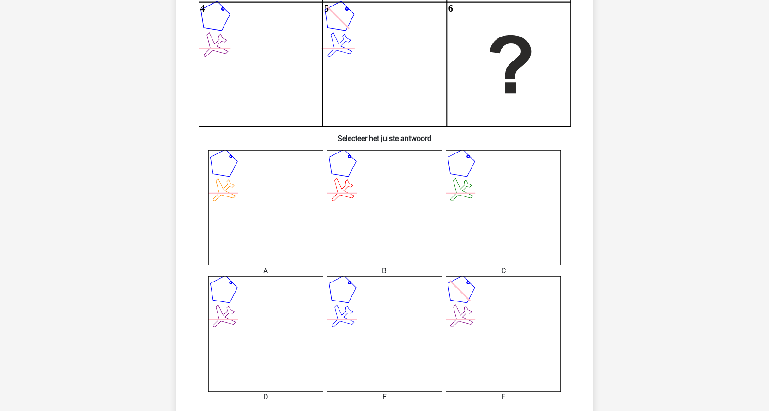
scroll to position [231, 0]
click at [276, 358] on icon at bounding box center [265, 331] width 115 height 115
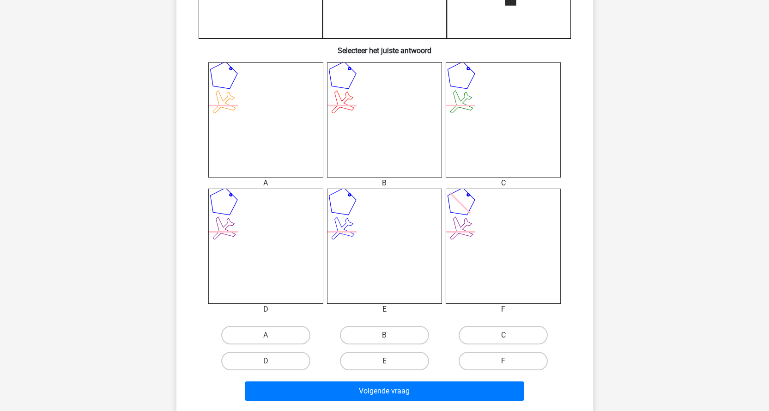
scroll to position [323, 0]
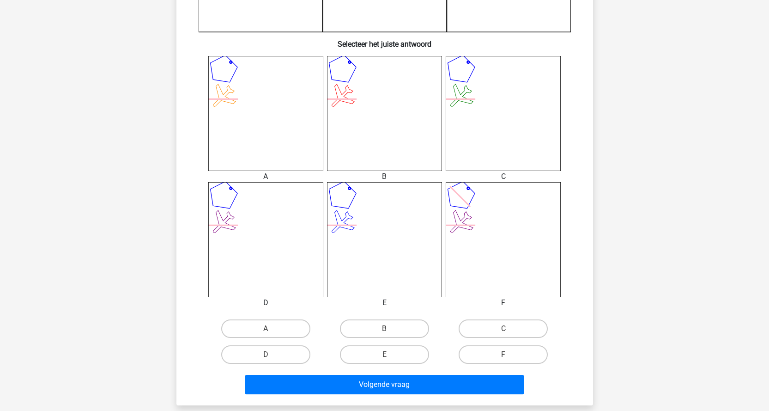
click at [261, 246] on icon at bounding box center [265, 239] width 115 height 115
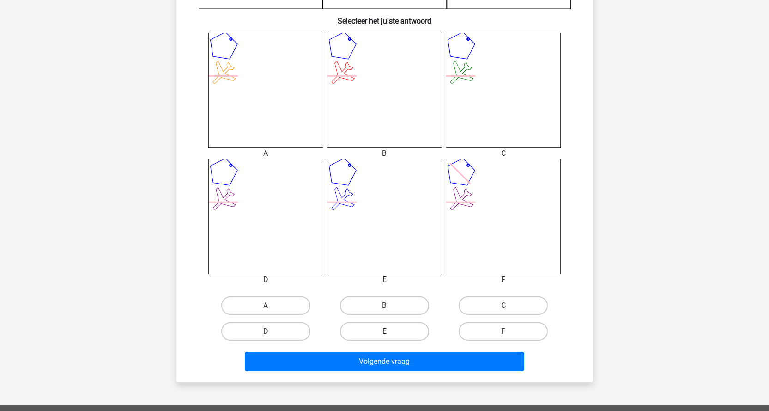
scroll to position [369, 0]
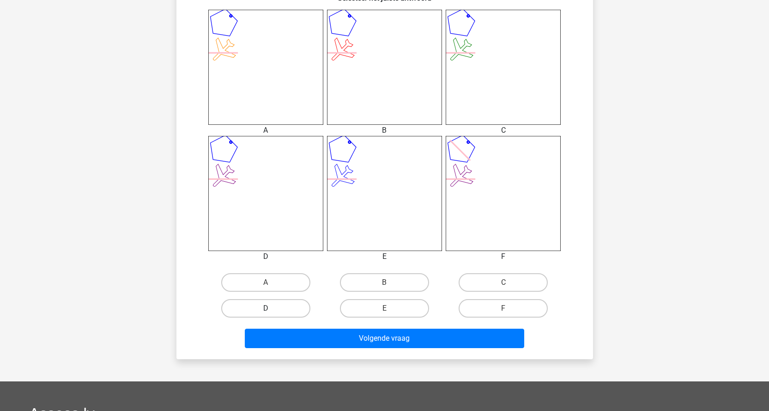
click at [272, 307] on label "D" at bounding box center [265, 308] width 89 height 18
click at [272, 308] on input "D" at bounding box center [269, 311] width 6 height 6
radio input "true"
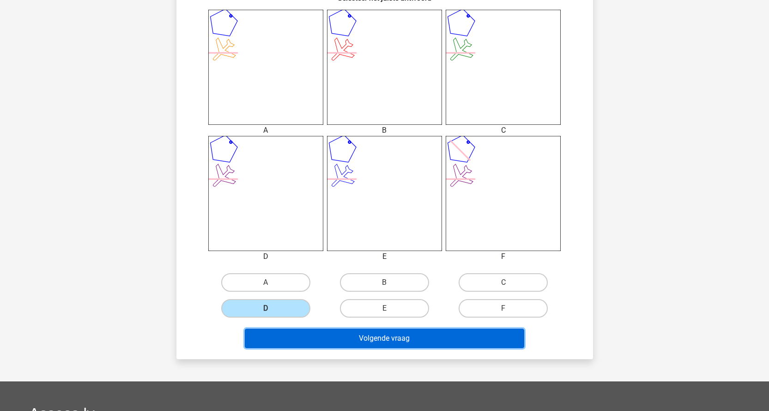
click at [366, 344] on button "Volgende vraag" at bounding box center [384, 337] width 279 height 19
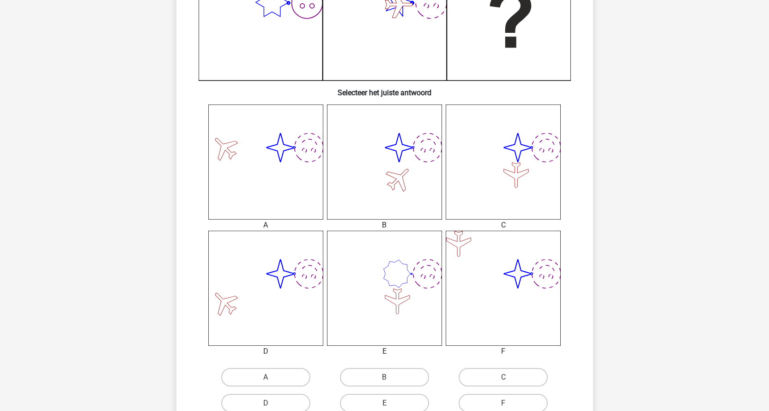
scroll to position [277, 0]
click at [511, 272] on icon at bounding box center [518, 271] width 28 height 28
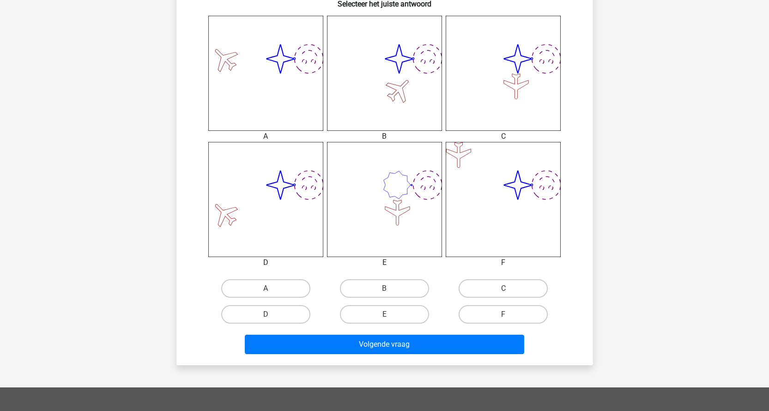
scroll to position [323, 0]
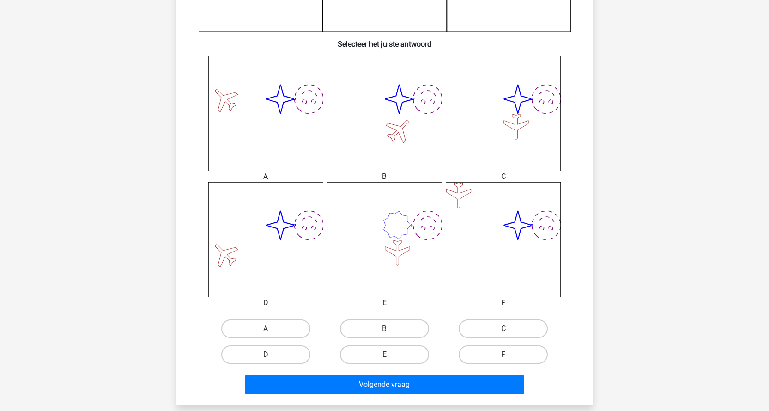
click at [487, 334] on label "C" at bounding box center [503, 328] width 89 height 18
click at [503, 334] on input "C" at bounding box center [506, 331] width 6 height 6
radio input "true"
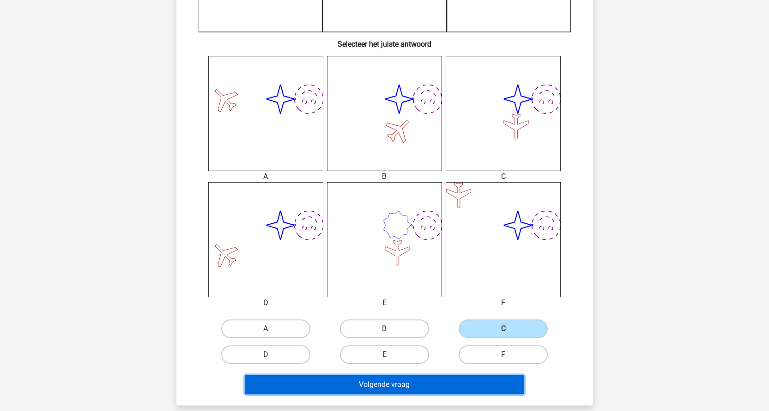
click at [459, 382] on button "Volgende vraag" at bounding box center [384, 383] width 279 height 19
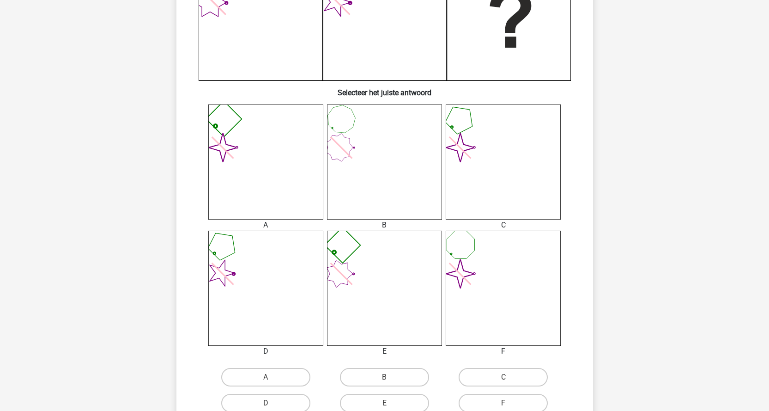
scroll to position [277, 0]
click at [410, 252] on icon at bounding box center [384, 285] width 115 height 115
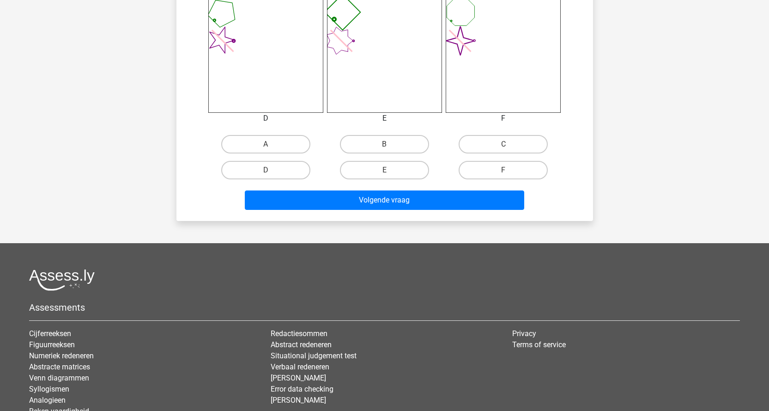
scroll to position [508, 0]
click at [286, 140] on label "A" at bounding box center [265, 143] width 89 height 18
click at [272, 144] on input "A" at bounding box center [269, 147] width 6 height 6
radio input "true"
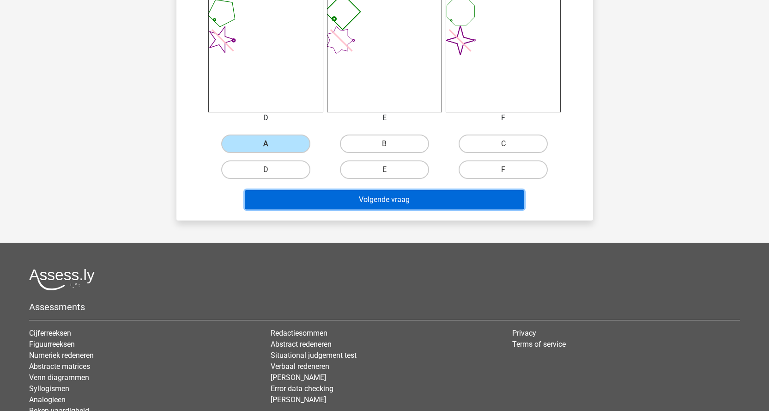
click at [394, 193] on button "Volgende vraag" at bounding box center [384, 199] width 279 height 19
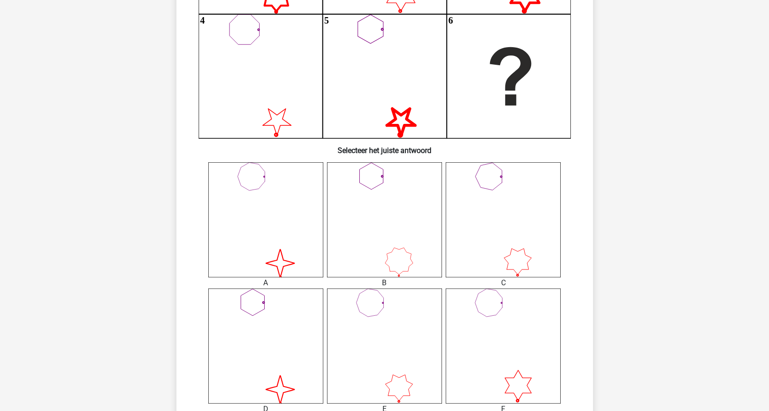
scroll to position [277, 0]
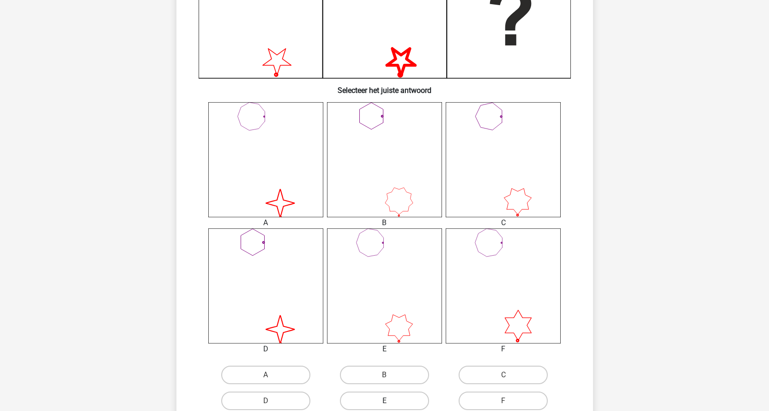
click at [397, 396] on label "E" at bounding box center [384, 400] width 89 height 18
click at [390, 400] on input "E" at bounding box center [387, 403] width 6 height 6
radio input "true"
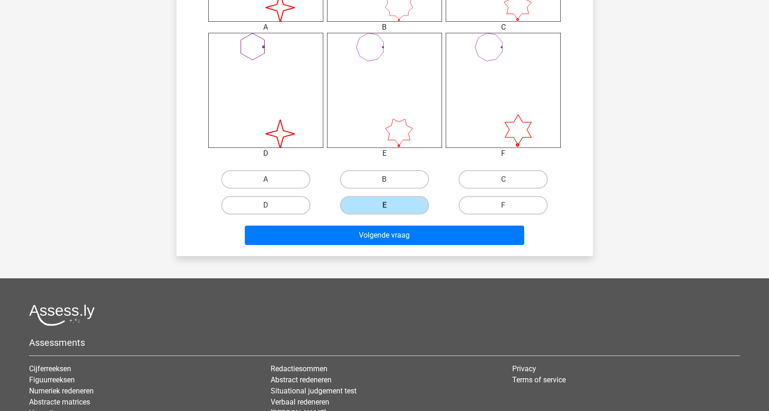
scroll to position [508, 0]
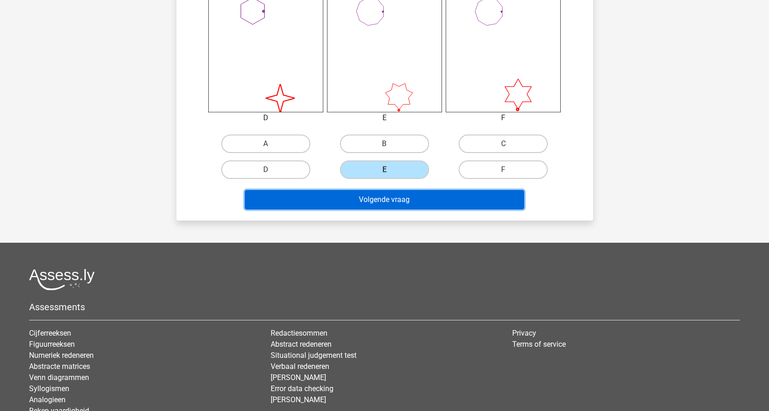
click at [380, 205] on button "Volgende vraag" at bounding box center [384, 199] width 279 height 19
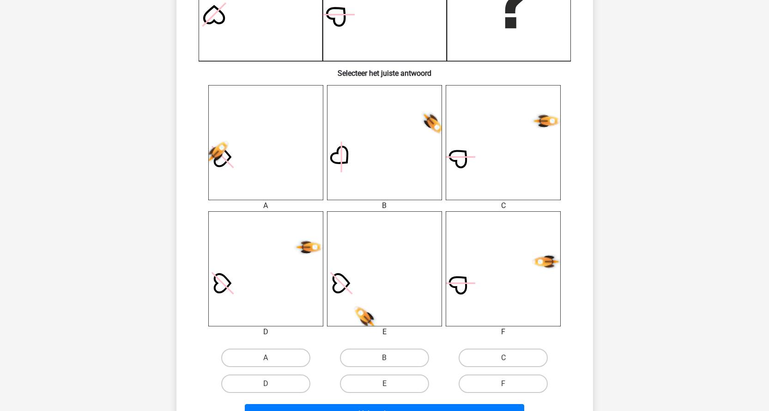
scroll to position [323, 0]
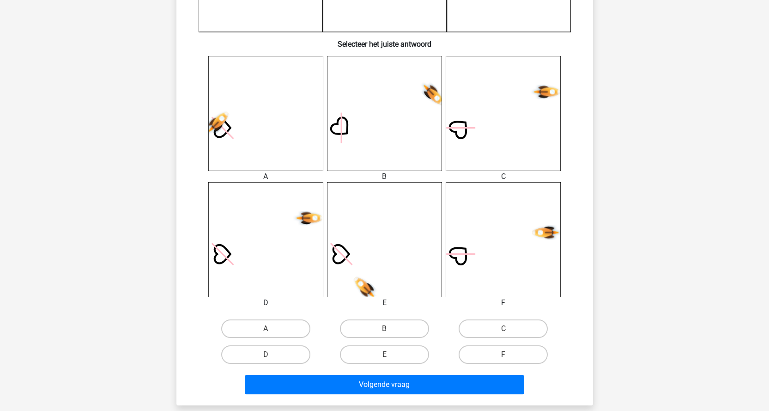
click at [536, 133] on icon at bounding box center [503, 113] width 115 height 115
click at [489, 319] on label "C" at bounding box center [503, 328] width 89 height 18
click at [503, 328] on input "C" at bounding box center [506, 331] width 6 height 6
radio input "true"
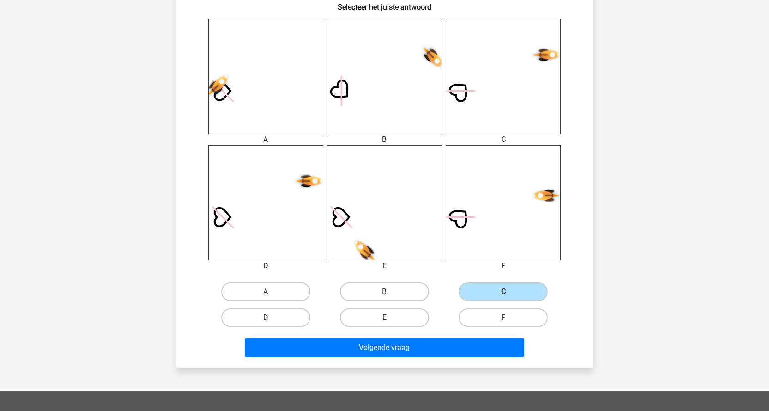
scroll to position [369, 0]
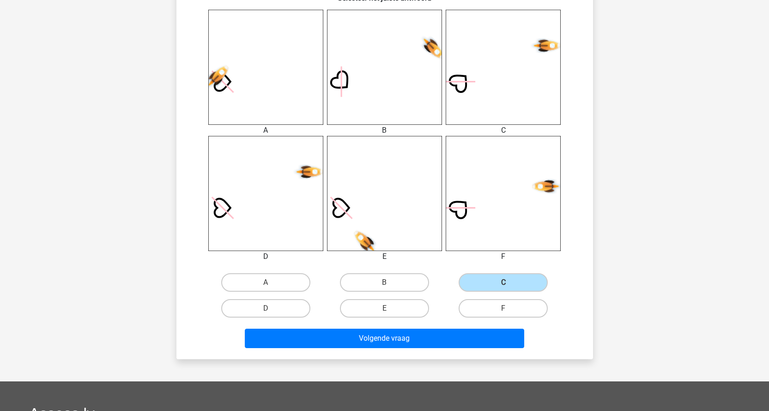
click at [266, 311] on input "D" at bounding box center [269, 311] width 6 height 6
radio input "true"
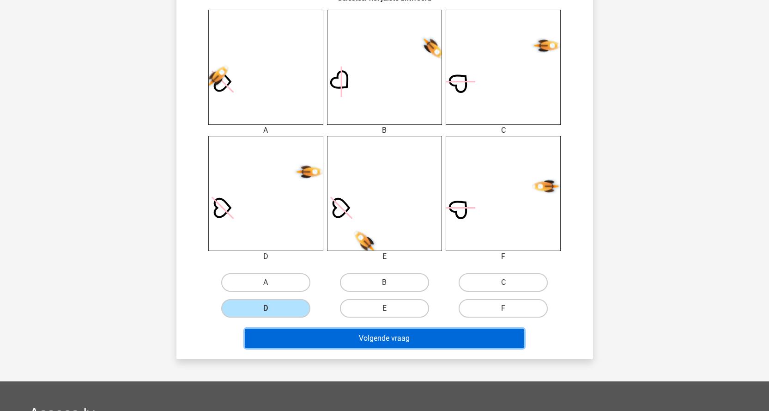
click at [328, 339] on button "Volgende vraag" at bounding box center [384, 337] width 279 height 19
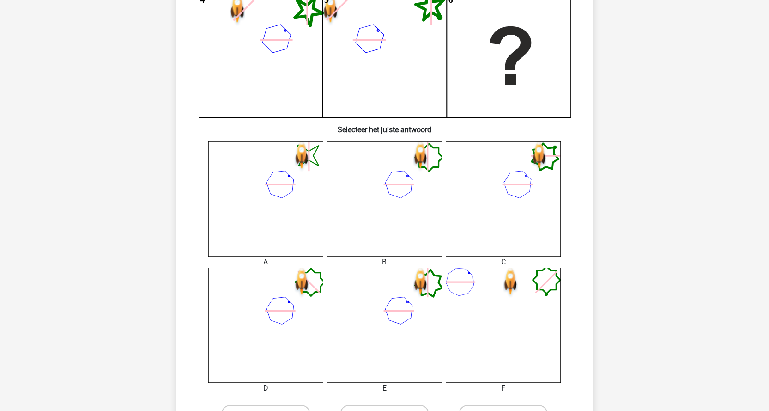
scroll to position [323, 0]
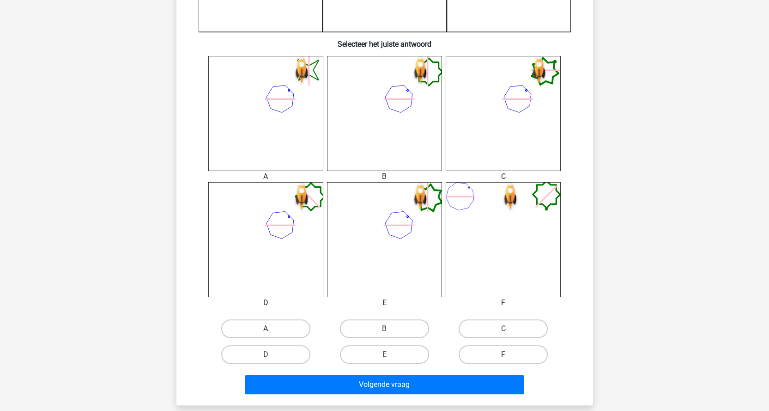
click at [388, 332] on input "B" at bounding box center [387, 331] width 6 height 6
radio input "true"
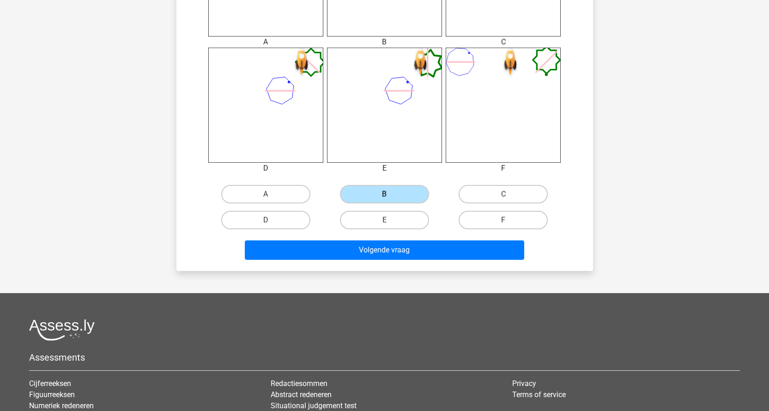
scroll to position [462, 0]
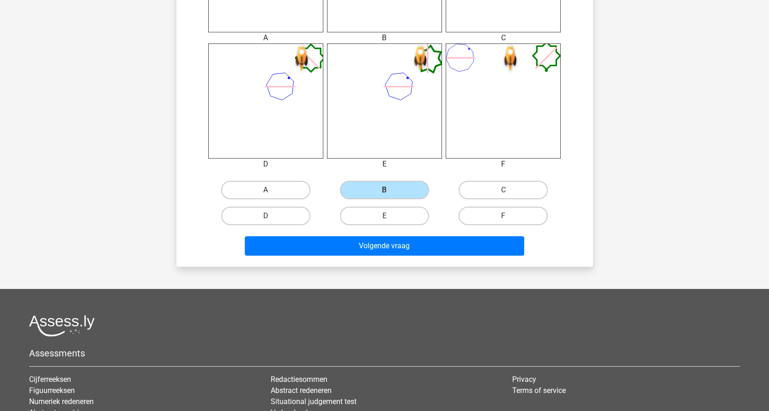
click at [286, 189] on label "A" at bounding box center [265, 190] width 89 height 18
click at [272, 190] on input "A" at bounding box center [269, 193] width 6 height 6
radio input "true"
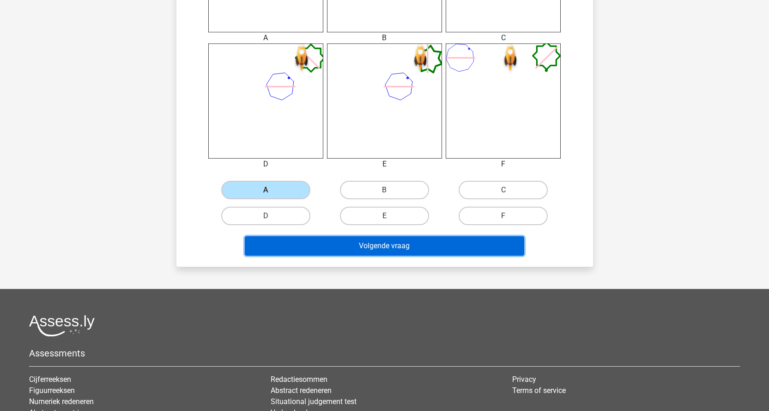
click at [349, 254] on button "Volgende vraag" at bounding box center [384, 245] width 279 height 19
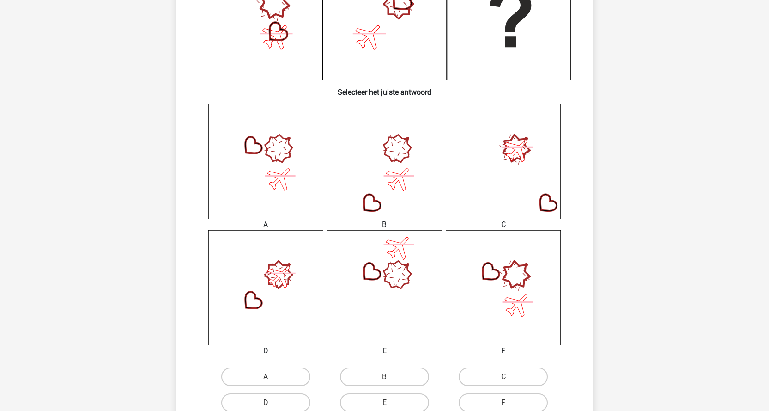
scroll to position [369, 0]
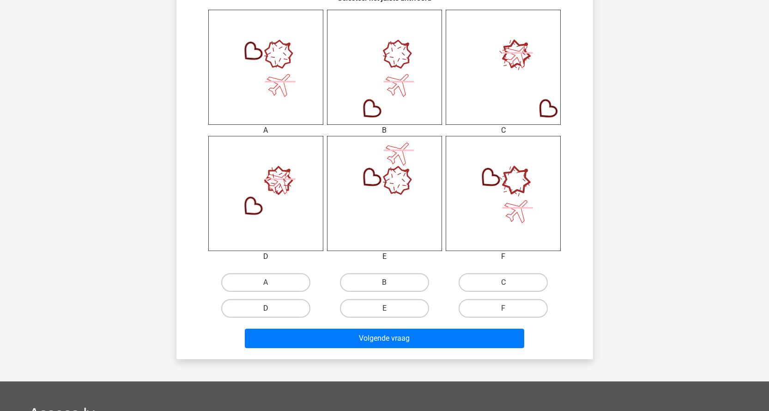
drag, startPoint x: 285, startPoint y: 313, endPoint x: 328, endPoint y: 344, distance: 53.2
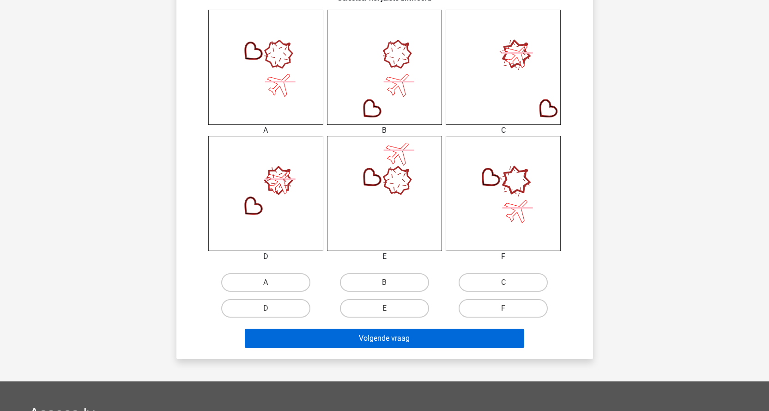
click at [284, 313] on label "D" at bounding box center [265, 308] width 89 height 18
click at [272, 313] on input "D" at bounding box center [269, 311] width 6 height 6
radio input "true"
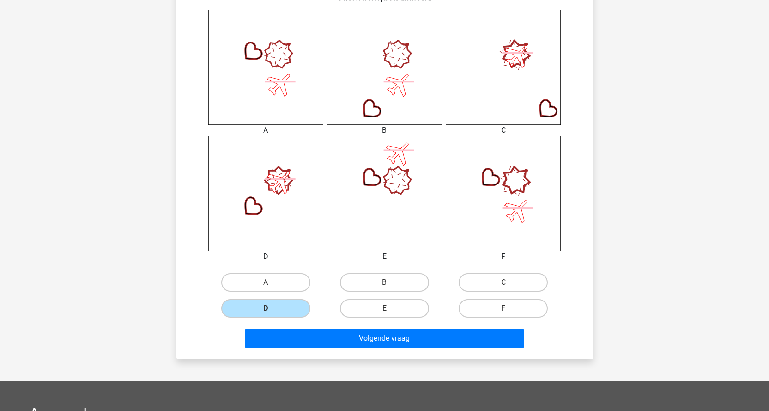
click at [352, 353] on div "Wat is de meest logische volgende figuur in de reeks? image/svg+xml 1 2 3 4 5 6" at bounding box center [384, 27] width 417 height 664
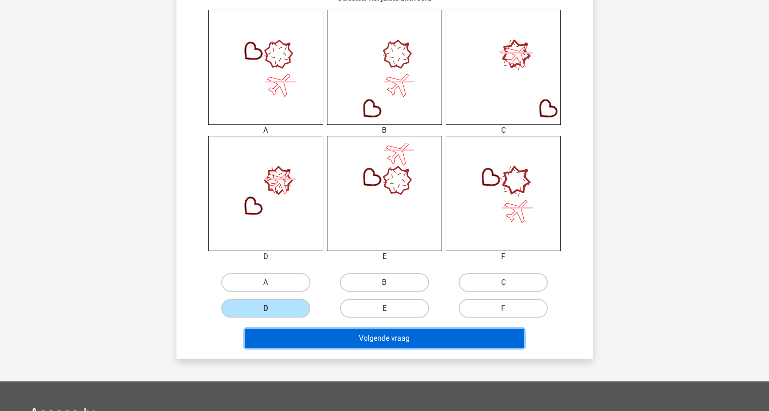
click at [358, 336] on button "Volgende vraag" at bounding box center [384, 337] width 279 height 19
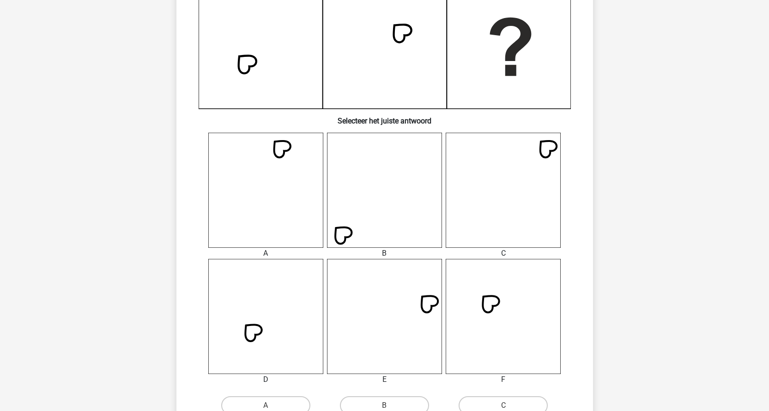
scroll to position [277, 0]
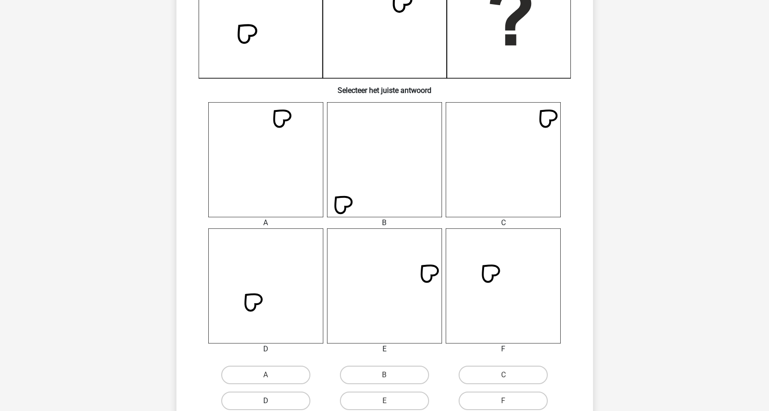
click at [285, 403] on label "D" at bounding box center [265, 400] width 89 height 18
click at [272, 403] on input "D" at bounding box center [269, 403] width 6 height 6
radio input "true"
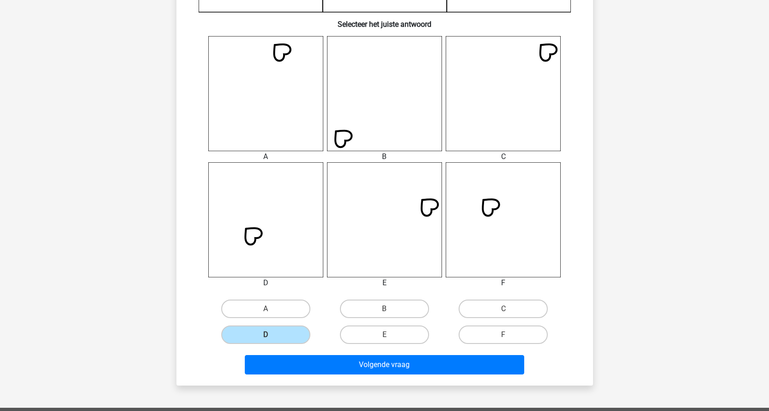
scroll to position [369, 0]
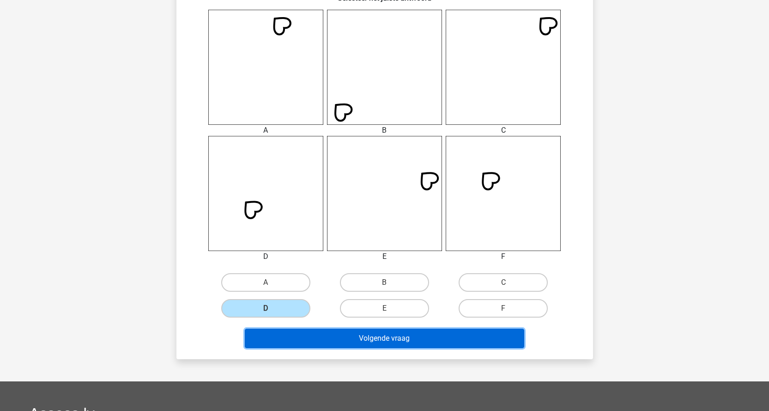
click at [406, 335] on button "Volgende vraag" at bounding box center [384, 337] width 279 height 19
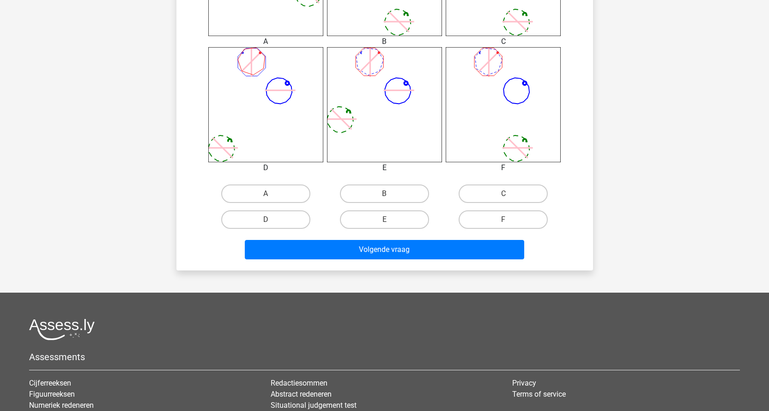
scroll to position [462, 0]
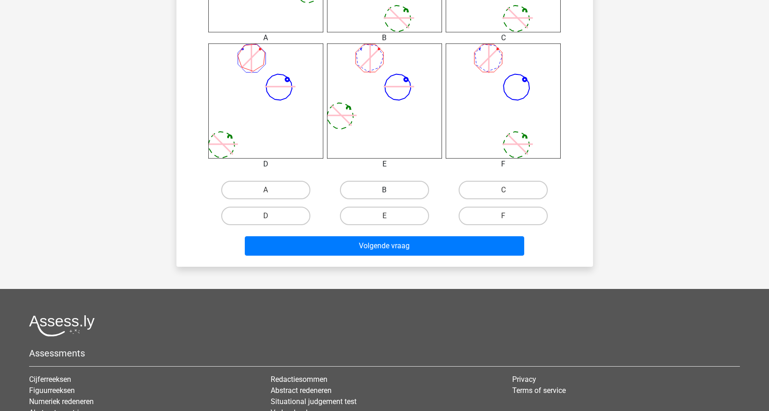
click at [407, 189] on label "B" at bounding box center [384, 190] width 89 height 18
click at [390, 190] on input "B" at bounding box center [387, 193] width 6 height 6
radio input "true"
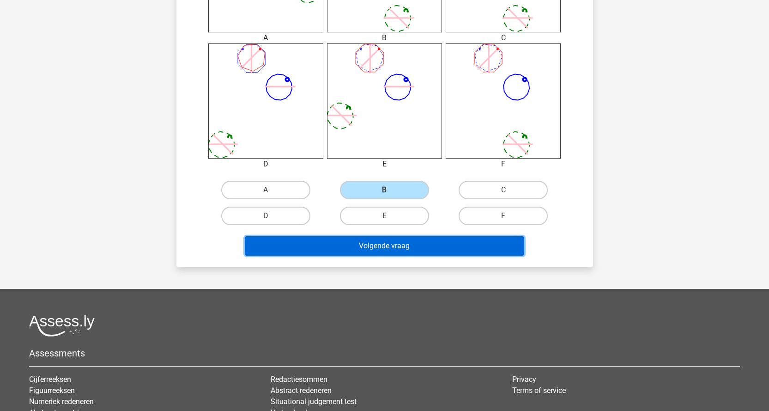
click at [403, 251] on button "Volgende vraag" at bounding box center [384, 245] width 279 height 19
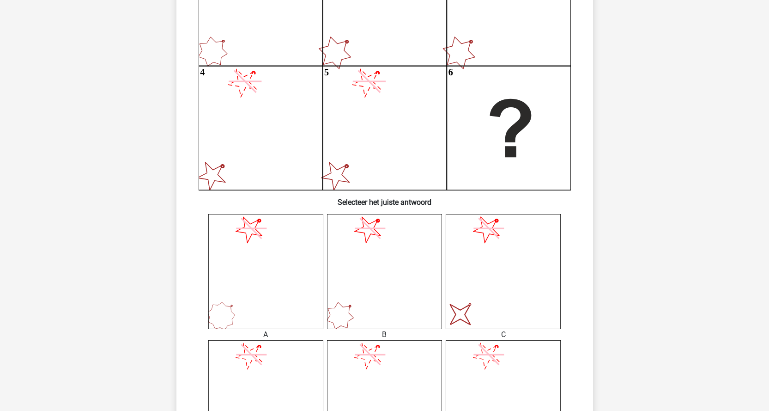
scroll to position [277, 0]
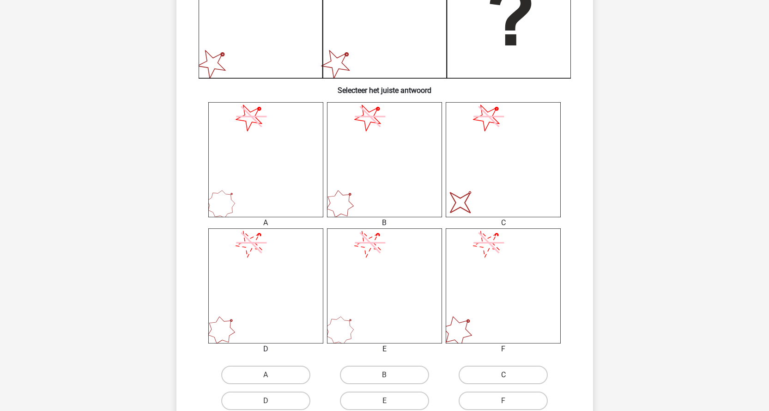
click at [477, 380] on label "C" at bounding box center [503, 374] width 89 height 18
click at [503, 380] on input "C" at bounding box center [506, 377] width 6 height 6
radio input "true"
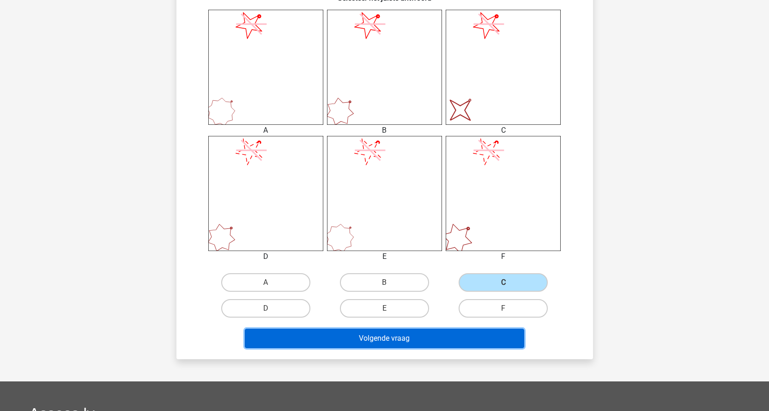
click at [426, 338] on button "Volgende vraag" at bounding box center [384, 337] width 279 height 19
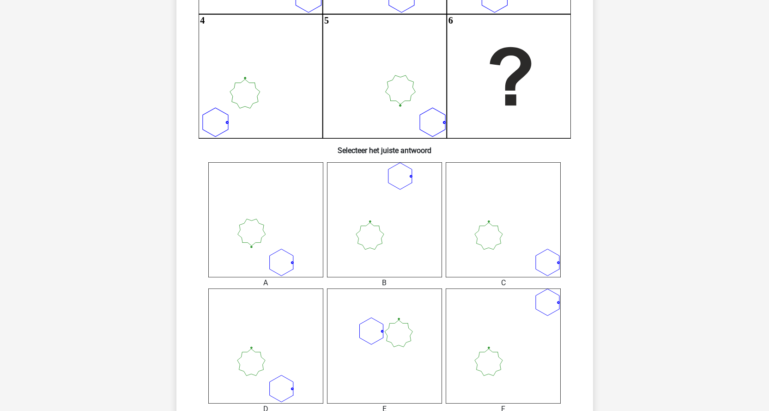
scroll to position [323, 0]
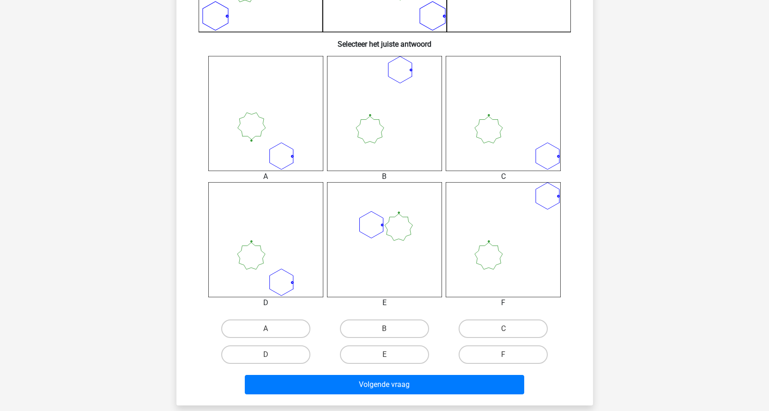
click at [292, 277] on icon at bounding box center [265, 239] width 115 height 115
click at [263, 270] on icon at bounding box center [265, 239] width 115 height 115
click at [269, 350] on label "D" at bounding box center [265, 354] width 89 height 18
click at [269, 354] on input "D" at bounding box center [269, 357] width 6 height 6
radio input "true"
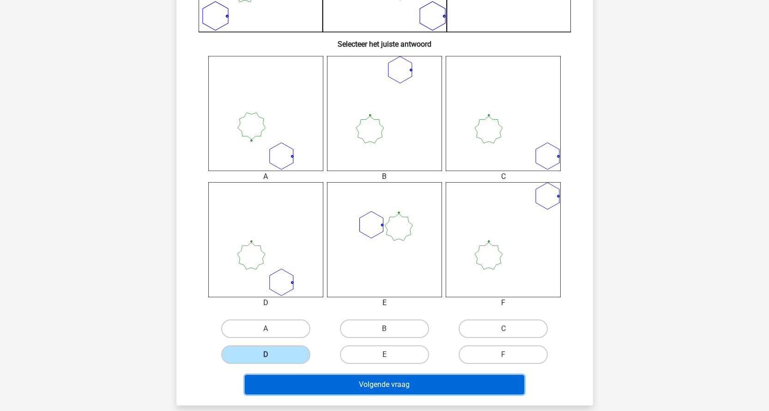
click at [364, 387] on button "Volgende vraag" at bounding box center [384, 383] width 279 height 19
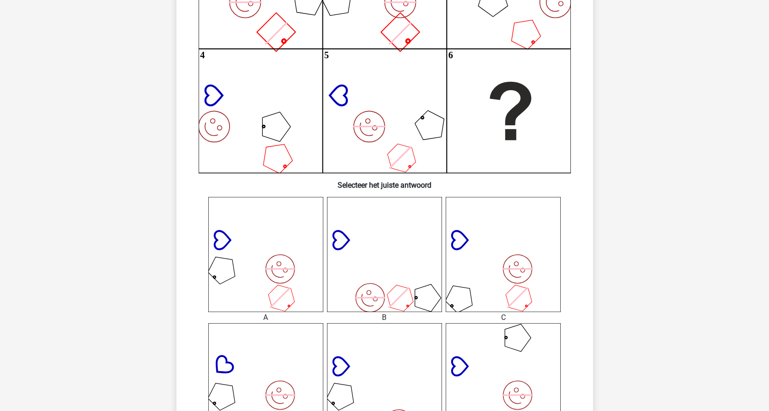
scroll to position [185, 0]
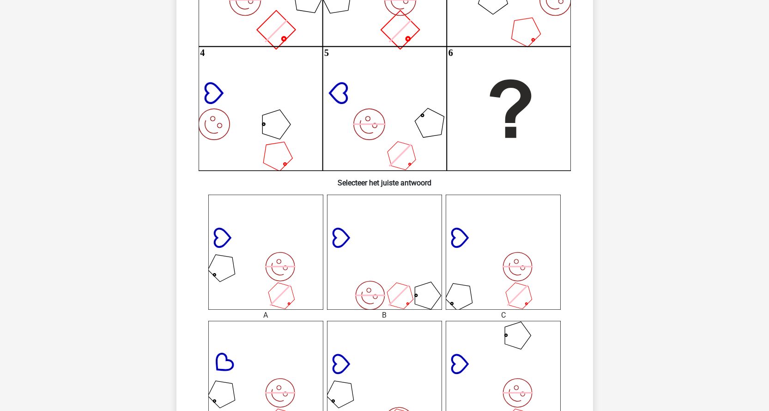
click at [412, 305] on icon "image/svg+xml" at bounding box center [384, 251] width 115 height 115
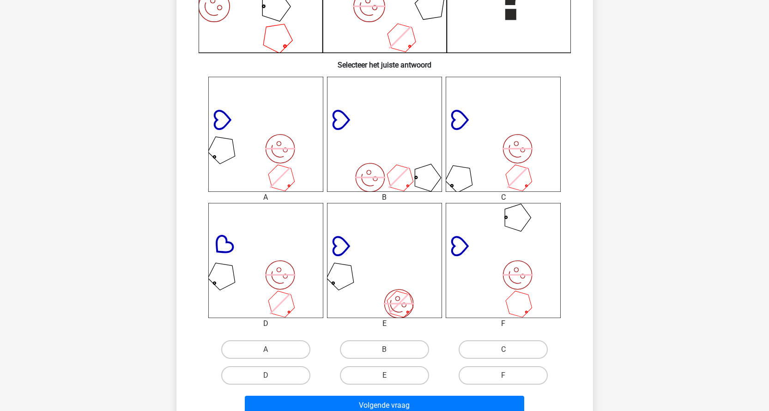
scroll to position [323, 0]
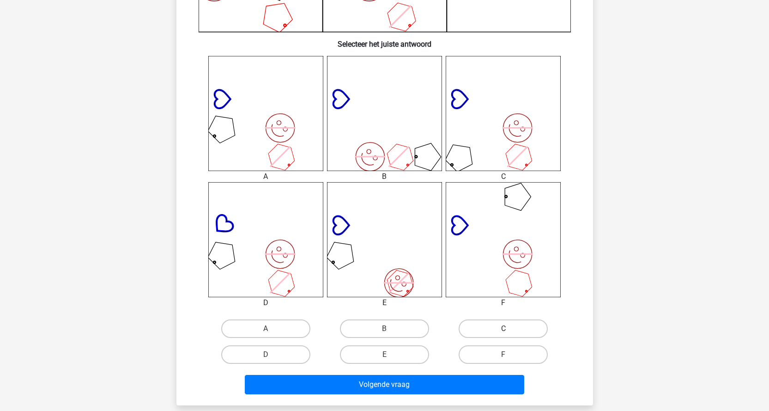
click at [500, 326] on label "C" at bounding box center [503, 328] width 89 height 18
click at [503, 328] on input "C" at bounding box center [506, 331] width 6 height 6
radio input "true"
click at [458, 394] on div "Volgende vraag" at bounding box center [384, 385] width 356 height 23
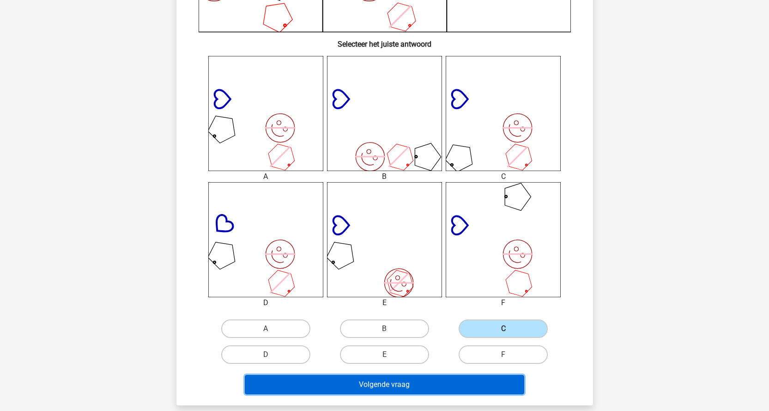
click at [456, 379] on button "Volgende vraag" at bounding box center [384, 383] width 279 height 19
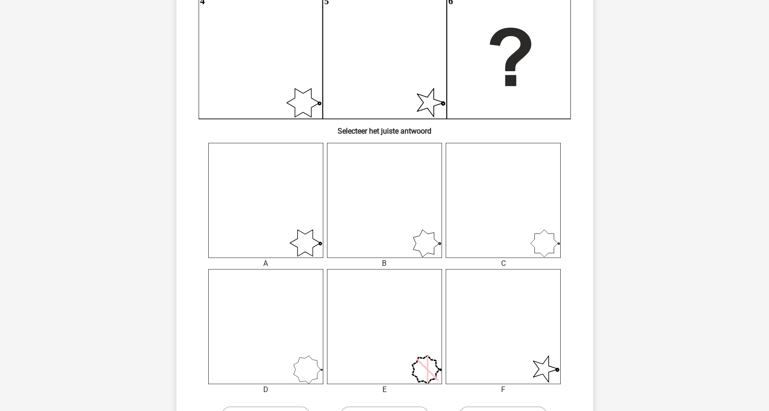
scroll to position [277, 0]
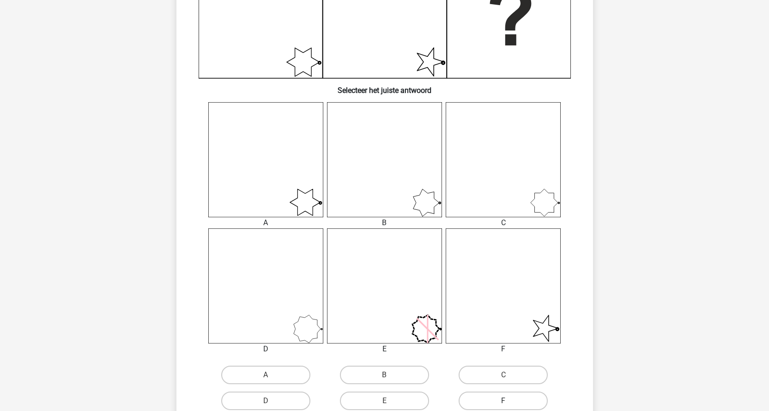
click at [518, 397] on label "F" at bounding box center [503, 400] width 89 height 18
click at [509, 400] on input "F" at bounding box center [506, 403] width 6 height 6
radio input "true"
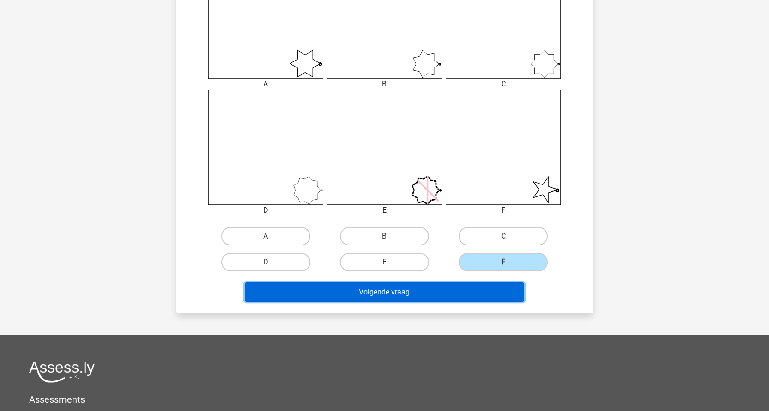
click at [393, 289] on button "Volgende vraag" at bounding box center [384, 291] width 279 height 19
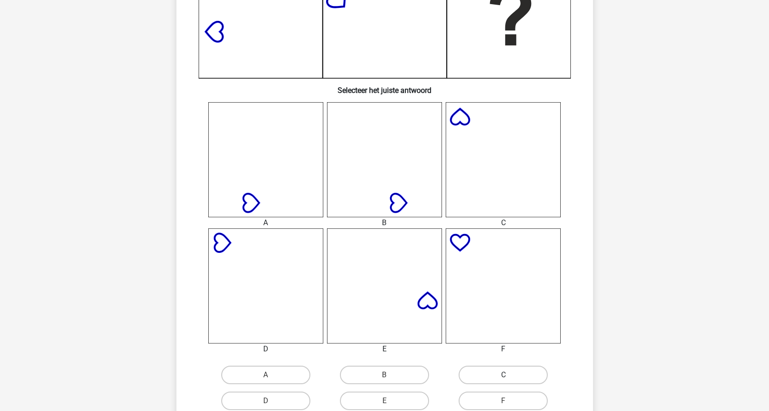
click at [525, 374] on label "C" at bounding box center [503, 374] width 89 height 18
click at [509, 374] on input "C" at bounding box center [506, 377] width 6 height 6
radio input "true"
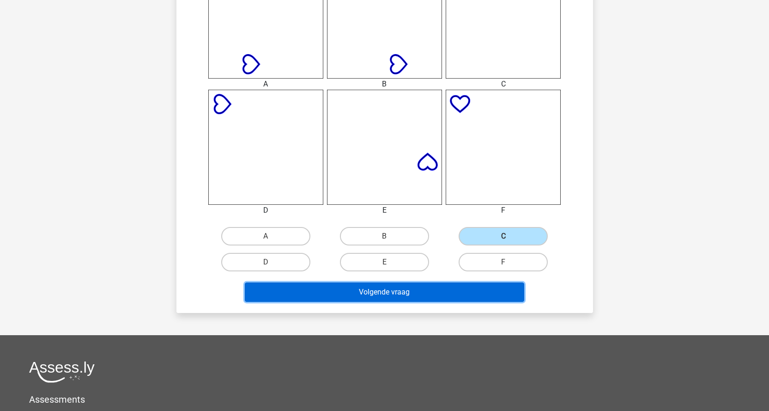
click at [420, 298] on button "Volgende vraag" at bounding box center [384, 291] width 279 height 19
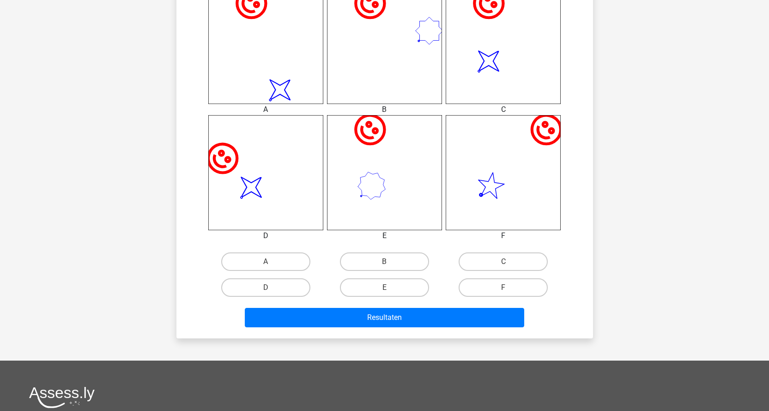
scroll to position [416, 0]
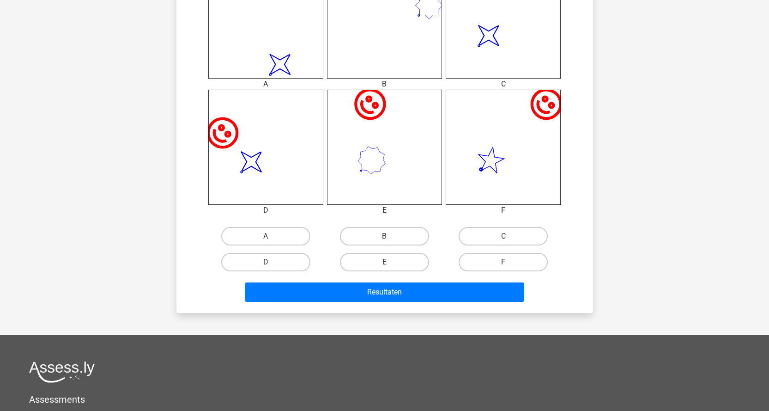
click at [310, 265] on div "D" at bounding box center [265, 262] width 111 height 18
click at [302, 263] on label "D" at bounding box center [265, 262] width 89 height 18
click at [272, 263] on input "D" at bounding box center [269, 265] width 6 height 6
radio input "true"
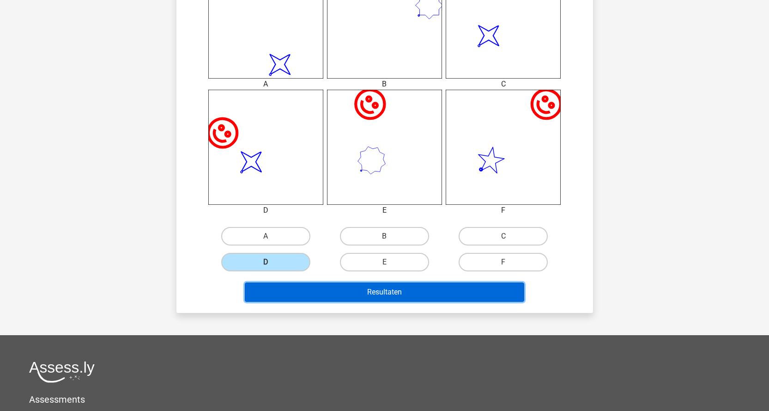
click at [365, 301] on button "Resultaten" at bounding box center [384, 291] width 279 height 19
